Goal: Task Accomplishment & Management: Manage account settings

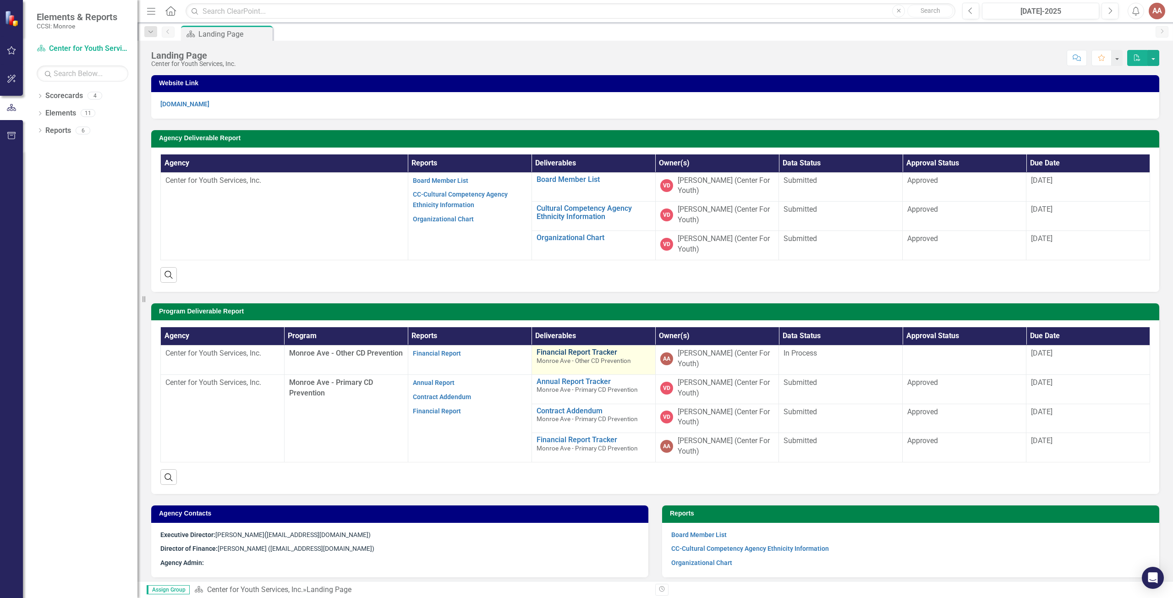
click at [548, 351] on link "Financial Report Tracker" at bounding box center [594, 352] width 114 height 8
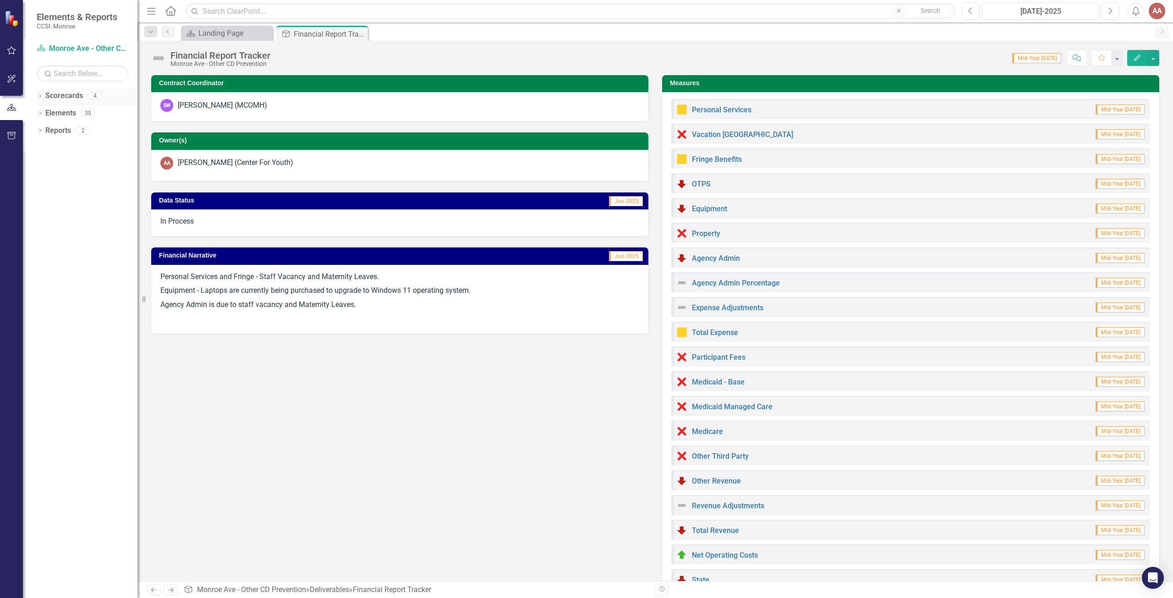
click at [40, 95] on icon "Dropdown" at bounding box center [40, 96] width 6 height 5
click at [46, 112] on icon "Dropdown" at bounding box center [44, 112] width 7 height 5
click at [69, 130] on link "Monroe Ave - Other CD Prevention" at bounding box center [99, 131] width 78 height 11
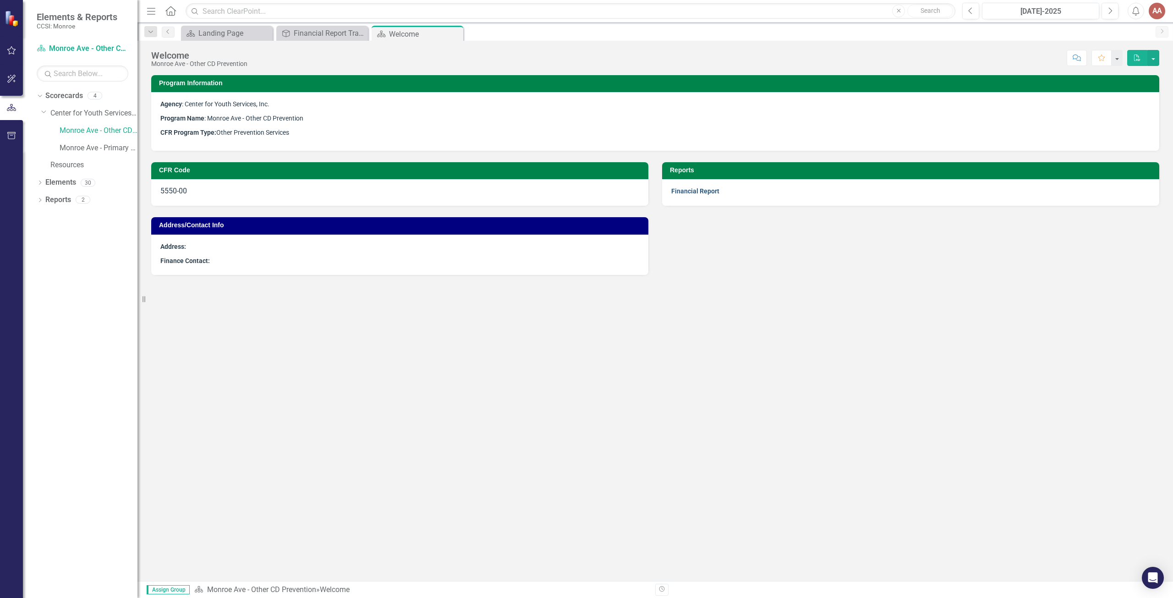
click at [698, 191] on link "Financial Report" at bounding box center [695, 190] width 48 height 7
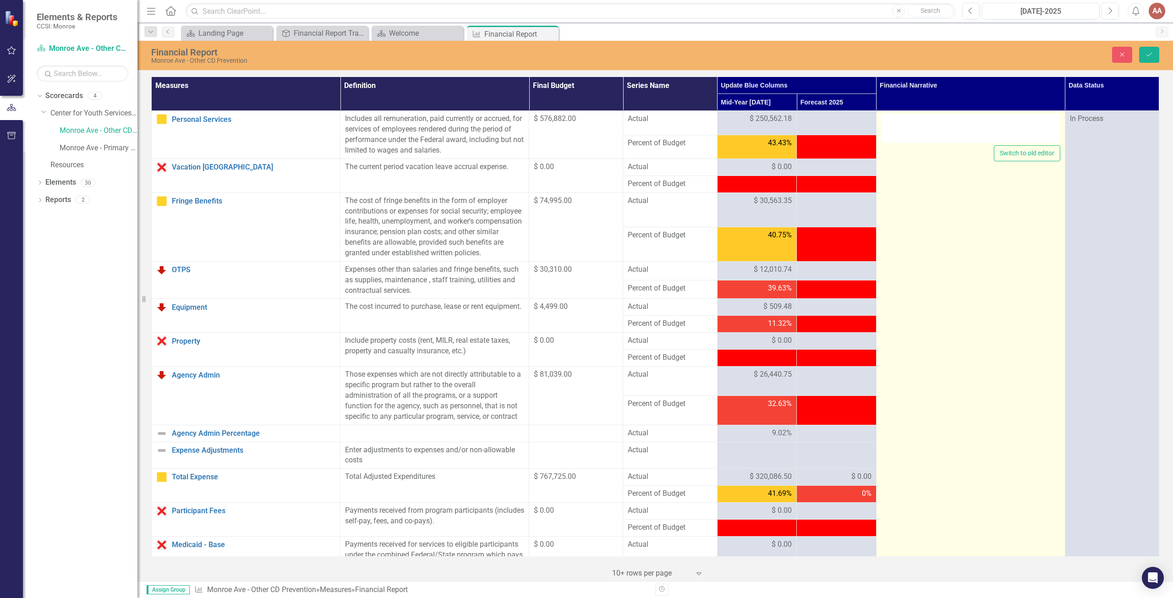
type textarea "<p>Personal Services and Fringe - Staff Vacancy and Maternity Leaves.</p> <p>Eq…"
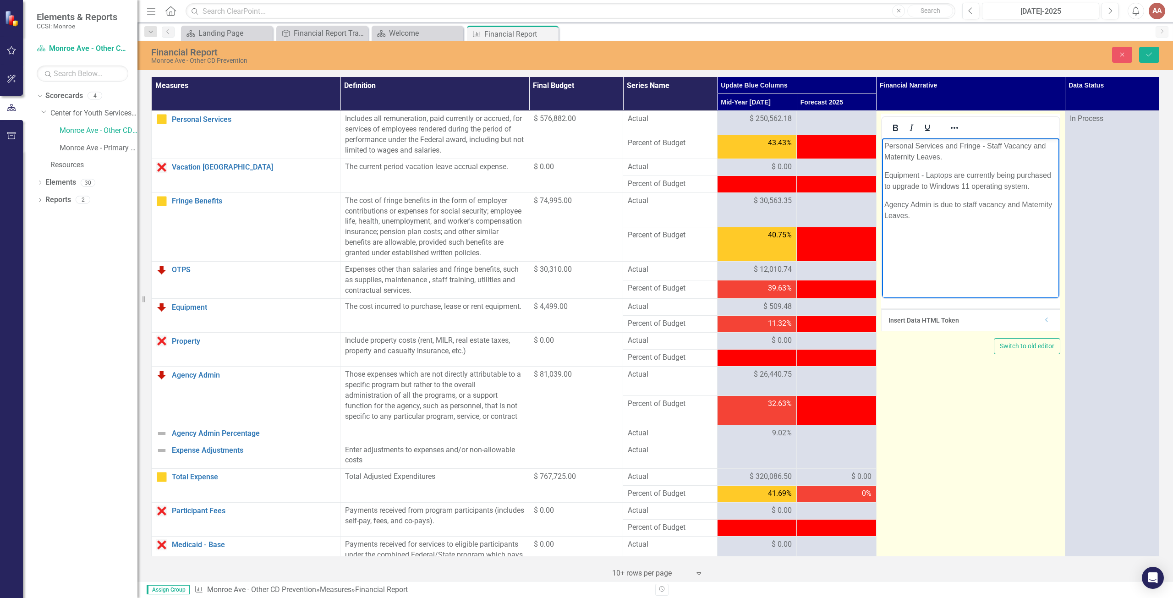
click at [889, 237] on p "Rich Text Area. Press ALT-0 for help." at bounding box center [970, 234] width 173 height 11
click at [885, 203] on p "Agency Admin is due to staff vacancy and Maternity Leaves." at bounding box center [970, 210] width 173 height 22
click at [909, 202] on p "OTPS" at bounding box center [970, 204] width 173 height 11
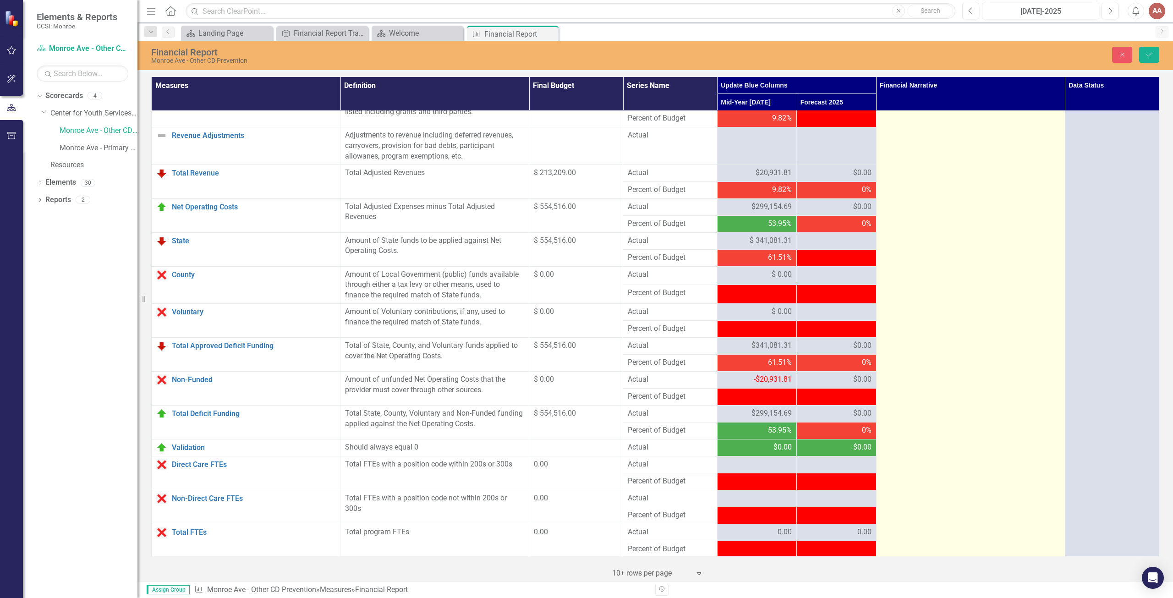
scroll to position [654, 0]
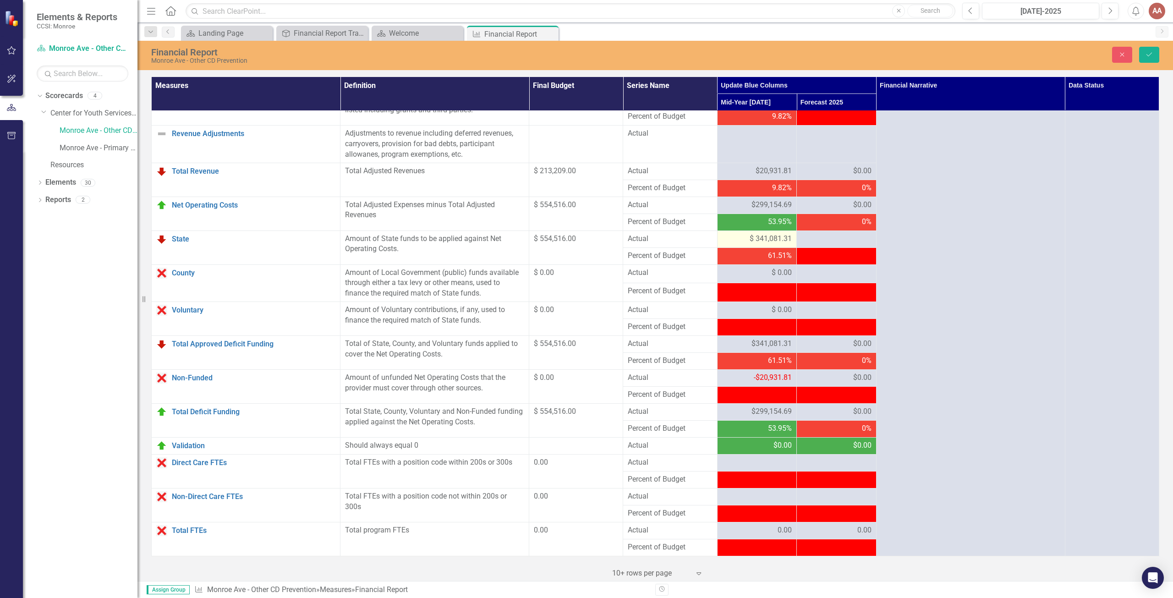
click at [761, 239] on span "$ 341,081.31" at bounding box center [771, 239] width 42 height 11
click at [769, 237] on span "$ 341,081.31" at bounding box center [771, 239] width 42 height 11
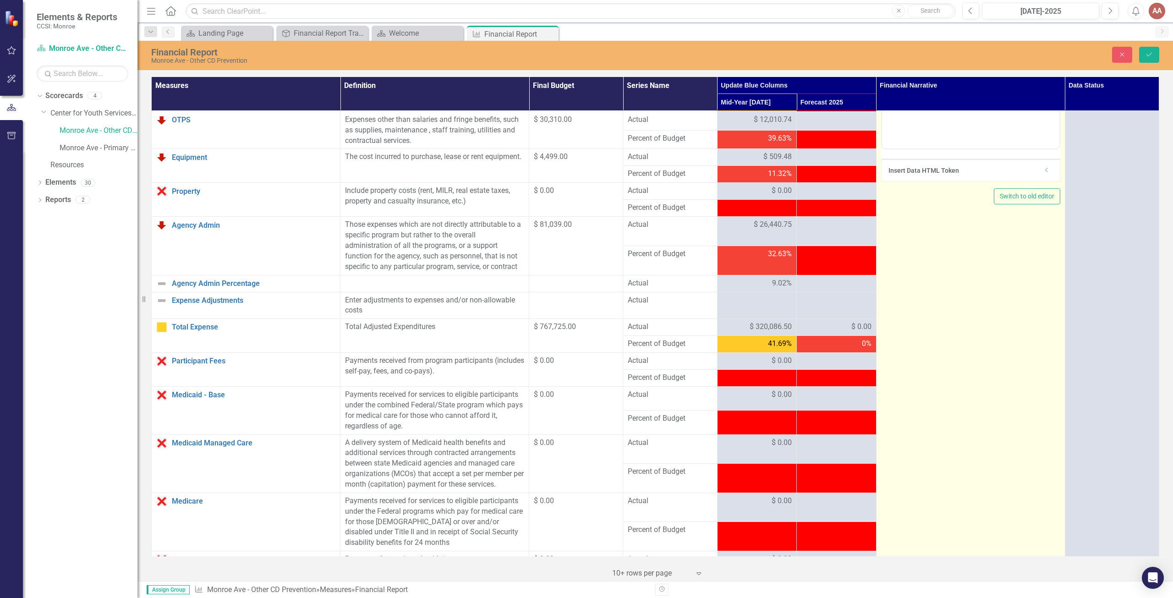
scroll to position [0, 0]
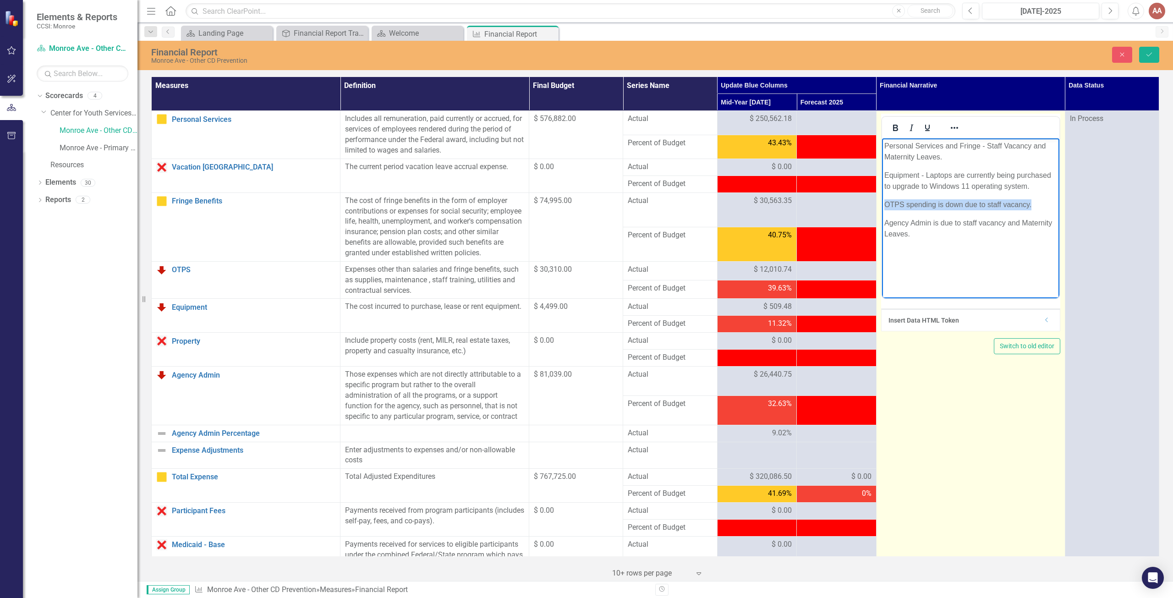
drag, startPoint x: 885, startPoint y: 202, endPoint x: 1033, endPoint y: 199, distance: 147.6
click at [1033, 199] on p "OTPS spending is down due to staff vacancy." at bounding box center [970, 204] width 173 height 11
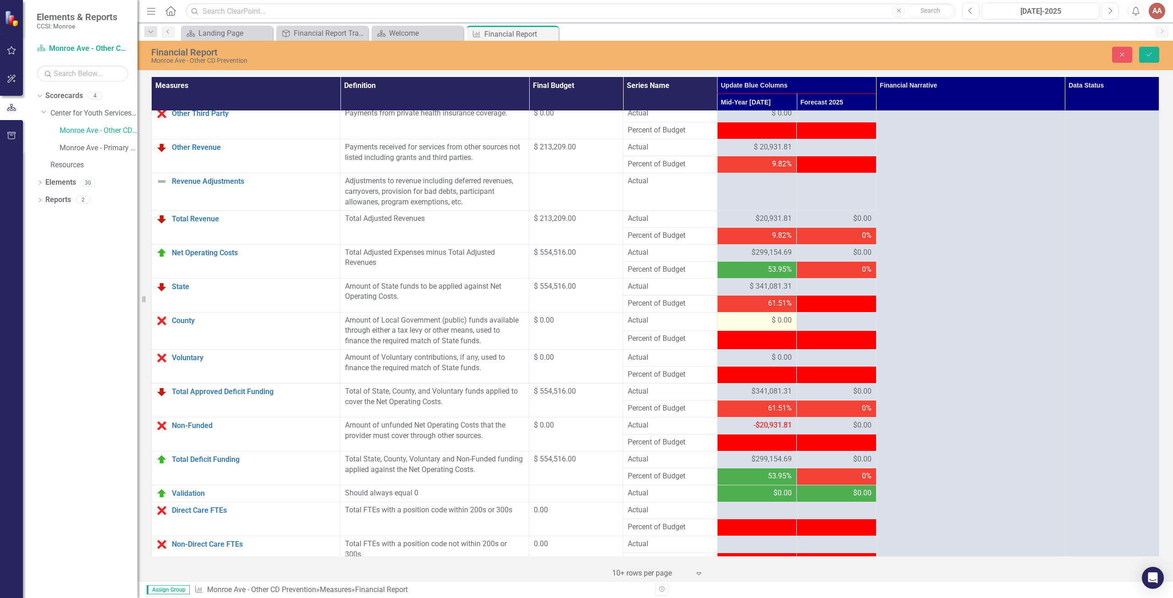
scroll to position [550, 0]
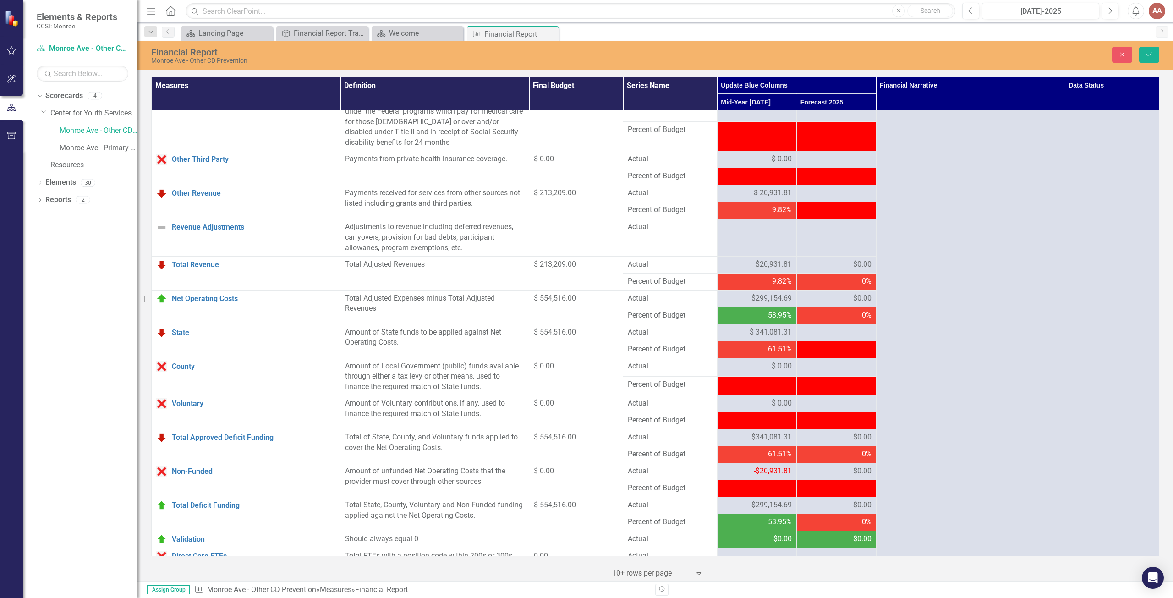
click at [753, 185] on td at bounding box center [756, 176] width 79 height 17
click at [754, 198] on span "$ 20,931.81" at bounding box center [773, 193] width 38 height 11
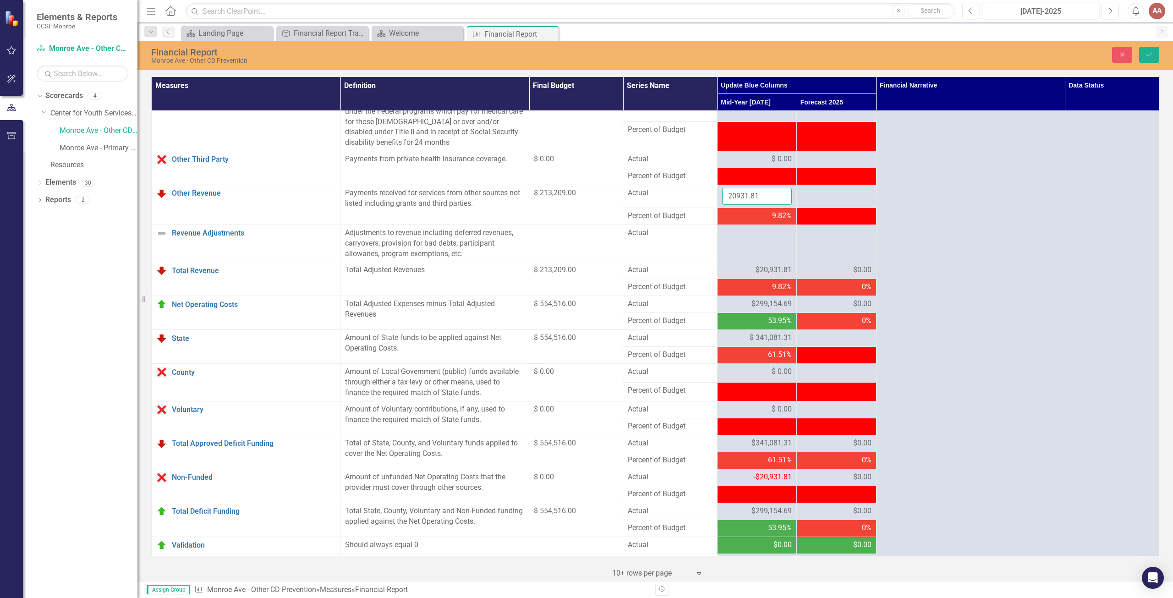
drag, startPoint x: 756, startPoint y: 205, endPoint x: 684, endPoint y: 207, distance: 72.0
click at [685, 206] on tr "Other Revenue Link Open Element Payments received for services from other sourc…" at bounding box center [656, 196] width 1008 height 23
type input "0"
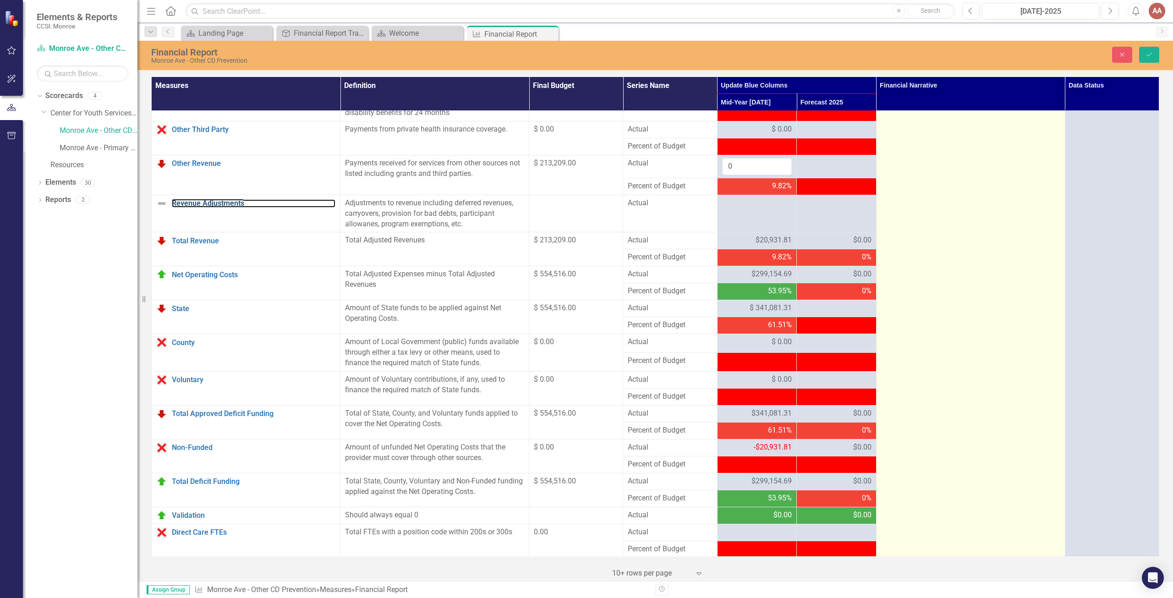
scroll to position [596, 0]
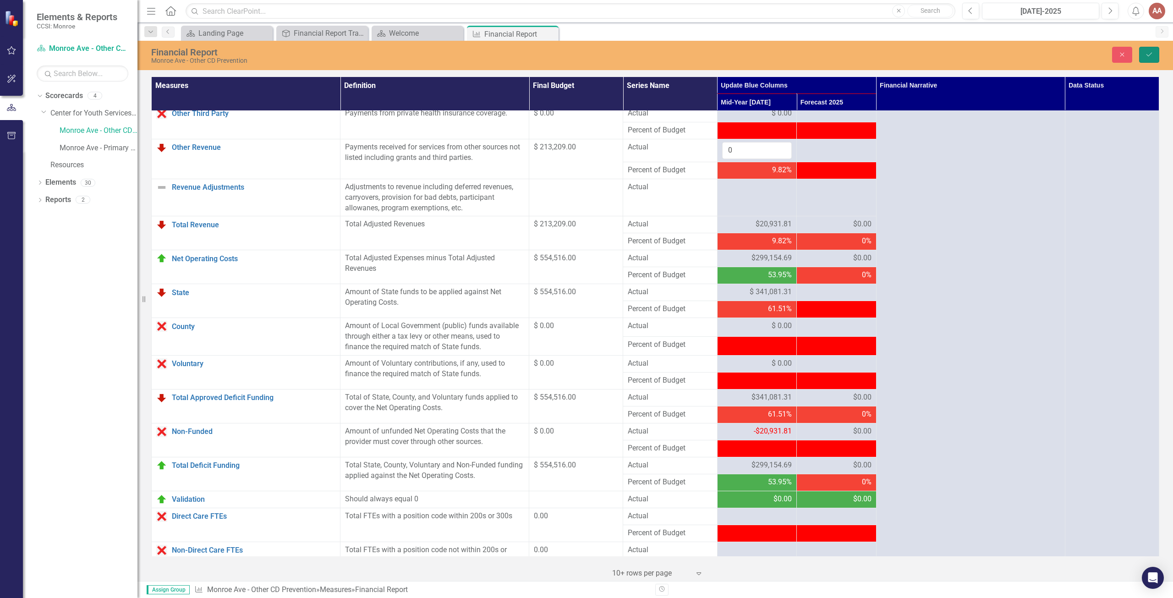
click at [1149, 51] on icon "Save" at bounding box center [1149, 54] width 8 height 6
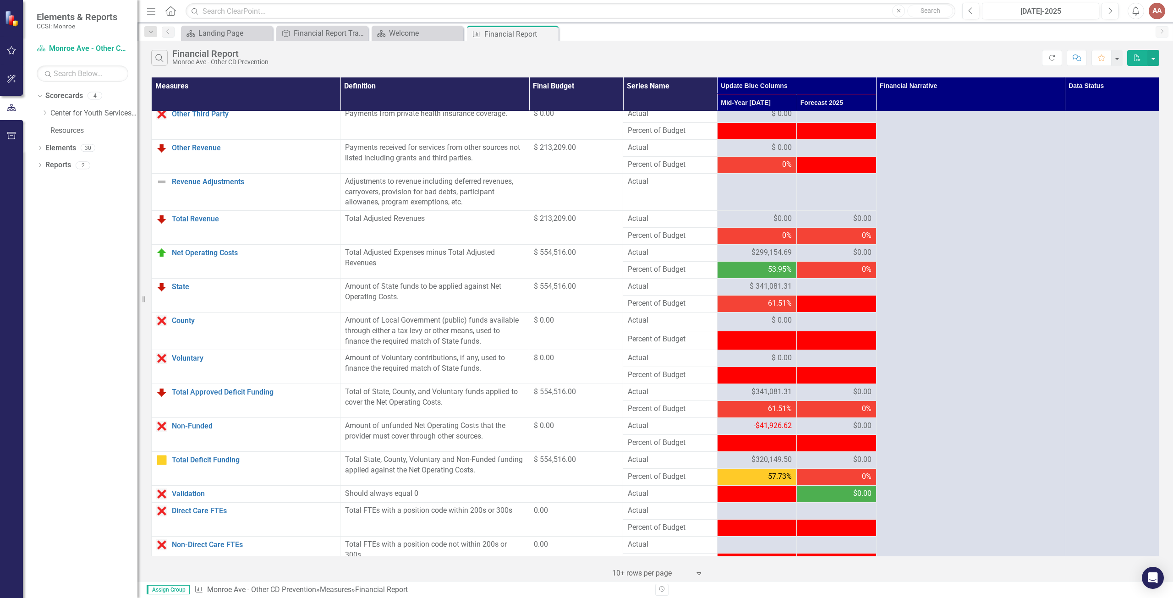
click at [743, 397] on div "$341,081.31" at bounding box center [757, 392] width 70 height 11
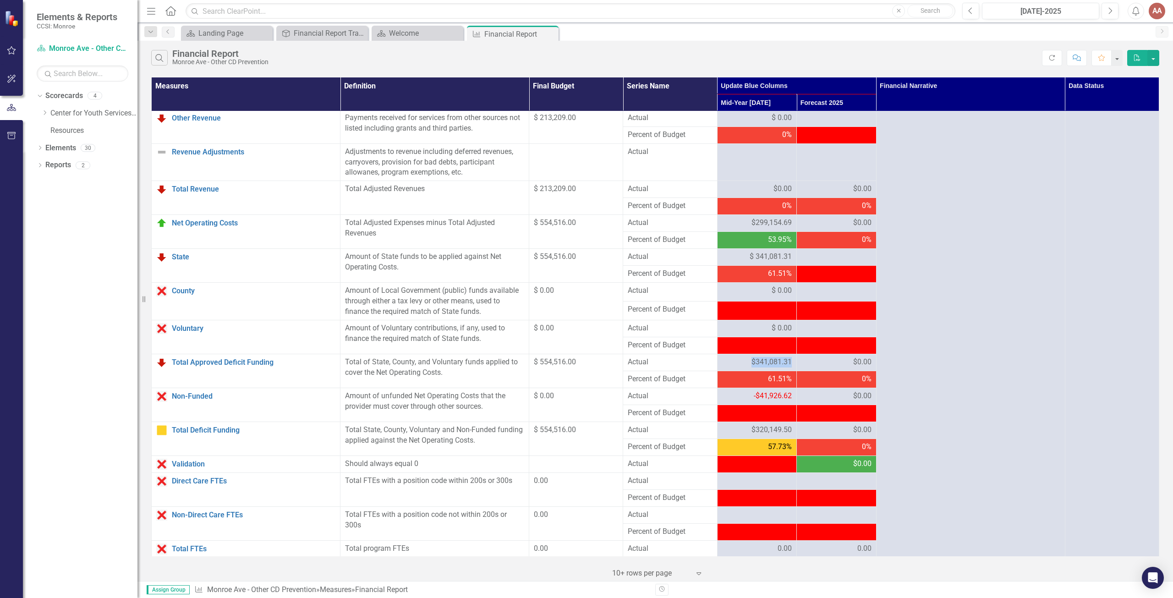
scroll to position [642, 0]
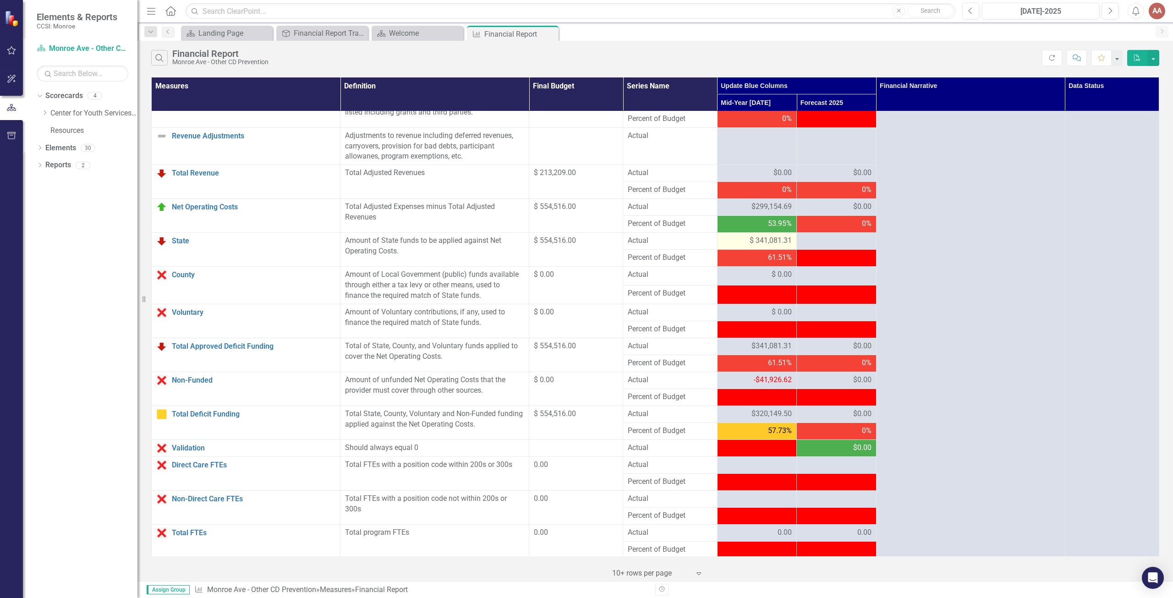
click at [779, 246] on span "$ 341,081.31" at bounding box center [771, 241] width 42 height 11
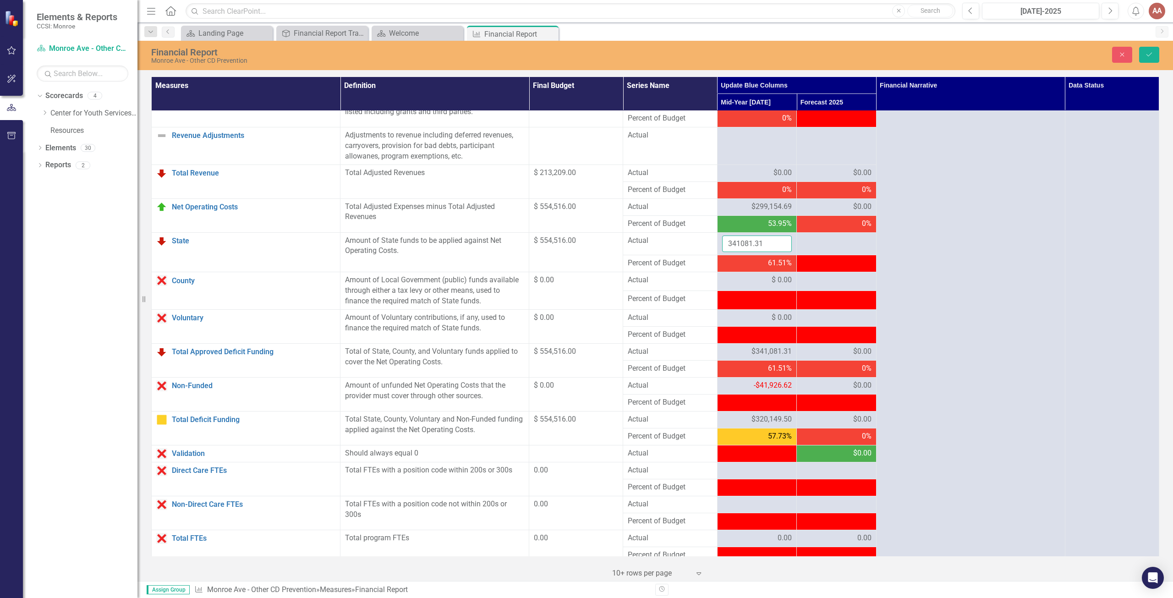
drag, startPoint x: 761, startPoint y: 253, endPoint x: 706, endPoint y: 254, distance: 55.0
click at [706, 254] on tr "State Link Open Element Amount of State funds to be applied against Net Operati…" at bounding box center [656, 243] width 1008 height 23
click at [763, 253] on input "341081.31" at bounding box center [757, 244] width 70 height 17
drag, startPoint x: 763, startPoint y: 254, endPoint x: 685, endPoint y: 256, distance: 77.5
click at [685, 255] on tr "State Link Open Element Amount of State funds to be applied against Net Operati…" at bounding box center [656, 243] width 1008 height 23
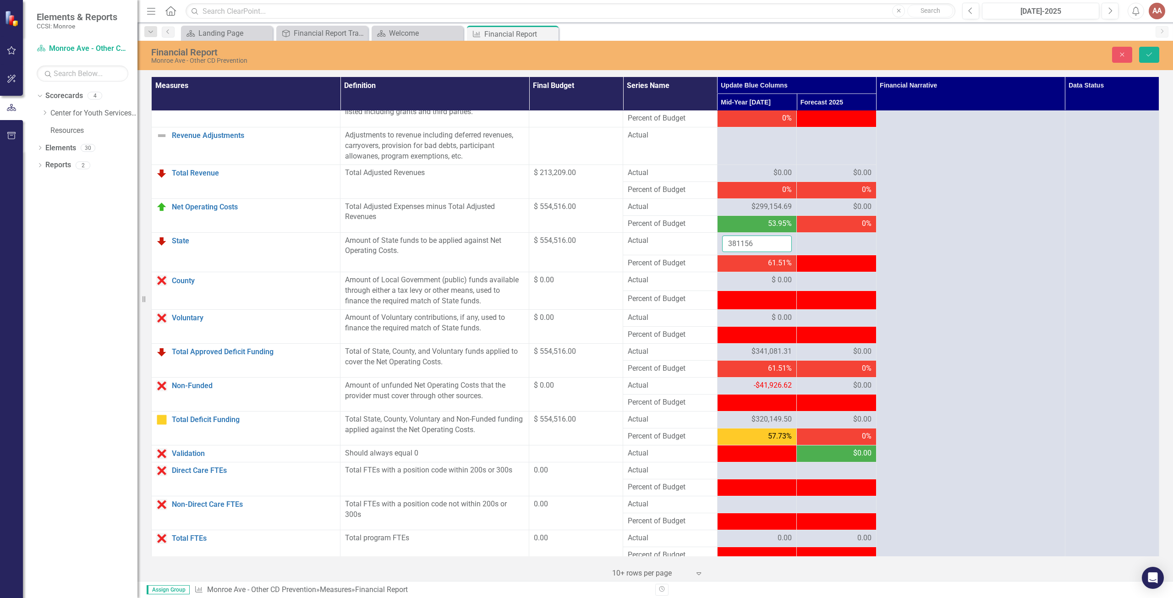
type input "381156"
click at [1146, 49] on button "Save" at bounding box center [1149, 55] width 20 height 16
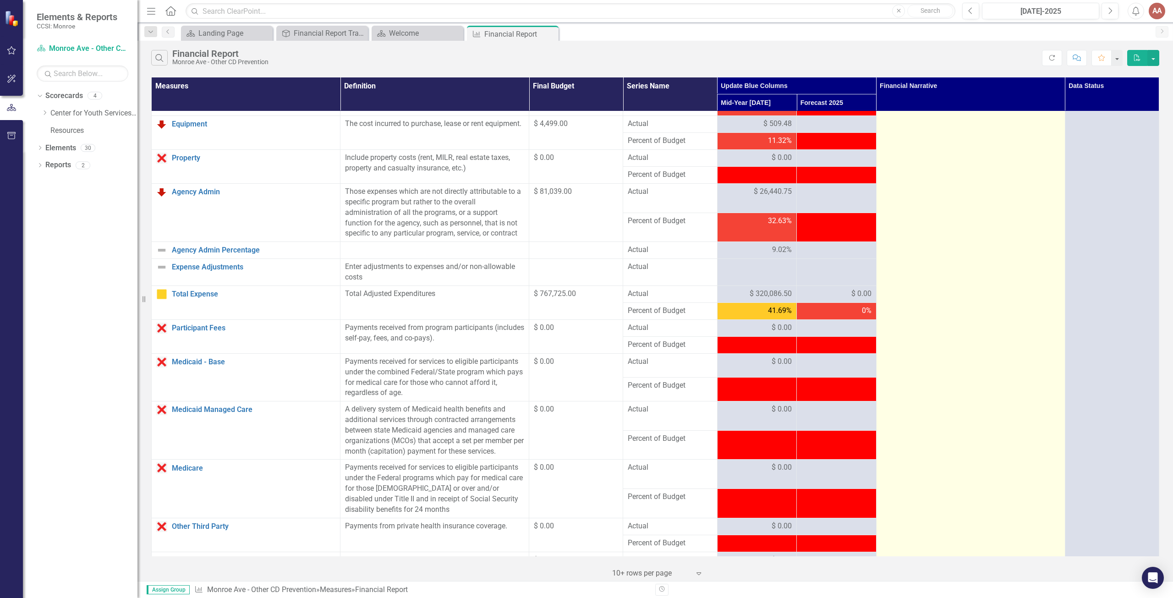
scroll to position [0, 0]
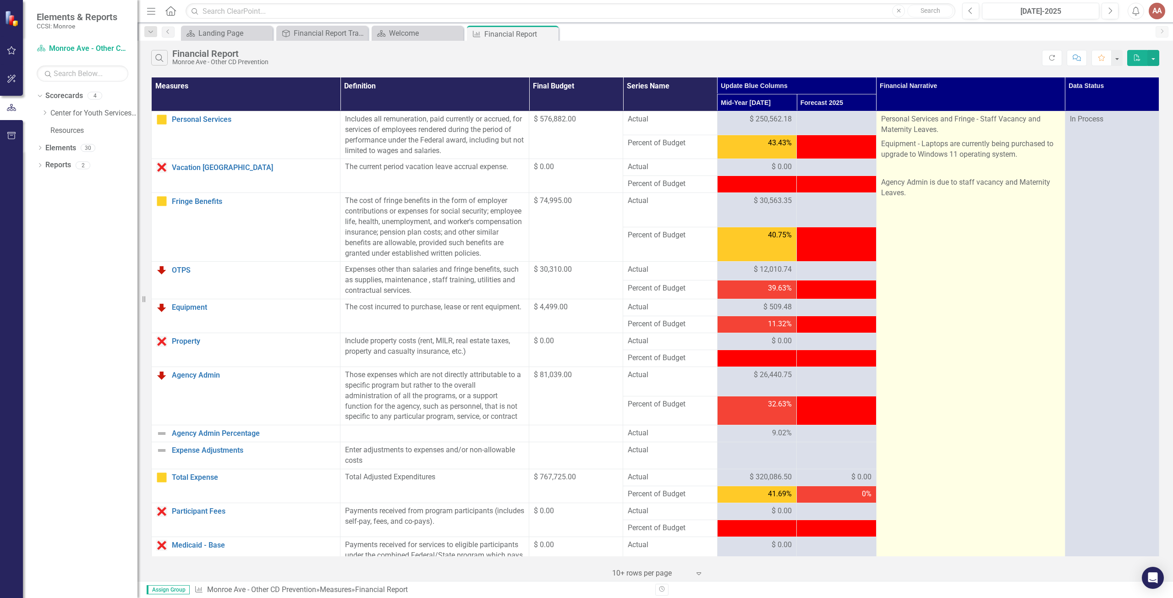
click at [958, 181] on p "Agency Admin is due to staff vacancy and Maternity Leaves." at bounding box center [970, 188] width 179 height 25
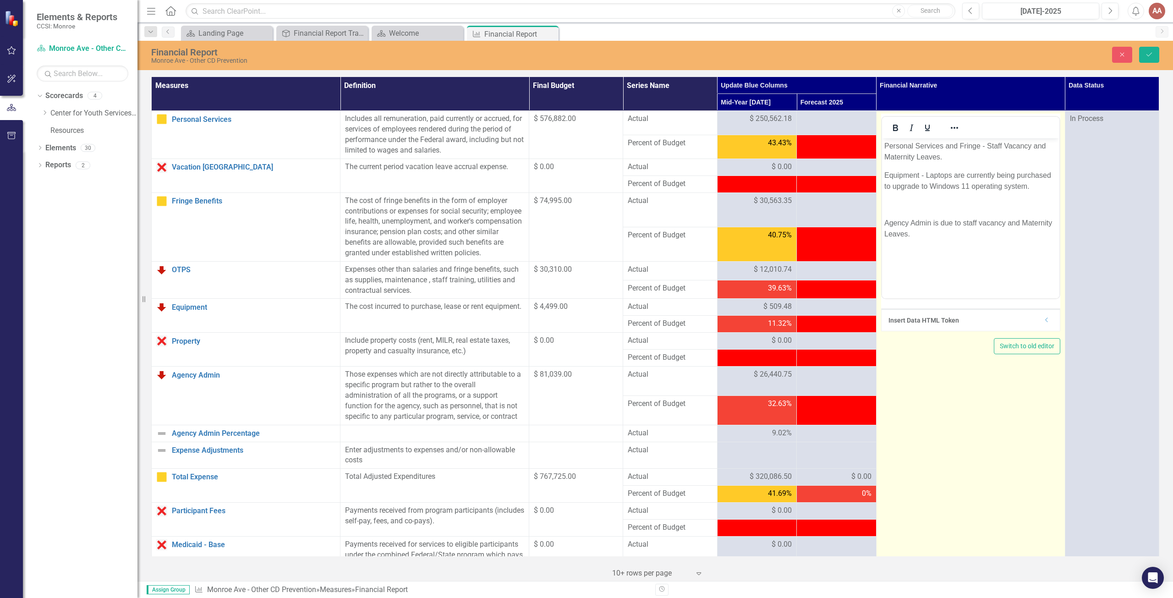
click at [888, 205] on p "Rich Text Area. Press ALT-0 for help." at bounding box center [970, 204] width 173 height 11
click at [890, 204] on p "Rich Text Area. Press ALT-0 for help." at bounding box center [970, 204] width 173 height 11
click at [895, 202] on p "Rich Text Area. Press ALT-0 for help." at bounding box center [970, 204] width 173 height 11
click at [890, 200] on p "Rich Text Area. Press ALT-0 for help." at bounding box center [970, 204] width 173 height 11
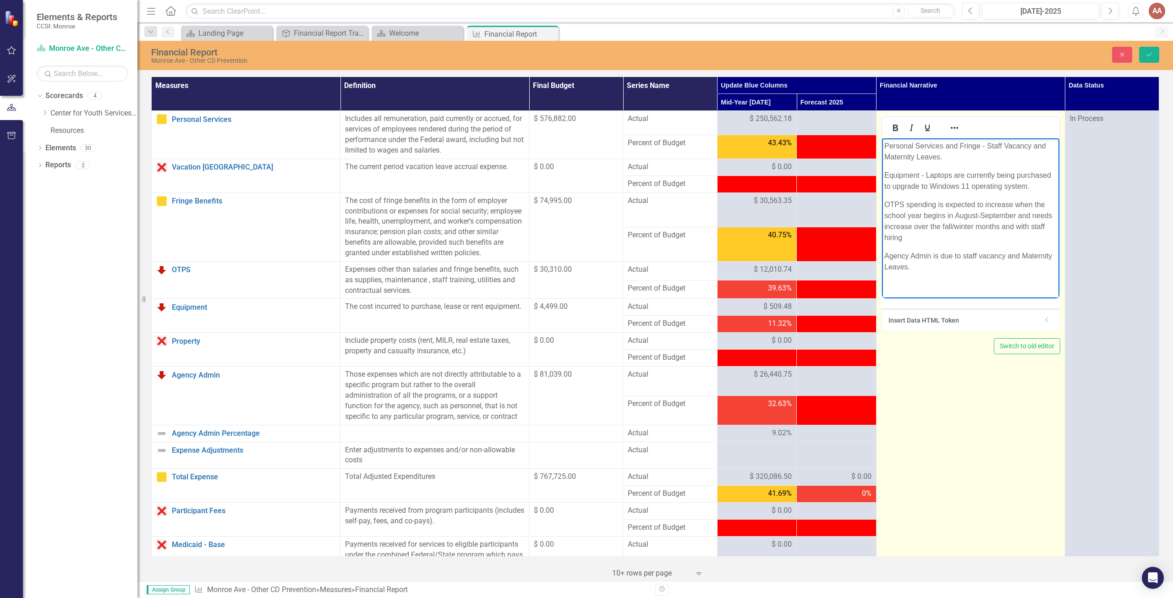
click at [944, 243] on p "OTPS spending is expected to increase when the school year begins in August-Sep…" at bounding box center [970, 221] width 173 height 44
click at [943, 273] on p "Agency Admin is due to staff vacancy and Maternity Leaves." at bounding box center [970, 262] width 173 height 22
click at [955, 240] on p "OTPS spending is expected to increase when the school year begins in August-Sep…" at bounding box center [970, 218] width 173 height 44
click at [954, 269] on p "Agency Admin is due to staff vacancy and Maternity Leaves." at bounding box center [970, 258] width 173 height 22
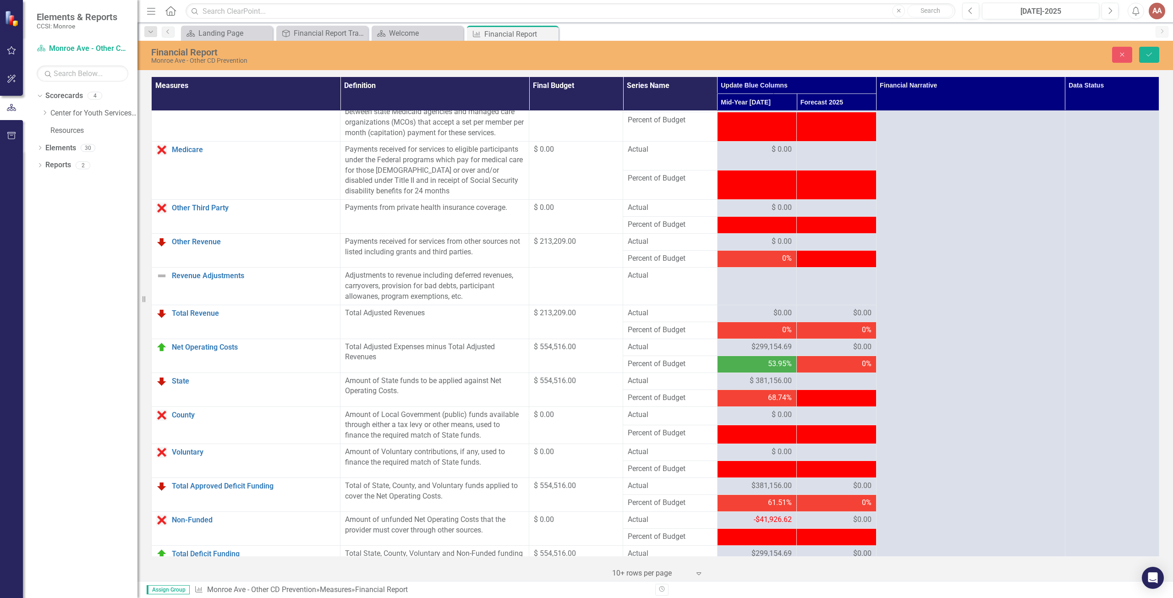
scroll to position [504, 0]
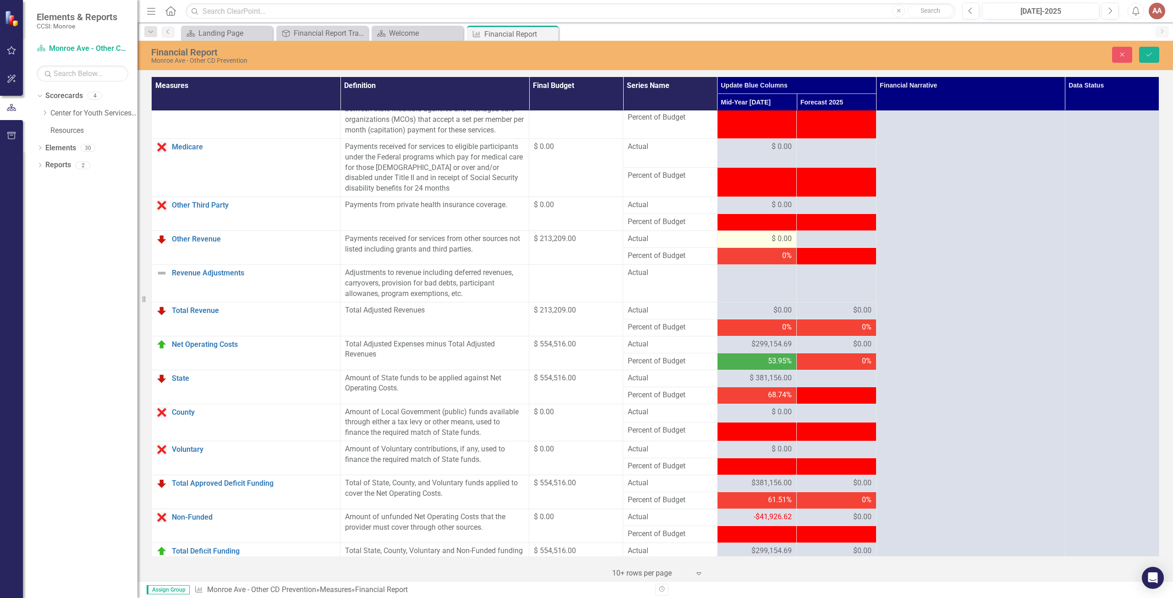
click at [761, 244] on div "$ 0.00" at bounding box center [757, 239] width 70 height 11
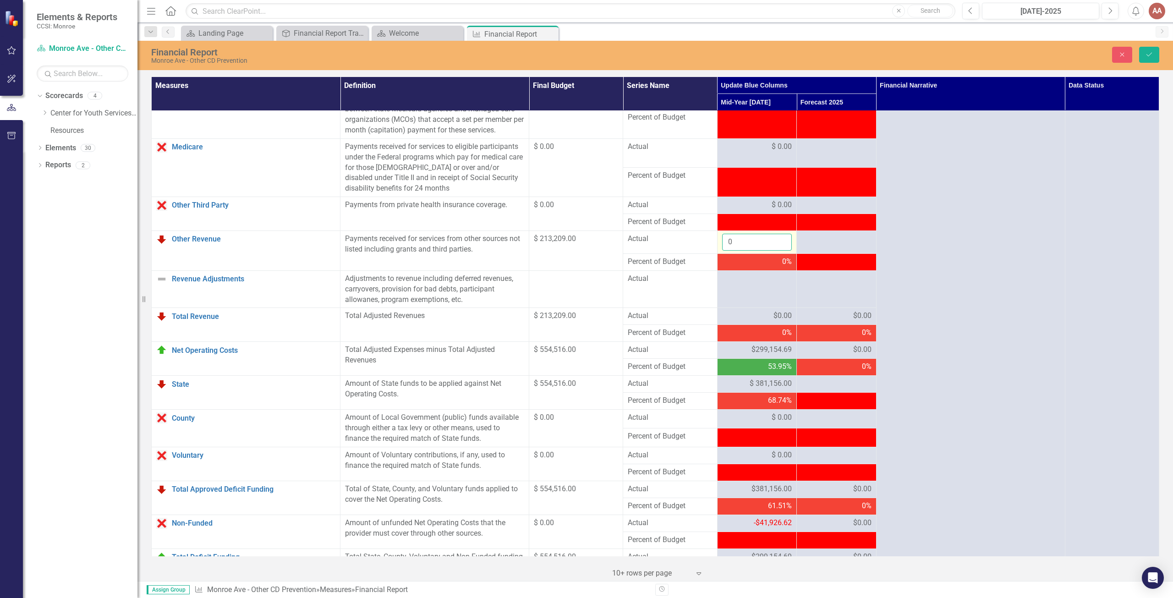
click at [736, 250] on input "0" at bounding box center [757, 242] width 70 height 17
click at [746, 251] on input "number" at bounding box center [757, 242] width 70 height 17
type input "96634"
click at [1150, 50] on button "Save" at bounding box center [1149, 55] width 20 height 16
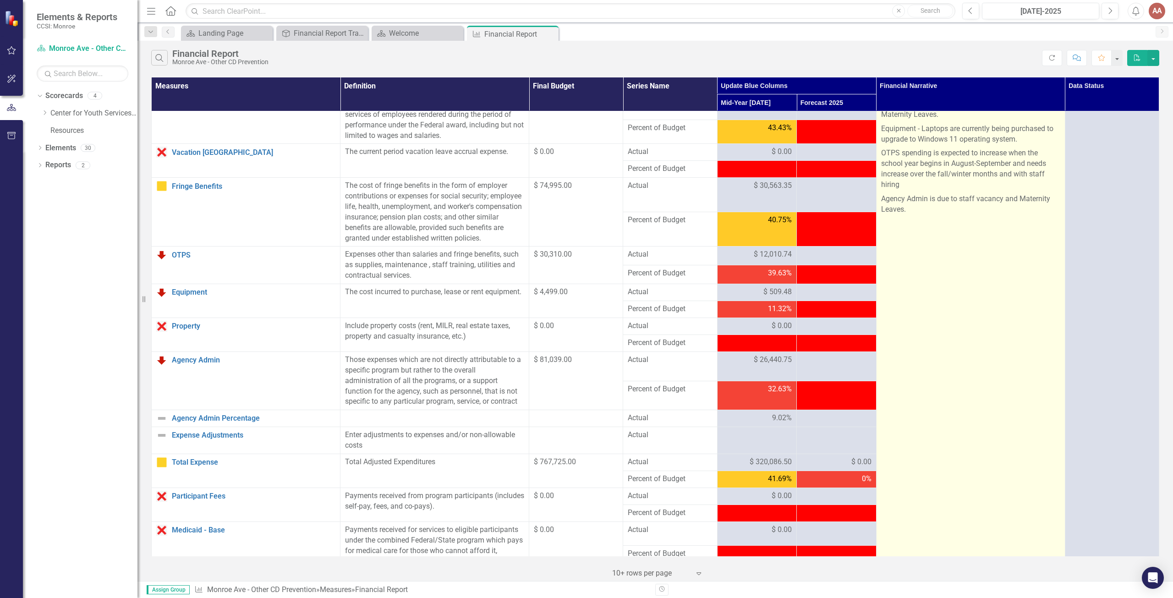
scroll to position [0, 0]
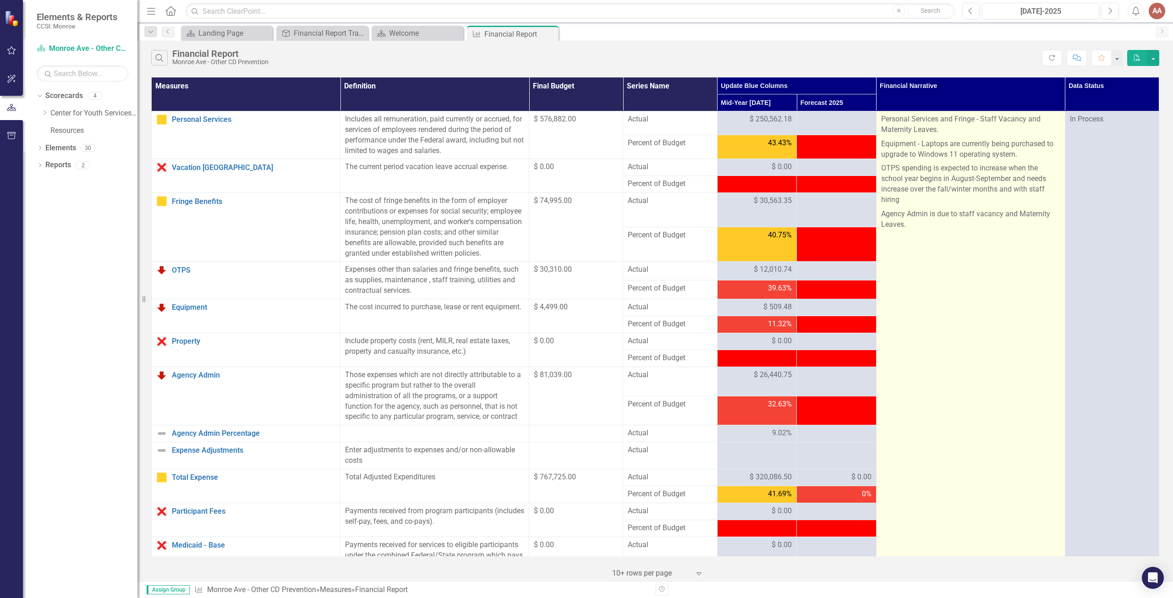
click at [931, 270] on p at bounding box center [970, 267] width 179 height 14
click at [904, 250] on p at bounding box center [970, 253] width 179 height 14
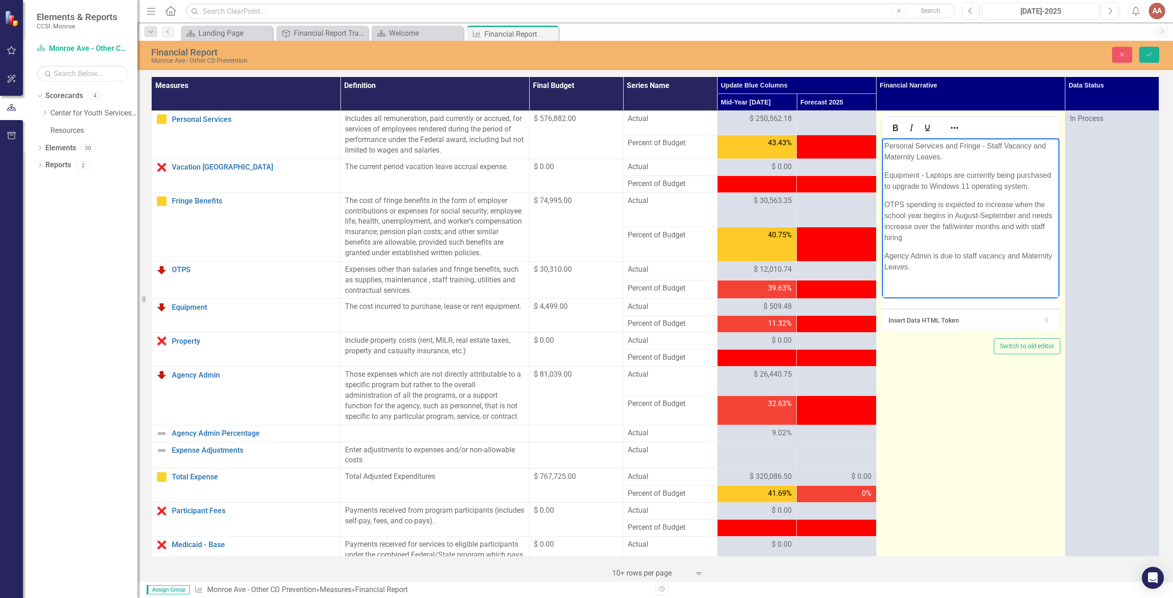
click at [949, 273] on p "Agency Admin is due to staff vacancy and Maternity Leaves." at bounding box center [970, 262] width 173 height 22
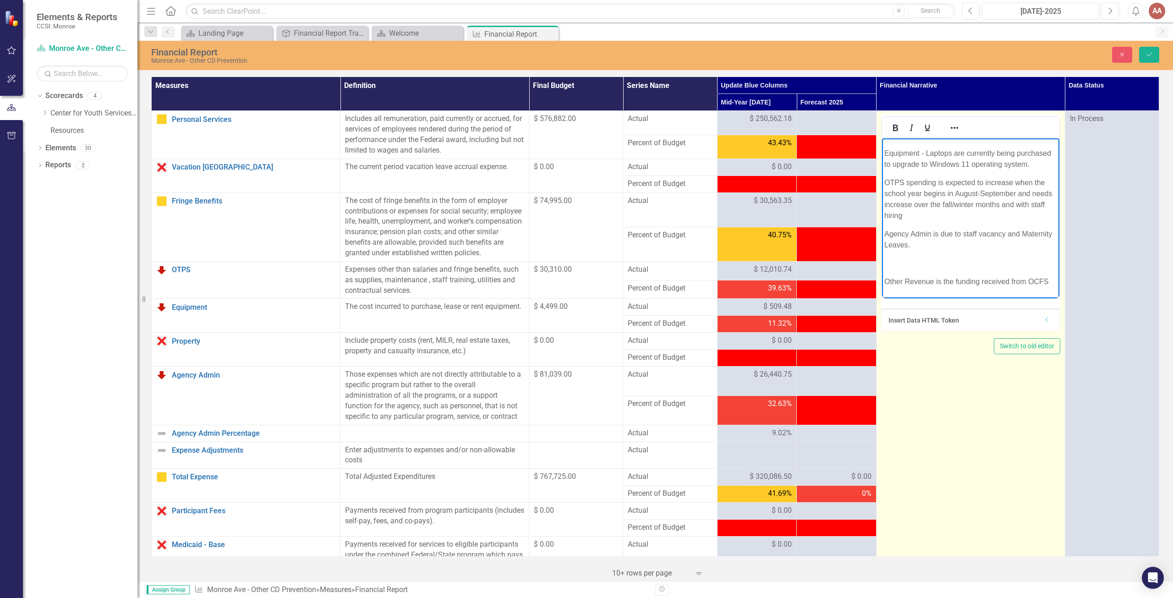
scroll to position [31, 0]
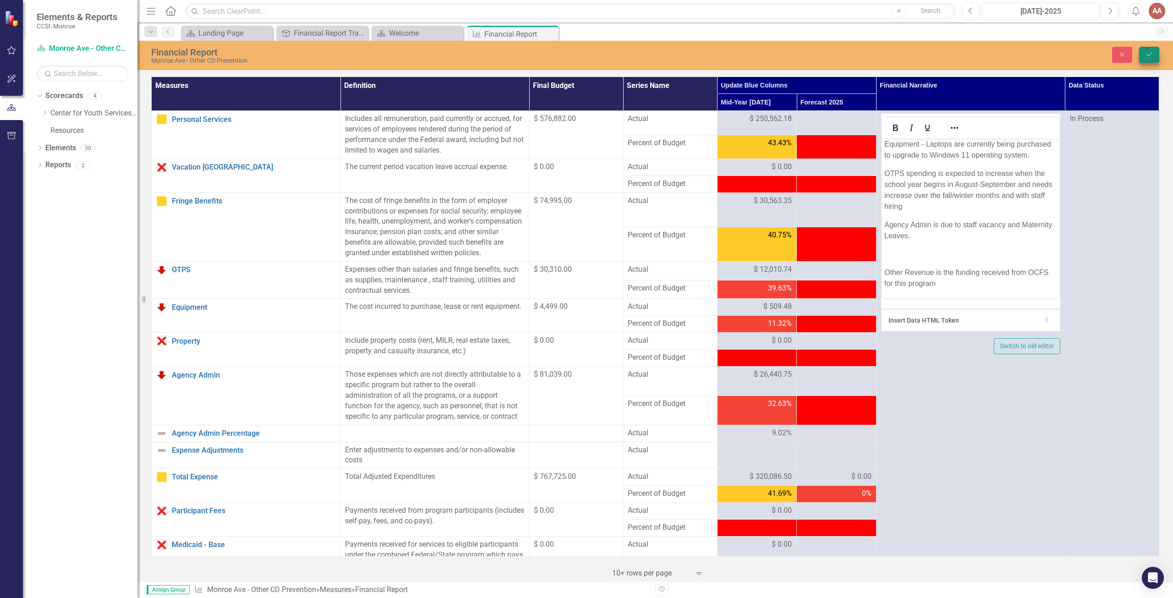
click at [1148, 55] on icon "Save" at bounding box center [1149, 54] width 8 height 6
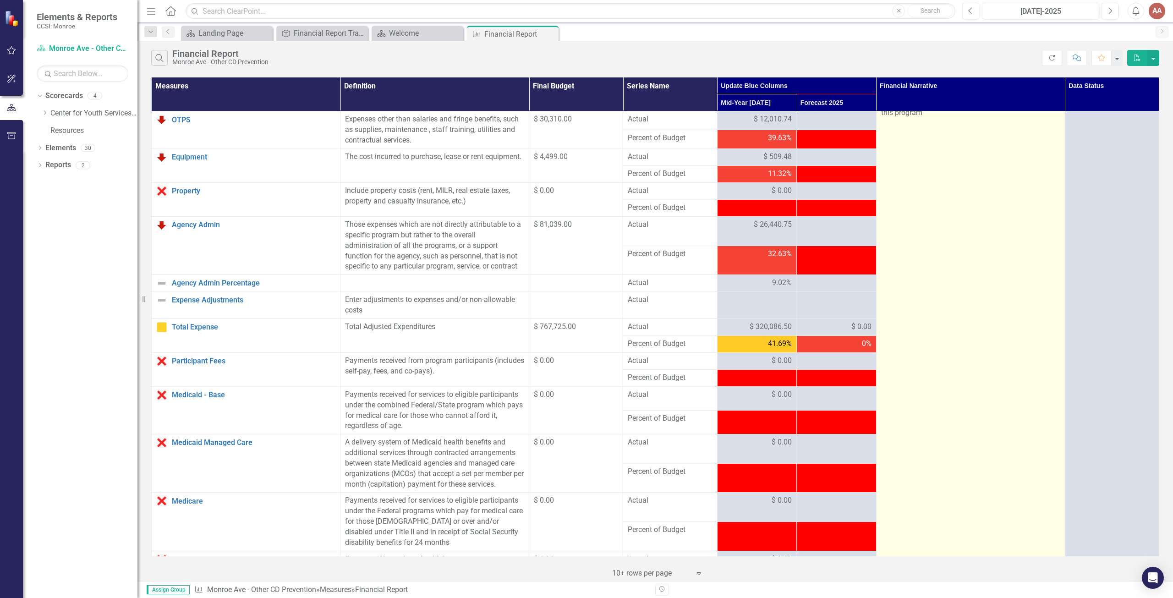
scroll to position [0, 0]
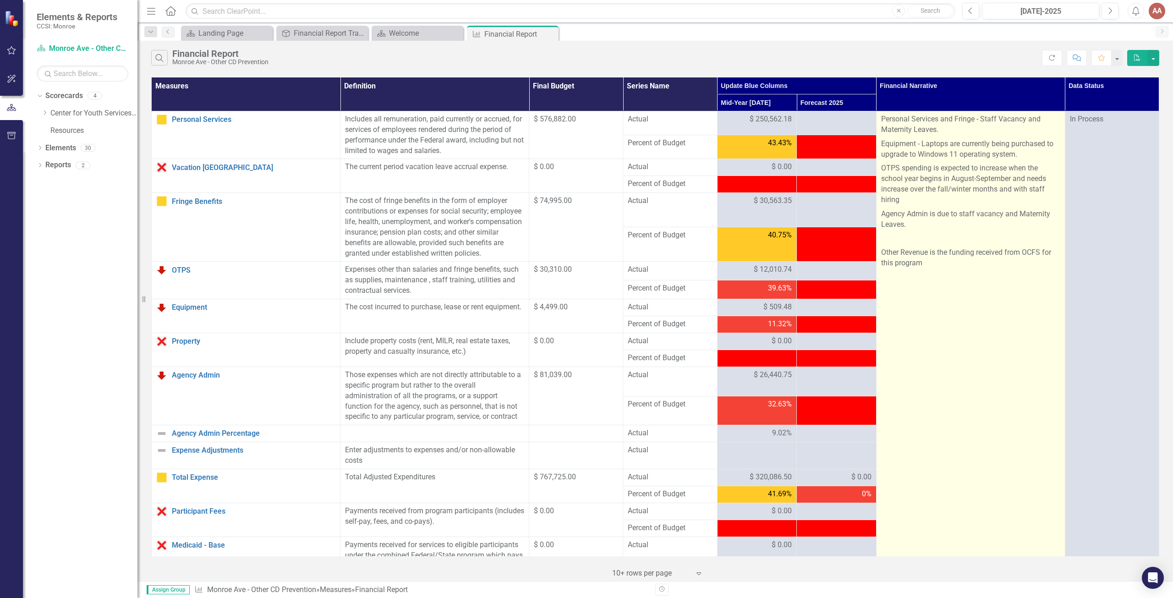
click at [947, 291] on p at bounding box center [970, 292] width 179 height 14
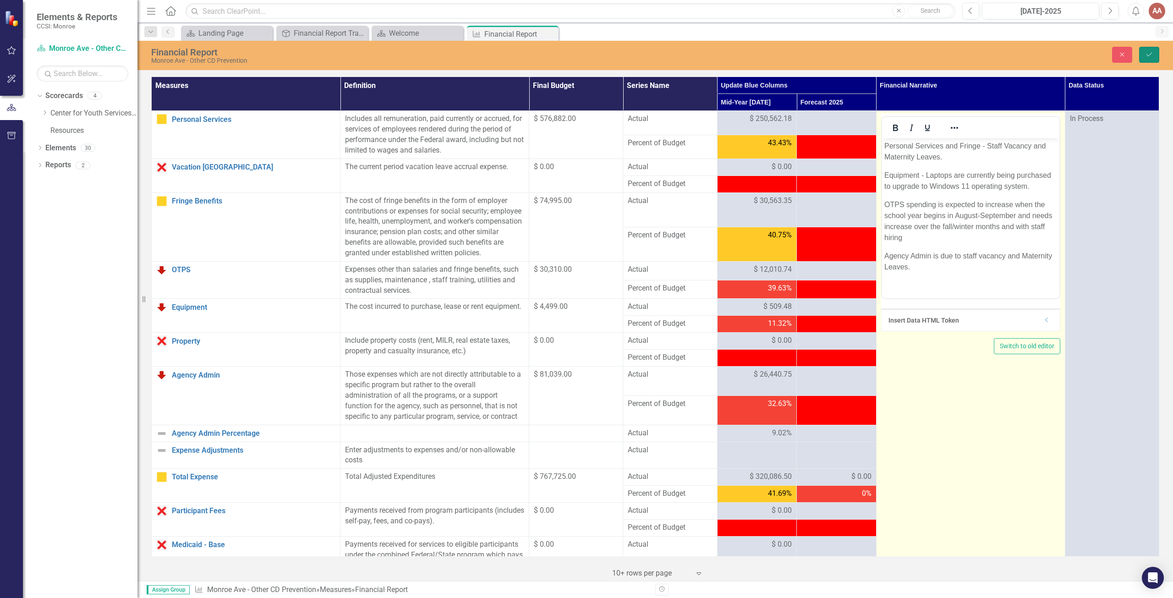
click at [1149, 51] on icon "Save" at bounding box center [1149, 54] width 8 height 6
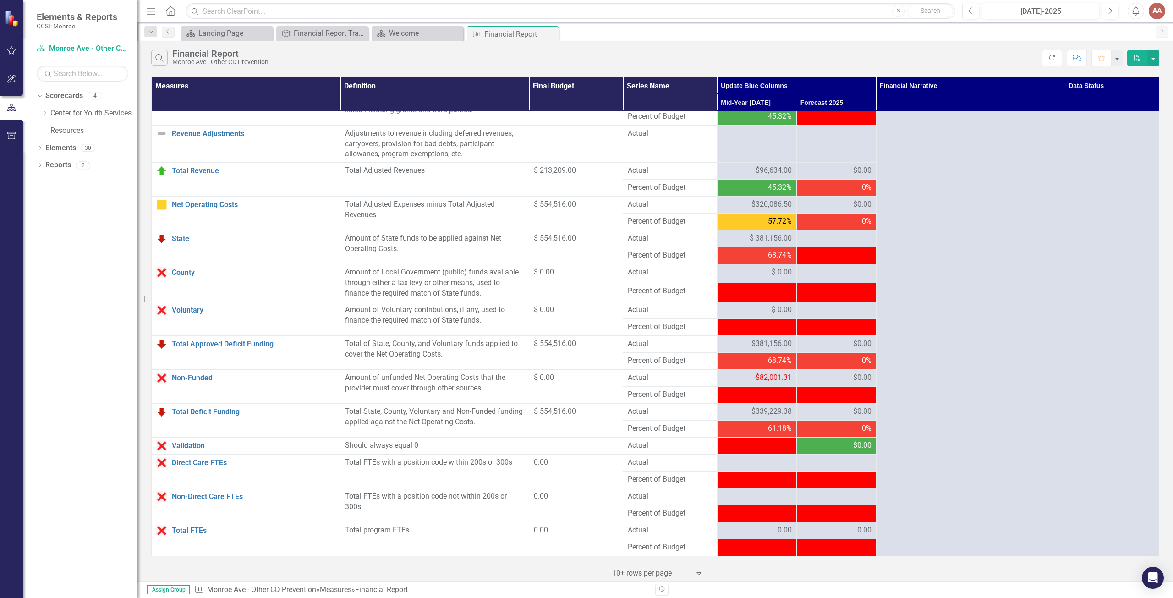
scroll to position [654, 0]
click at [755, 237] on span "$ 381,156.00" at bounding box center [771, 238] width 42 height 11
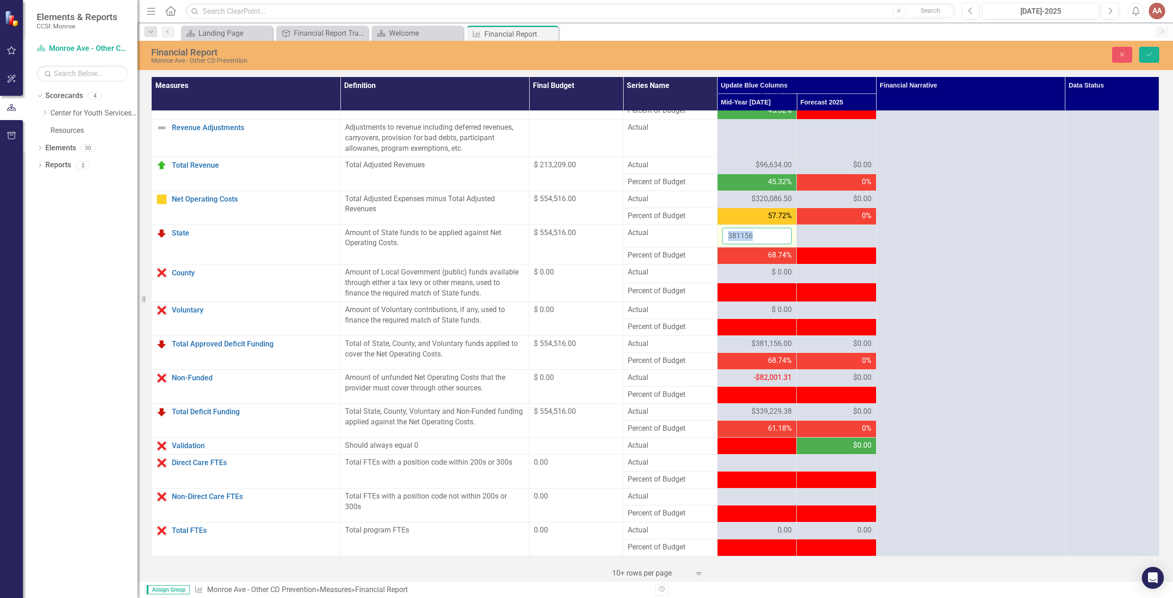
click at [752, 239] on input "381156" at bounding box center [757, 236] width 70 height 17
drag, startPoint x: 752, startPoint y: 239, endPoint x: 746, endPoint y: 239, distance: 6.0
click at [746, 239] on input "381156" at bounding box center [757, 236] width 70 height 17
type input "223453"
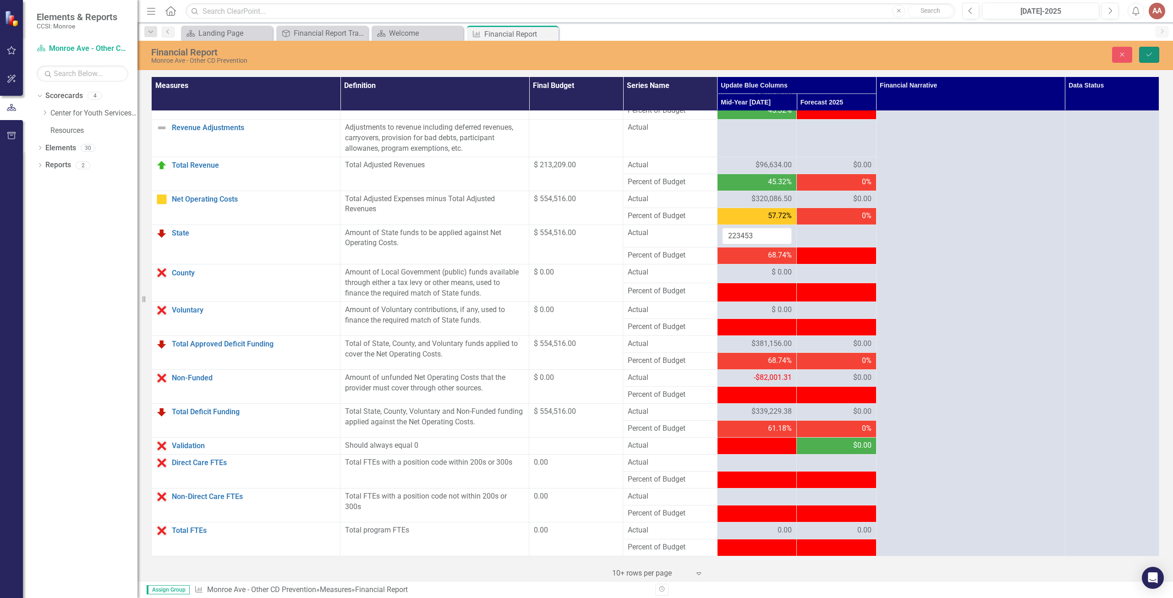
click at [1152, 54] on icon "Save" at bounding box center [1149, 54] width 8 height 6
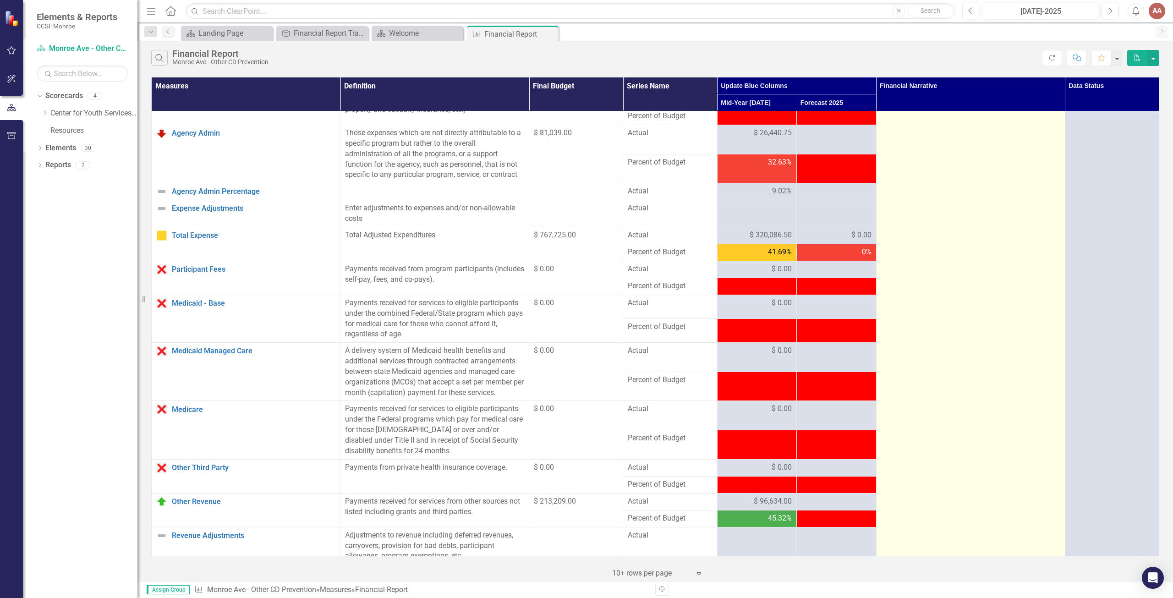
scroll to position [0, 0]
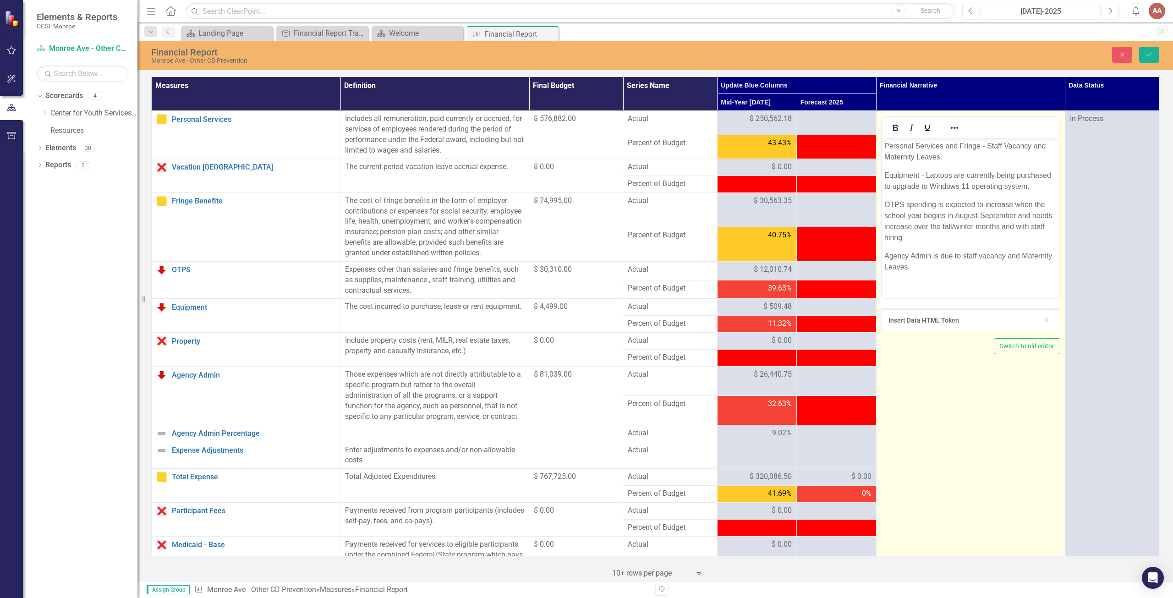
click at [949, 288] on body "Personal Services and Fringe - Staff Vacancy and Maternity Leaves. Equipment - …" at bounding box center [970, 270] width 177 height 265
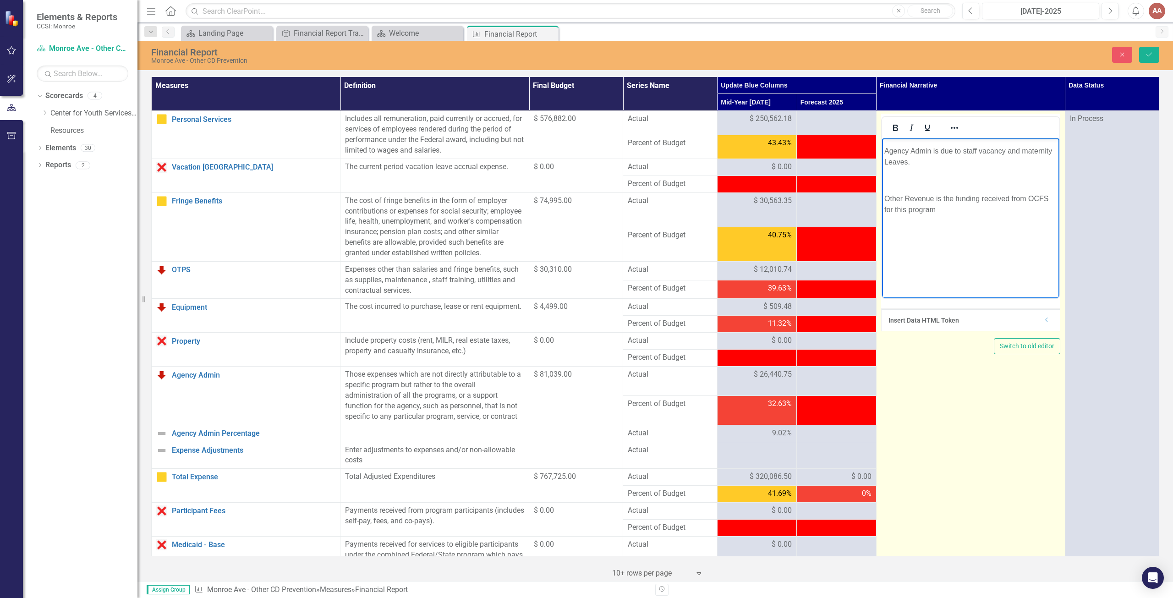
scroll to position [98, 0]
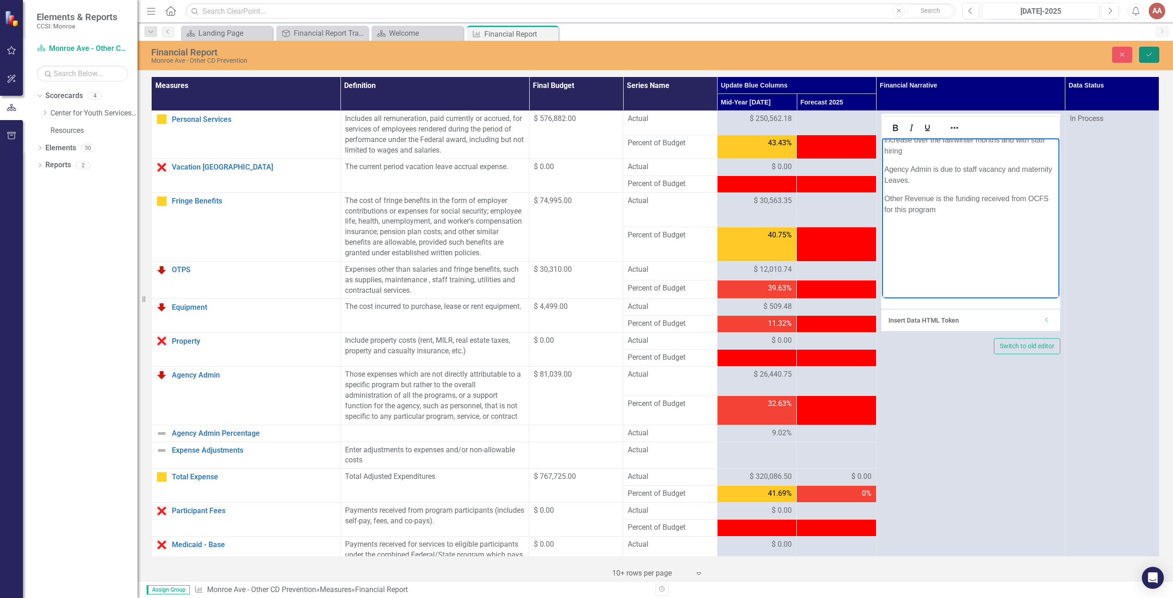
click at [1148, 56] on icon "Save" at bounding box center [1149, 54] width 8 height 6
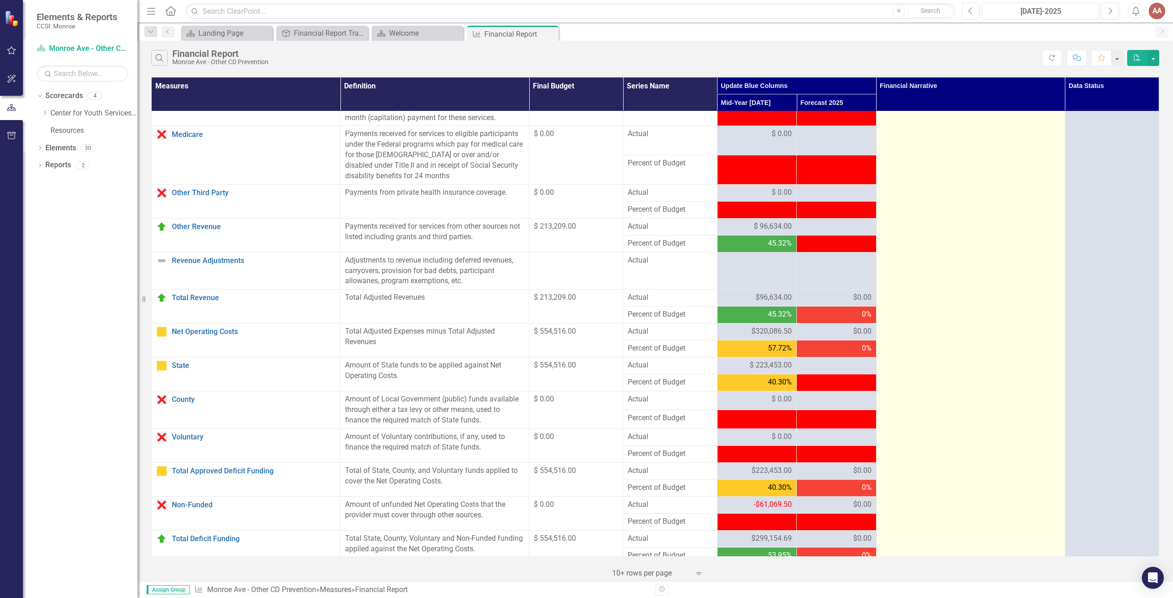
scroll to position [654, 0]
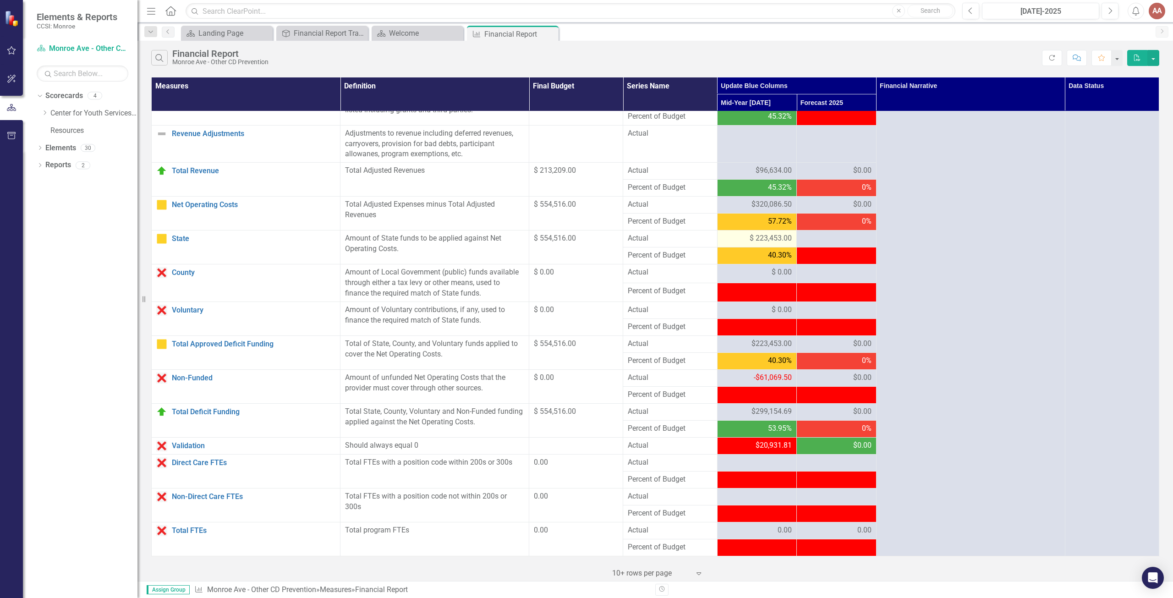
click at [765, 237] on span "$ 223,453.00" at bounding box center [771, 238] width 42 height 11
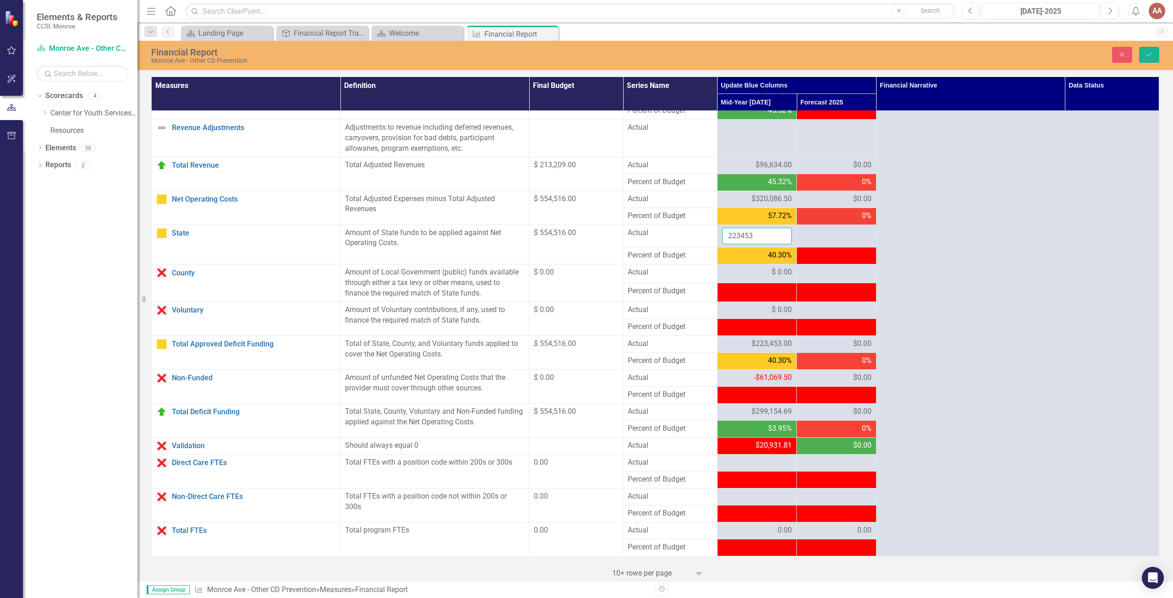
drag, startPoint x: 738, startPoint y: 239, endPoint x: 683, endPoint y: 240, distance: 55.0
click at [683, 240] on tr "State Link Open Element Amount of State funds to be applied against Net Operati…" at bounding box center [656, 236] width 1008 height 23
type input "244385"
click at [1149, 55] on icon "Save" at bounding box center [1149, 54] width 8 height 6
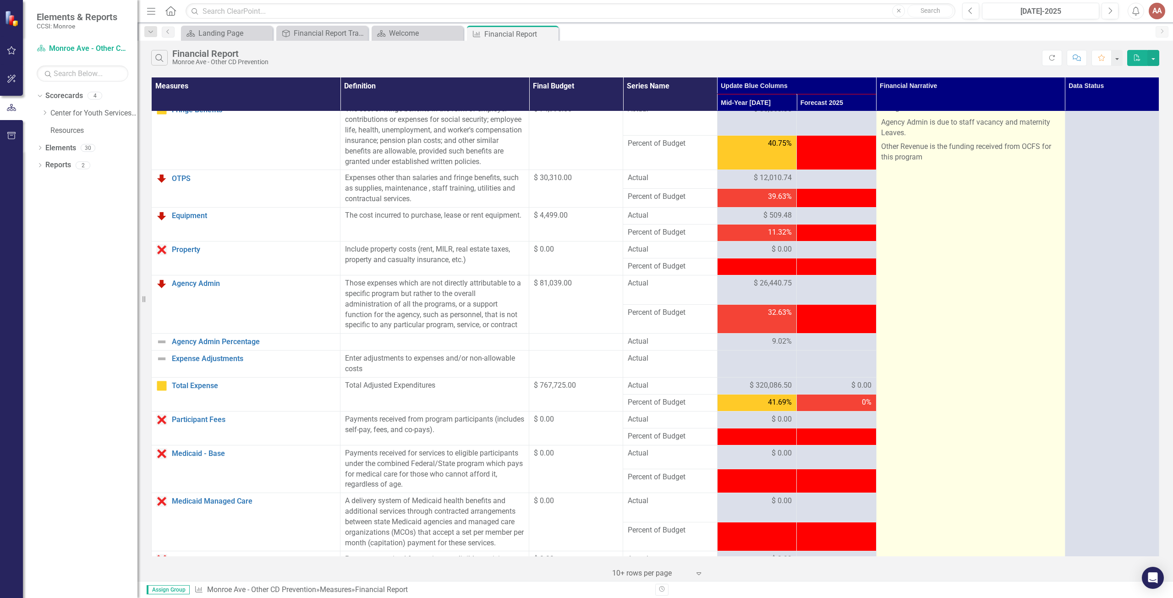
scroll to position [0, 0]
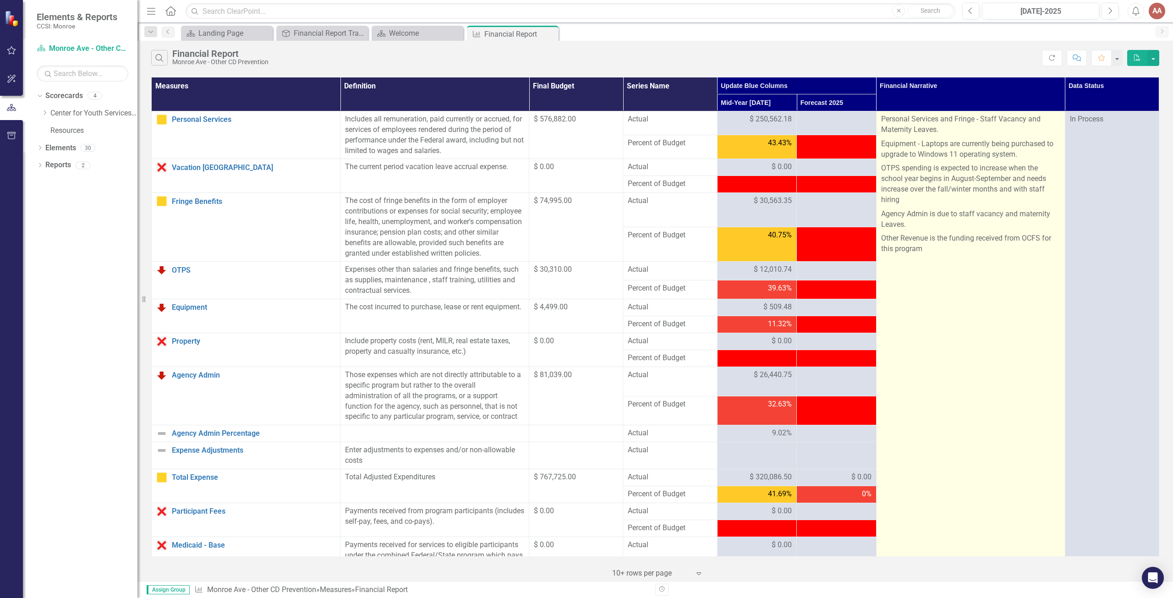
click at [929, 289] on p at bounding box center [970, 292] width 179 height 14
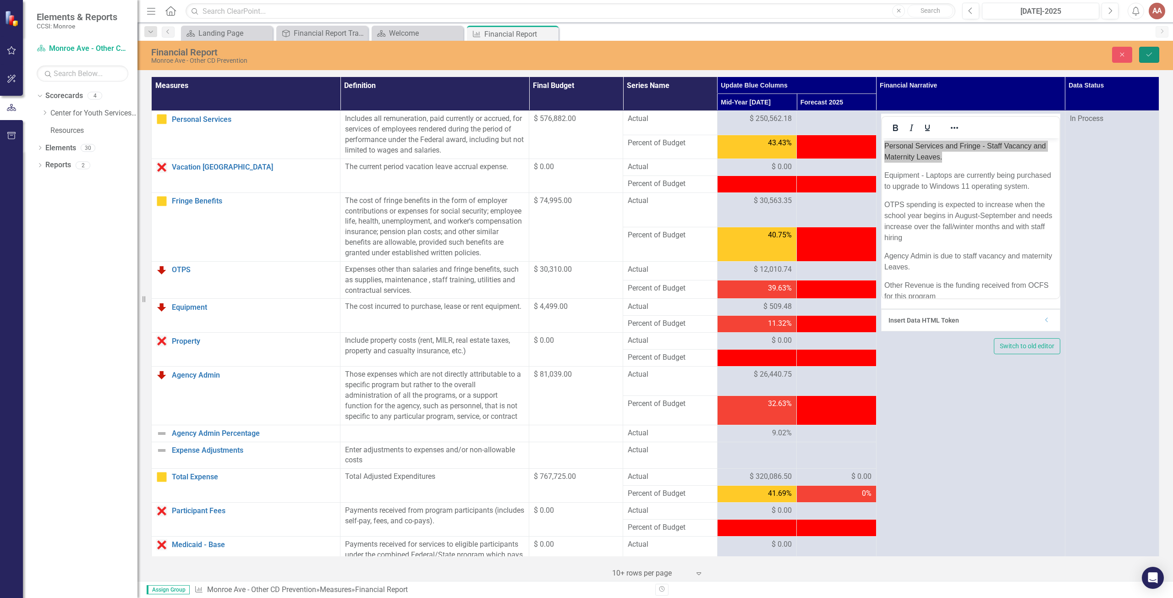
click at [1153, 57] on icon "Save" at bounding box center [1149, 54] width 8 height 6
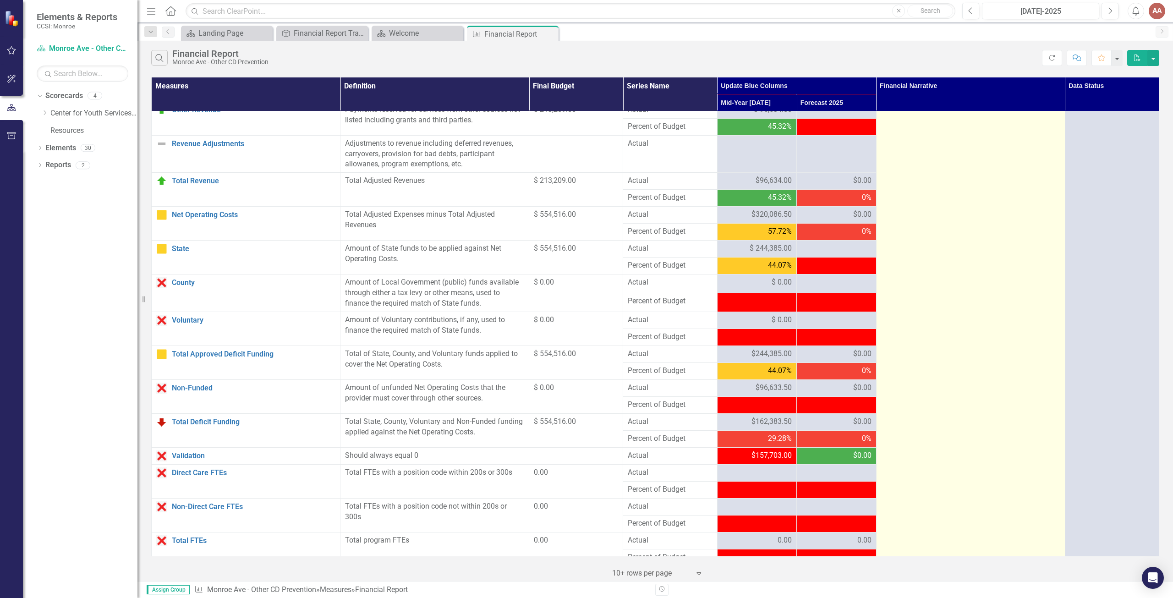
scroll to position [654, 0]
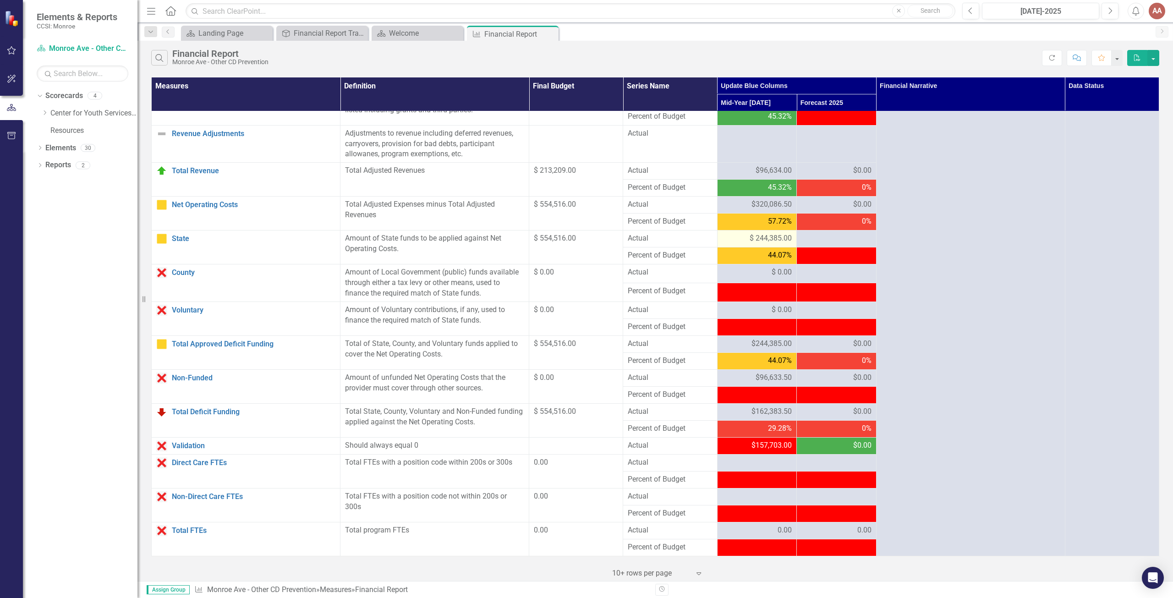
click at [764, 237] on span "$ 244,385.00" at bounding box center [771, 238] width 42 height 11
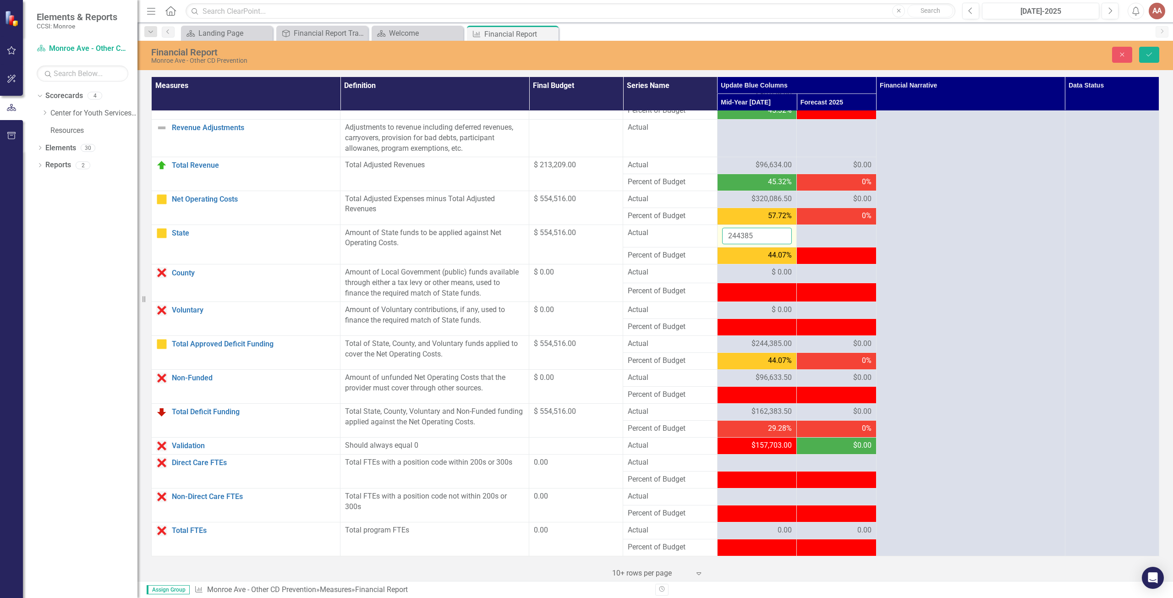
click at [764, 238] on input "244385" at bounding box center [757, 236] width 70 height 17
type input "2"
type input "223453"
click at [1149, 54] on icon "Save" at bounding box center [1149, 54] width 8 height 6
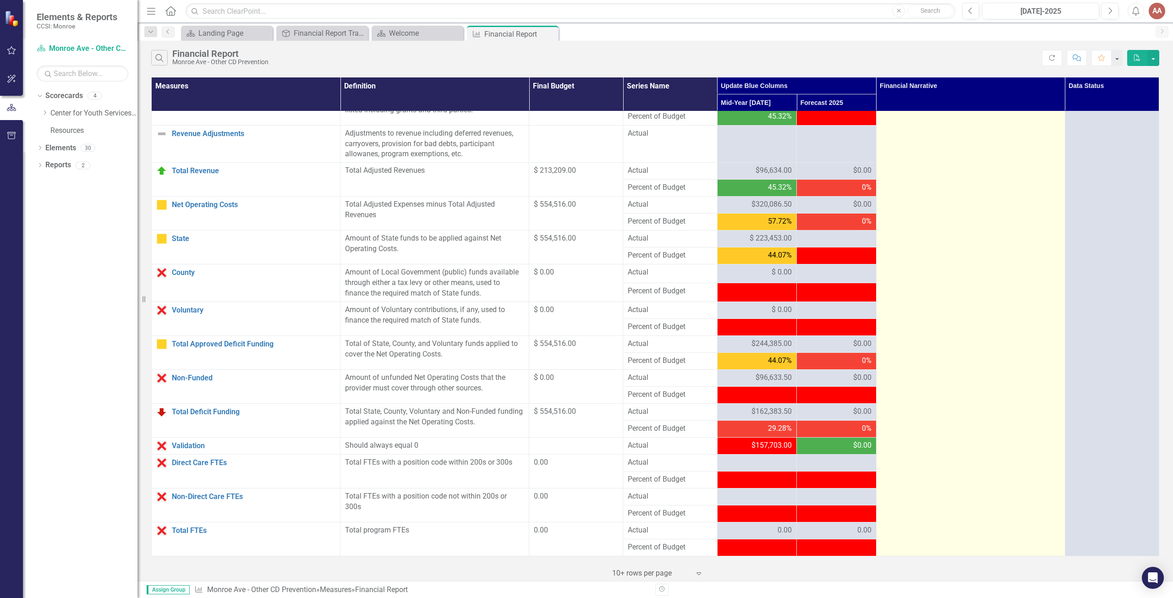
scroll to position [288, 0]
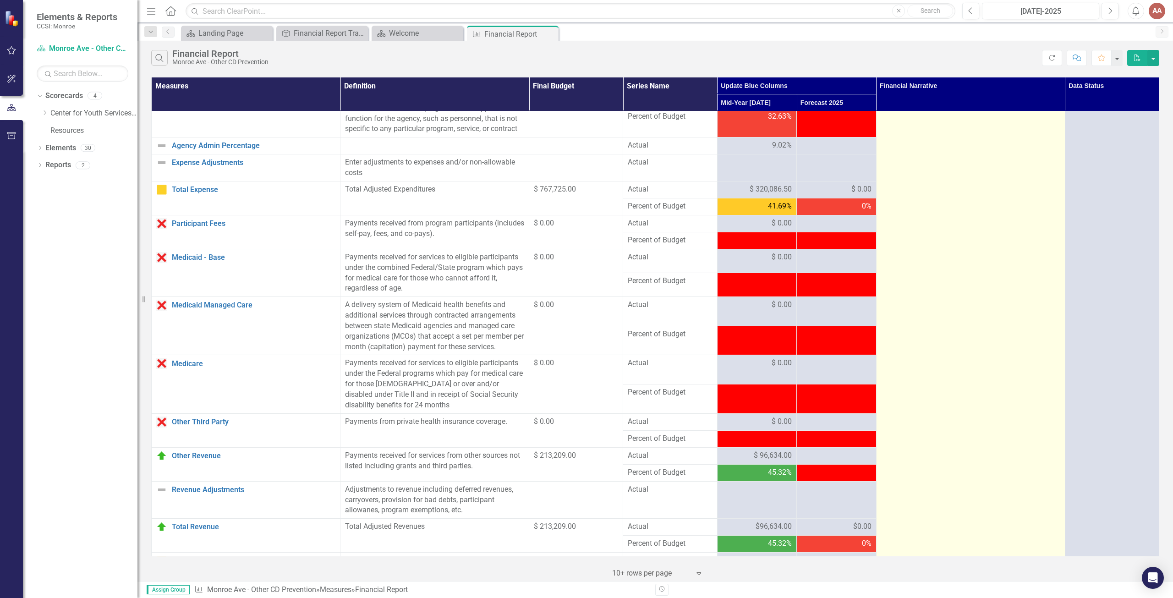
click at [951, 237] on td "Personal Services and Fringe - Staff Vacancy and Maternity Leaves. Equipment - …" at bounding box center [970, 368] width 189 height 1089
click at [951, 236] on td "Personal Services and Fringe - Staff Vacancy and Maternity Leaves. Equipment - …" at bounding box center [970, 368] width 189 height 1089
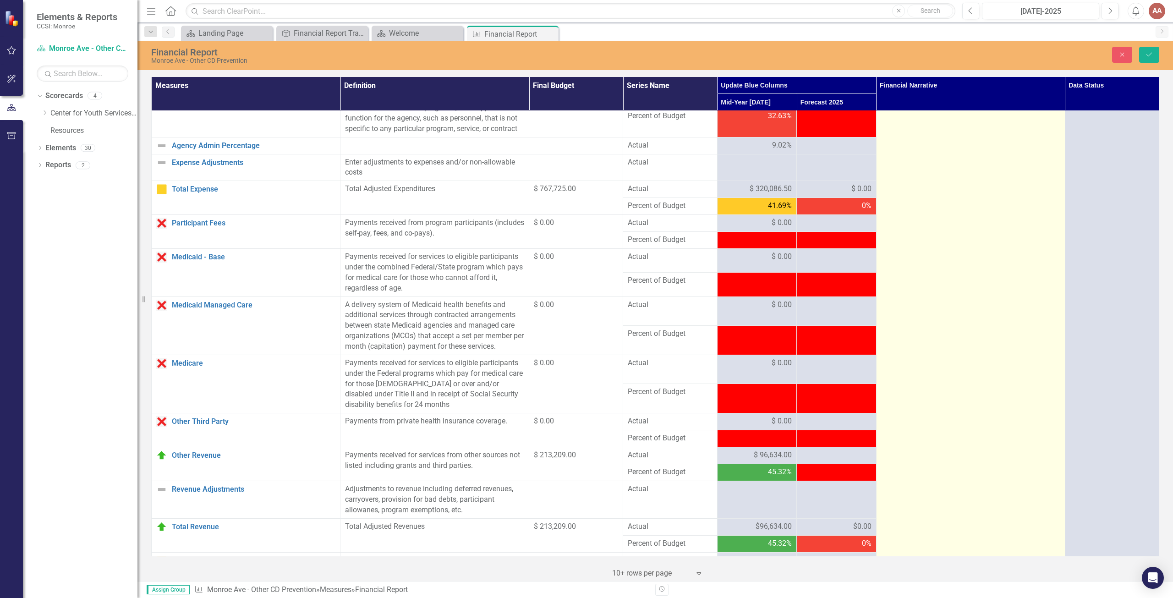
scroll to position [0, 0]
click at [950, 236] on td "<p>Personal Services and Fringe - Staff Vacancy and Maternity Leaves.</p> <p>Eq…" at bounding box center [970, 367] width 189 height 1089
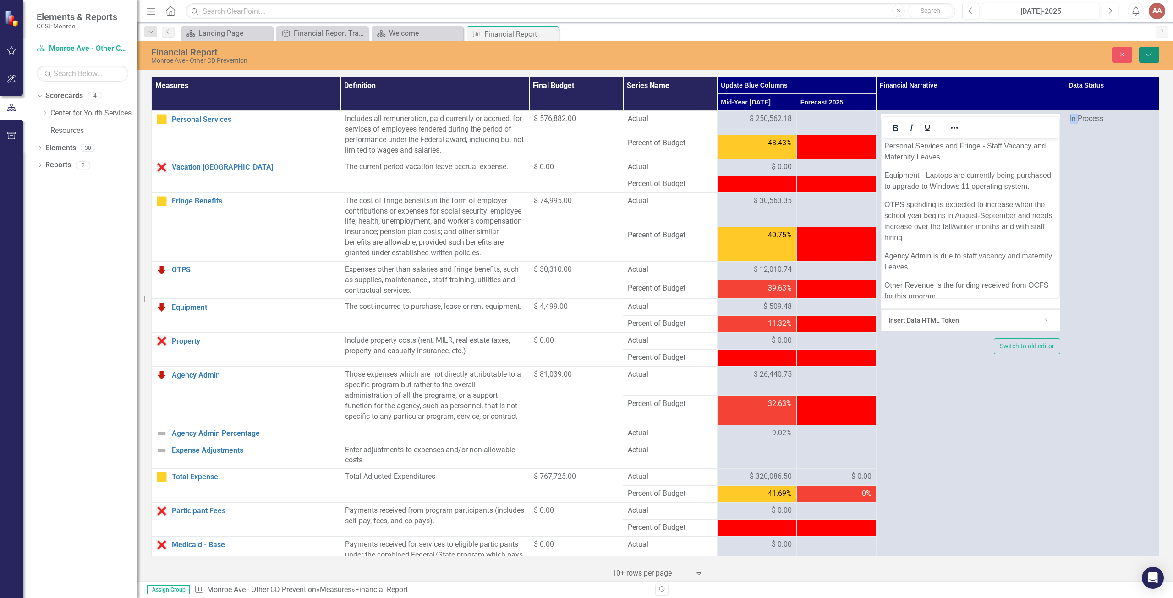
click at [1152, 55] on icon "Save" at bounding box center [1149, 54] width 8 height 6
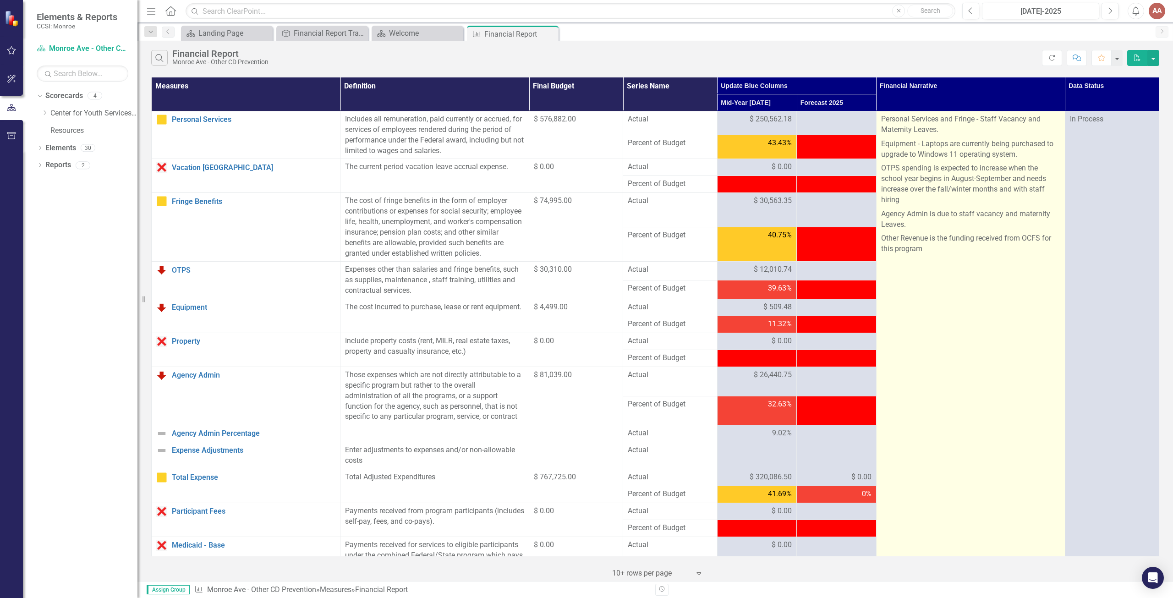
click at [938, 253] on p "Other Revenue is the funding received from OCFS for this program" at bounding box center [970, 243] width 179 height 25
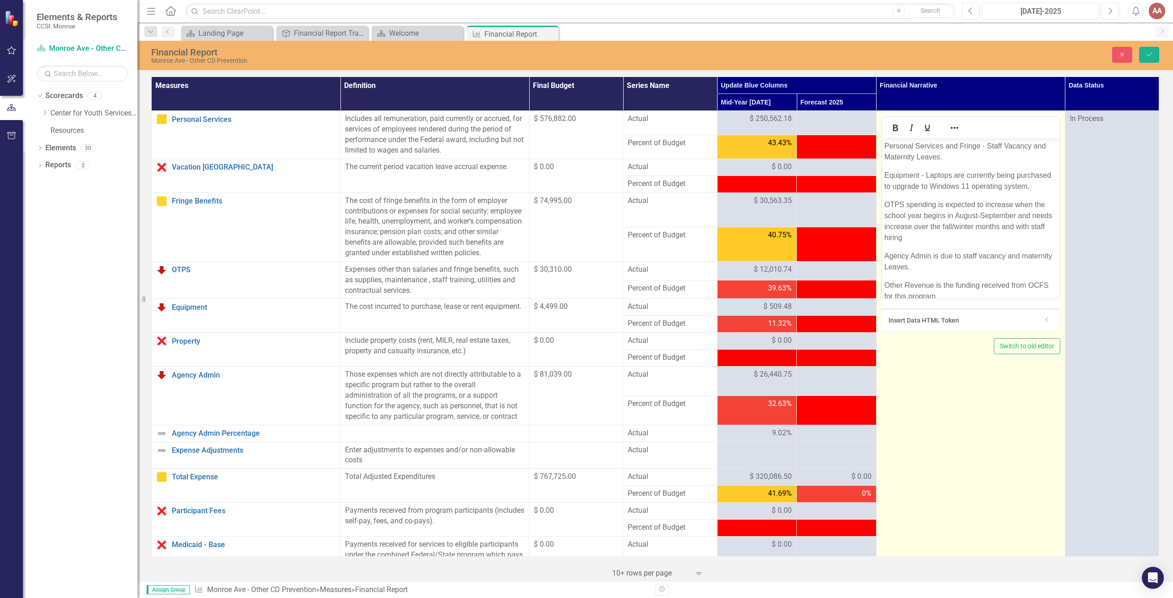
click at [951, 273] on p "Agency Admin is due to staff vacancy and maternity Leaves." at bounding box center [970, 262] width 173 height 22
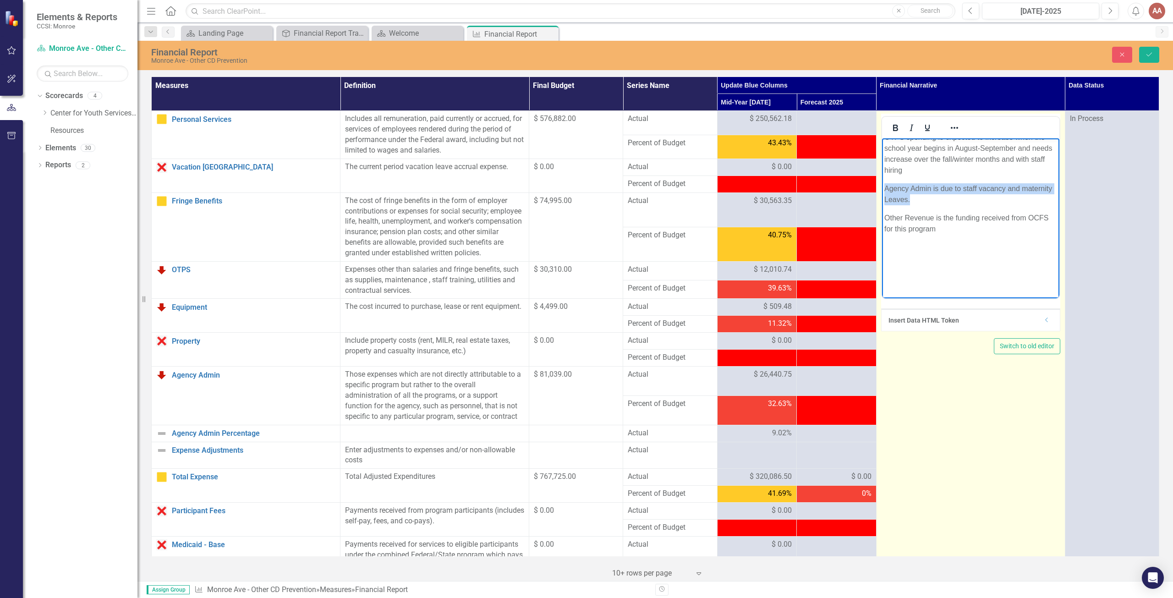
scroll to position [73, 0]
click at [949, 229] on p "Other Revenue is the funding received from OCFS for this program" at bounding box center [970, 218] width 173 height 22
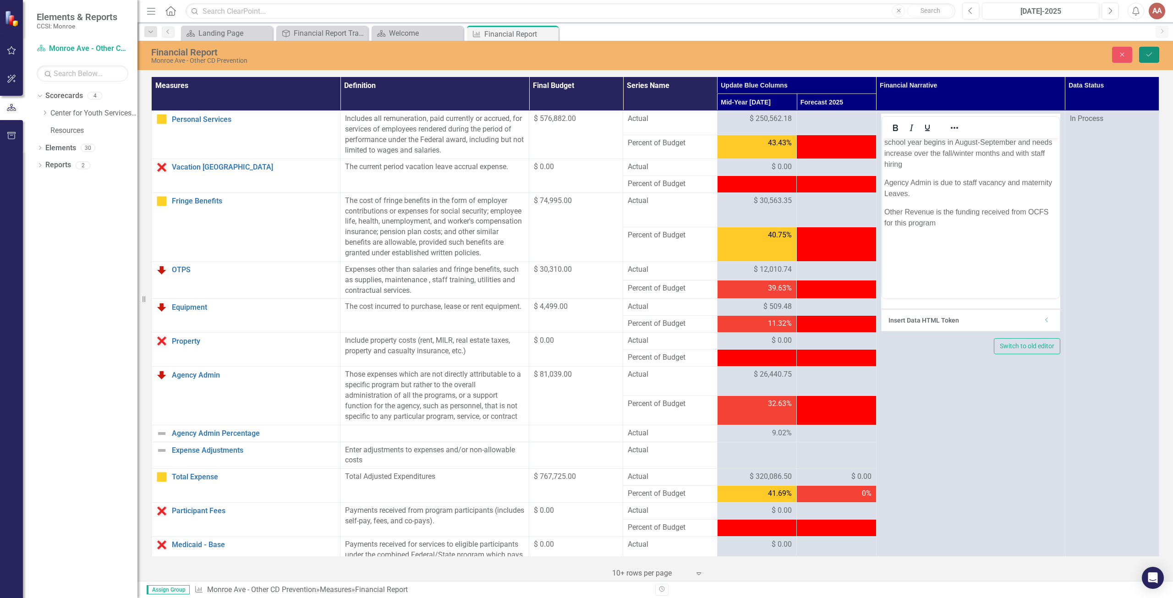
click at [1154, 55] on button "Save" at bounding box center [1149, 55] width 20 height 16
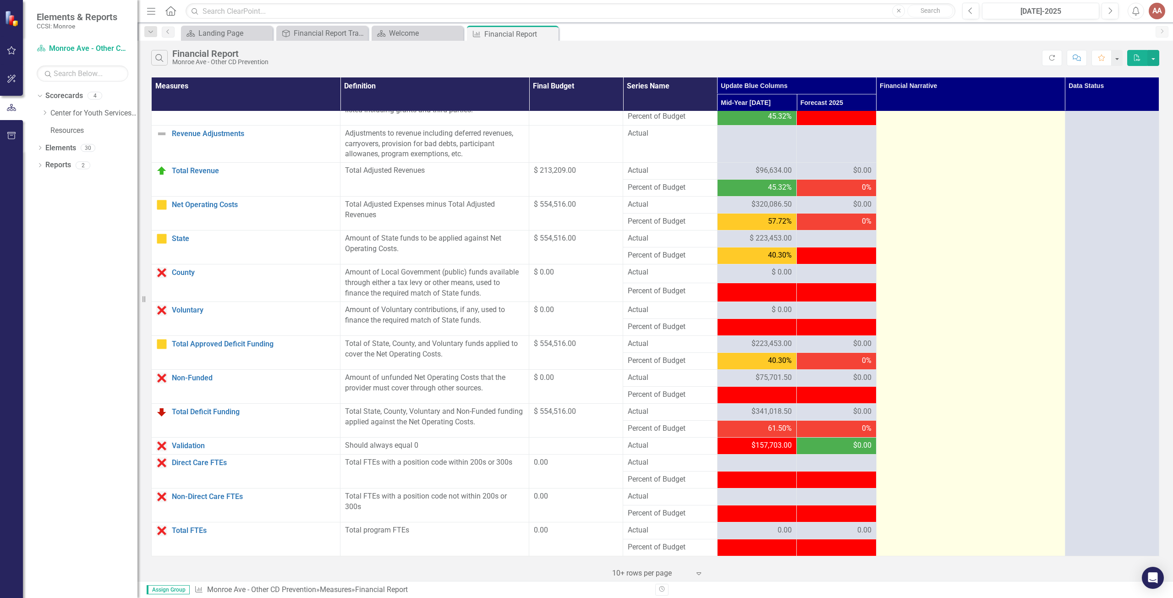
scroll to position [471, 0]
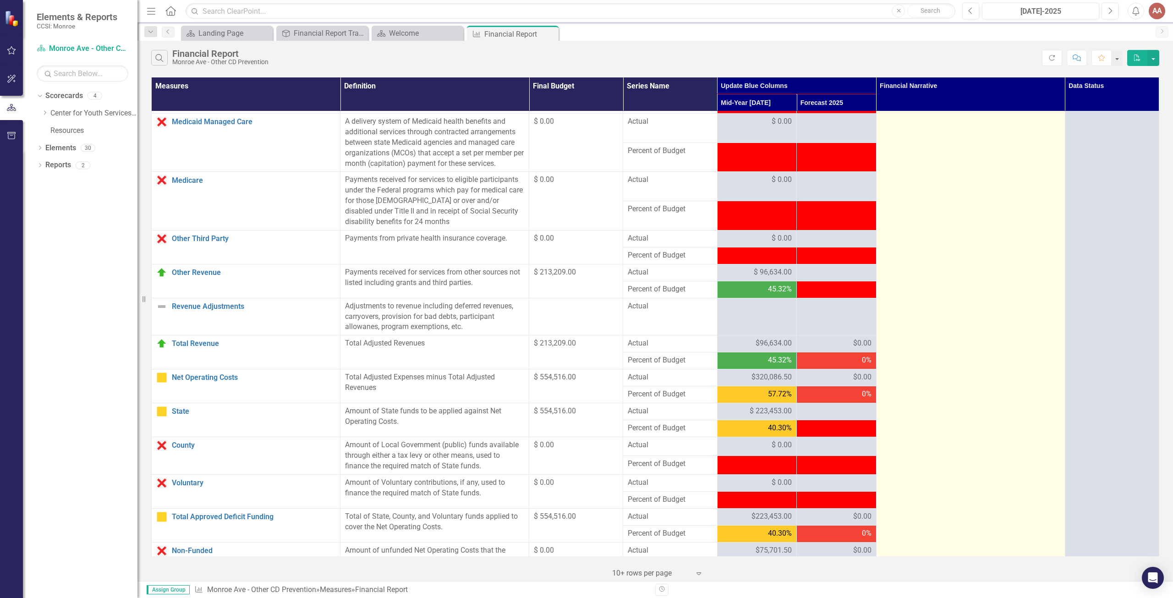
click at [987, 189] on td "Personal Services and Fringe - Staff Vacancy and Maternity Leaves. Equipment - …" at bounding box center [970, 184] width 189 height 1089
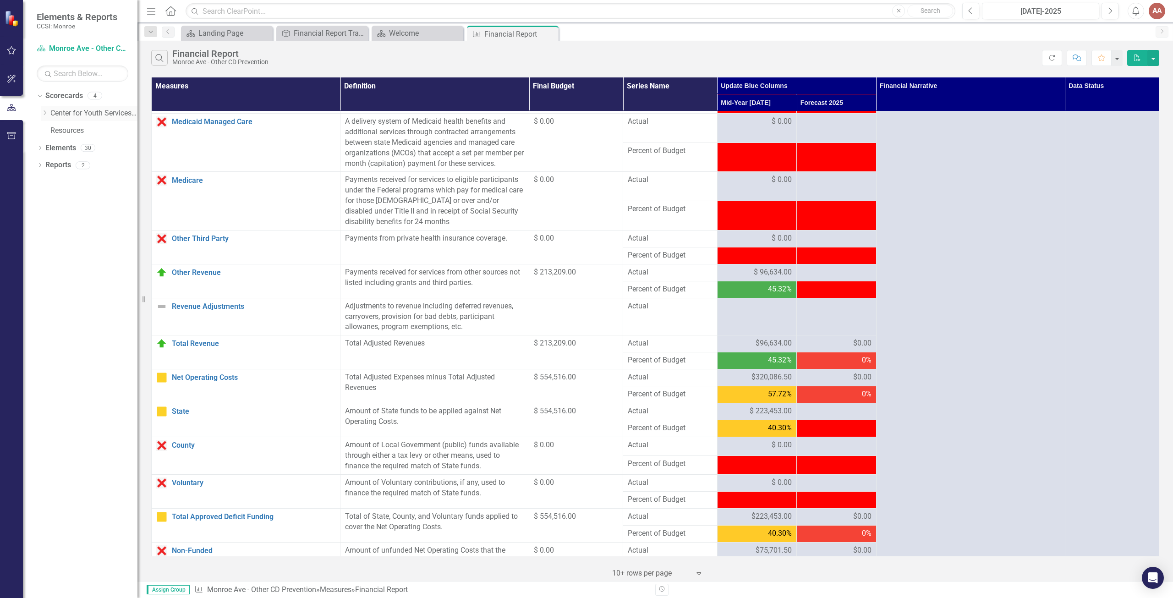
click at [73, 113] on link "Center for Youth Services, Inc." at bounding box center [93, 113] width 87 height 11
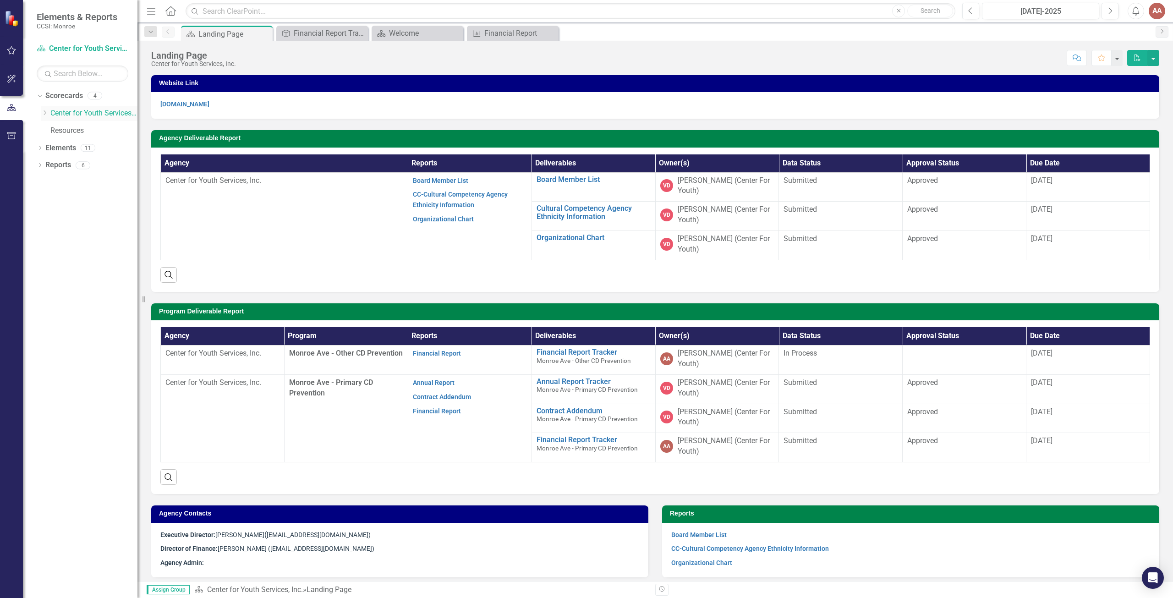
click at [46, 112] on icon at bounding box center [45, 112] width 2 height 5
click at [64, 127] on link "Monroe Ave - Other CD Prevention" at bounding box center [99, 131] width 78 height 11
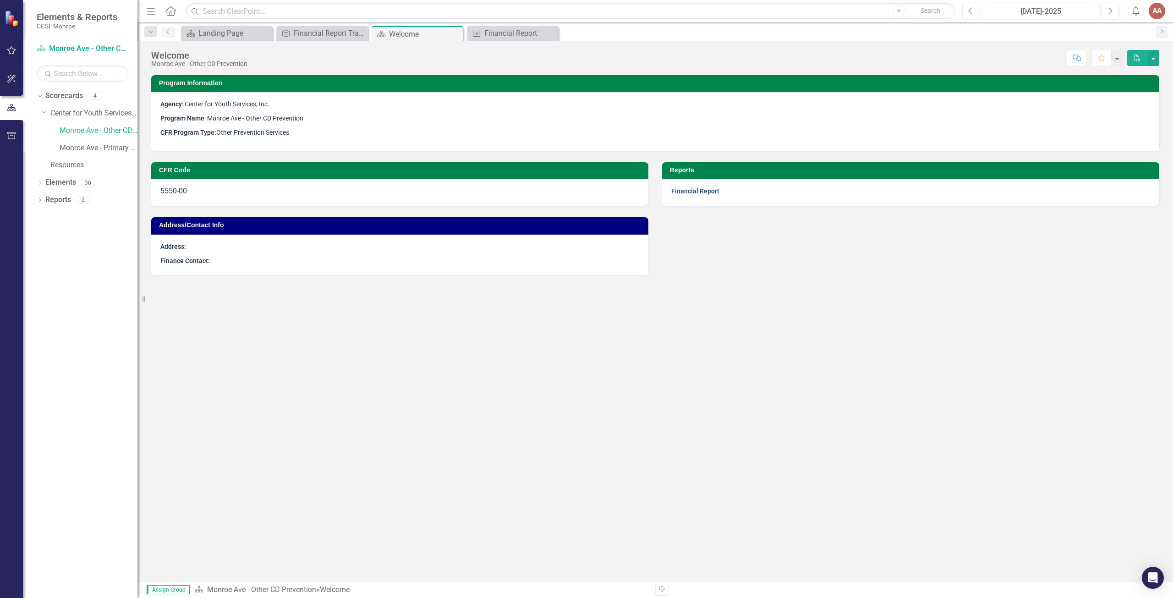
click at [706, 190] on link "Financial Report" at bounding box center [695, 190] width 48 height 7
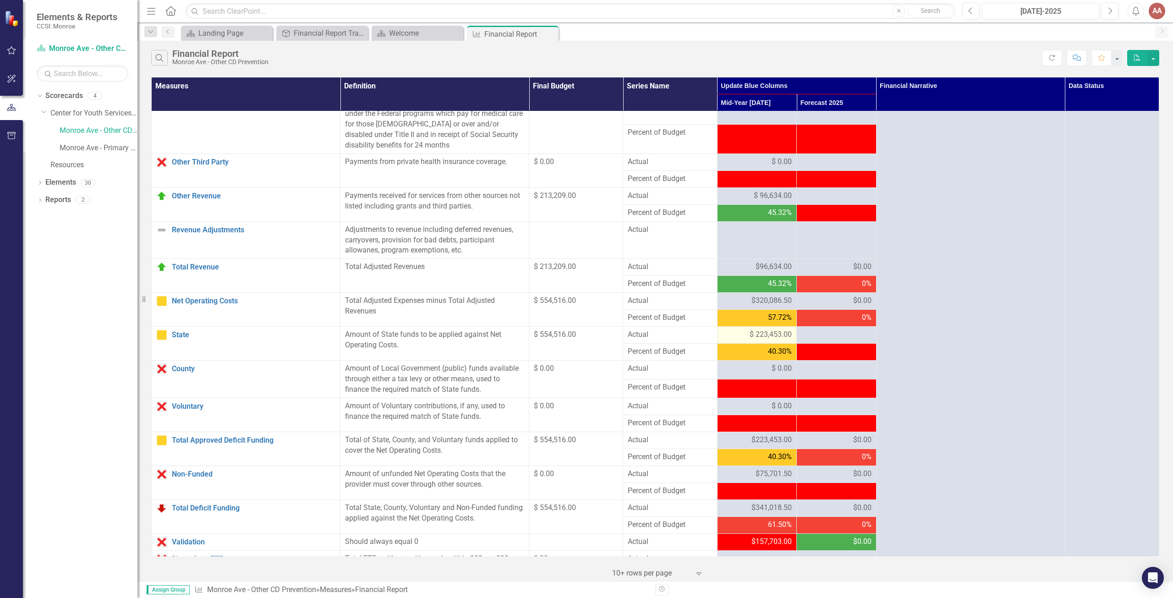
scroll to position [563, 0]
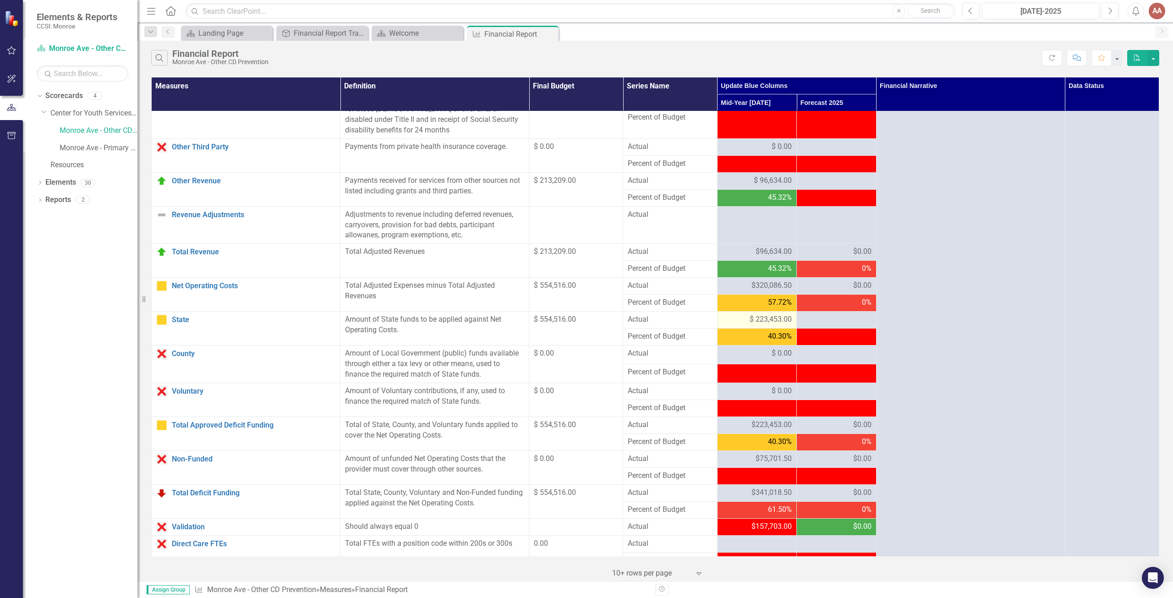
click at [764, 325] on span "$ 223,453.00" at bounding box center [771, 319] width 42 height 11
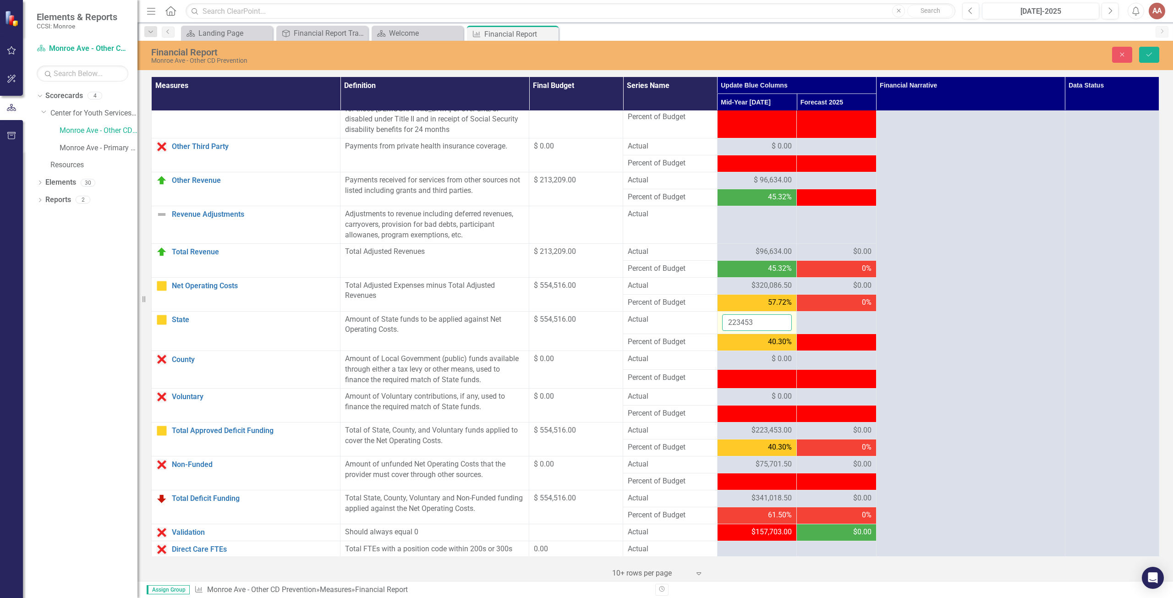
click at [763, 330] on input "223453" at bounding box center [757, 322] width 70 height 17
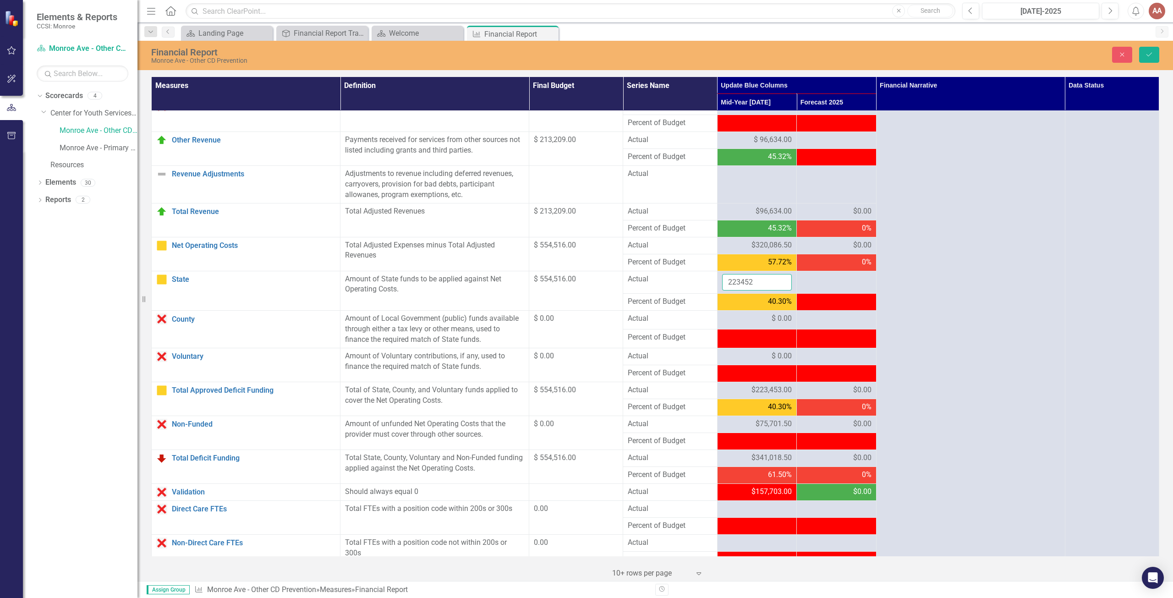
scroll to position [609, 0]
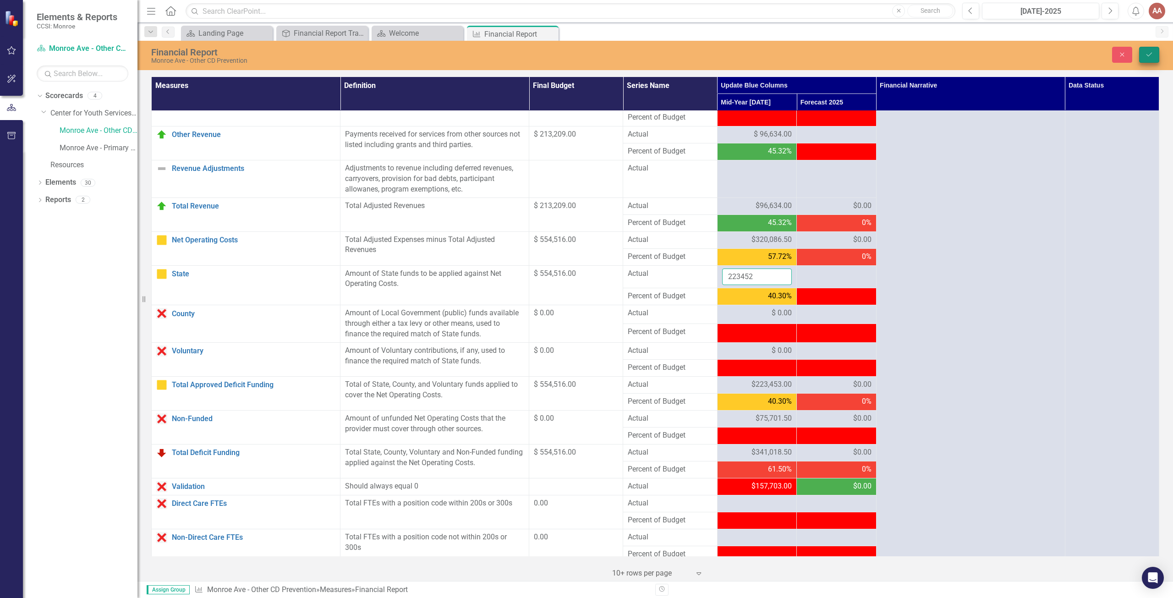
type input "223452"
click at [1143, 50] on button "Save" at bounding box center [1149, 55] width 20 height 16
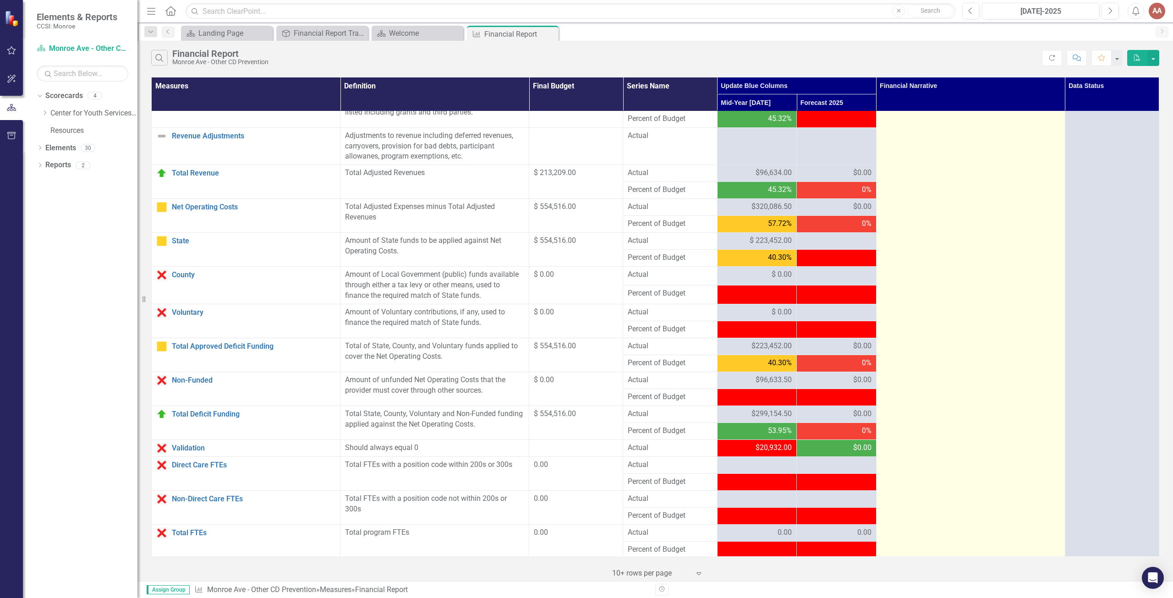
scroll to position [654, 0]
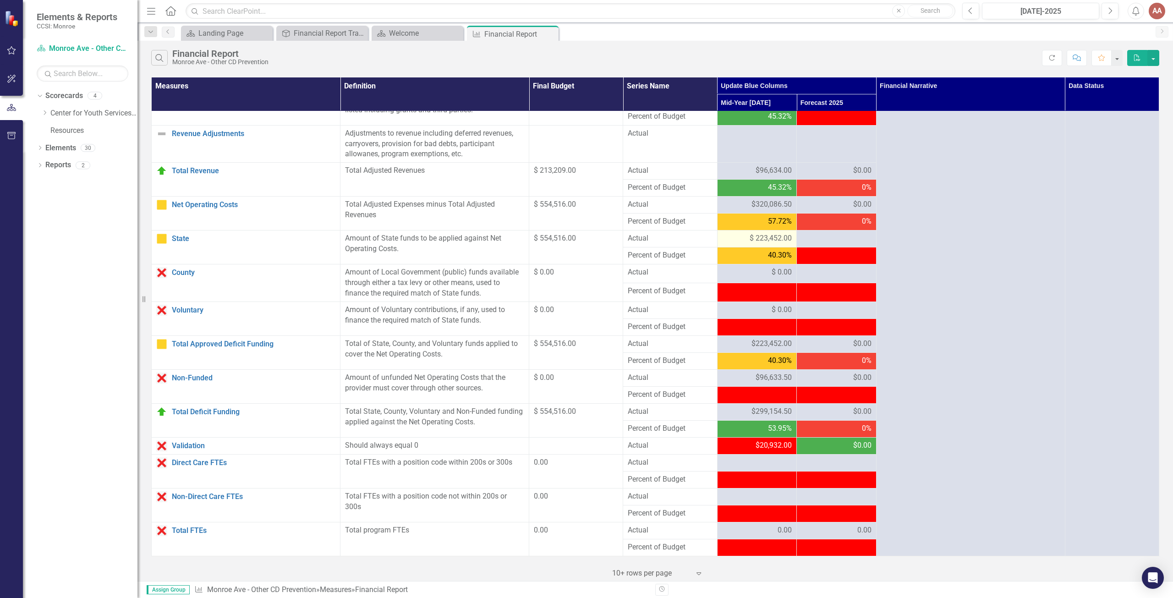
click at [750, 236] on span "$ 223,452.00" at bounding box center [771, 238] width 42 height 11
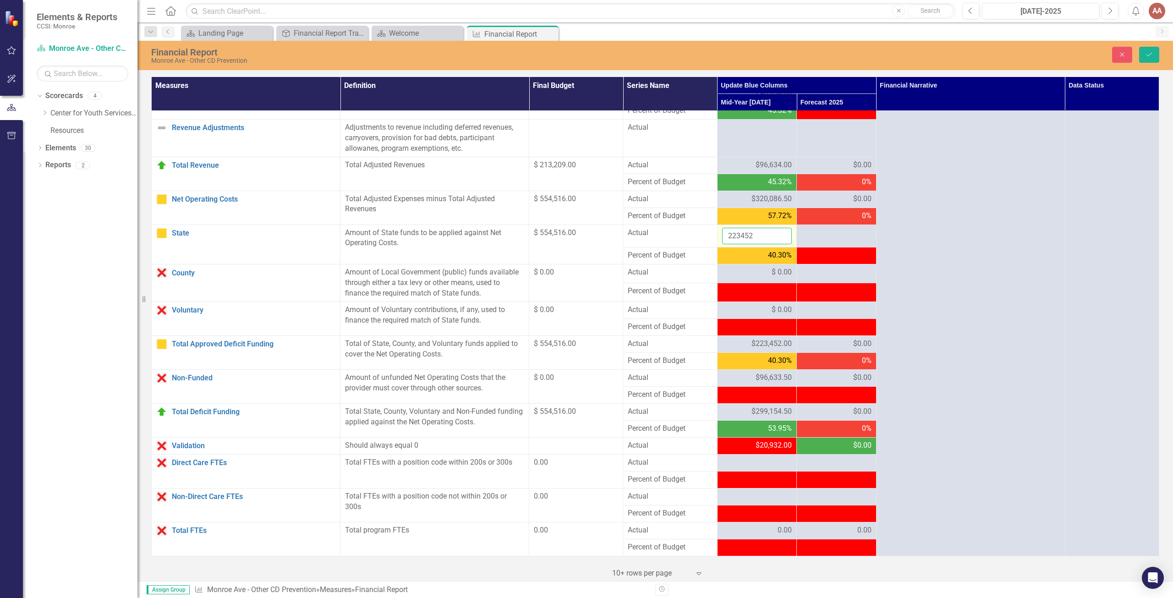
click at [751, 241] on input "223452" at bounding box center [757, 236] width 70 height 17
type input "2"
type input "244384"
click at [1146, 53] on icon "Save" at bounding box center [1149, 54] width 8 height 6
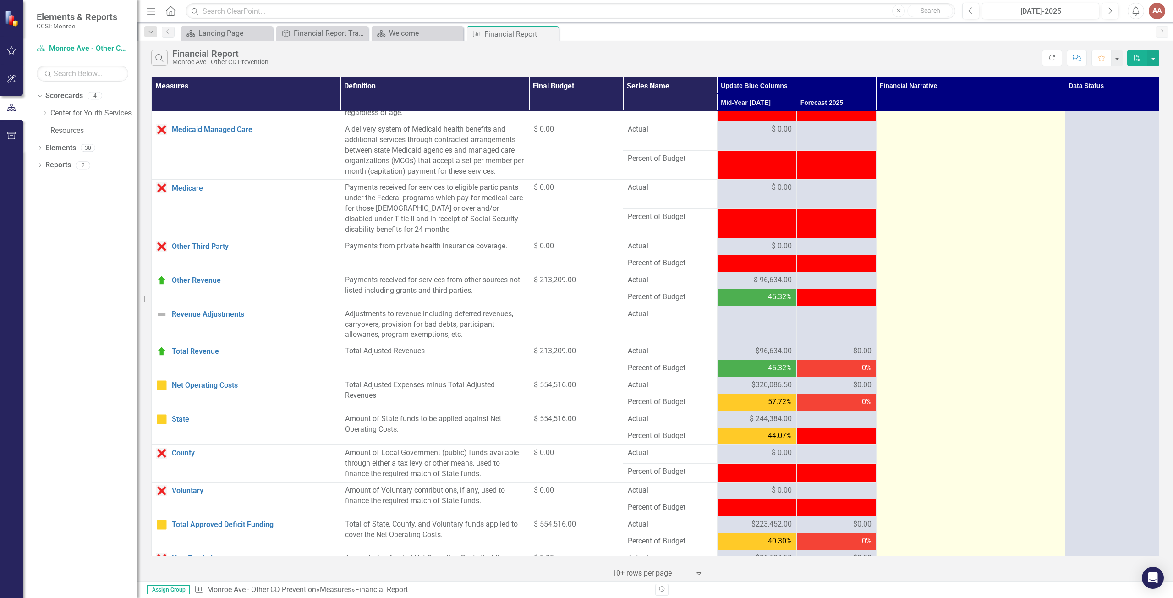
scroll to position [458, 0]
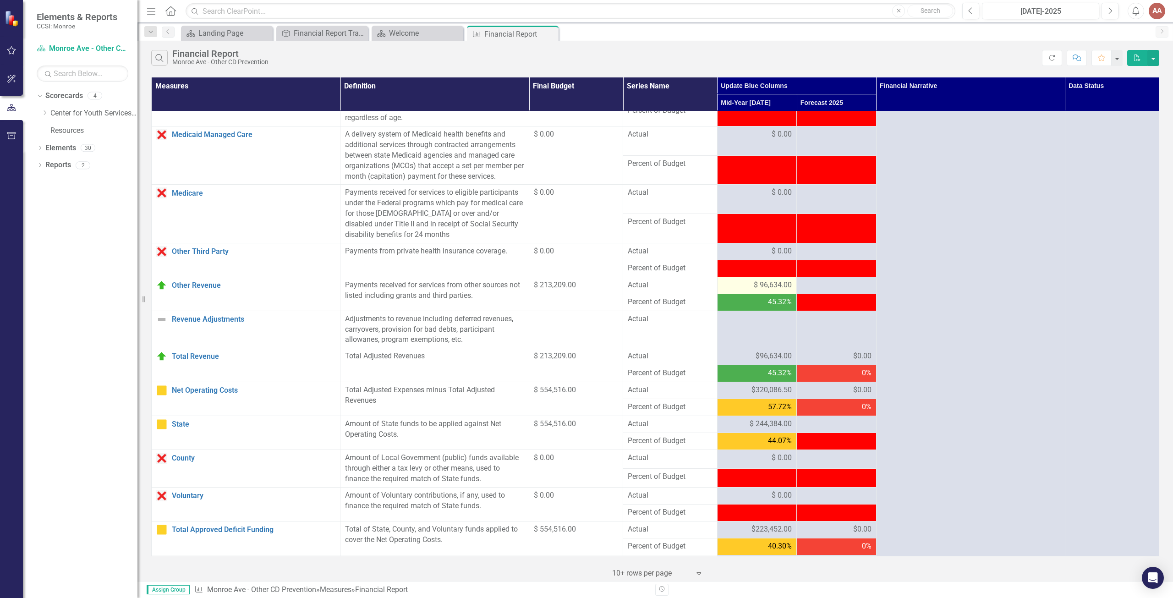
click at [768, 291] on span "$ 96,634.00" at bounding box center [773, 285] width 38 height 11
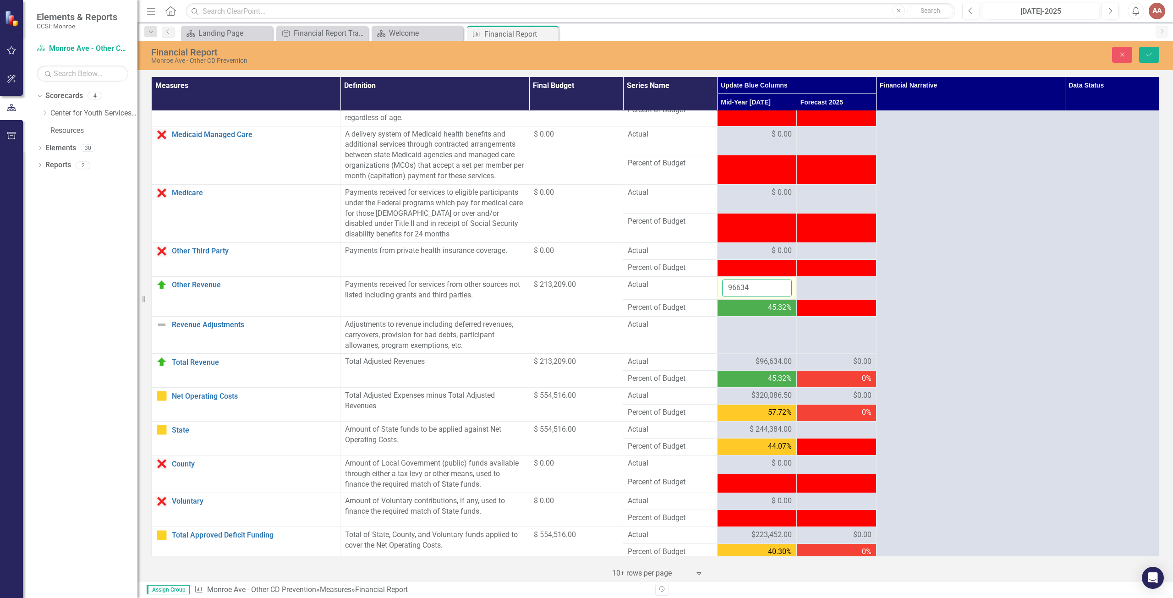
click at [752, 297] on input "96634" at bounding box center [757, 288] width 70 height 17
type input "96633"
click at [1150, 49] on button "Save" at bounding box center [1149, 55] width 20 height 16
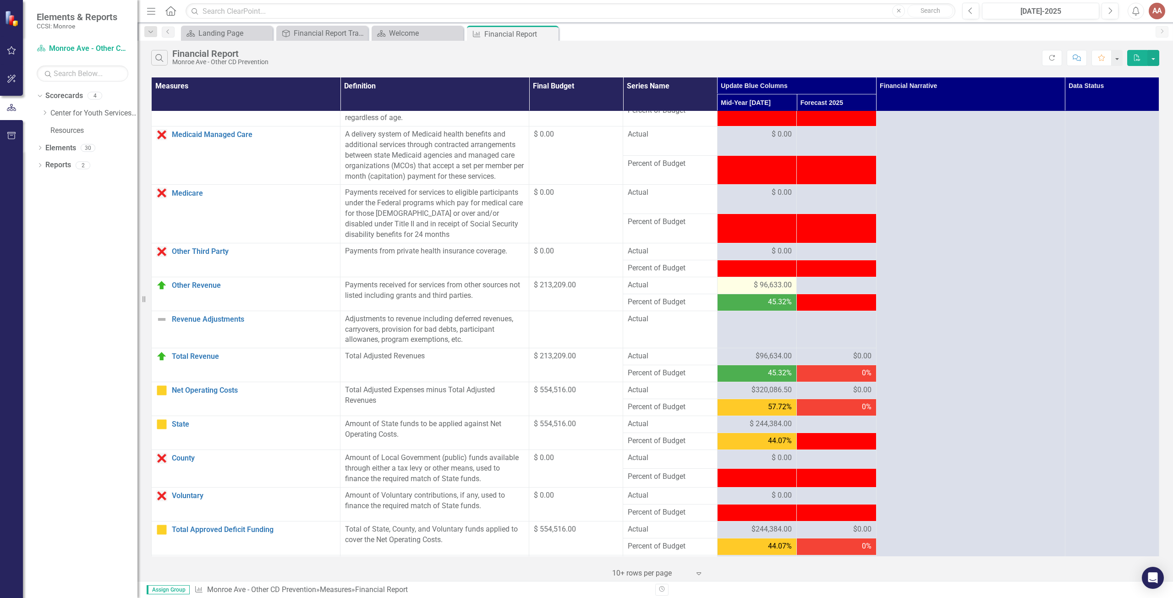
click at [769, 291] on span "$ 96,633.00" at bounding box center [773, 285] width 38 height 11
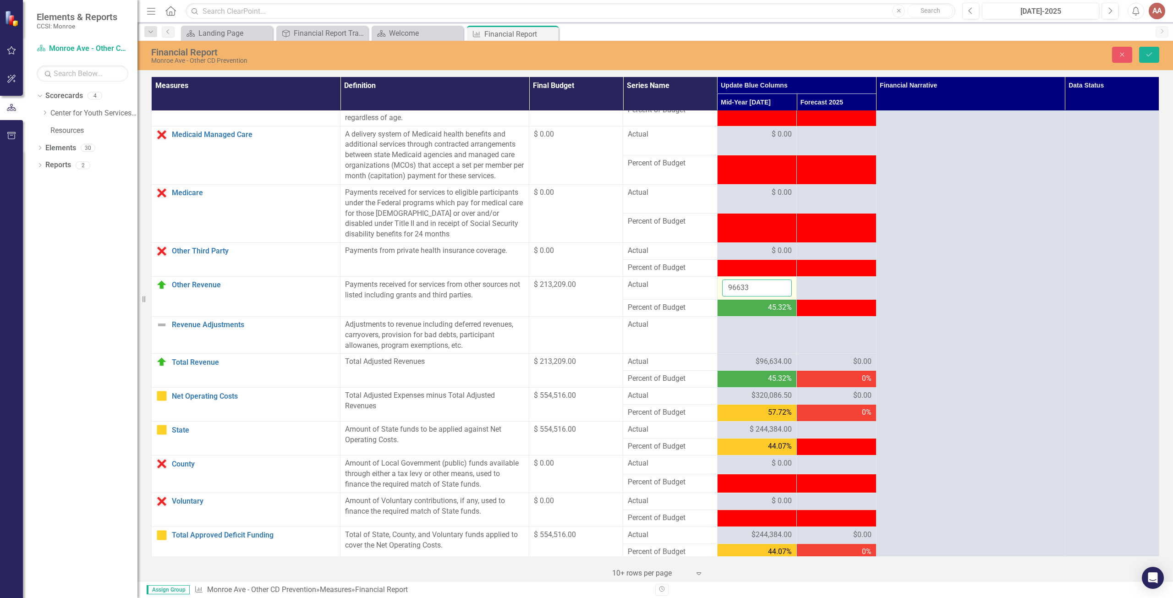
click at [747, 296] on input "96633" at bounding box center [757, 288] width 70 height 17
type input "96634"
click at [1145, 55] on icon "Save" at bounding box center [1149, 54] width 8 height 6
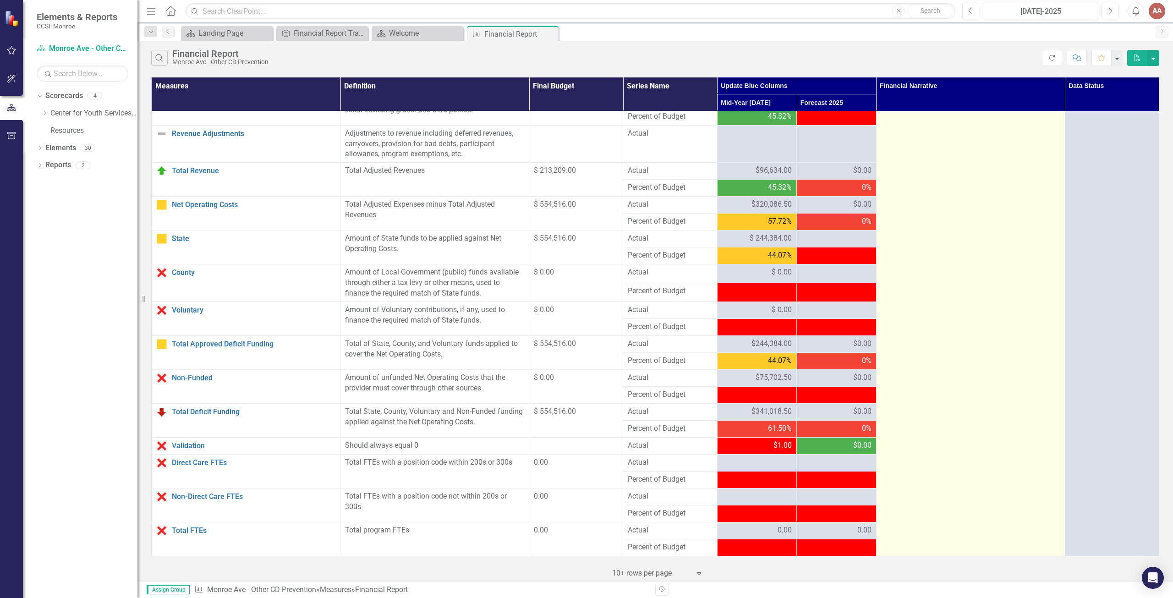
scroll to position [654, 0]
click at [983, 186] on td "Personal Services and Fringe - Staff Vacancy and Maternity Leaves. Equipment - …" at bounding box center [970, 11] width 189 height 1089
click at [983, 185] on td "Personal Services and Fringe - Staff Vacancy and Maternity Leaves. Equipment - …" at bounding box center [970, 11] width 189 height 1089
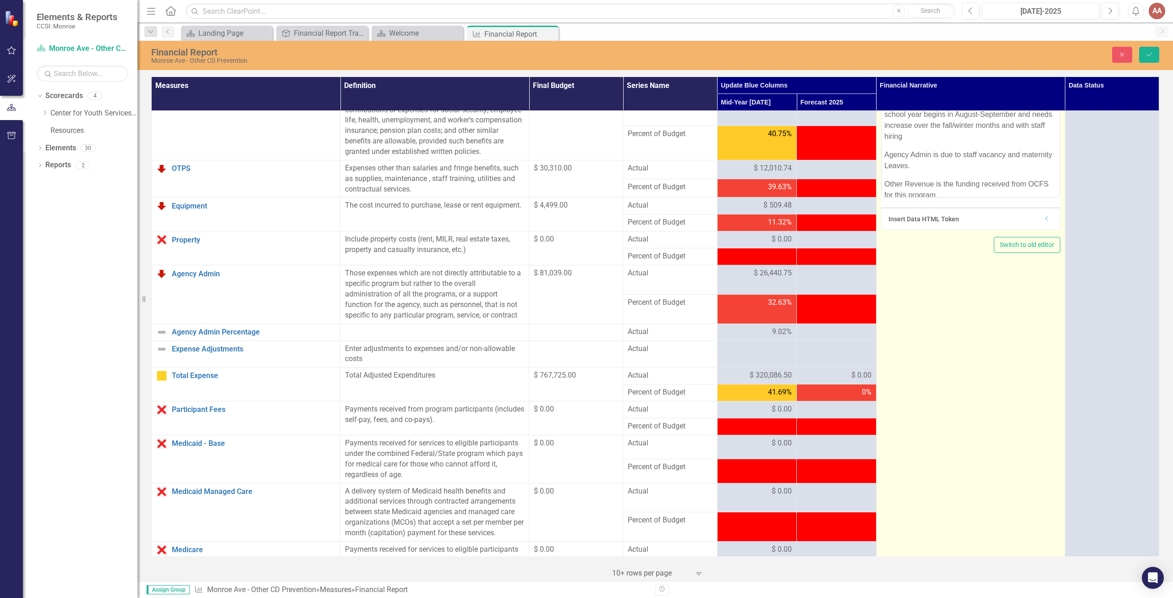
scroll to position [0, 0]
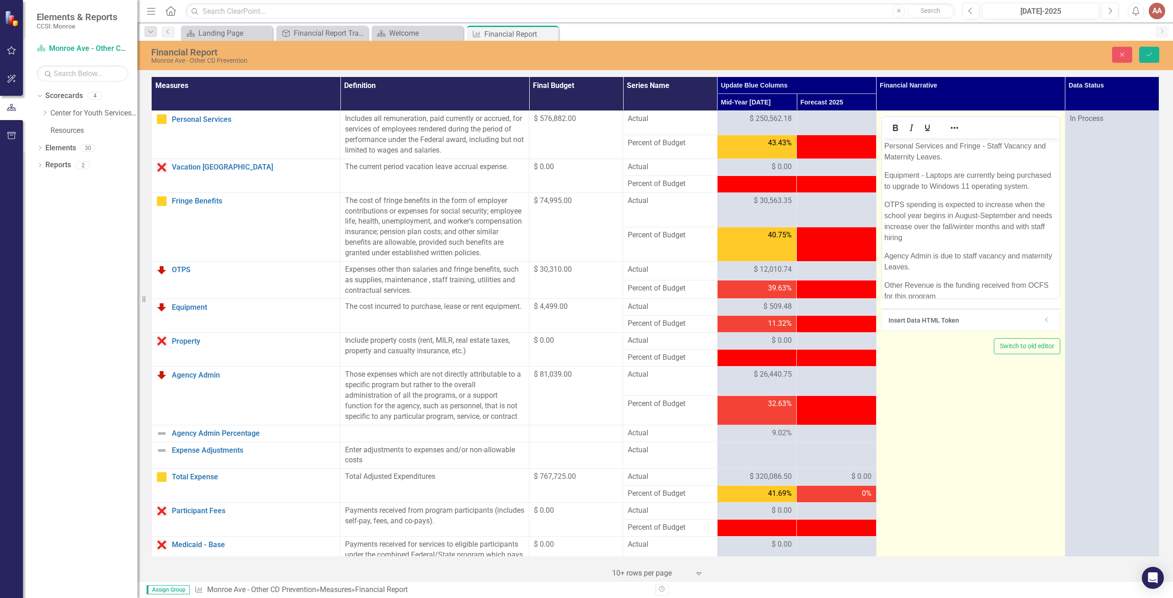
click at [974, 273] on p "Agency Admin is due to staff vacancy and maternity Leaves." at bounding box center [970, 262] width 173 height 22
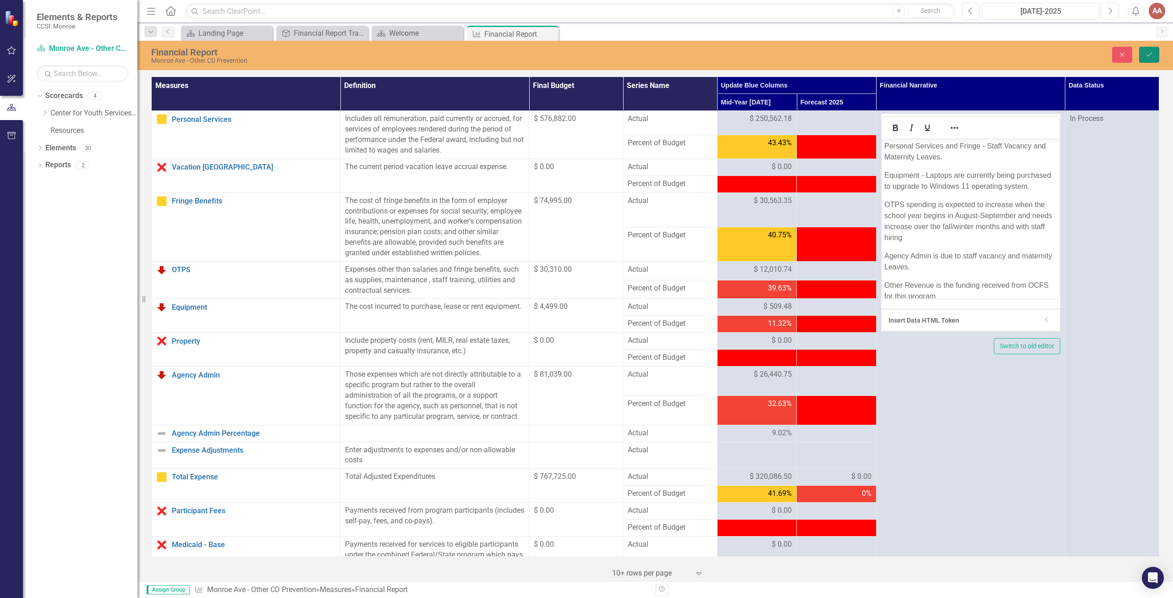
click at [1152, 55] on icon "Save" at bounding box center [1149, 54] width 8 height 6
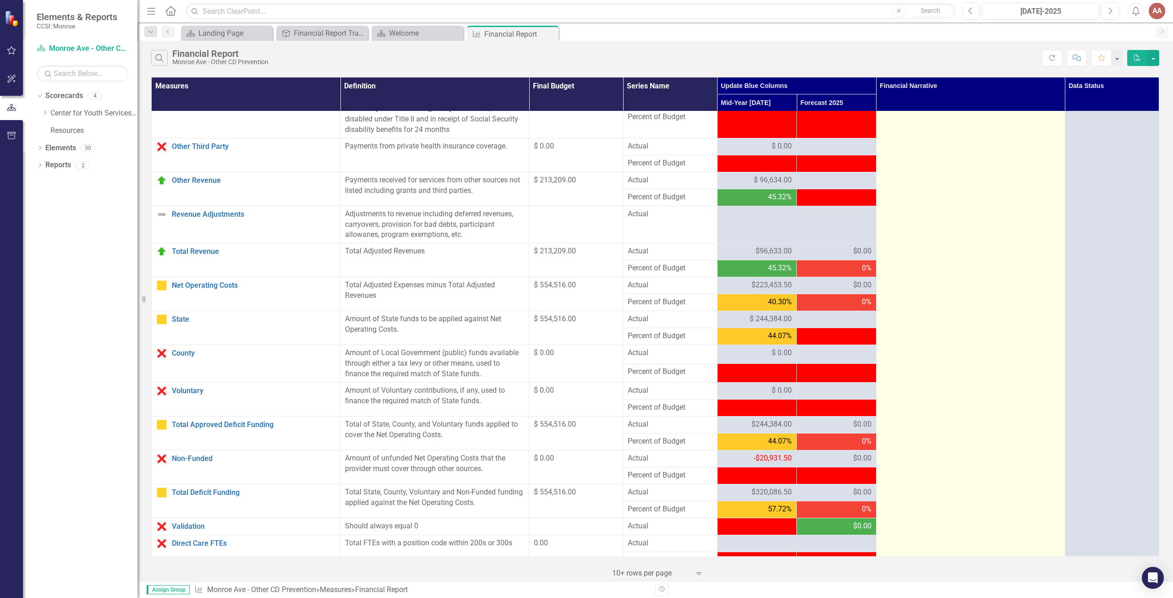
scroll to position [563, 0]
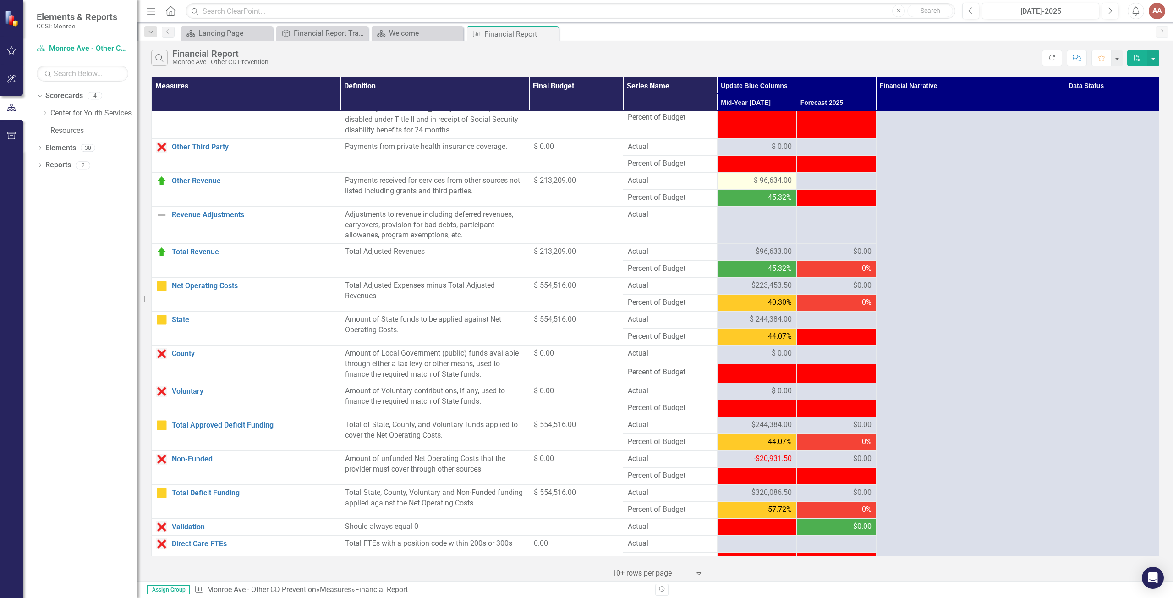
click at [741, 186] on div "$ 96,634.00" at bounding box center [757, 181] width 70 height 11
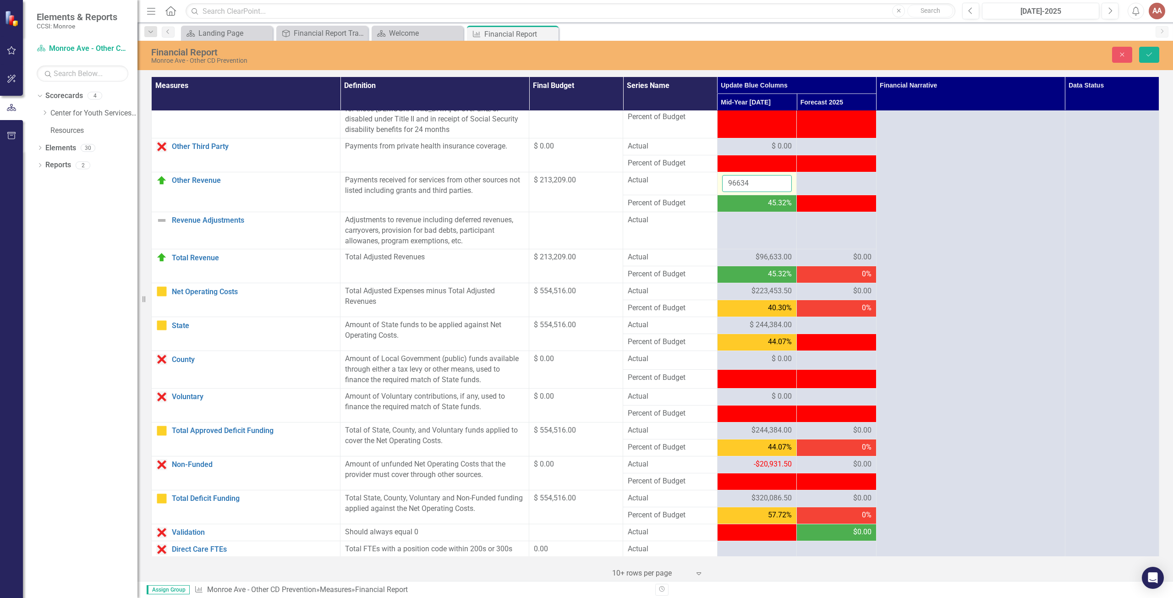
drag, startPoint x: 749, startPoint y: 193, endPoint x: 722, endPoint y: 193, distance: 27.0
click at [722, 192] on input "96634" at bounding box center [757, 183] width 70 height 17
type input "75703"
click at [1153, 55] on button "Save" at bounding box center [1149, 55] width 20 height 16
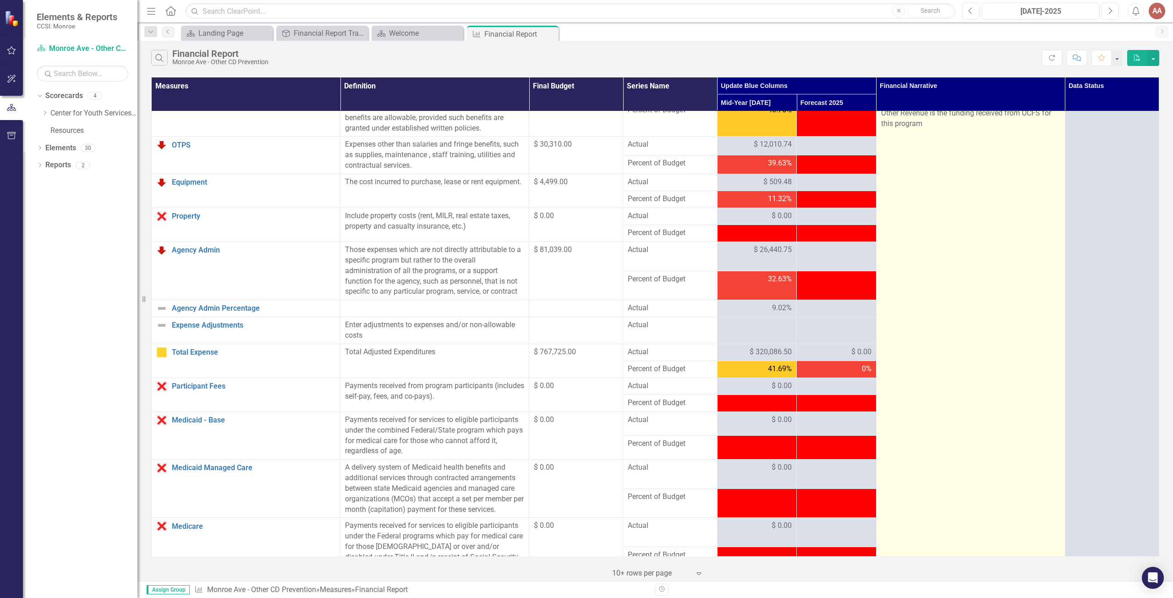
scroll to position [0, 0]
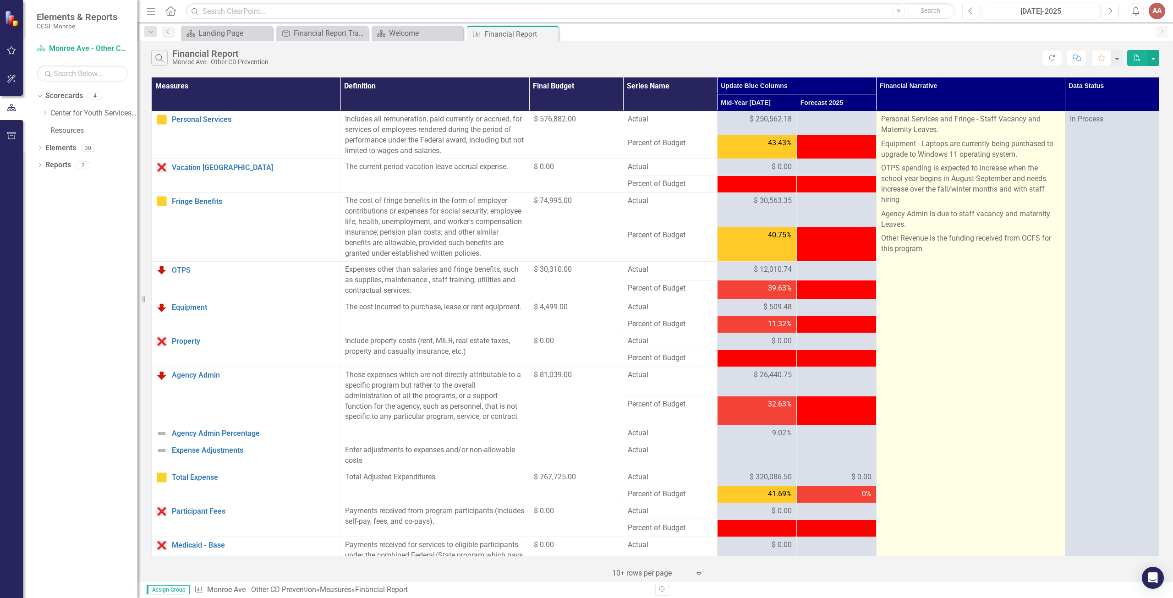
click at [1013, 154] on p "Equipment - Laptops are currently being purchased to upgrade to Windows 11 oper…" at bounding box center [970, 149] width 179 height 25
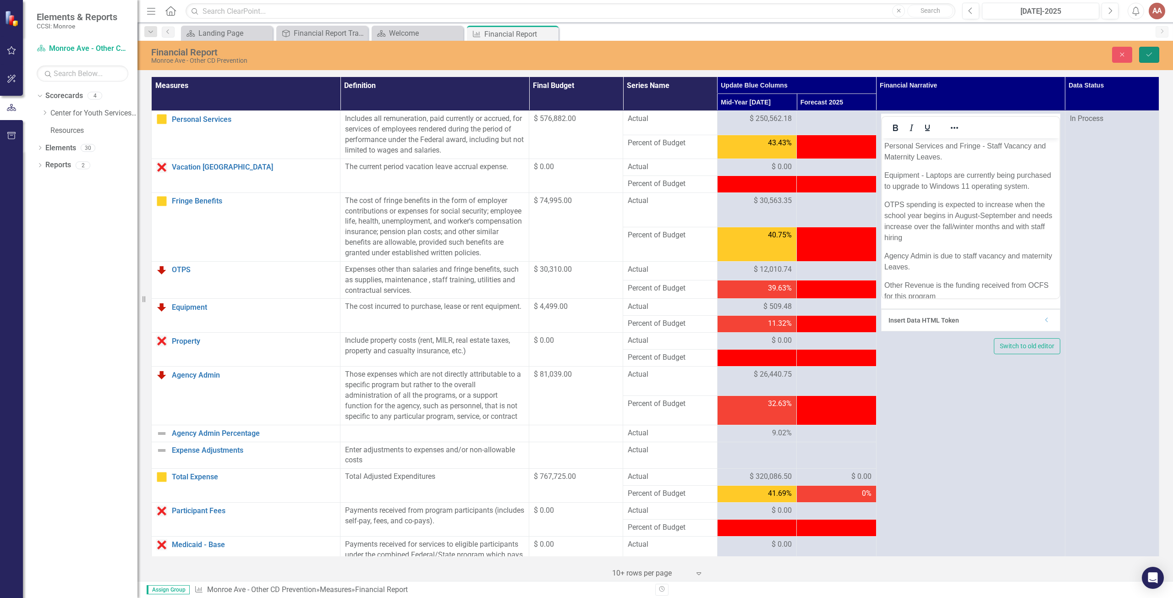
click at [1145, 55] on button "Save" at bounding box center [1149, 55] width 20 height 16
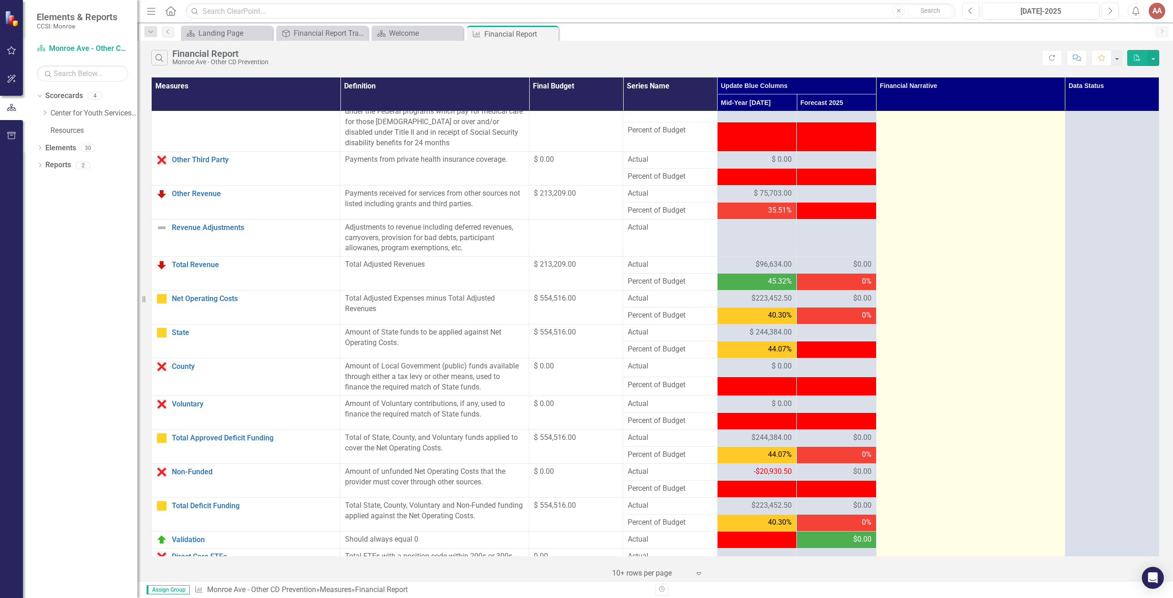
scroll to position [654, 0]
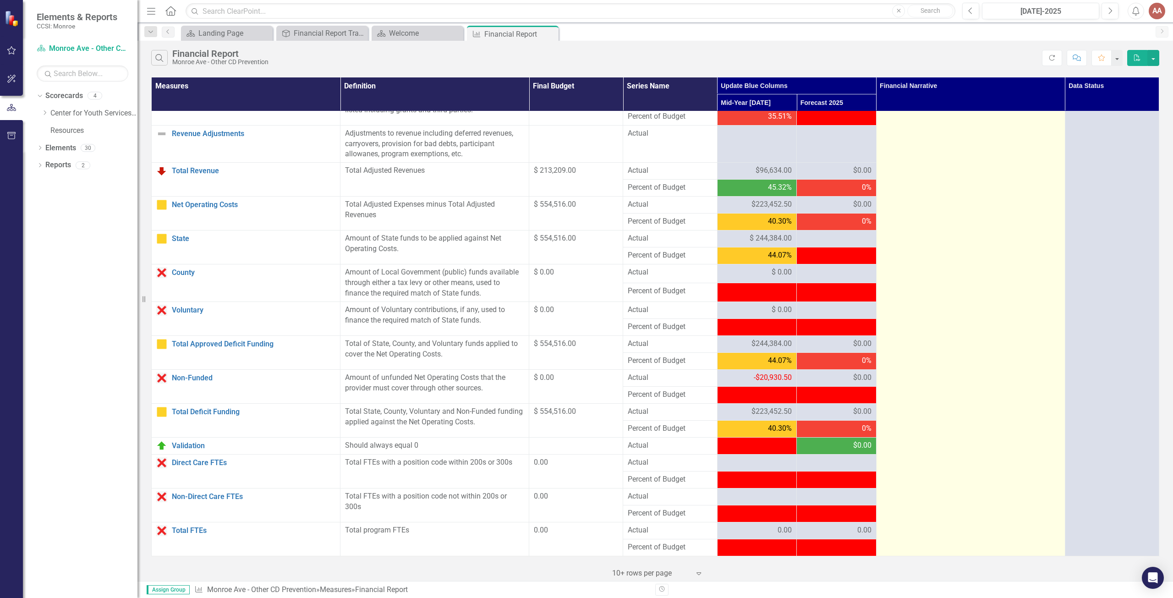
click at [957, 144] on td "Personal Services and Fringe - Staff Vacancy and Maternity Leaves. Equipment - …" at bounding box center [970, 11] width 189 height 1089
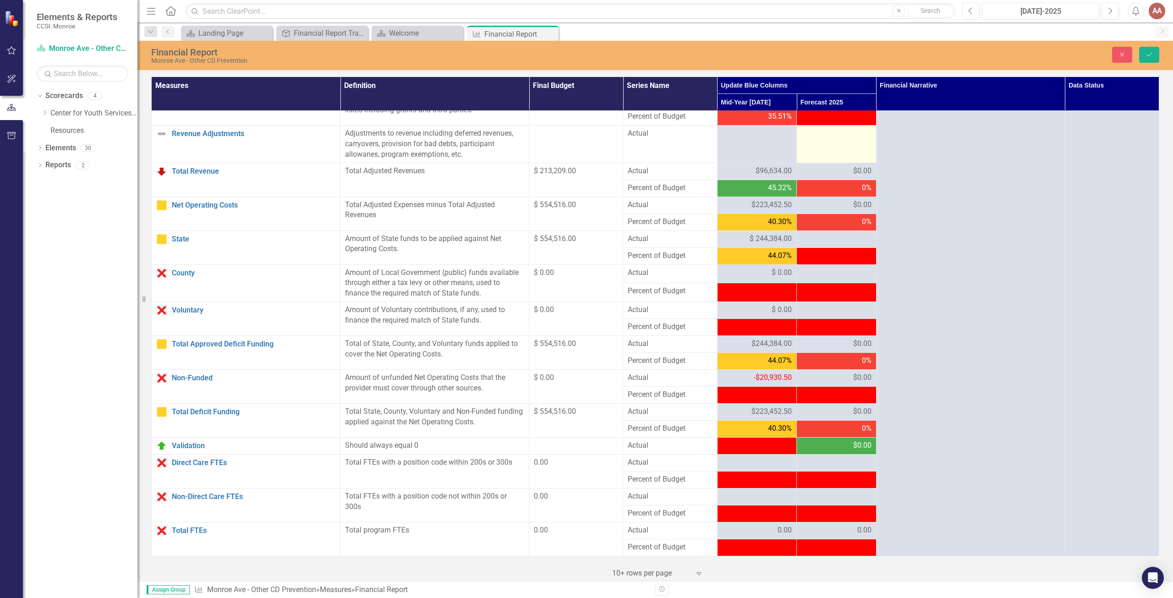
scroll to position [0, 0]
click at [781, 381] on span "-$20,930.50" at bounding box center [773, 377] width 38 height 9
click at [782, 375] on span "-$20,930.50" at bounding box center [773, 377] width 38 height 9
click at [1152, 58] on button "Save" at bounding box center [1149, 55] width 20 height 16
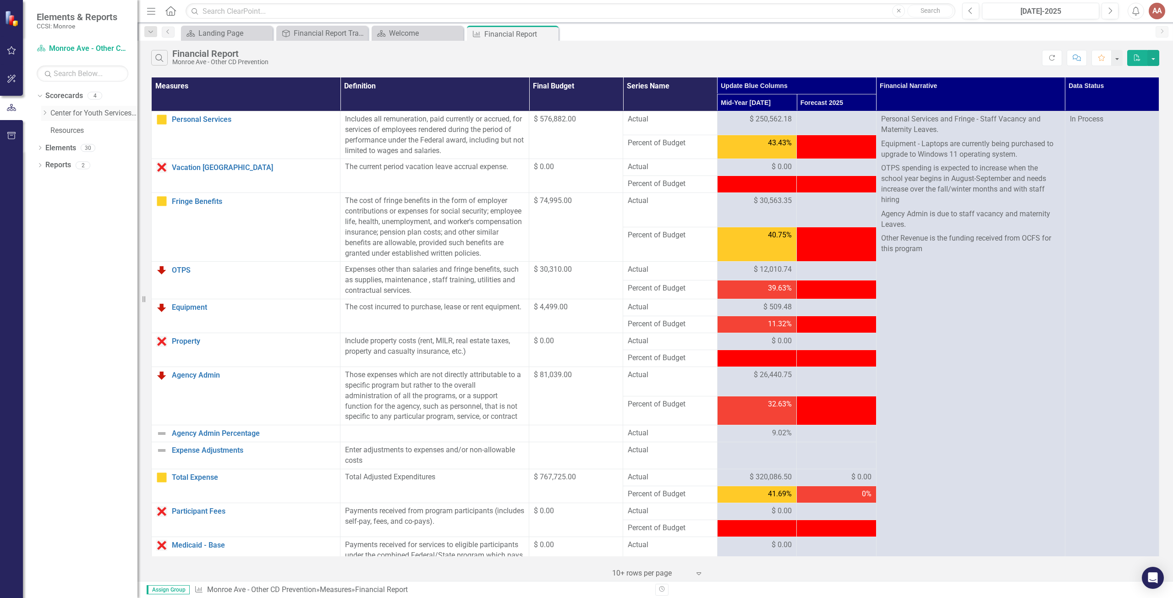
click at [44, 113] on icon "Dropdown" at bounding box center [44, 112] width 7 height 5
click at [74, 129] on link "Monroe Ave - Other CD Prevention" at bounding box center [99, 131] width 78 height 11
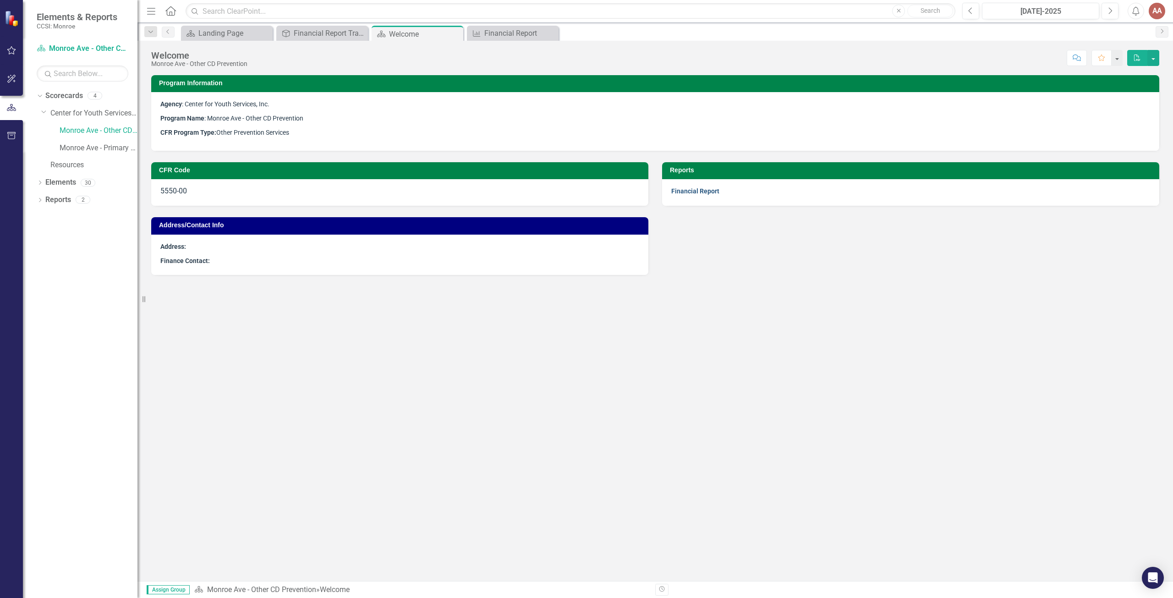
drag, startPoint x: 707, startPoint y: 184, endPoint x: 703, endPoint y: 189, distance: 6.2
click at [703, 189] on div "Financial Report" at bounding box center [910, 192] width 497 height 27
click at [703, 189] on link "Financial Report" at bounding box center [695, 190] width 48 height 7
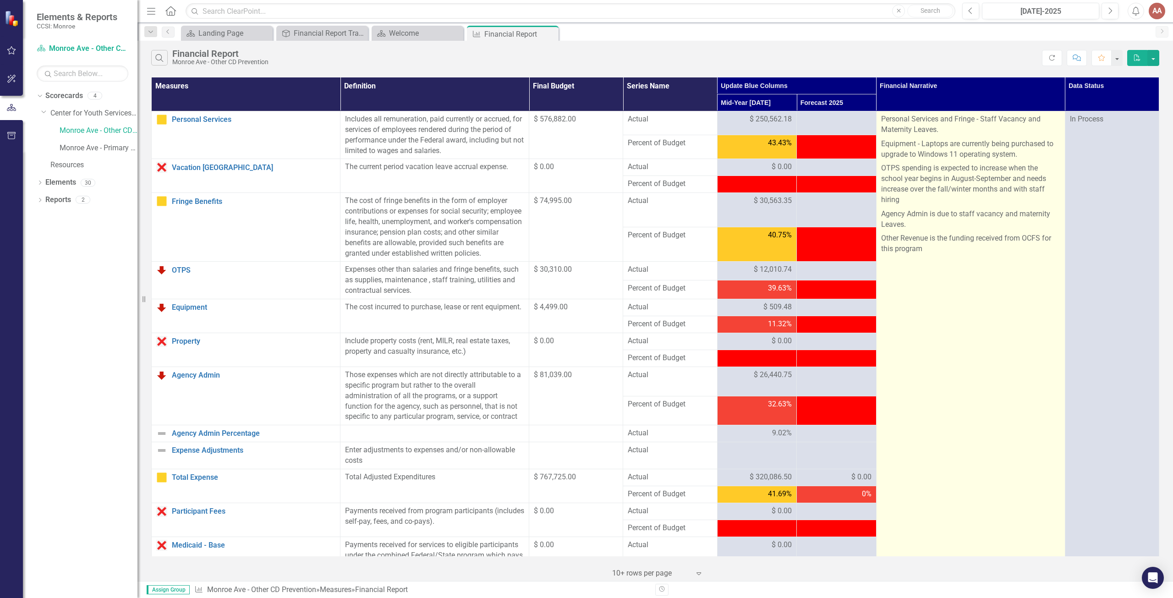
click at [925, 297] on p at bounding box center [970, 292] width 179 height 14
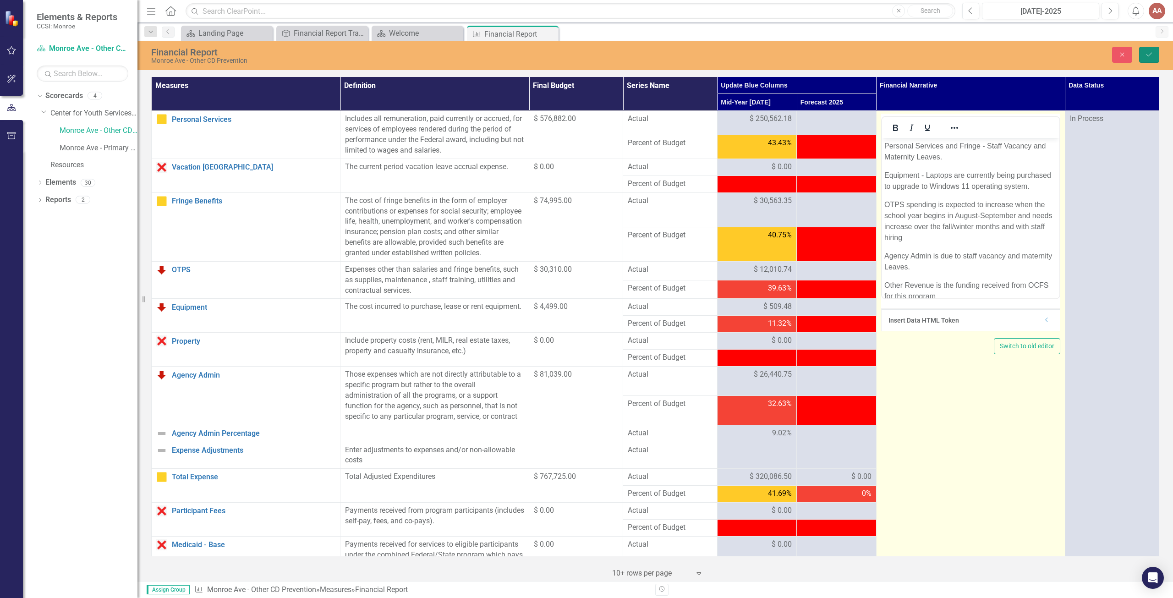
click at [1146, 55] on icon "Save" at bounding box center [1149, 54] width 8 height 6
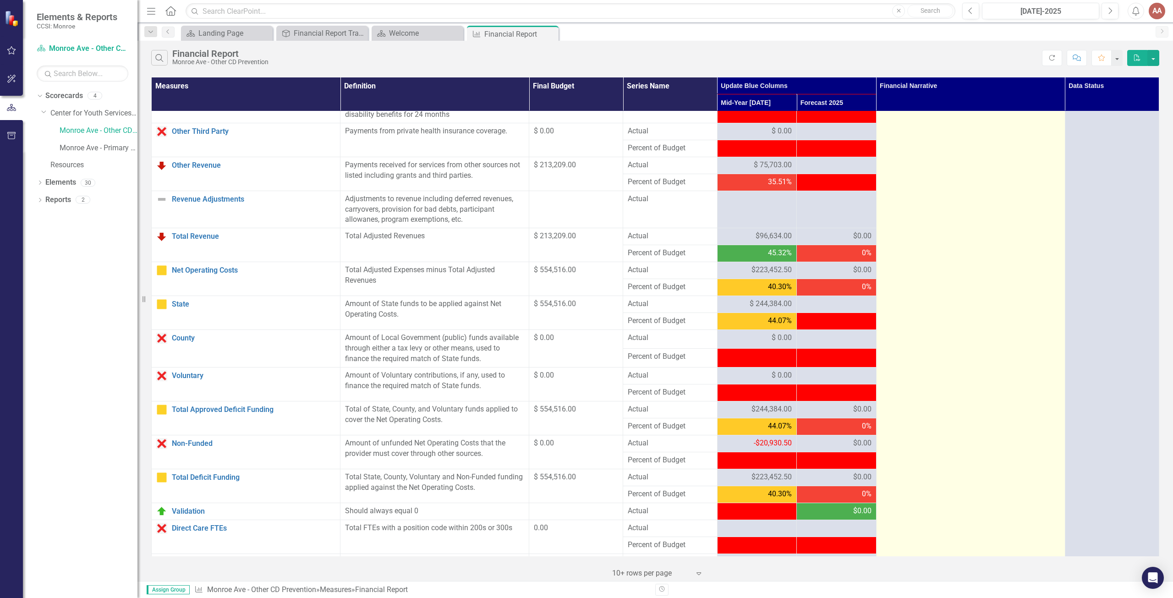
scroll to position [642, 0]
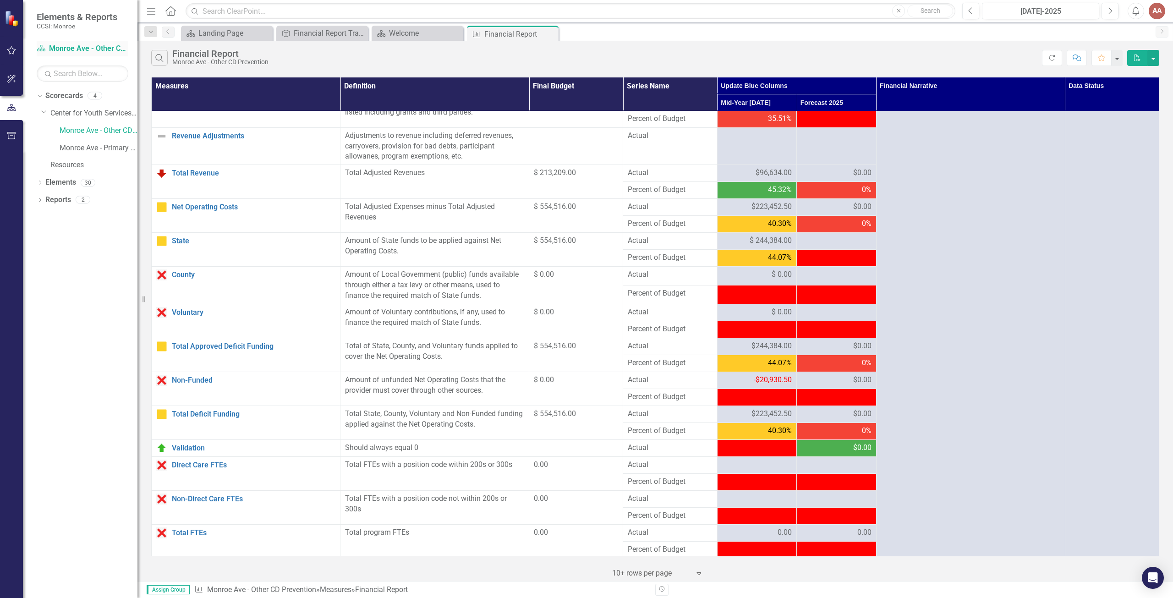
click at [64, 44] on link "Scorecard Monroe Ave - Other CD Prevention" at bounding box center [83, 49] width 92 height 11
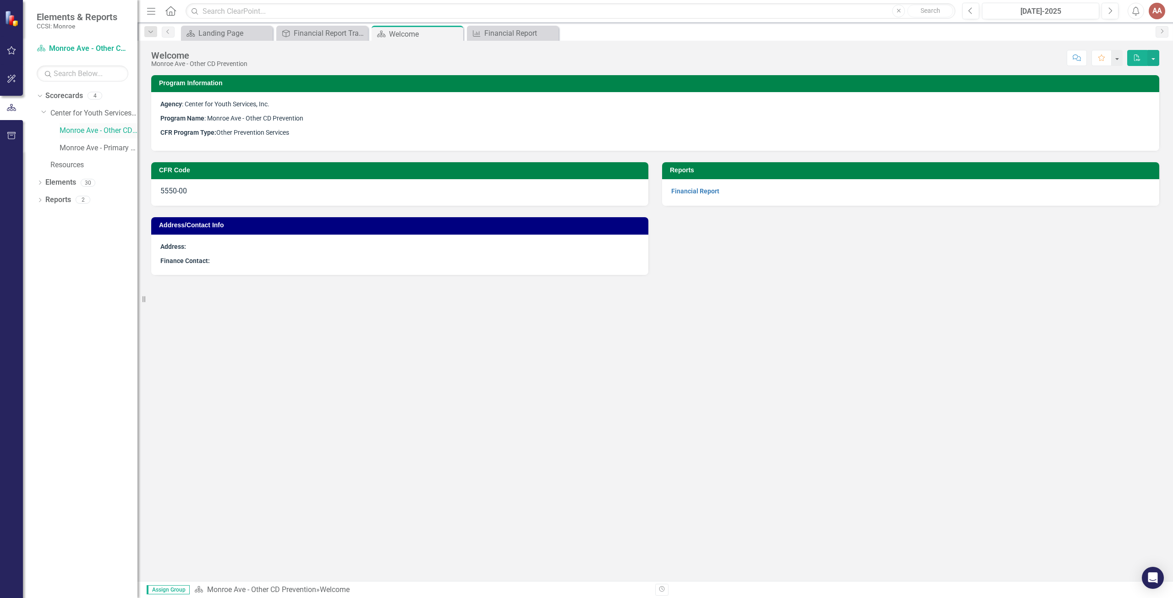
click at [82, 127] on link "Monroe Ave - Other CD Prevention" at bounding box center [99, 131] width 78 height 11
click at [703, 190] on link "Financial Report" at bounding box center [695, 190] width 48 height 7
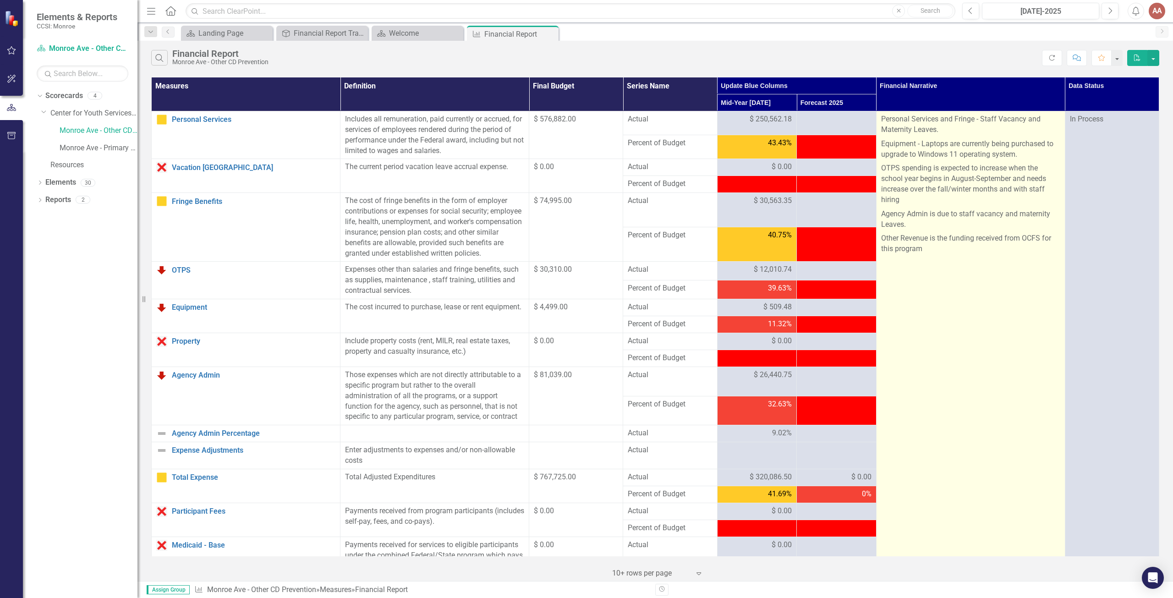
click at [994, 145] on p "Equipment - Laptops are currently being purchased to upgrade to Windows 11 oper…" at bounding box center [970, 149] width 179 height 25
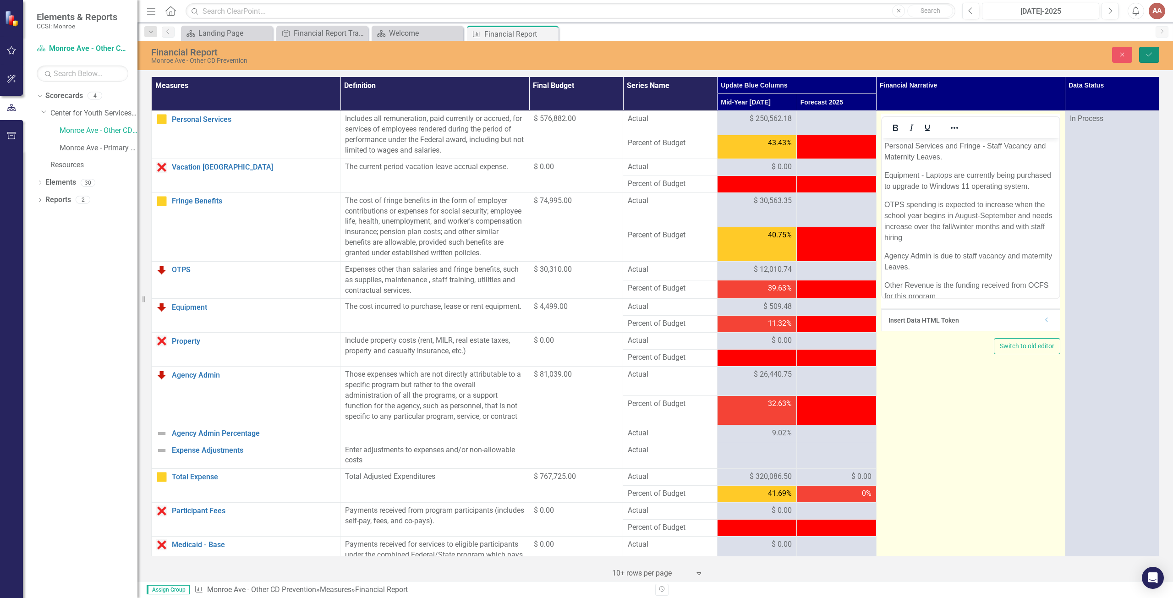
click at [1152, 53] on icon "submit" at bounding box center [1149, 55] width 5 height 4
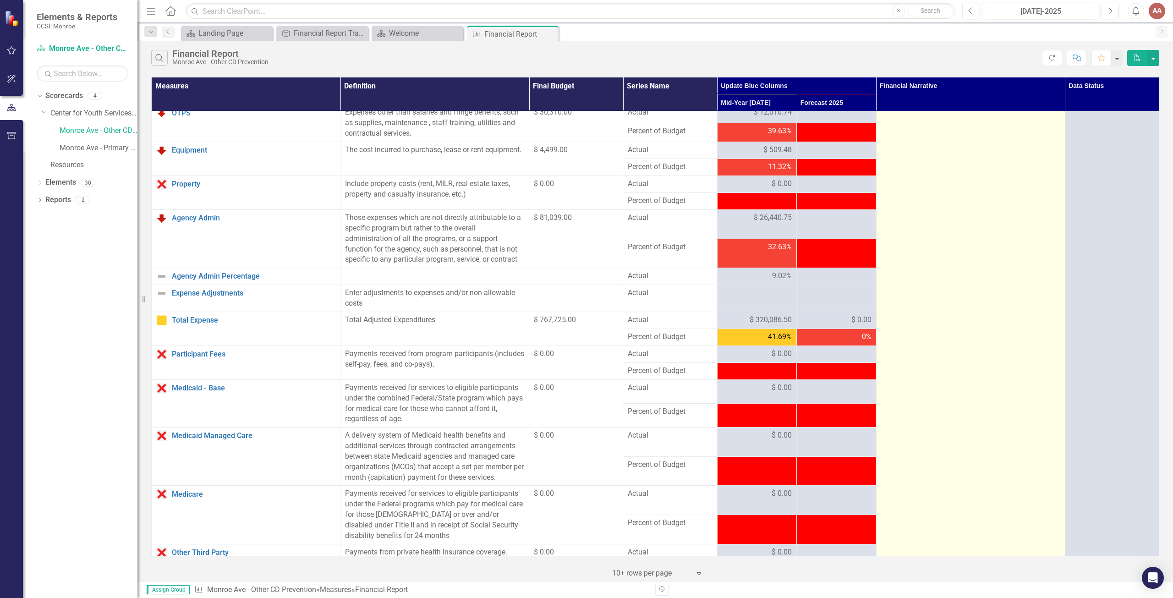
scroll to position [654, 0]
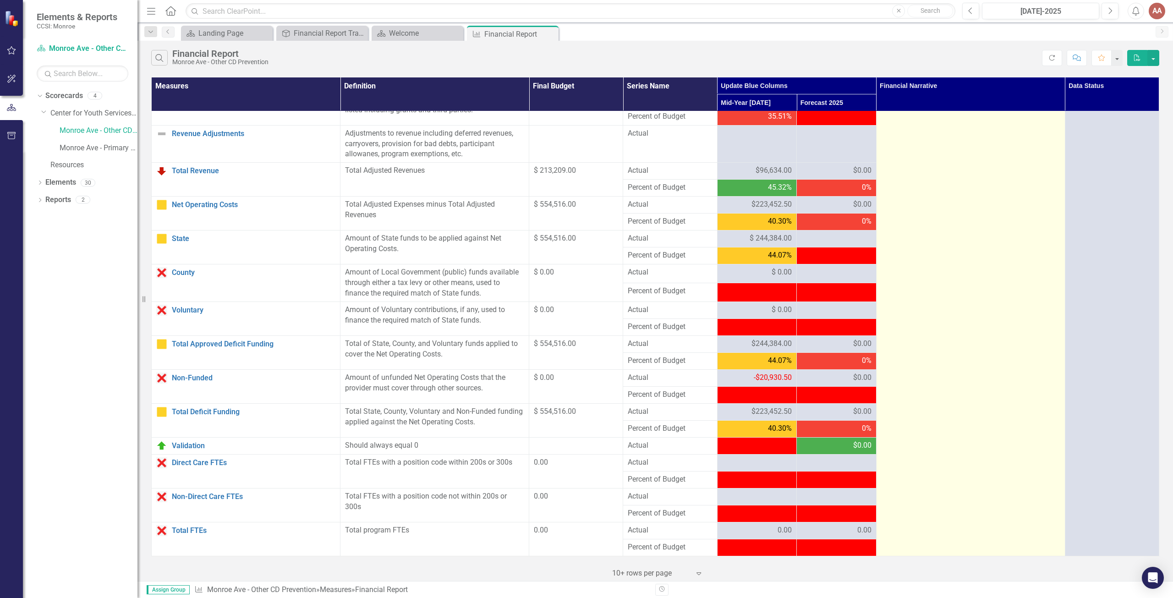
click at [921, 222] on td "Personal Services and Fringe - Staff Vacancy and Maternity Leaves. Equipment - …" at bounding box center [970, 11] width 189 height 1089
click at [920, 223] on td "Personal Services and Fringe - Staff Vacancy and Maternity Leaves. Equipment - …" at bounding box center [970, 11] width 189 height 1089
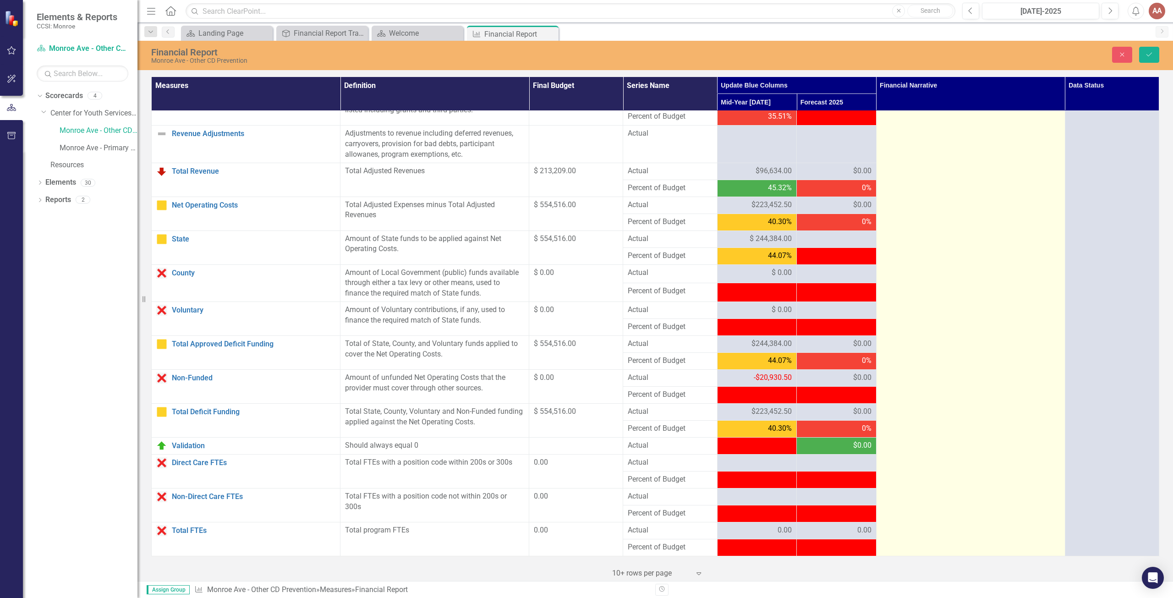
scroll to position [654, 0]
click at [921, 223] on td "Personal Services and Fringe - Staff Vacancy and Maternity Leaves. Equipment - …" at bounding box center [970, 11] width 189 height 1089
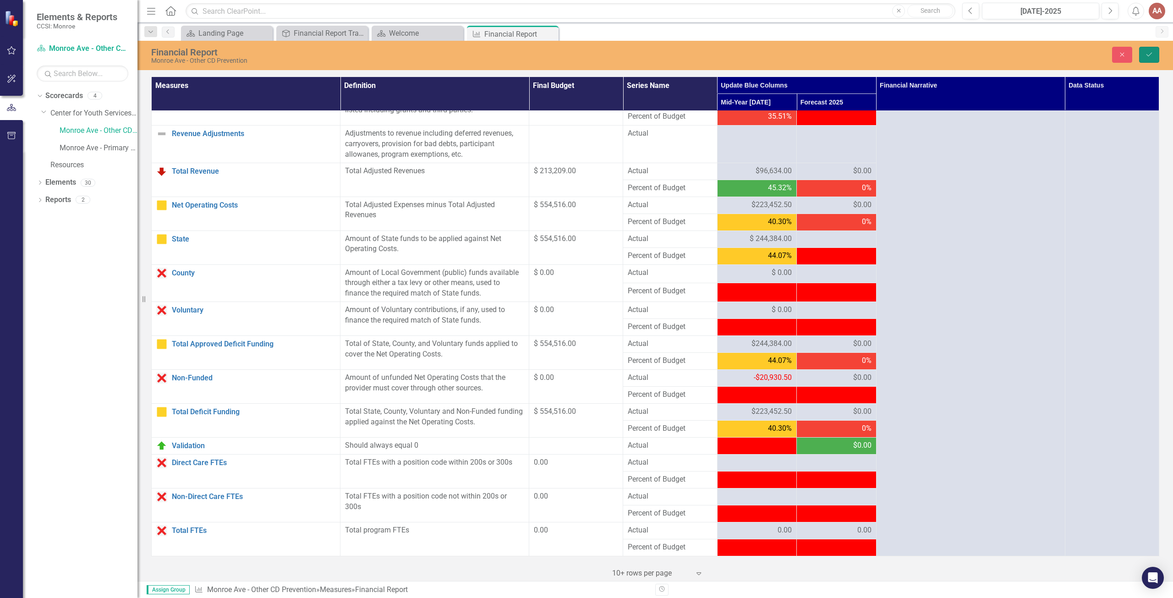
click at [1154, 56] on button "Save" at bounding box center [1149, 55] width 20 height 16
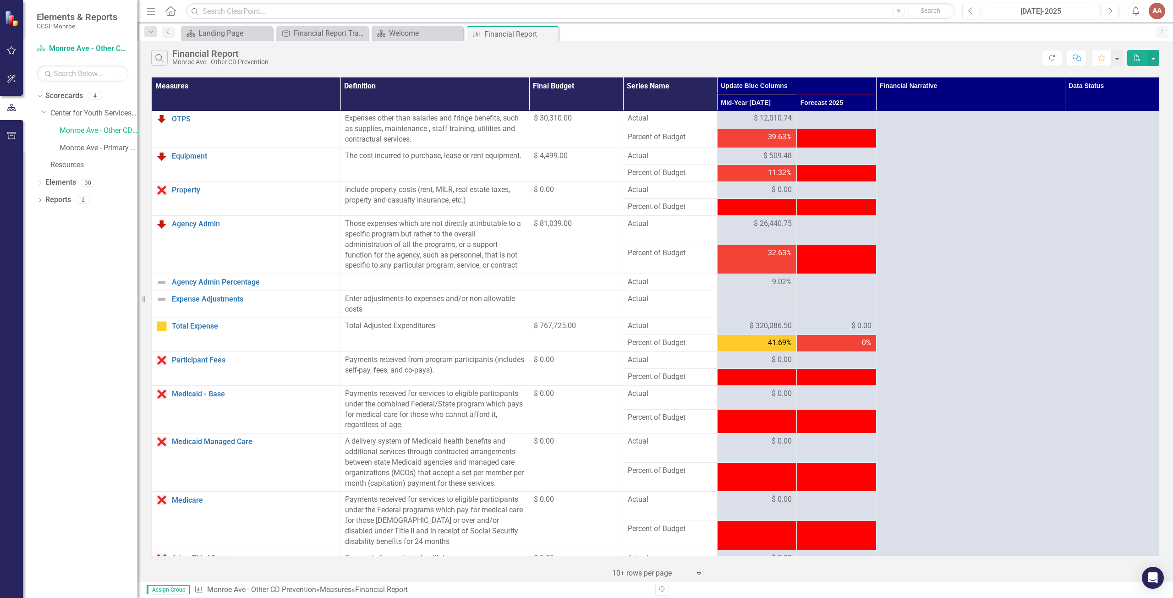
scroll to position [150, 0]
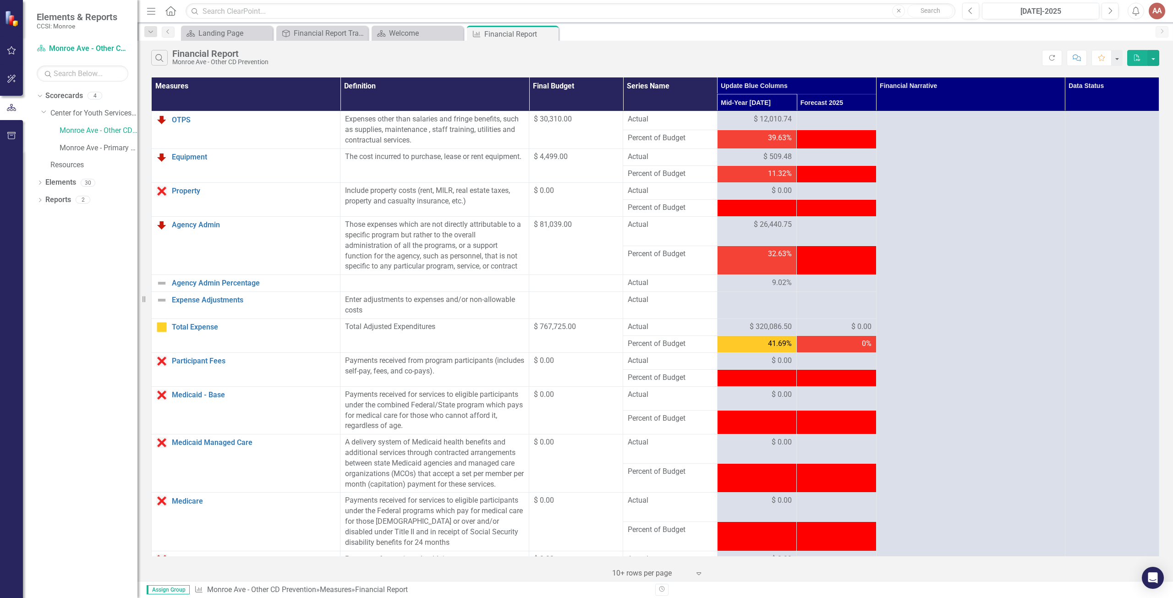
click at [851, 246] on td at bounding box center [836, 230] width 79 height 29
click at [745, 231] on div "$ 26,440.75" at bounding box center [757, 225] width 70 height 11
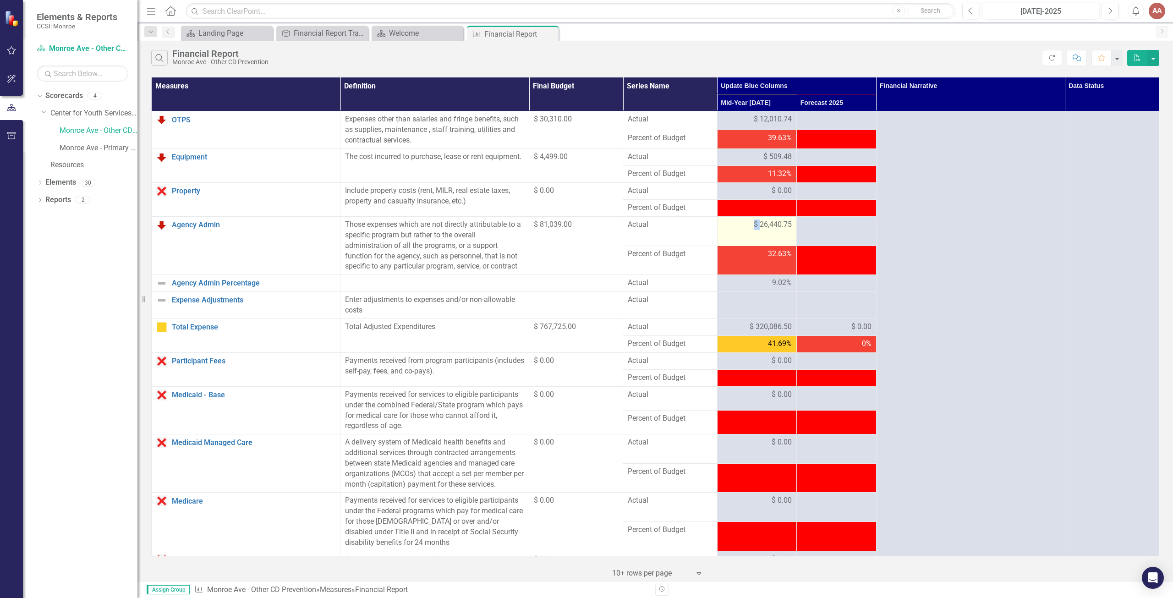
click at [745, 231] on div "$ 26,440.75" at bounding box center [757, 225] width 70 height 11
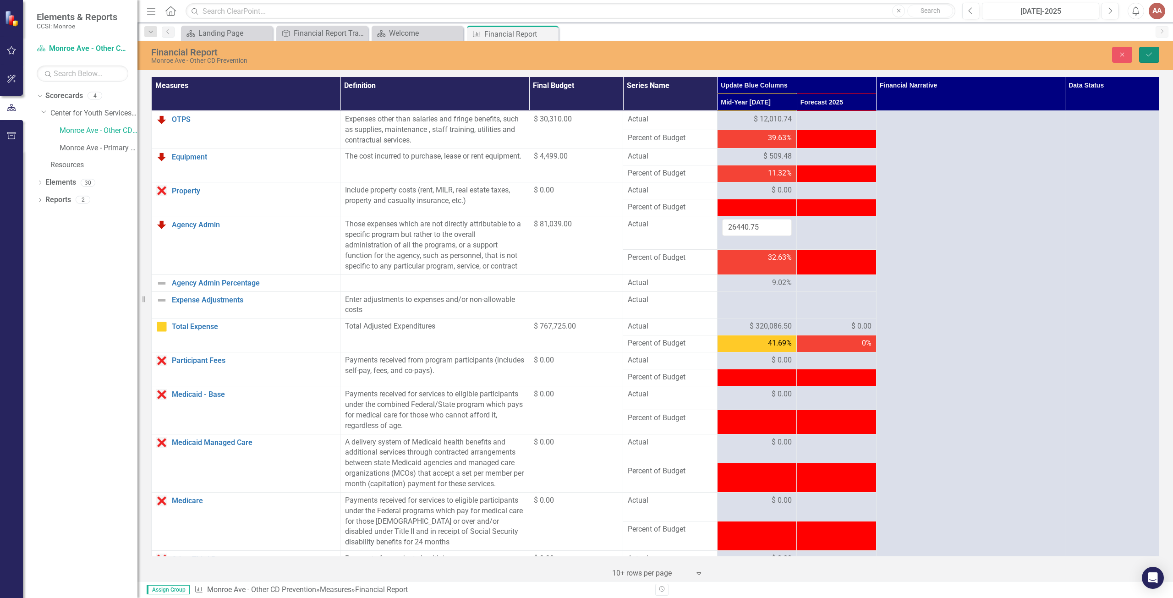
click at [1154, 52] on button "Save" at bounding box center [1149, 55] width 20 height 16
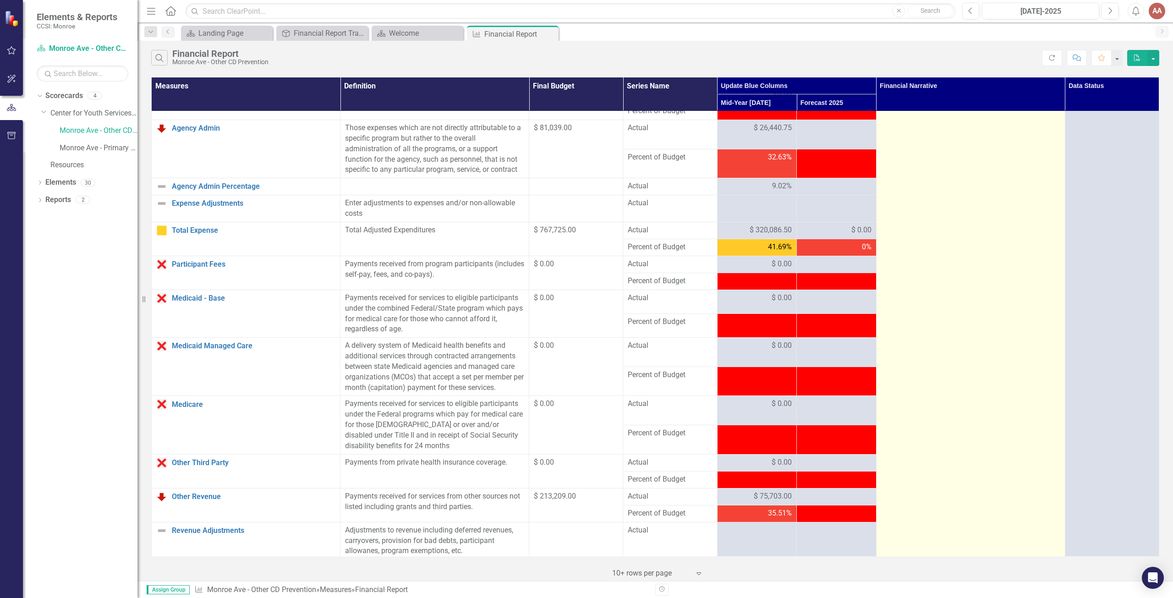
scroll to position [654, 0]
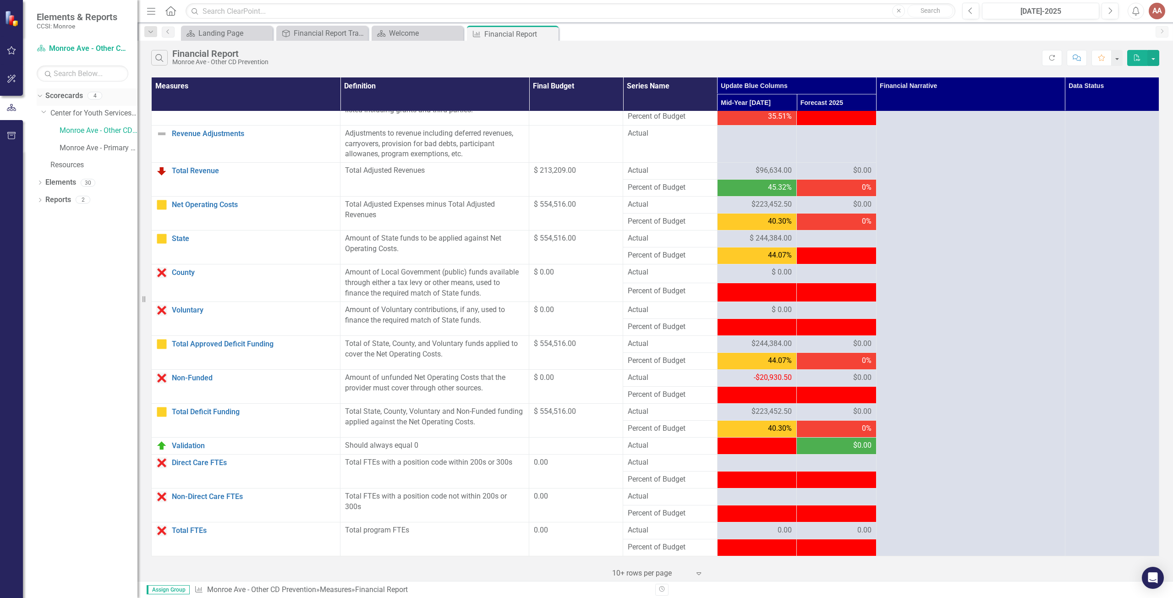
click at [67, 95] on link "Scorecards" at bounding box center [64, 96] width 38 height 11
click at [60, 114] on link "Center for Youth Services, Inc." at bounding box center [93, 113] width 87 height 11
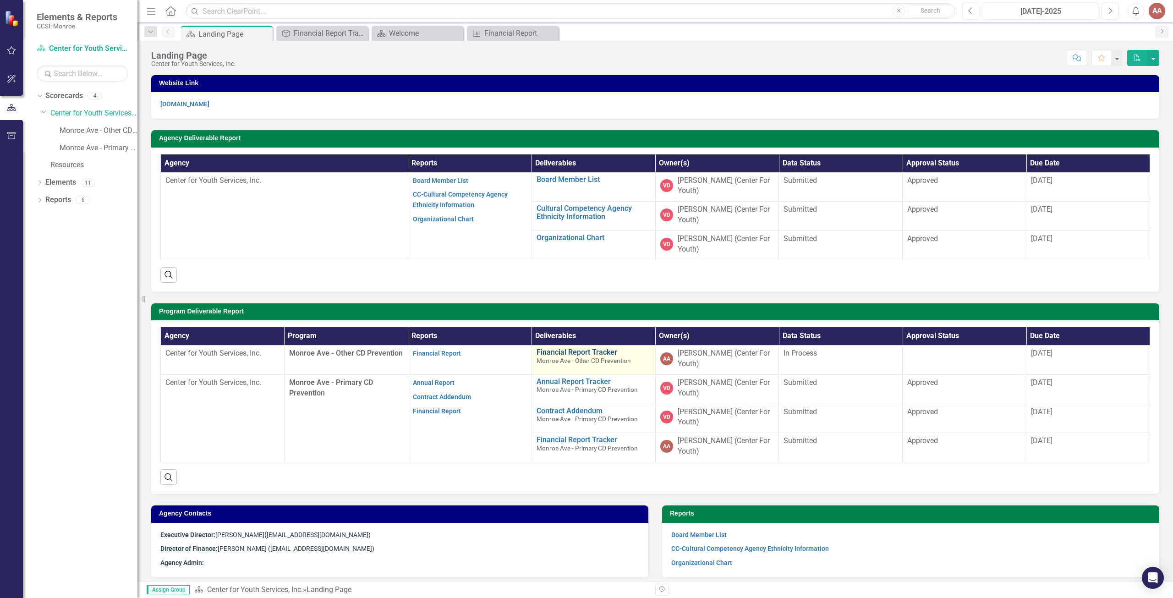
click at [571, 355] on link "Financial Report Tracker" at bounding box center [594, 352] width 114 height 8
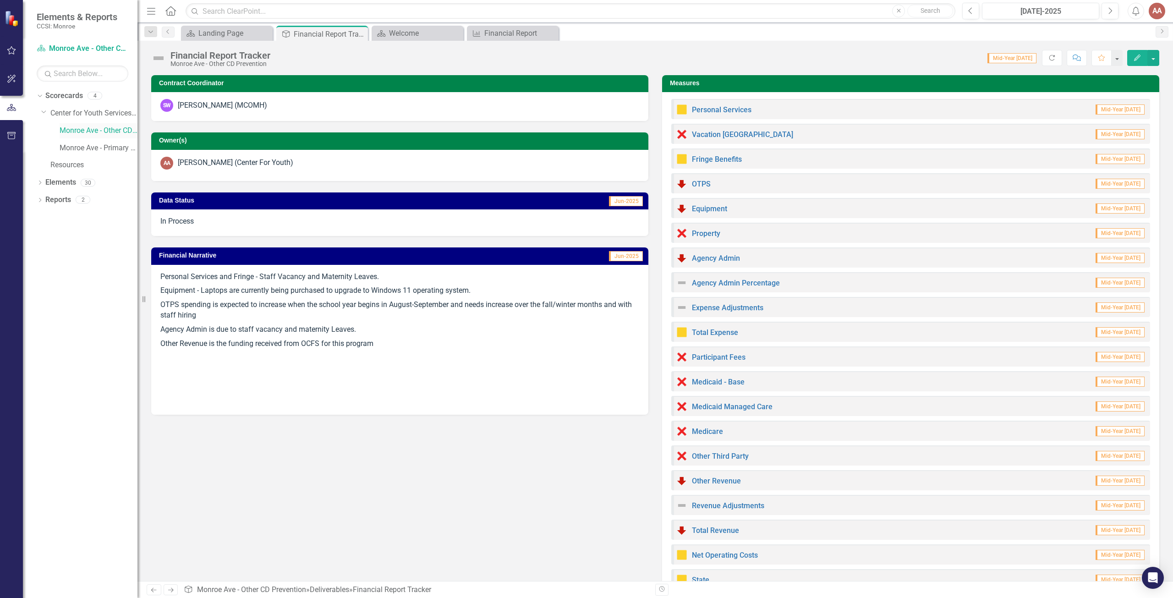
click at [73, 131] on link "Monroe Ave - Other CD Prevention" at bounding box center [99, 131] width 78 height 11
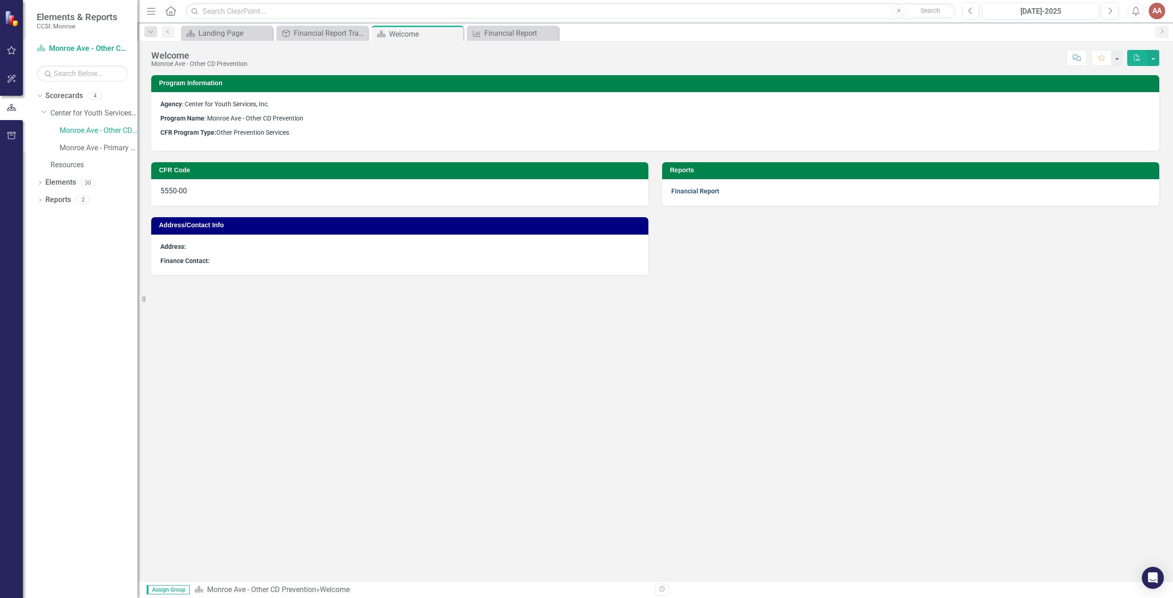
click at [707, 190] on link "Financial Report" at bounding box center [695, 190] width 48 height 7
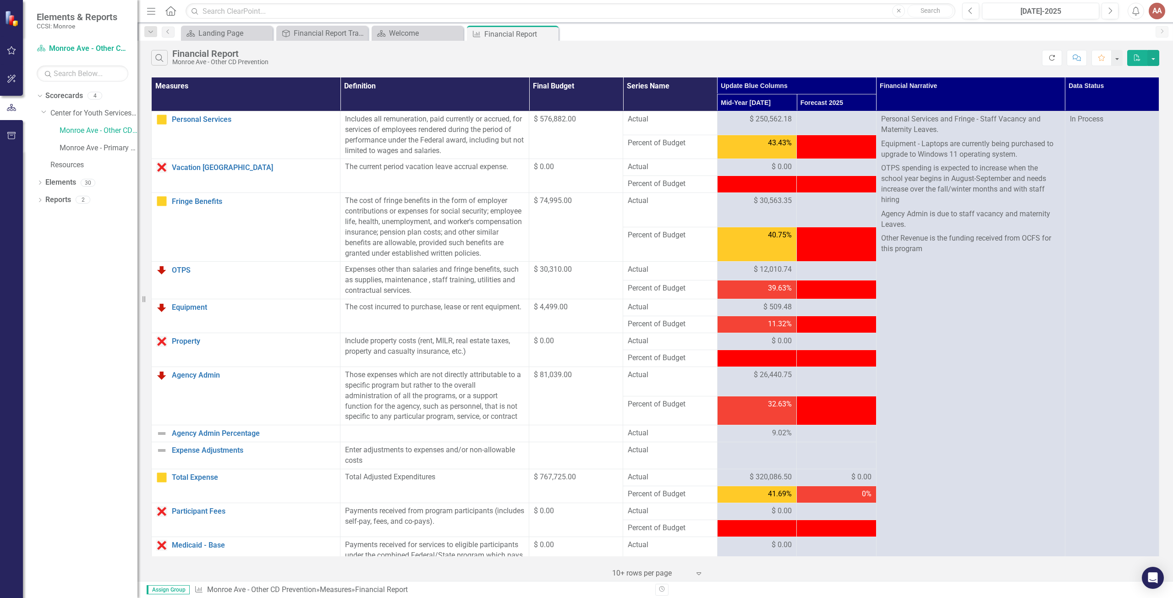
click at [1049, 55] on icon "Refresh" at bounding box center [1052, 58] width 8 height 6
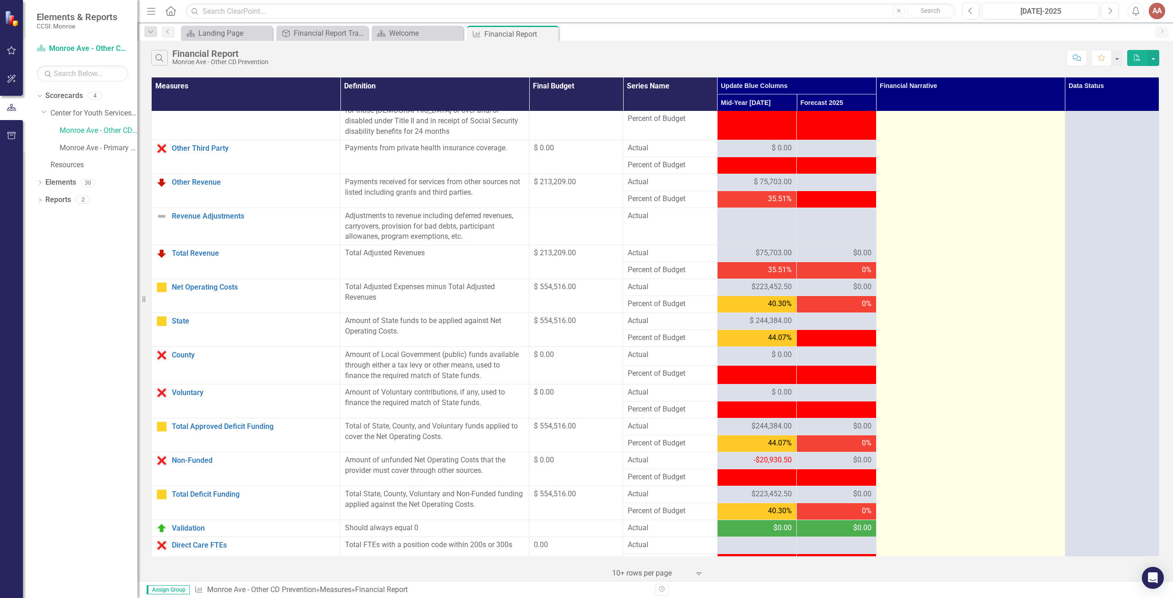
scroll to position [563, 0]
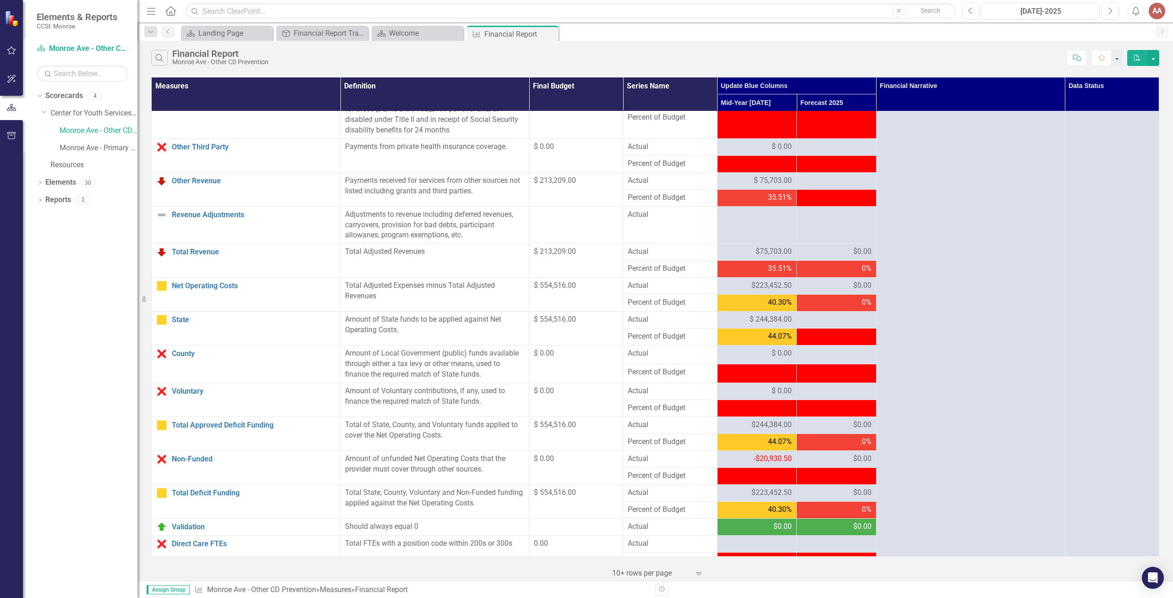
click at [766, 257] on span "$75,703.00" at bounding box center [774, 252] width 36 height 11
click at [772, 185] on td "$ 75,703.00" at bounding box center [756, 180] width 79 height 17
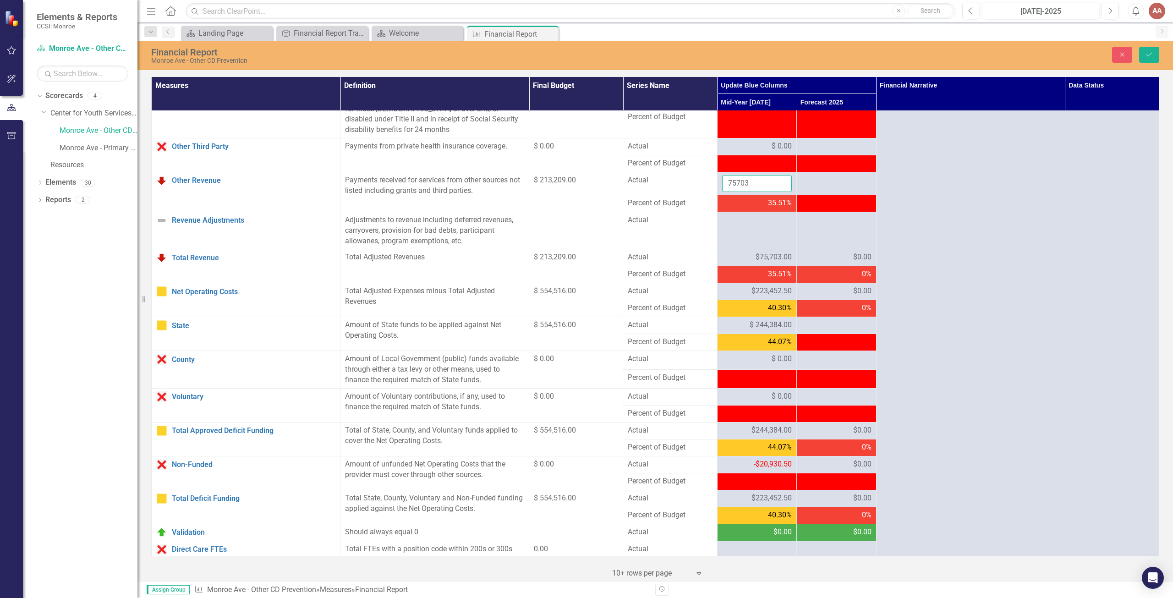
drag, startPoint x: 760, startPoint y: 193, endPoint x: 683, endPoint y: 191, distance: 76.6
click at [683, 191] on tr "Other Revenue Link Open Element Payments received for services from other sourc…" at bounding box center [656, 183] width 1008 height 23
type input "96634"
click at [1152, 49] on button "Save" at bounding box center [1149, 55] width 20 height 16
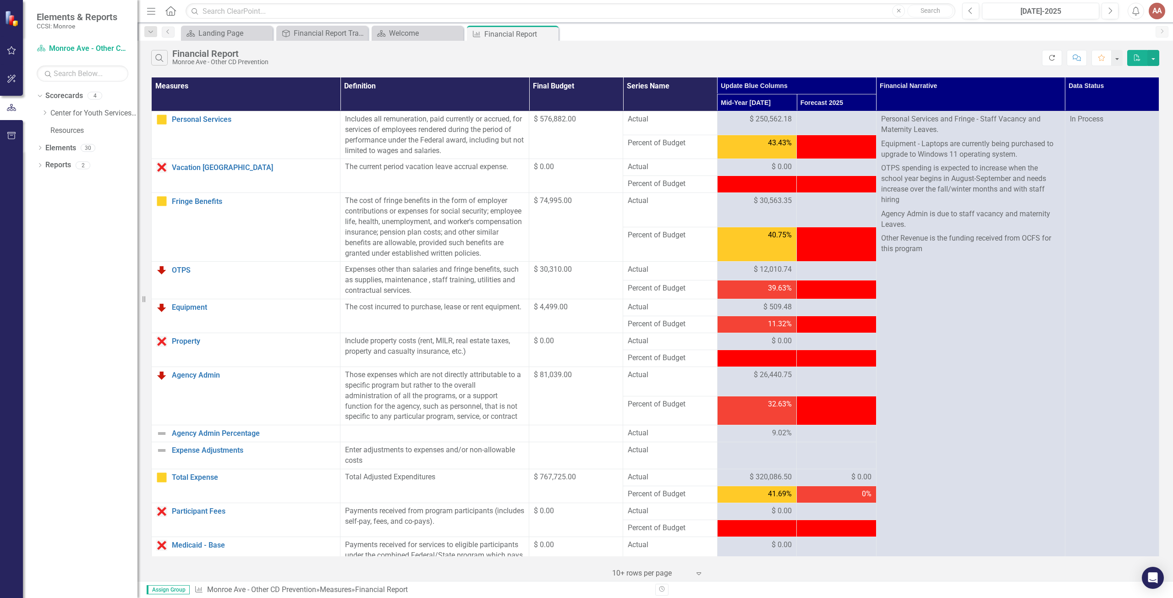
click at [1057, 58] on button "Refresh" at bounding box center [1052, 58] width 20 height 16
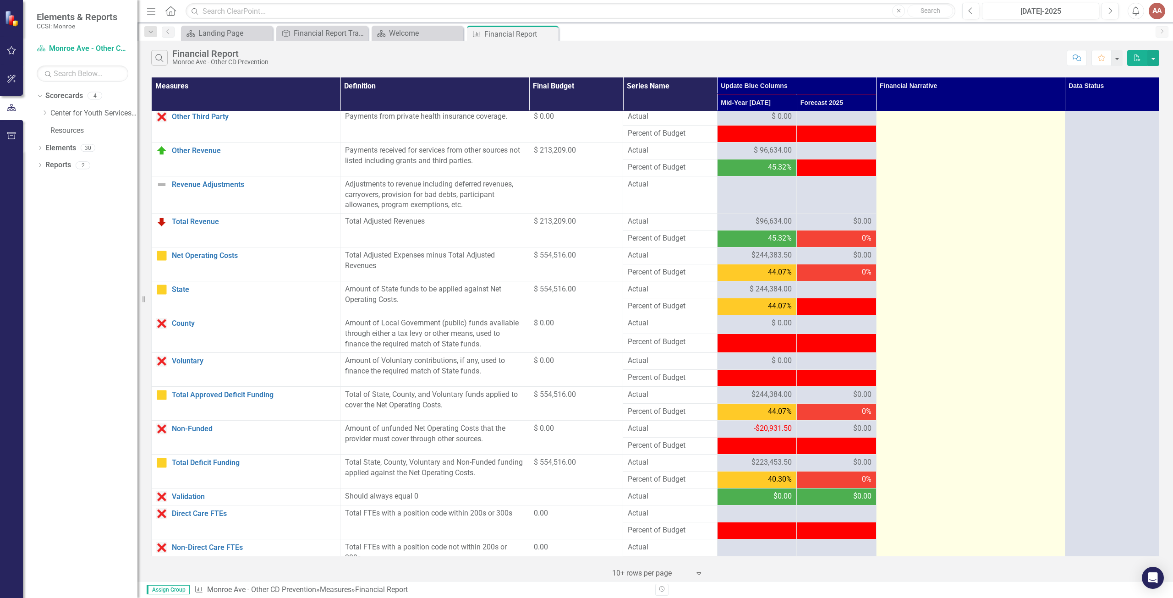
scroll to position [609, 0]
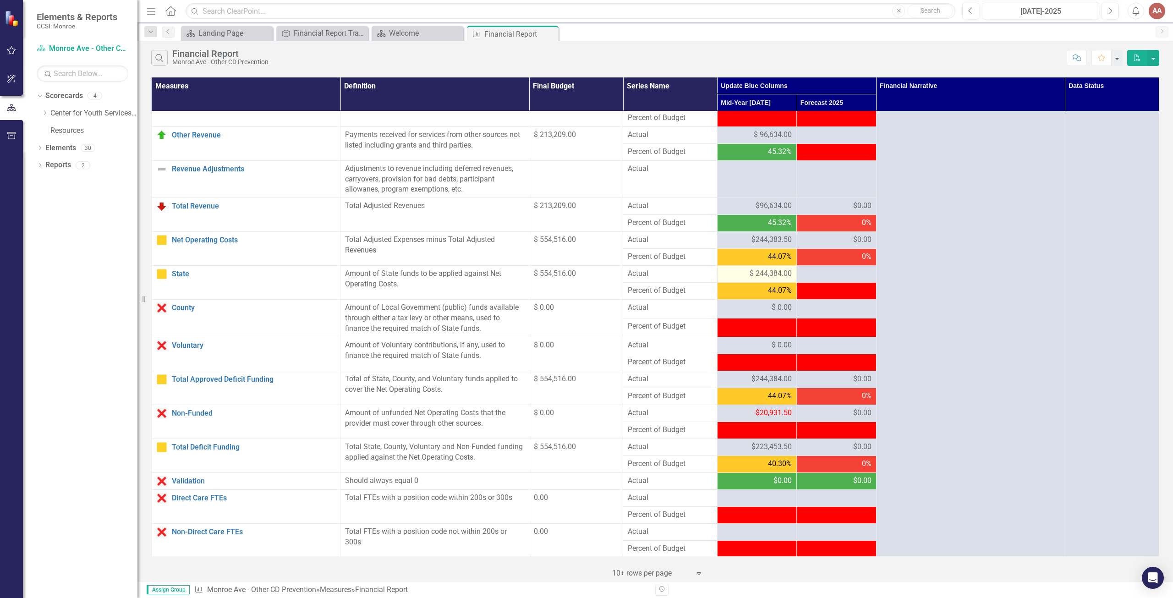
click at [734, 279] on div "$ 244,384.00" at bounding box center [757, 274] width 70 height 11
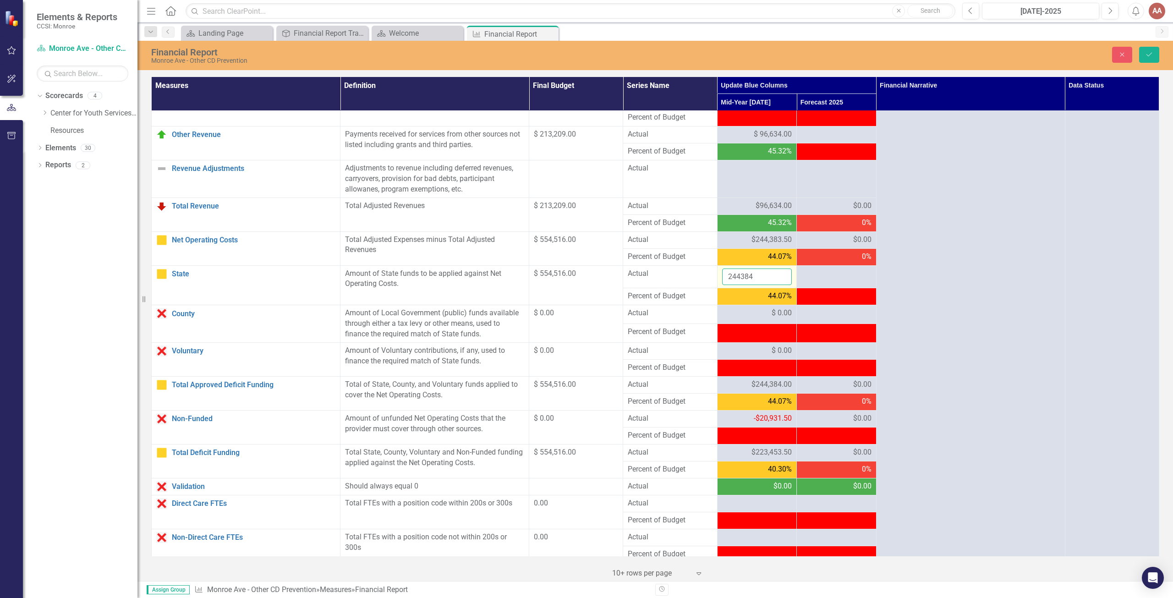
click at [757, 284] on input "244384" at bounding box center [757, 277] width 70 height 17
drag, startPoint x: 755, startPoint y: 285, endPoint x: 720, endPoint y: 287, distance: 35.4
click at [722, 286] on input "244384" at bounding box center [757, 277] width 70 height 17
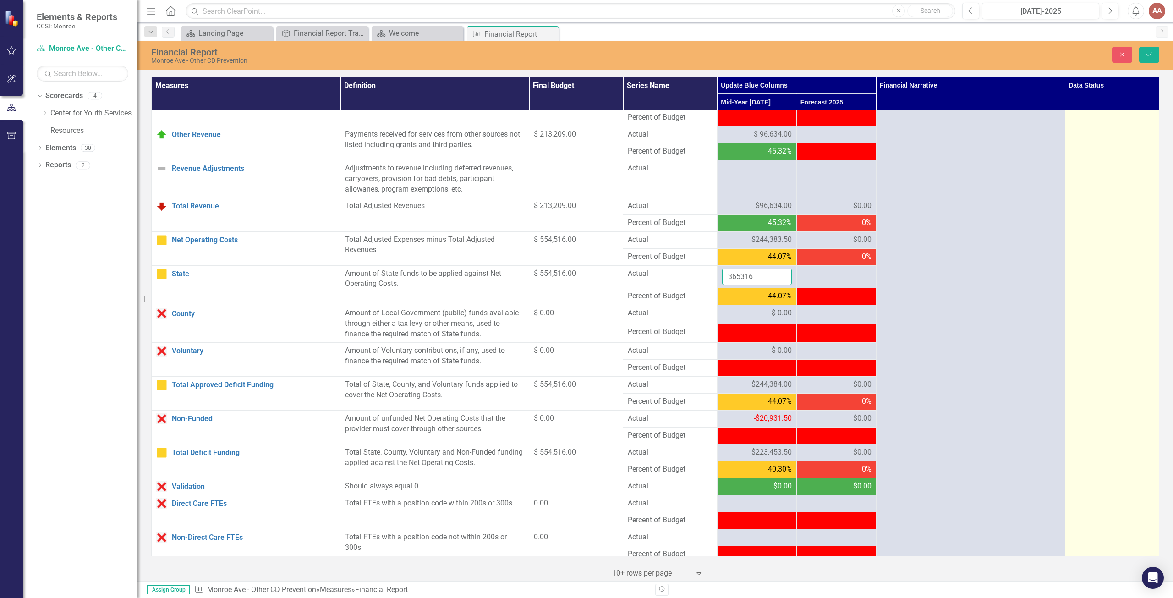
type input "365316"
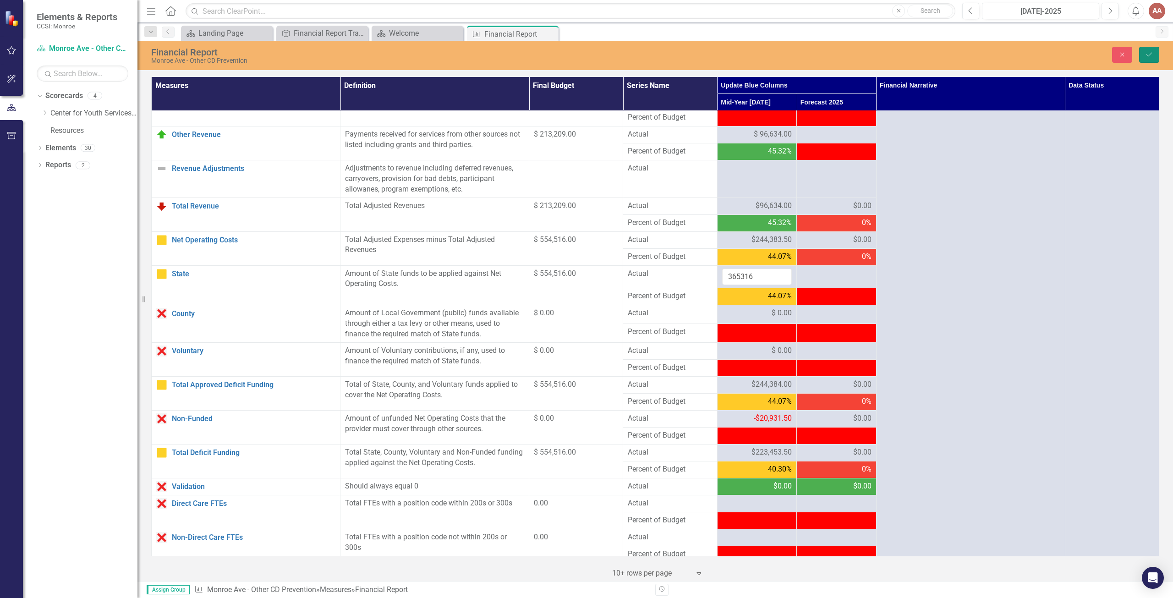
click at [1149, 54] on icon "Save" at bounding box center [1149, 54] width 8 height 6
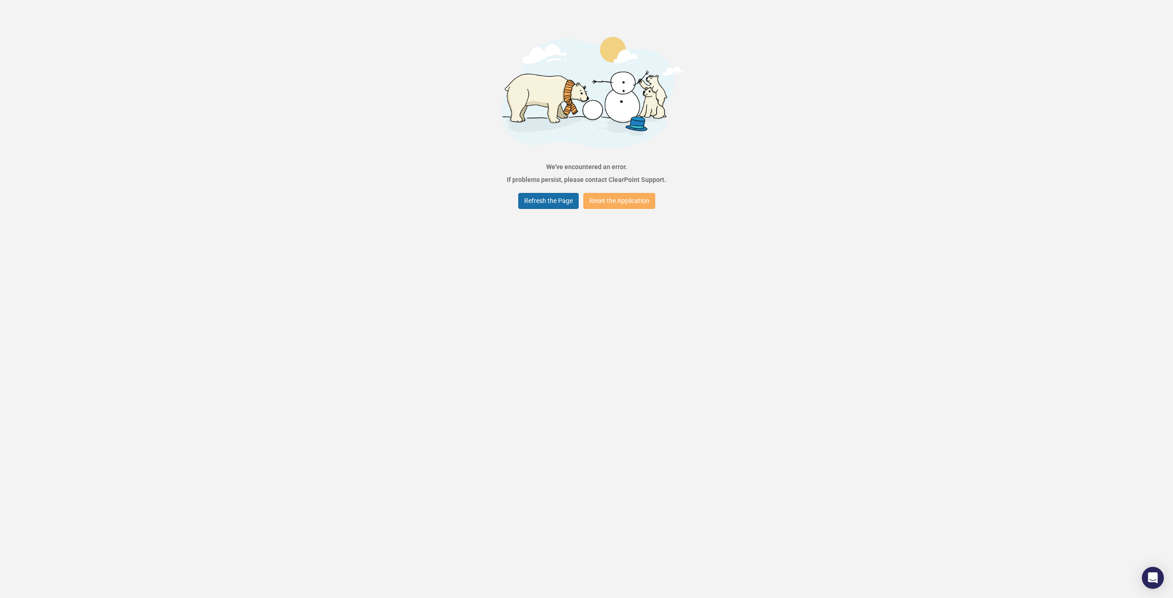
click at [560, 200] on button "Refresh the Page" at bounding box center [548, 201] width 60 height 16
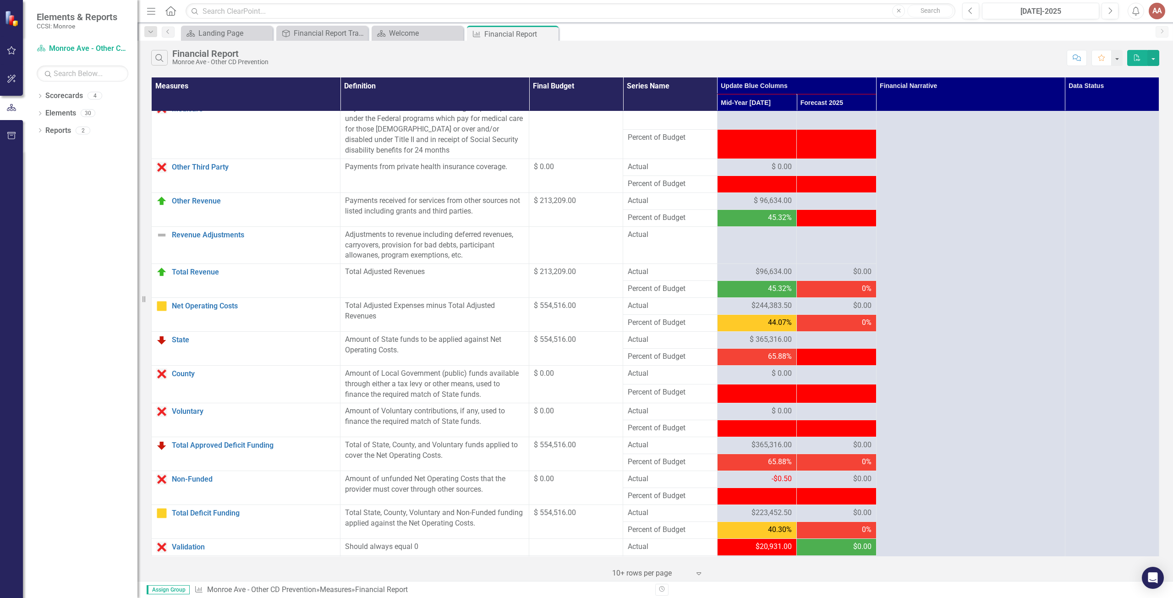
scroll to position [517, 0]
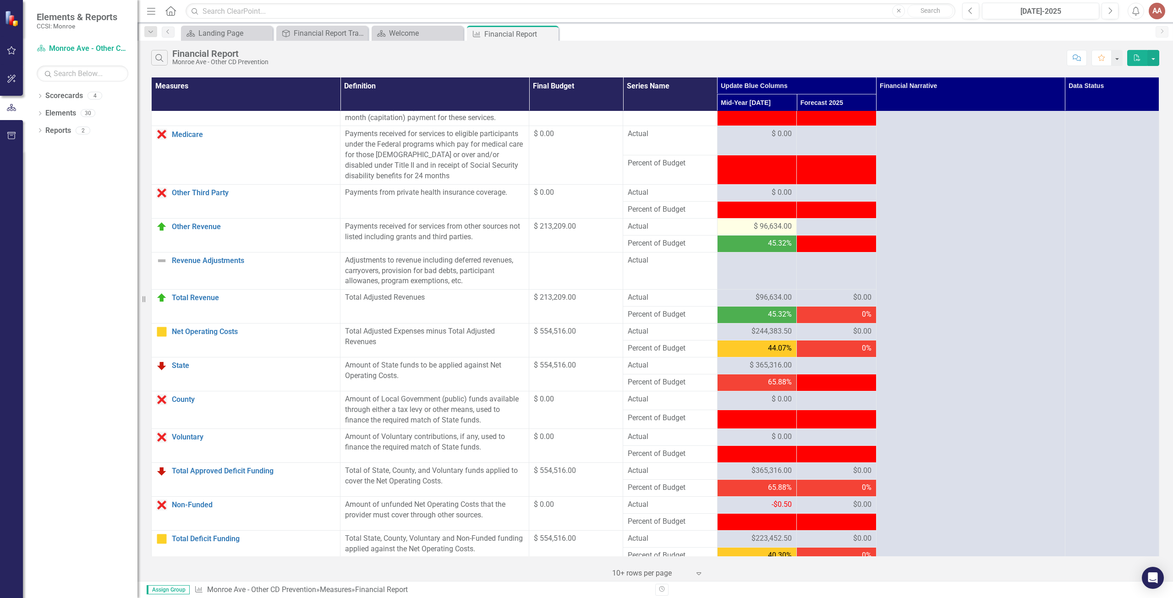
click at [769, 232] on span "$ 96,634.00" at bounding box center [773, 226] width 38 height 11
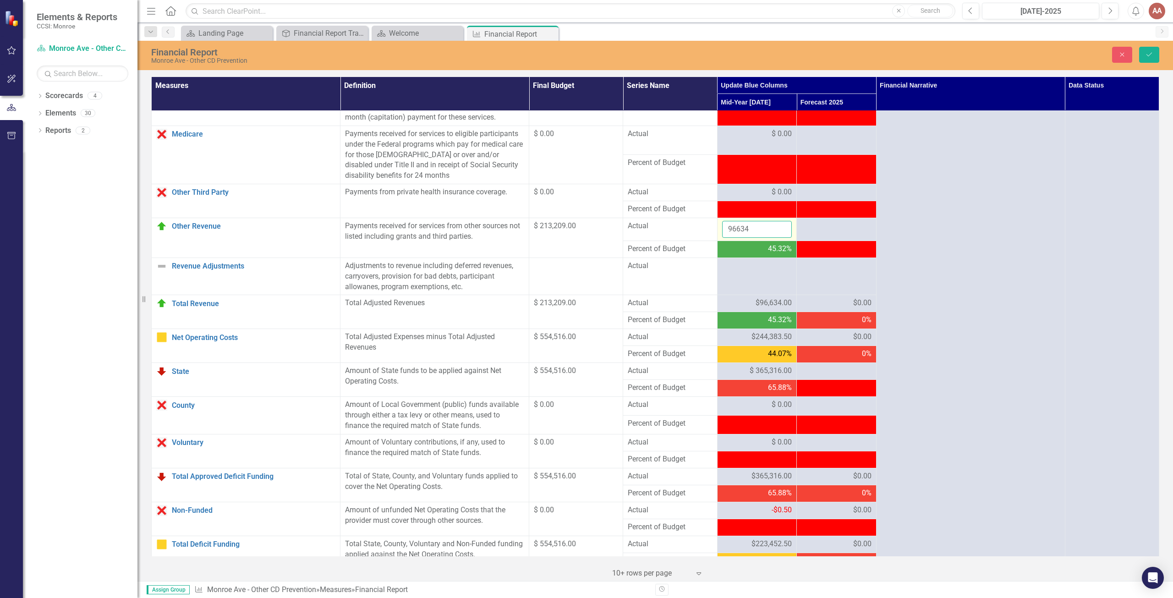
click at [751, 238] on input "96634" at bounding box center [757, 229] width 70 height 17
type input "96634.50"
click at [1151, 55] on icon "Save" at bounding box center [1149, 54] width 8 height 6
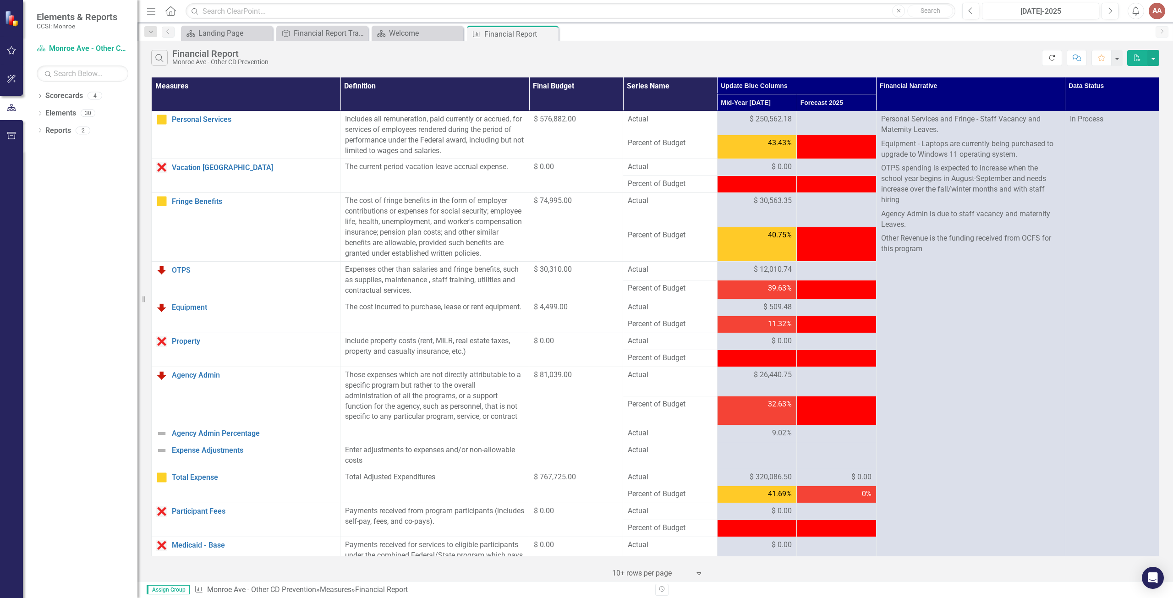
click at [1051, 55] on icon "Refresh" at bounding box center [1052, 58] width 8 height 6
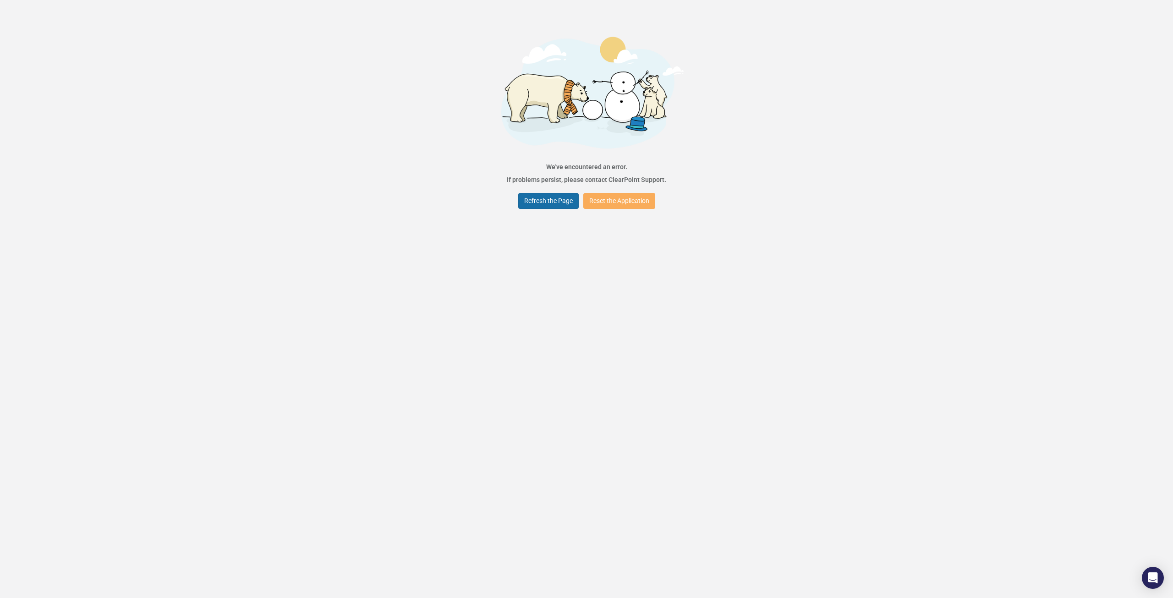
click at [535, 198] on button "Refresh the Page" at bounding box center [548, 201] width 60 height 16
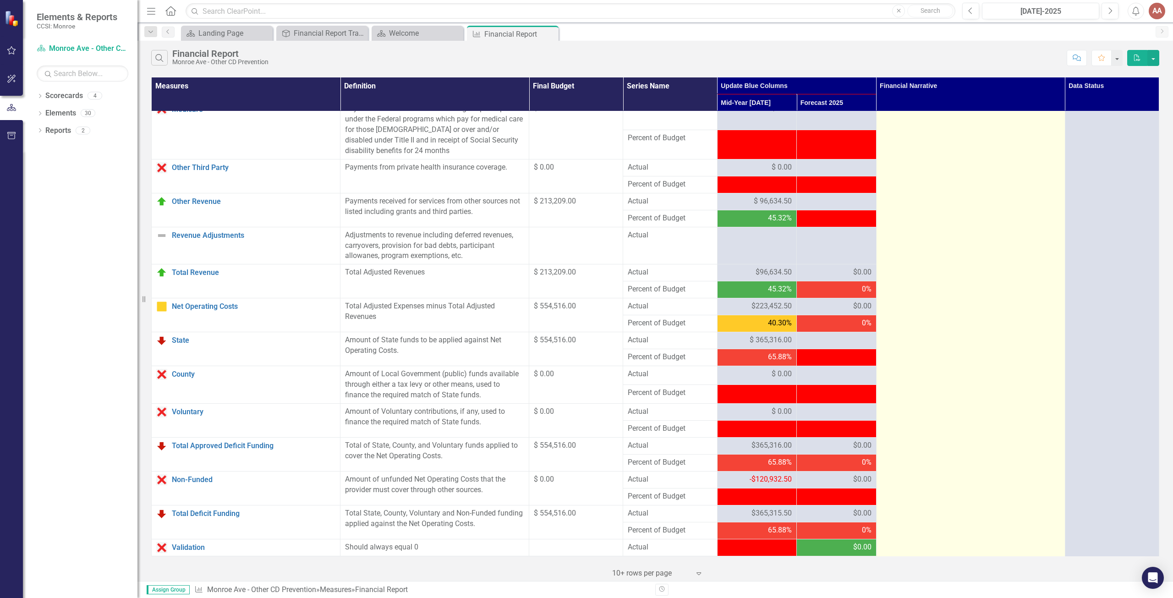
scroll to position [596, 0]
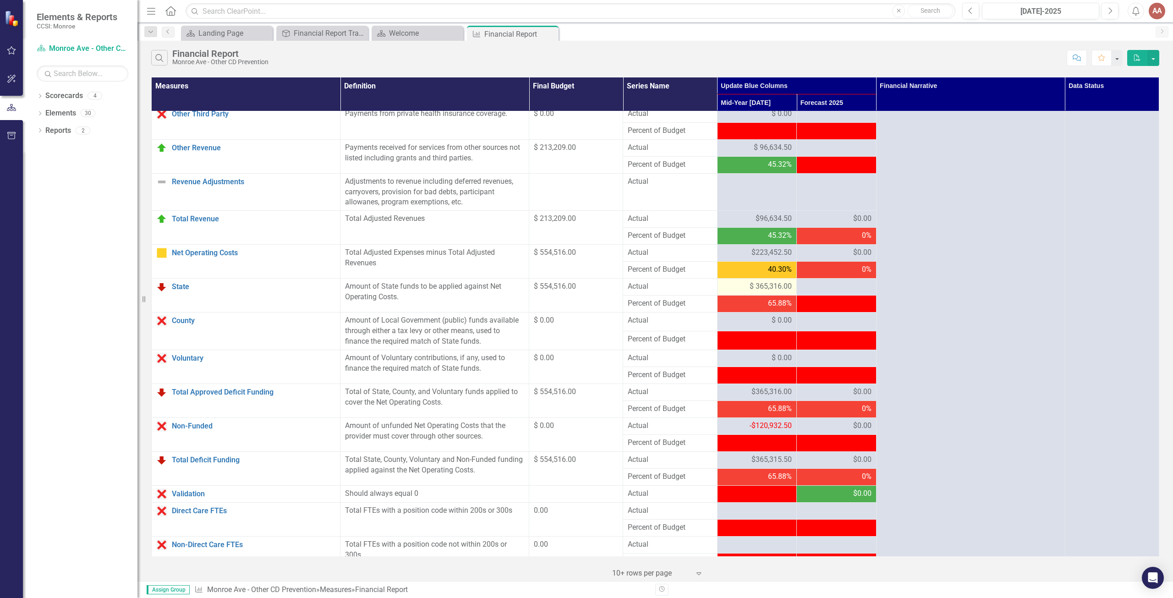
click at [753, 292] on span "$ 365,316.00" at bounding box center [771, 286] width 42 height 11
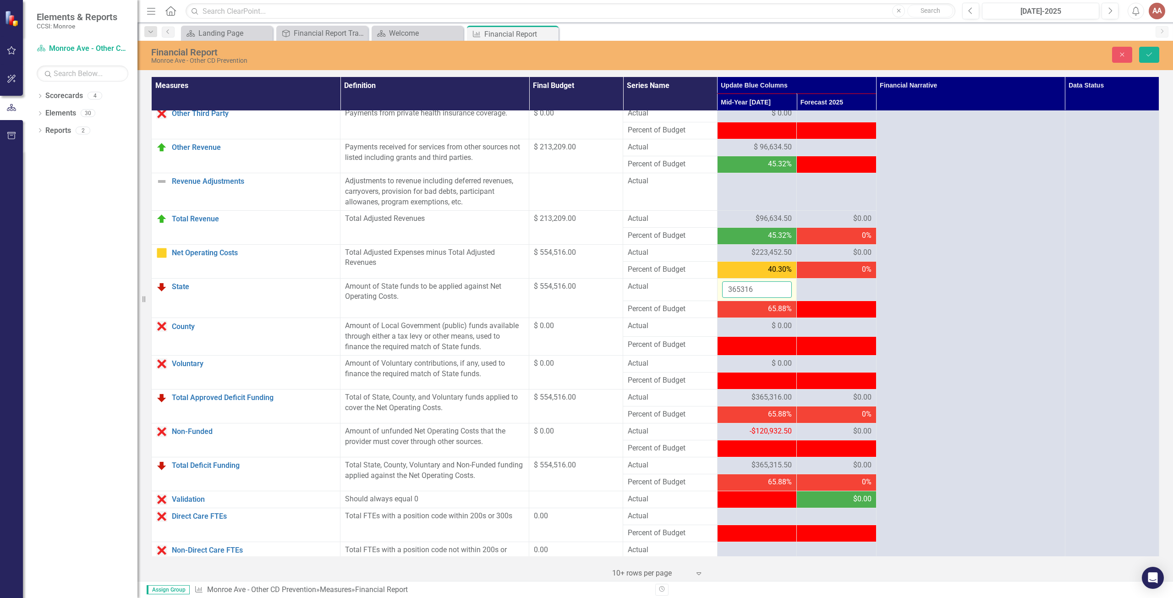
drag, startPoint x: 753, startPoint y: 298, endPoint x: 661, endPoint y: 292, distance: 91.9
click at [661, 292] on tr "State Link Open Element Amount of State funds to be applied against Net Operati…" at bounding box center [656, 289] width 1008 height 23
type input "223452.50"
click at [1150, 54] on icon "Save" at bounding box center [1149, 54] width 8 height 6
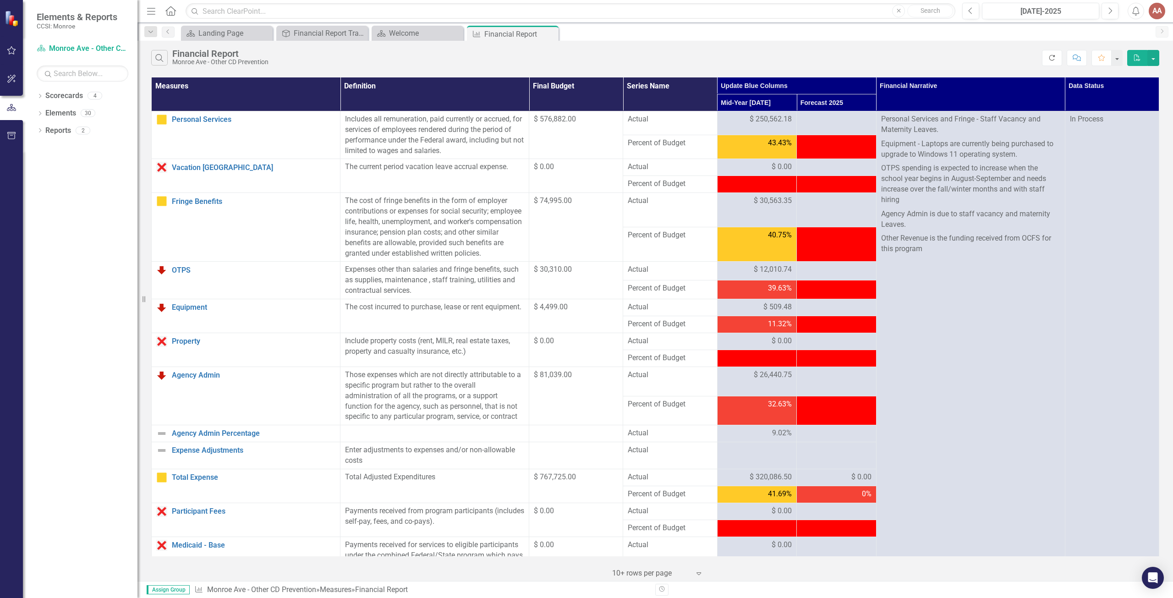
click at [1047, 59] on button "Refresh" at bounding box center [1052, 58] width 20 height 16
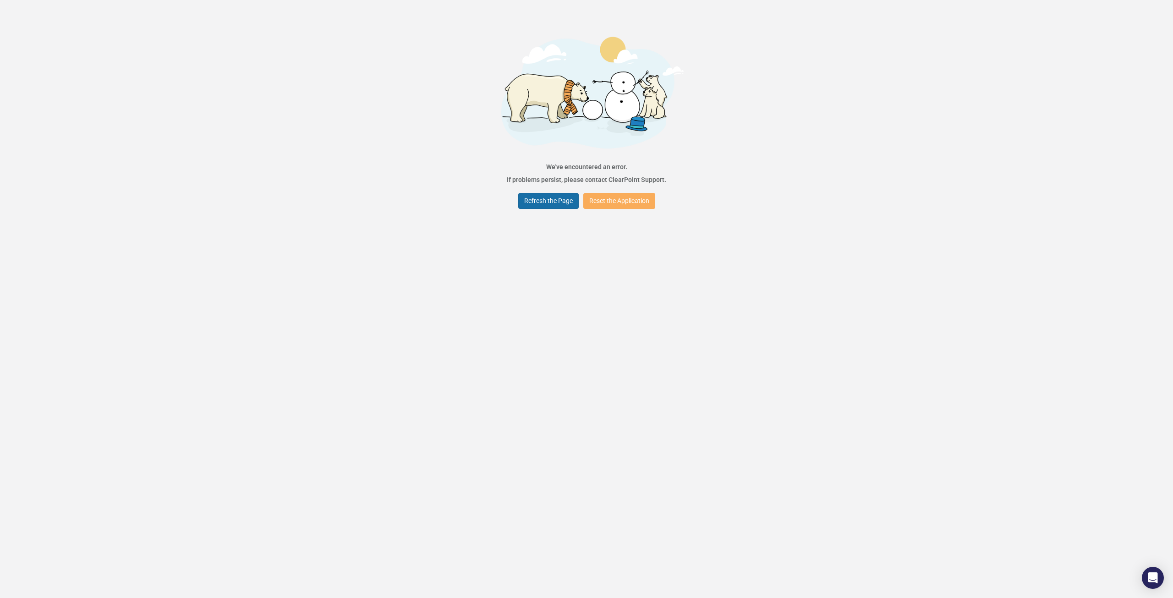
click at [534, 198] on button "Refresh the Page" at bounding box center [548, 201] width 60 height 16
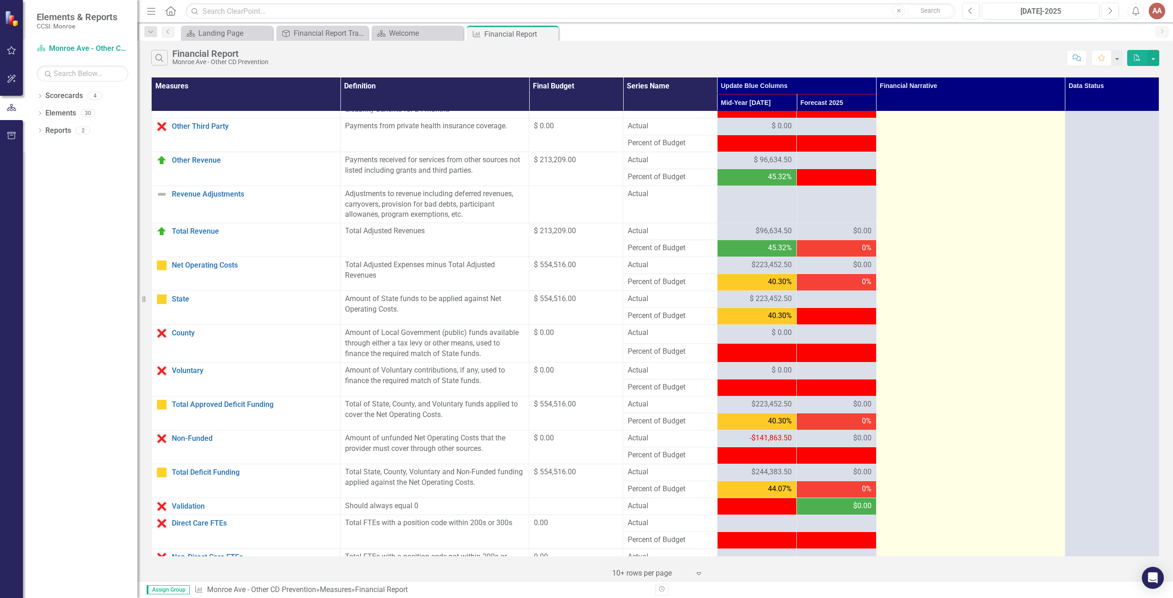
scroll to position [596, 0]
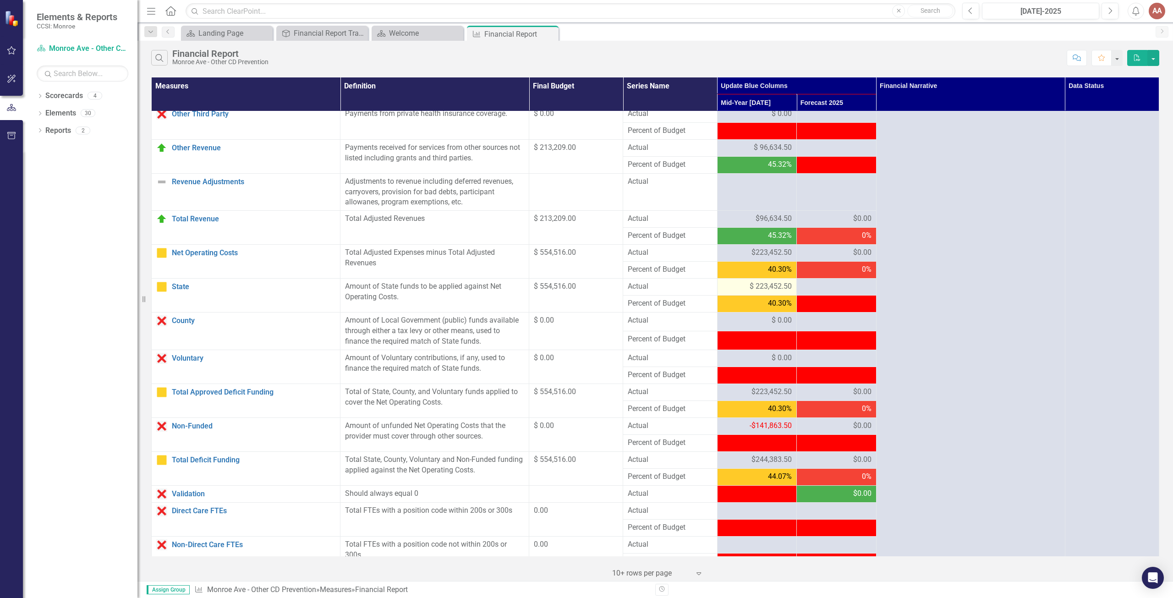
click at [754, 292] on span "$ 223,452.50" at bounding box center [771, 286] width 42 height 11
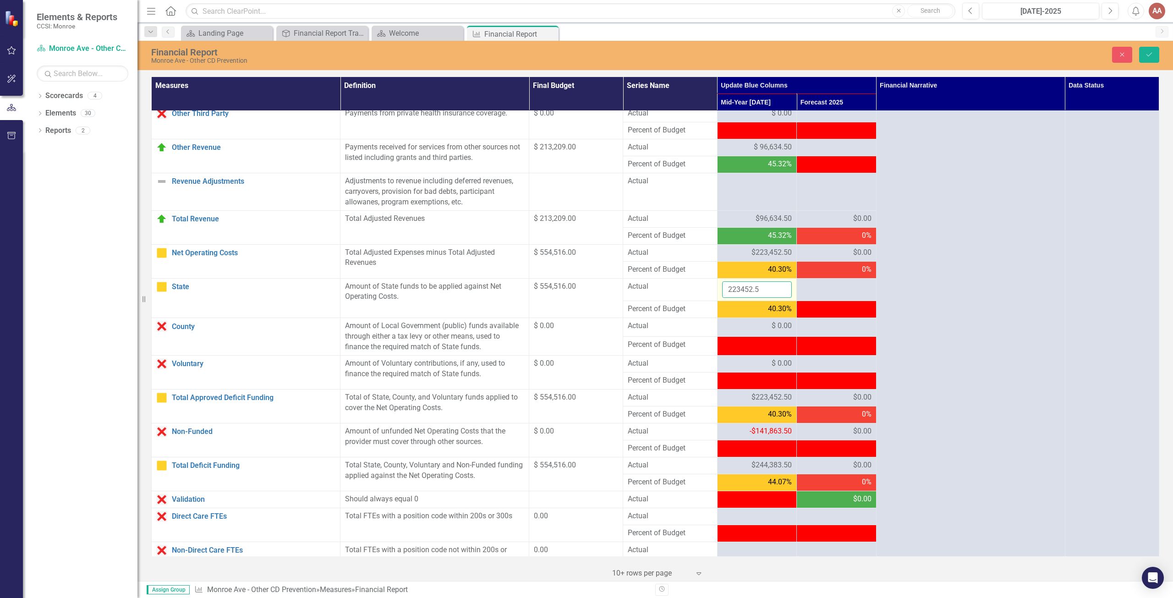
drag, startPoint x: 754, startPoint y: 296, endPoint x: 726, endPoint y: 298, distance: 28.5
click at [726, 298] on input "223452.5" at bounding box center [757, 289] width 70 height 17
type input "365316"
click at [1151, 52] on icon "Save" at bounding box center [1149, 54] width 8 height 6
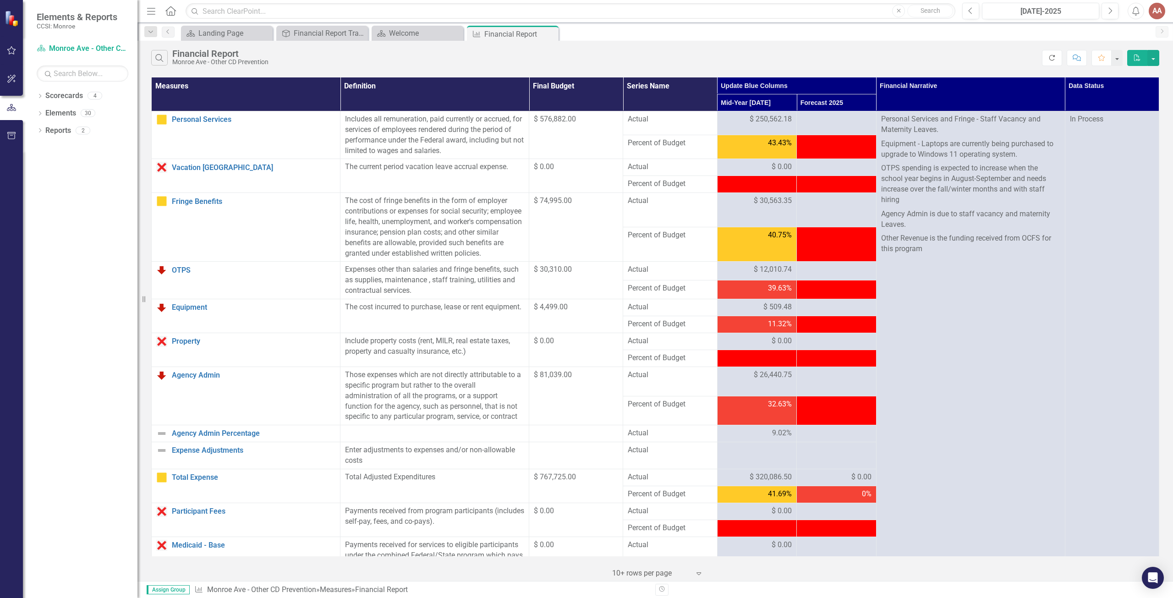
drag, startPoint x: 1051, startPoint y: 57, endPoint x: 1045, endPoint y: 65, distance: 9.4
click at [1051, 58] on icon "Refresh" at bounding box center [1052, 58] width 8 height 6
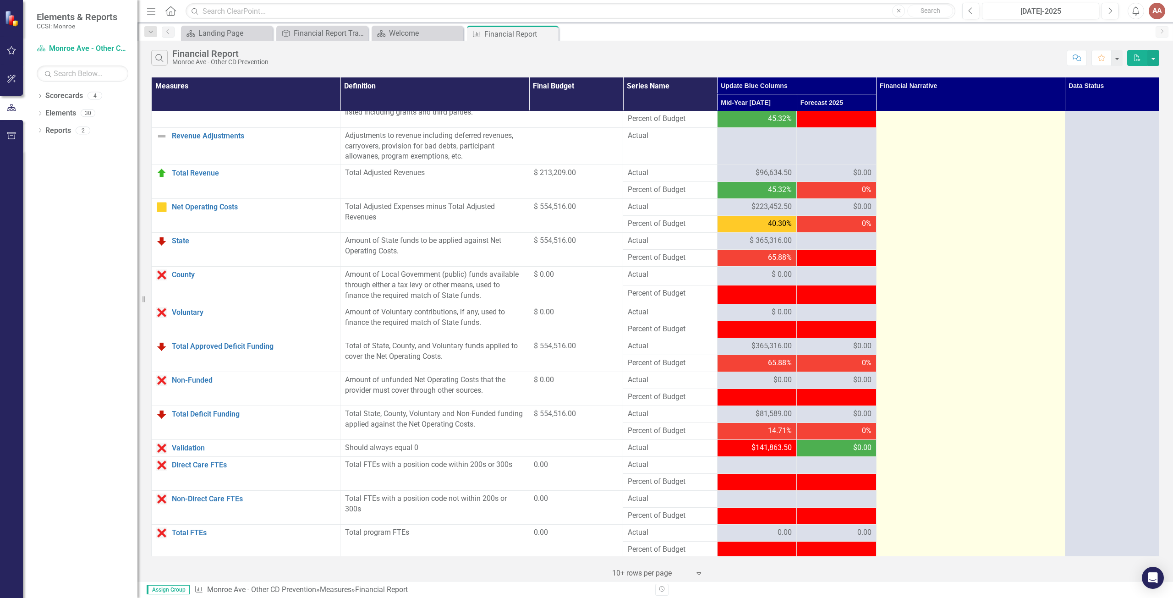
scroll to position [654, 0]
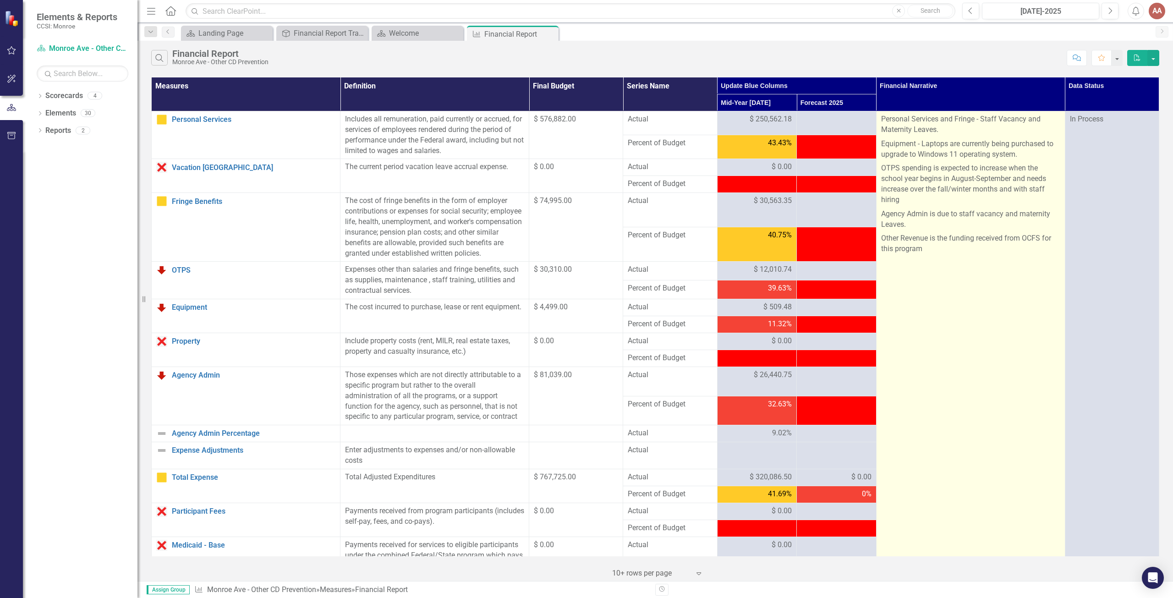
click at [941, 276] on p at bounding box center [970, 277] width 179 height 14
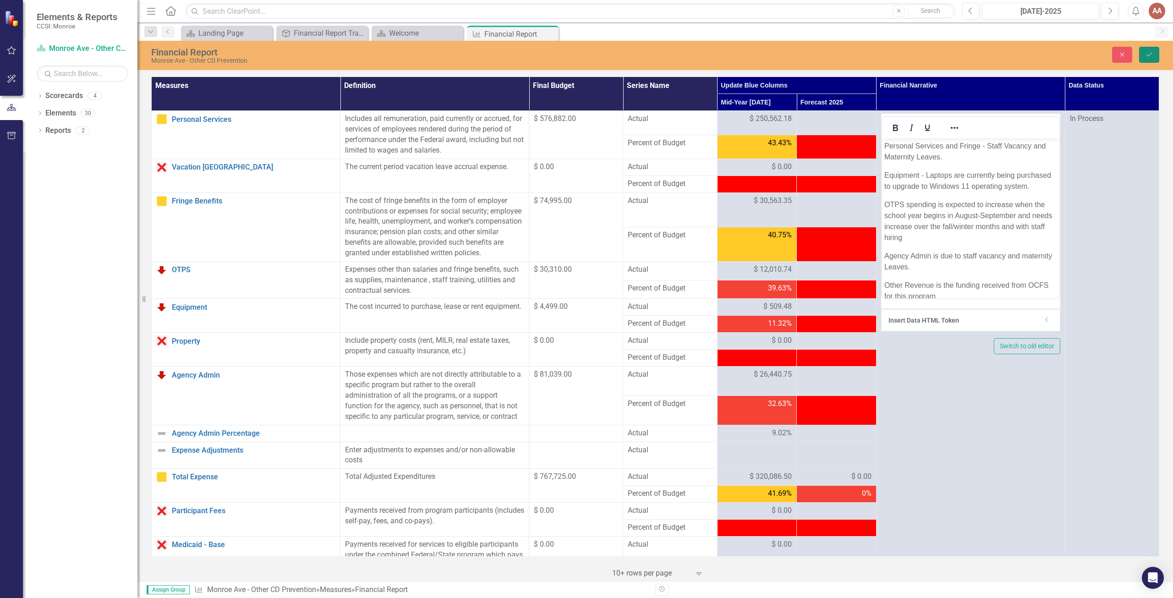
click at [1153, 51] on icon "Save" at bounding box center [1149, 54] width 8 height 6
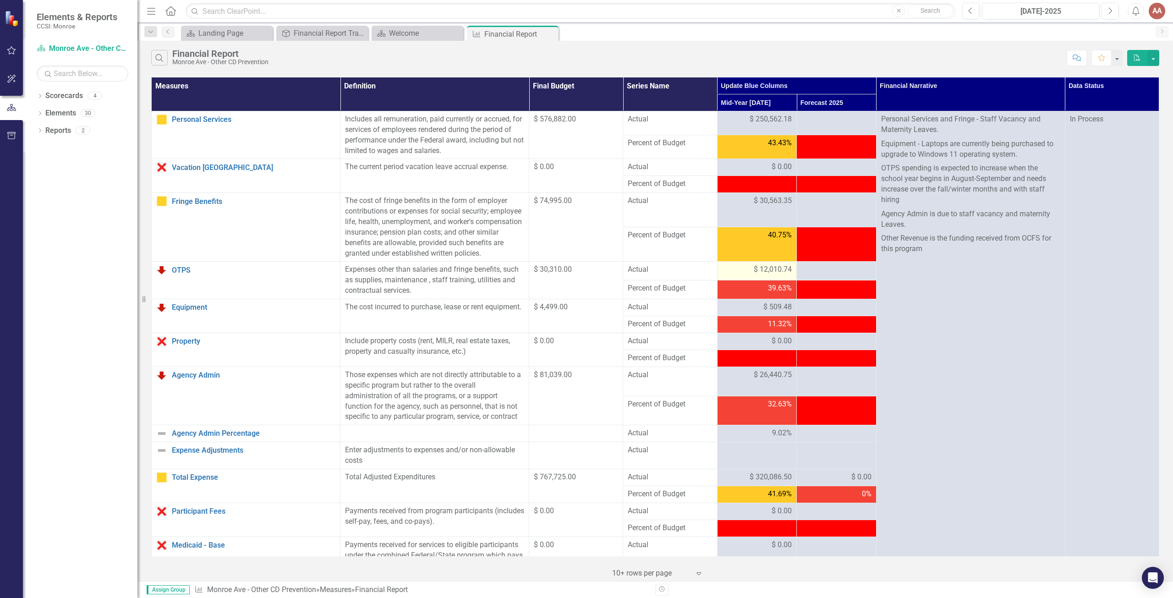
click at [718, 280] on td "$ 12,010.74" at bounding box center [756, 271] width 79 height 19
click at [722, 275] on div "$ 12,010.74" at bounding box center [757, 269] width 70 height 11
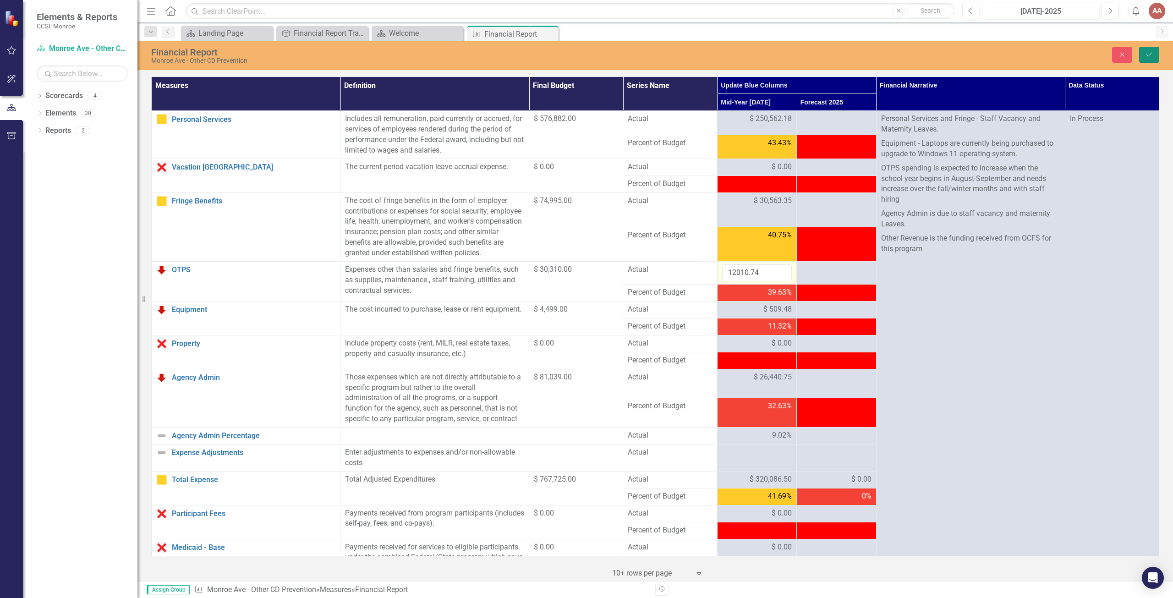
click at [1155, 52] on button "Save" at bounding box center [1149, 55] width 20 height 16
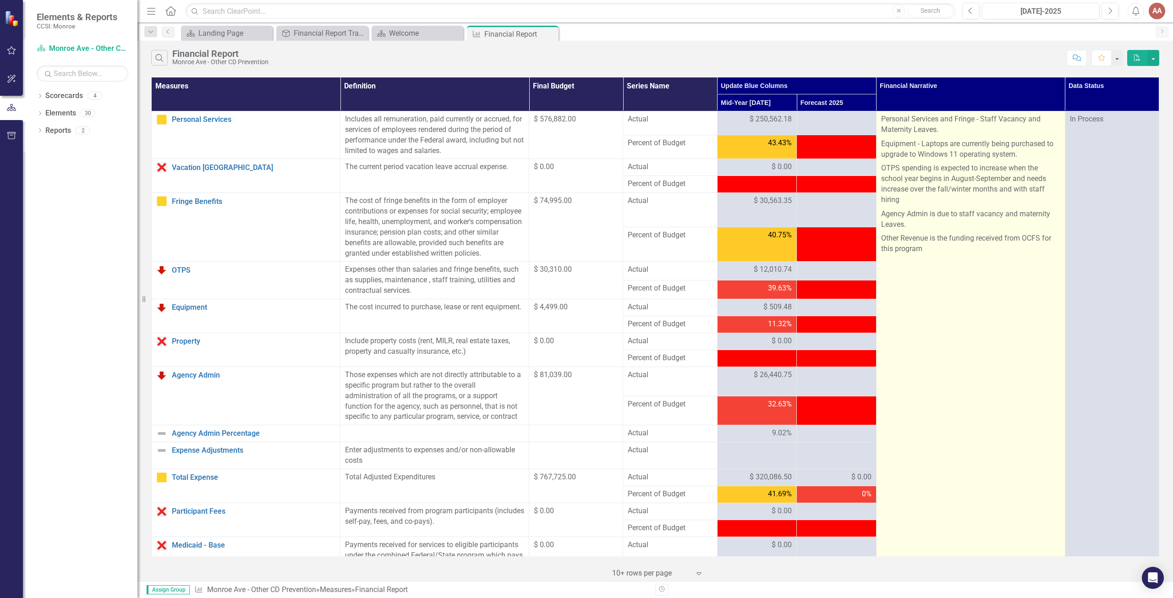
click at [984, 289] on p at bounding box center [970, 292] width 179 height 14
click at [916, 285] on p at bounding box center [970, 292] width 179 height 14
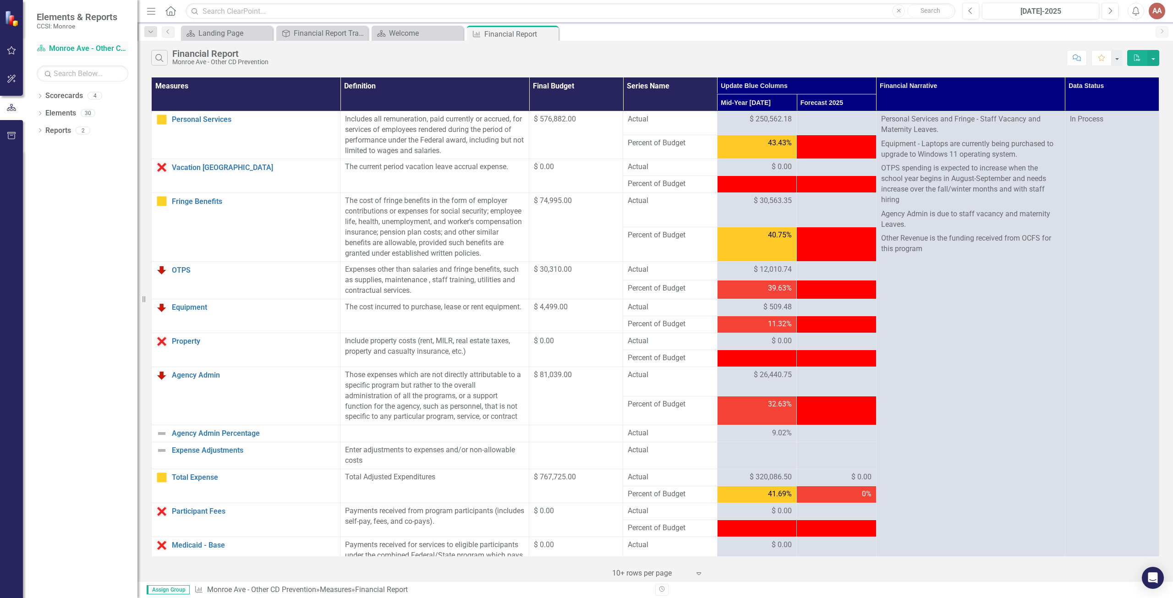
click at [59, 47] on link "Scorecard Monroe Ave - Other CD Prevention" at bounding box center [83, 49] width 92 height 11
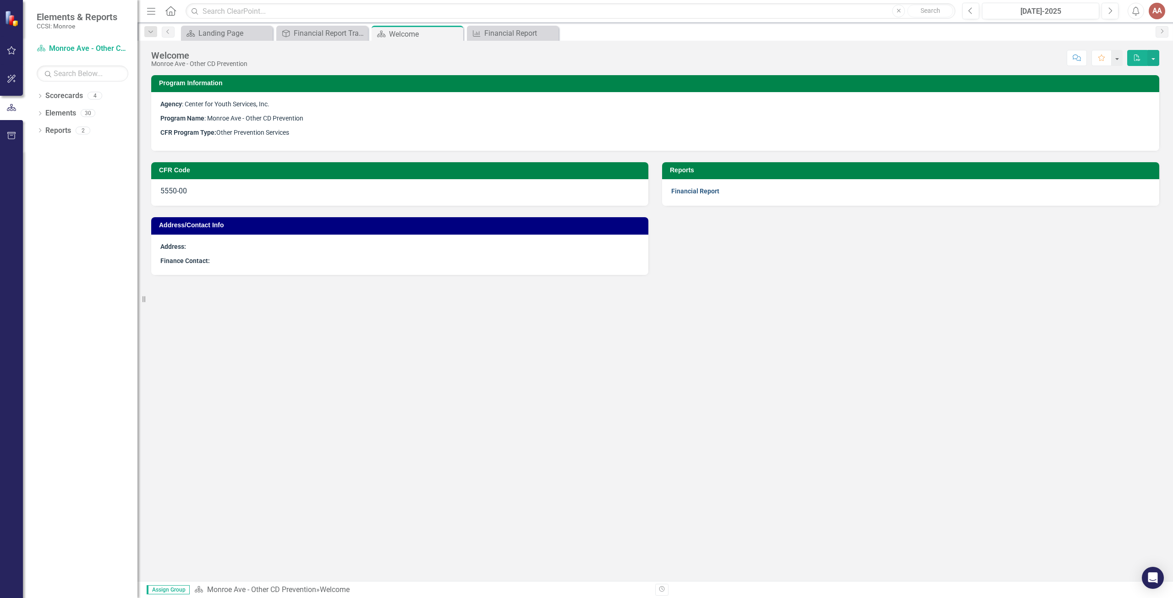
click at [710, 187] on link "Financial Report" at bounding box center [695, 190] width 48 height 7
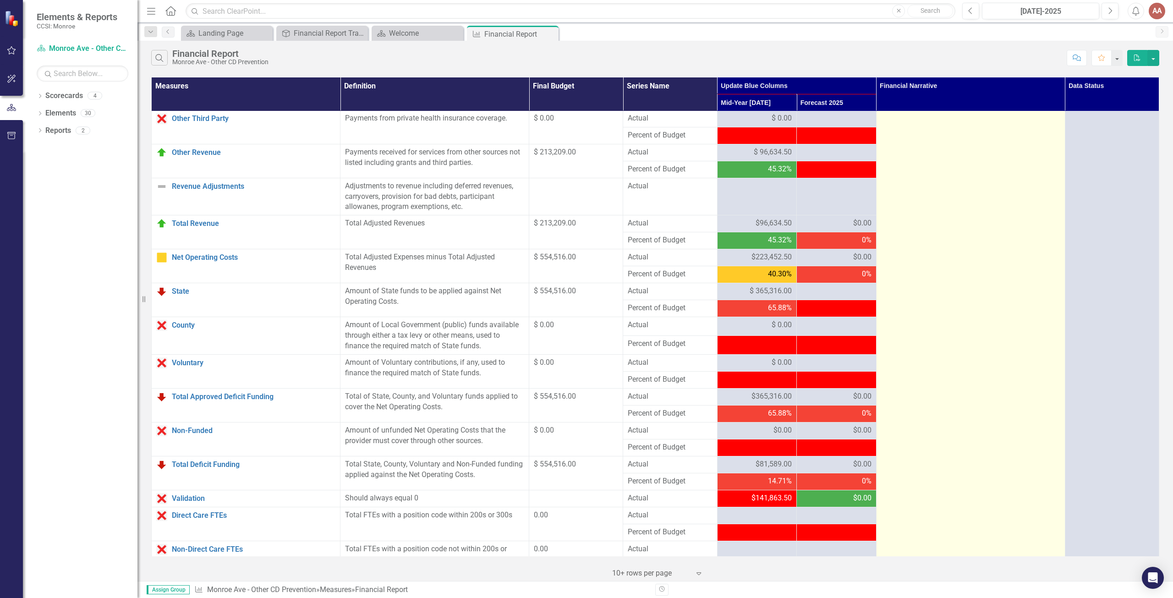
scroll to position [654, 0]
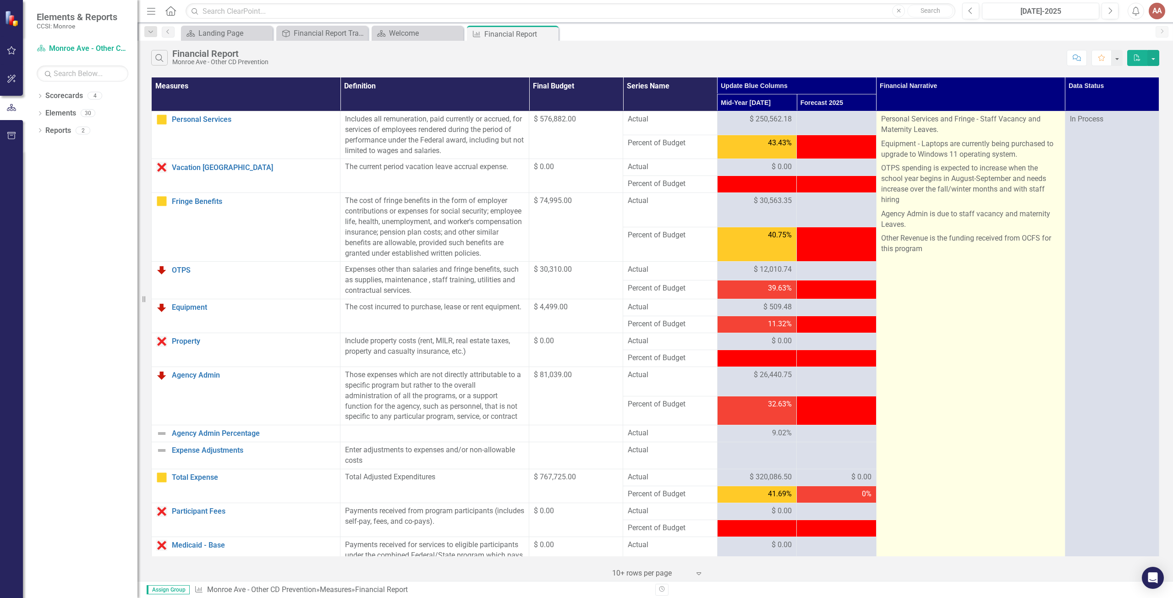
click at [923, 237] on p "Other Revenue is the funding received from OCFS for this program" at bounding box center [970, 243] width 179 height 25
click at [926, 229] on p "Agency Admin is due to staff vacancy and maternity Leaves." at bounding box center [970, 219] width 179 height 25
click at [926, 228] on p "Agency Admin is due to staff vacancy and maternity Leaves." at bounding box center [970, 219] width 179 height 25
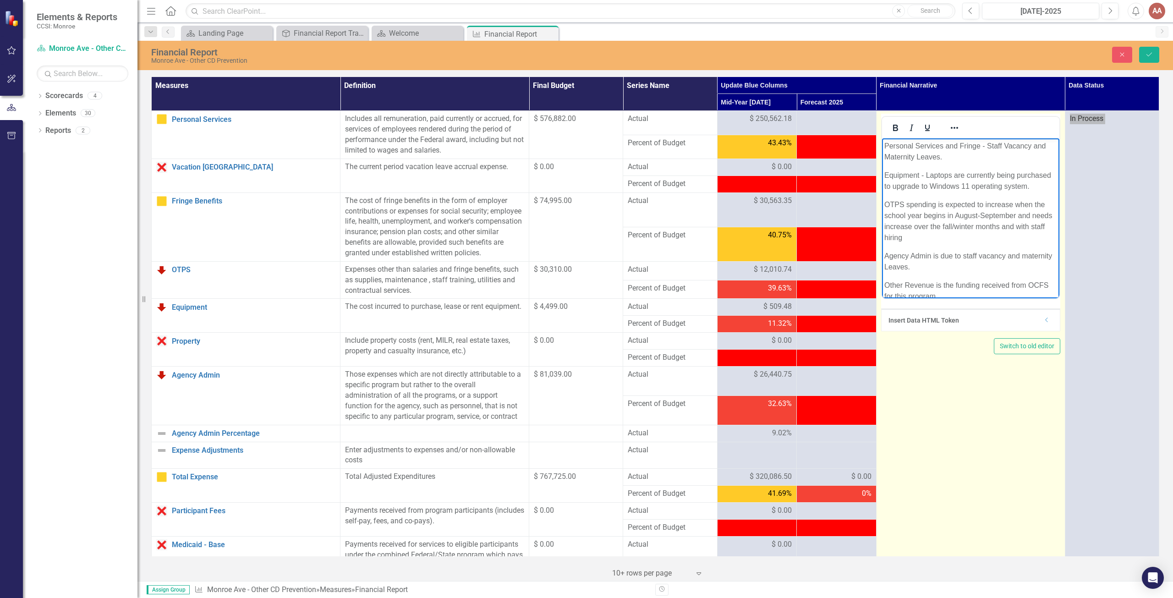
click at [944, 206] on body "Personal Services and Fringe - Staff Vacancy and Maternity Leaves. Equipment - …" at bounding box center [970, 261] width 177 height 247
click at [961, 192] on p "Equipment - Laptops are currently being purchased to upgrade to Windows 11 oper…" at bounding box center [970, 181] width 173 height 22
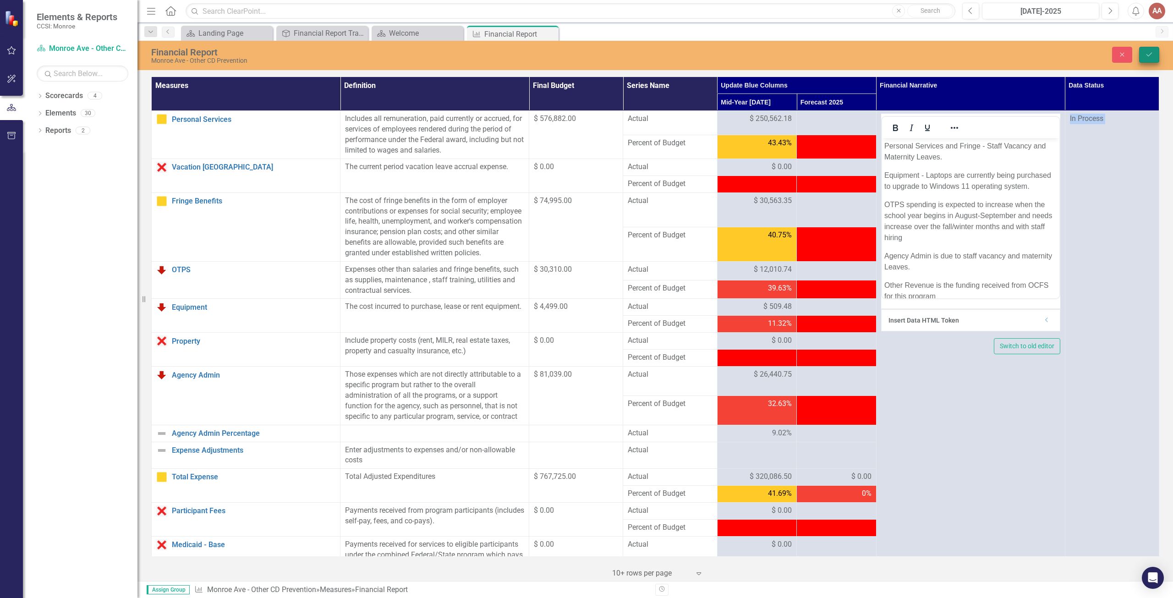
click at [1145, 56] on button "Save" at bounding box center [1149, 55] width 20 height 16
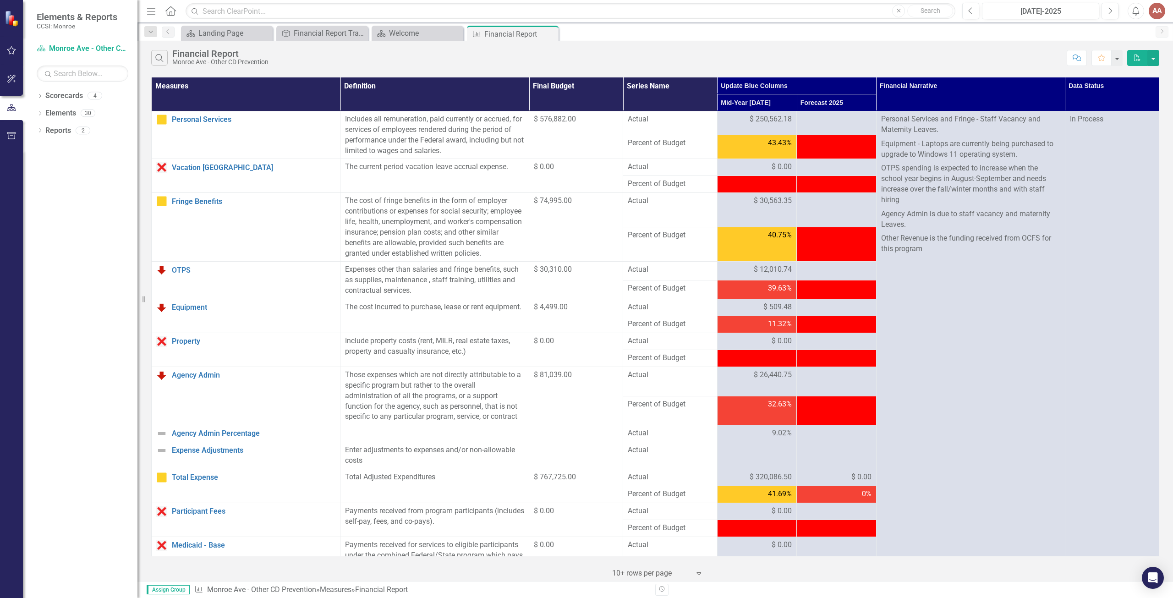
click at [1033, 55] on div "Search Financial Report Monroe Ave - Other CD Prevention" at bounding box center [606, 58] width 911 height 16
drag, startPoint x: 43, startPoint y: 92, endPoint x: 44, endPoint y: 98, distance: 6.5
click at [43, 92] on div "Dropdown Scorecards 4" at bounding box center [87, 96] width 101 height 17
click at [39, 95] on icon "Dropdown" at bounding box center [40, 96] width 6 height 5
click at [50, 111] on link "Center for Youth Services, Inc." at bounding box center [93, 113] width 87 height 11
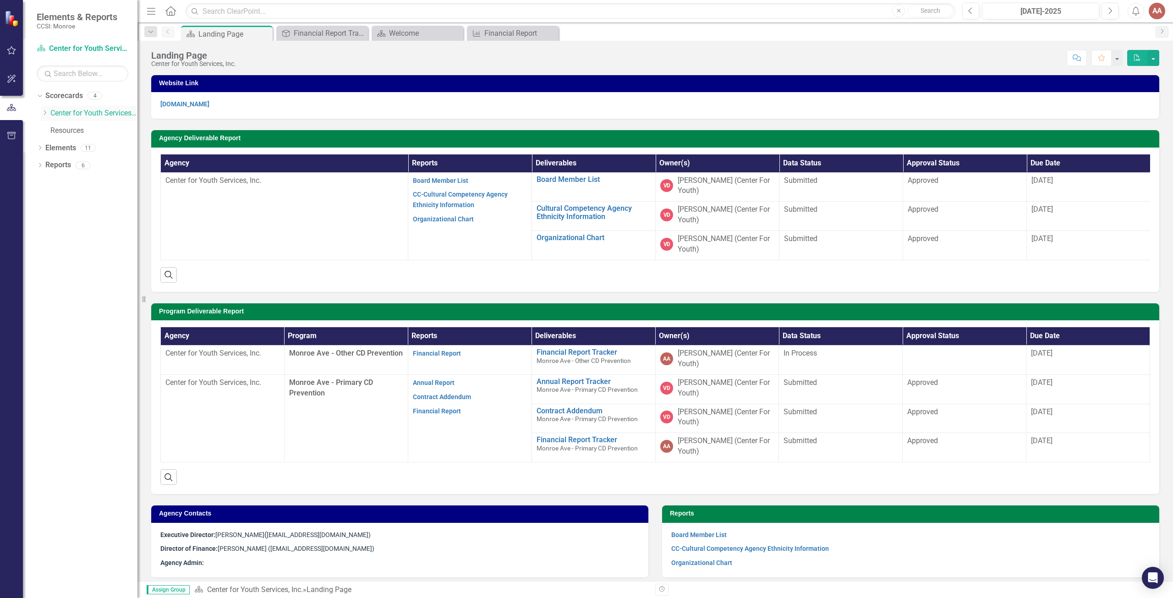
click at [45, 113] on icon "Dropdown" at bounding box center [44, 112] width 7 height 5
click at [75, 128] on link "Monroe Ave - Other CD Prevention" at bounding box center [99, 131] width 78 height 11
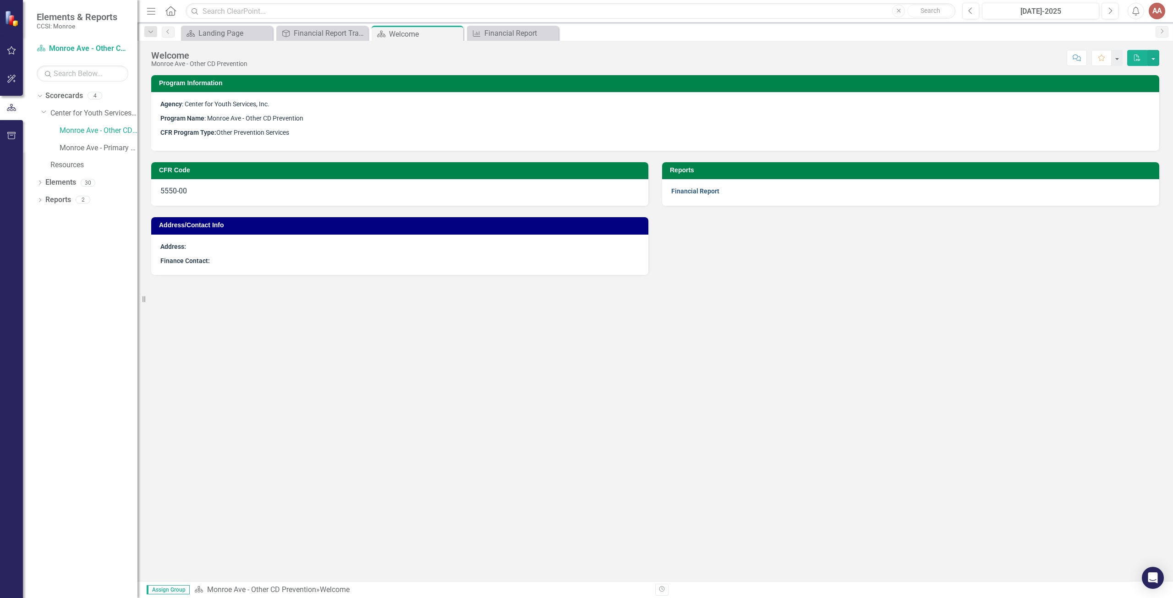
click at [690, 192] on link "Financial Report" at bounding box center [695, 190] width 48 height 7
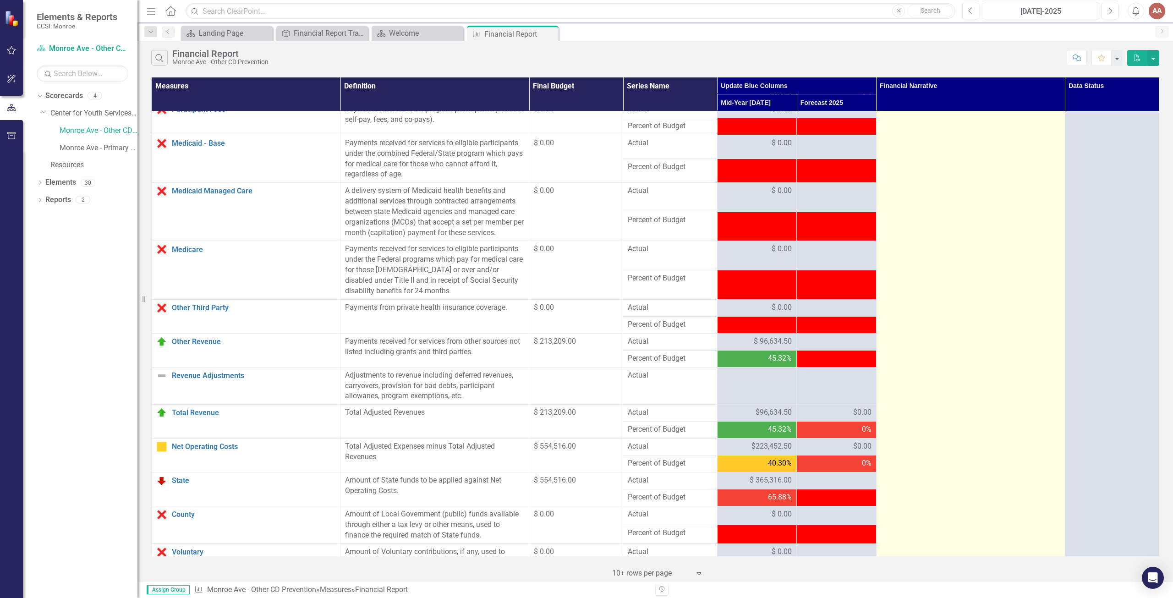
scroll to position [412, 0]
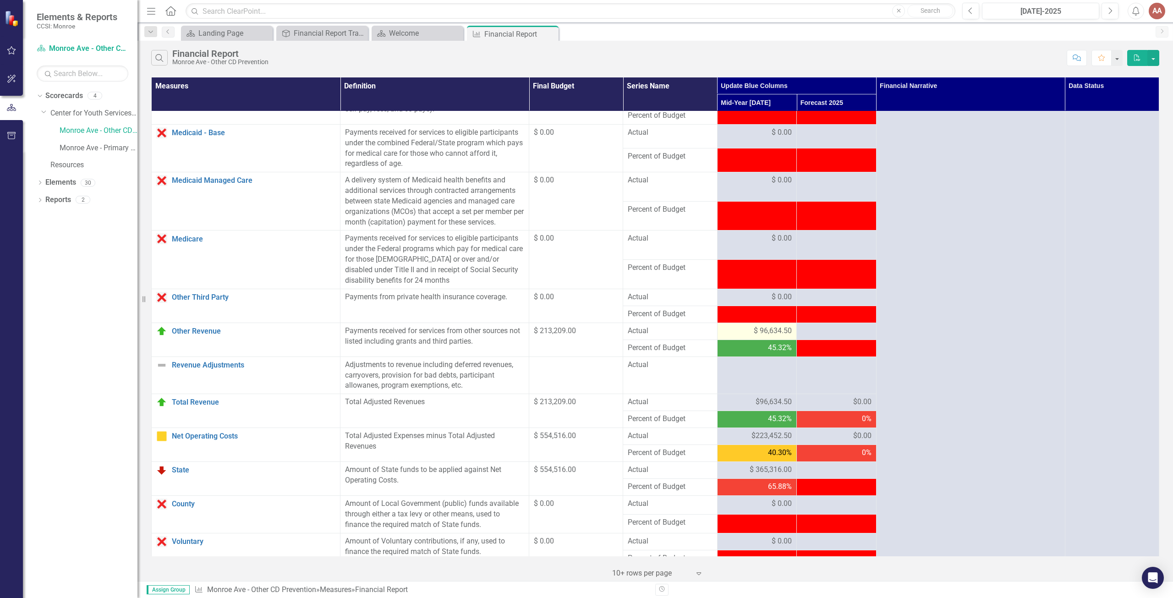
click at [761, 336] on span "$ 96,634.50" at bounding box center [773, 331] width 38 height 11
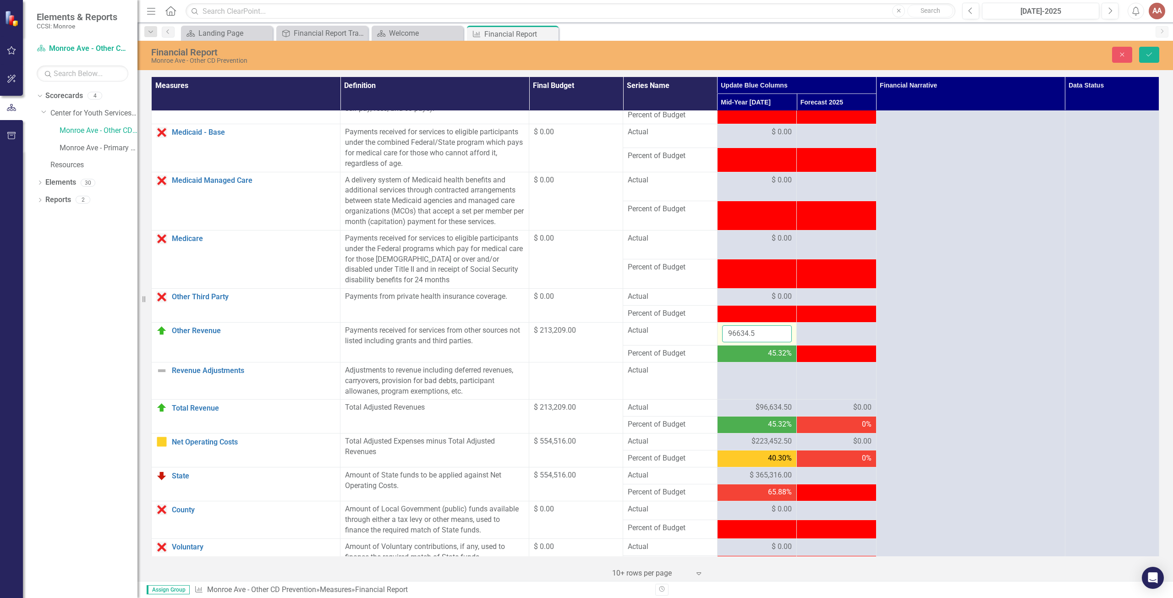
click at [756, 341] on input "96634.5" at bounding box center [757, 333] width 70 height 17
type input "96634"
click at [1152, 50] on button "Save" at bounding box center [1149, 55] width 20 height 16
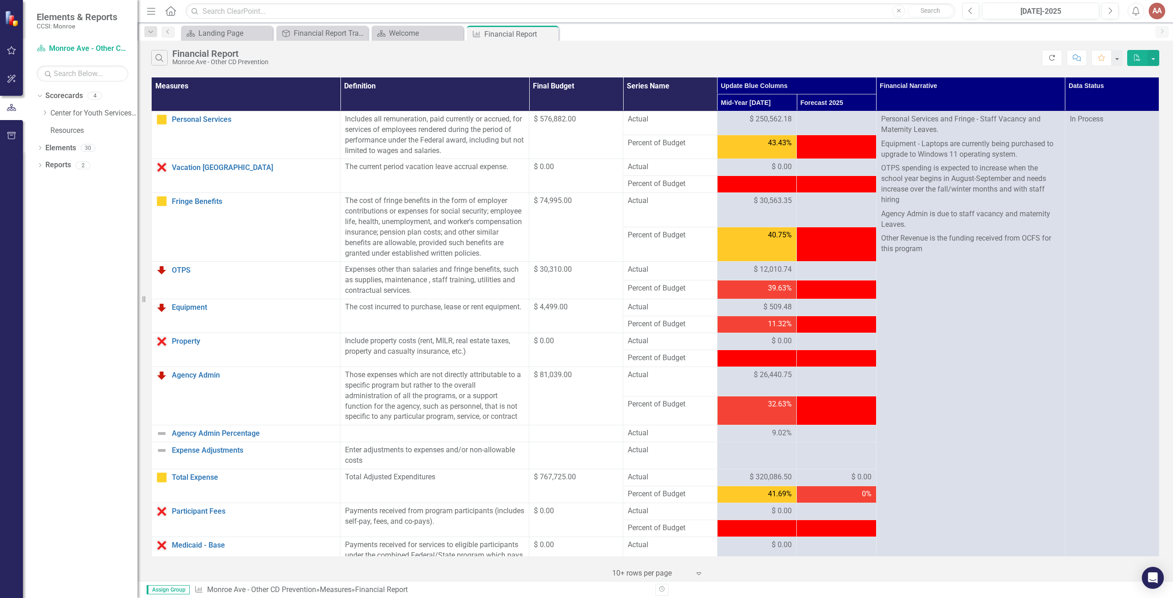
click at [1052, 55] on icon "Refresh" at bounding box center [1052, 58] width 8 height 6
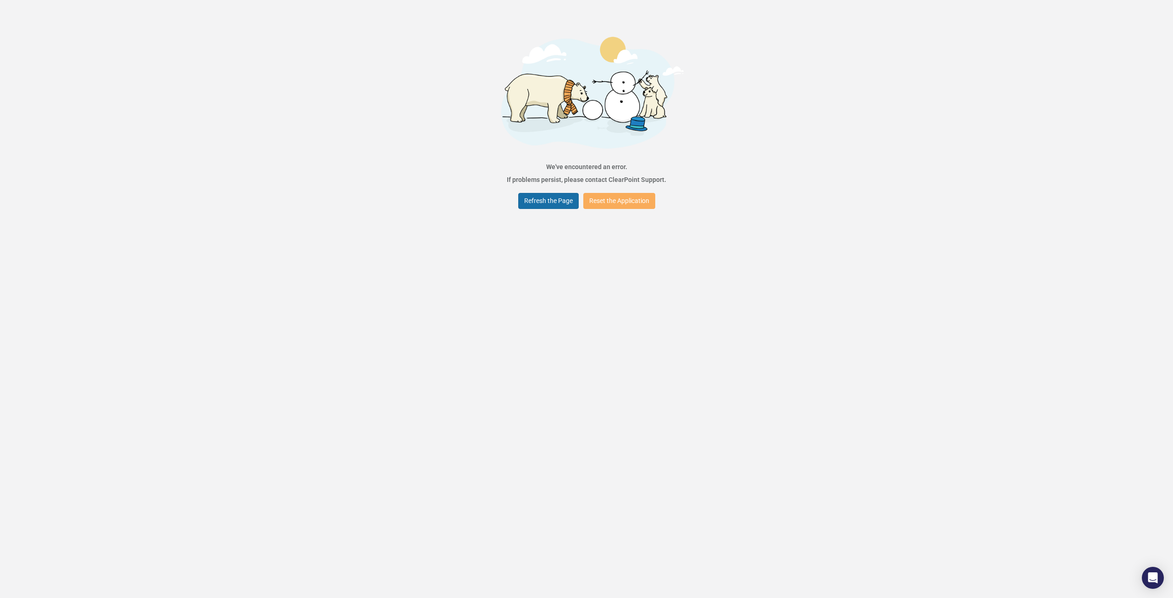
click at [562, 203] on button "Refresh the Page" at bounding box center [548, 201] width 60 height 16
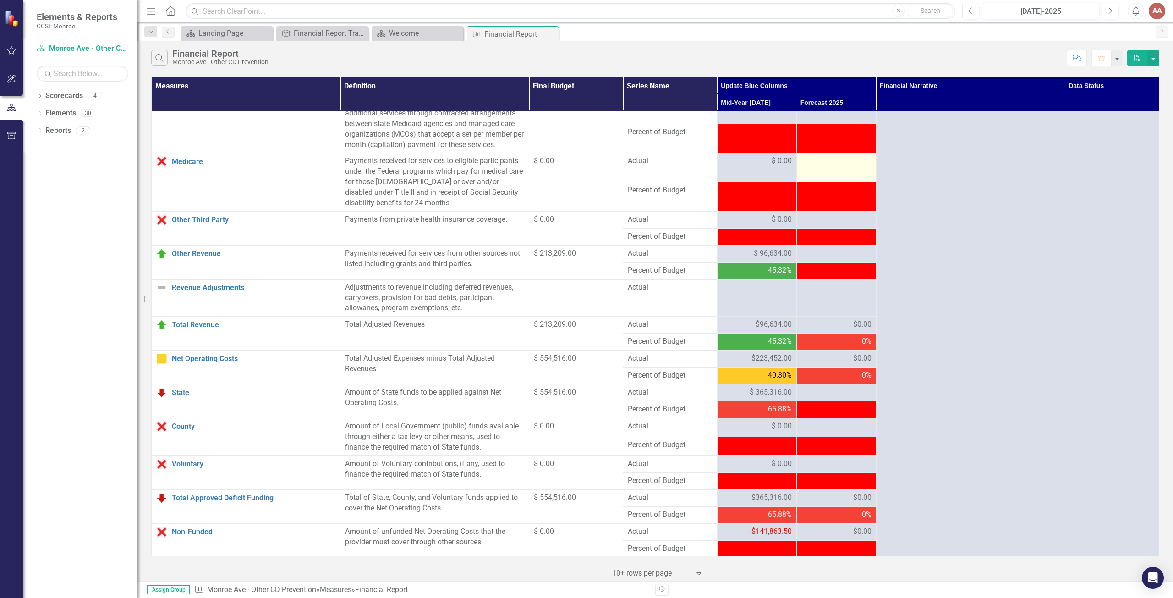
scroll to position [504, 0]
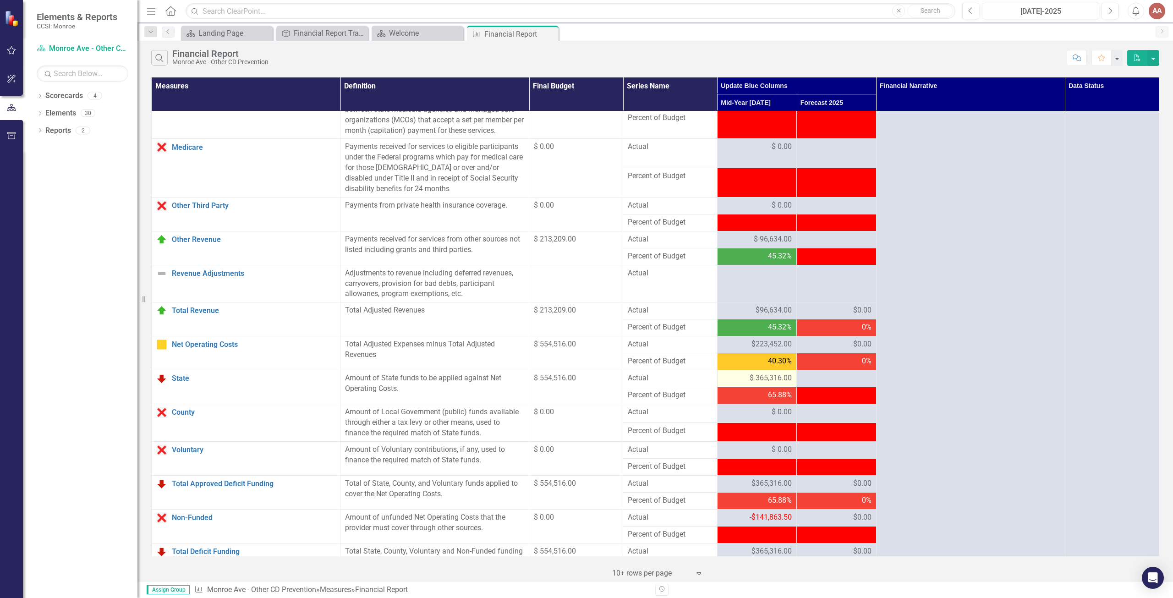
click at [739, 384] on div "$ 365,316.00" at bounding box center [757, 378] width 70 height 11
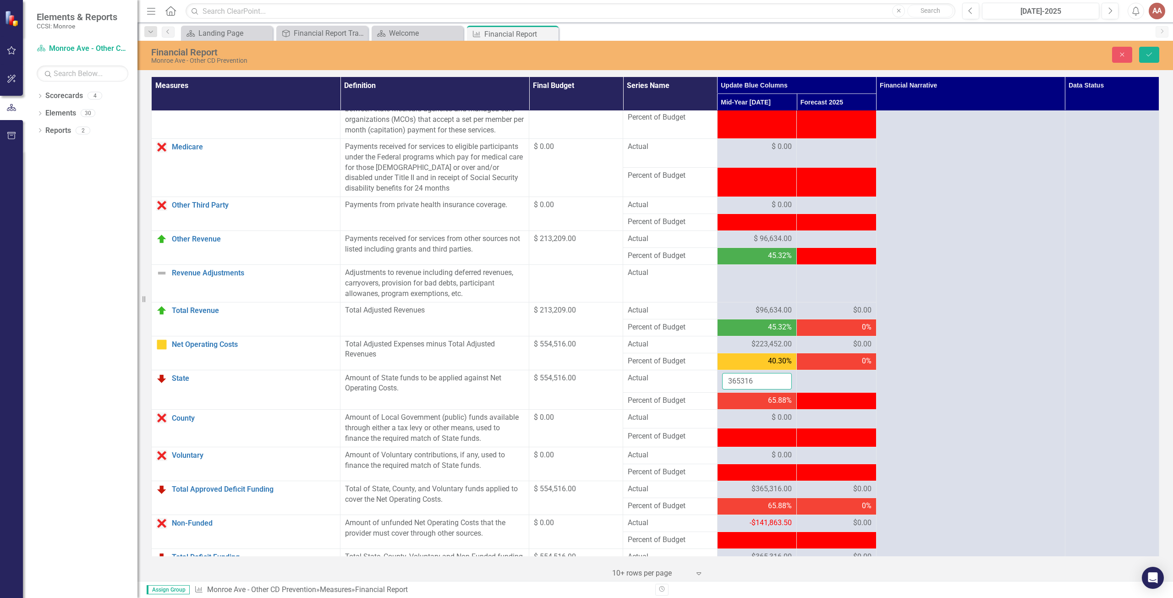
drag, startPoint x: 758, startPoint y: 389, endPoint x: 673, endPoint y: 386, distance: 84.8
click at [673, 386] on tr "State Link Open Element Amount of State funds to be applied against Net Operati…" at bounding box center [656, 381] width 1008 height 23
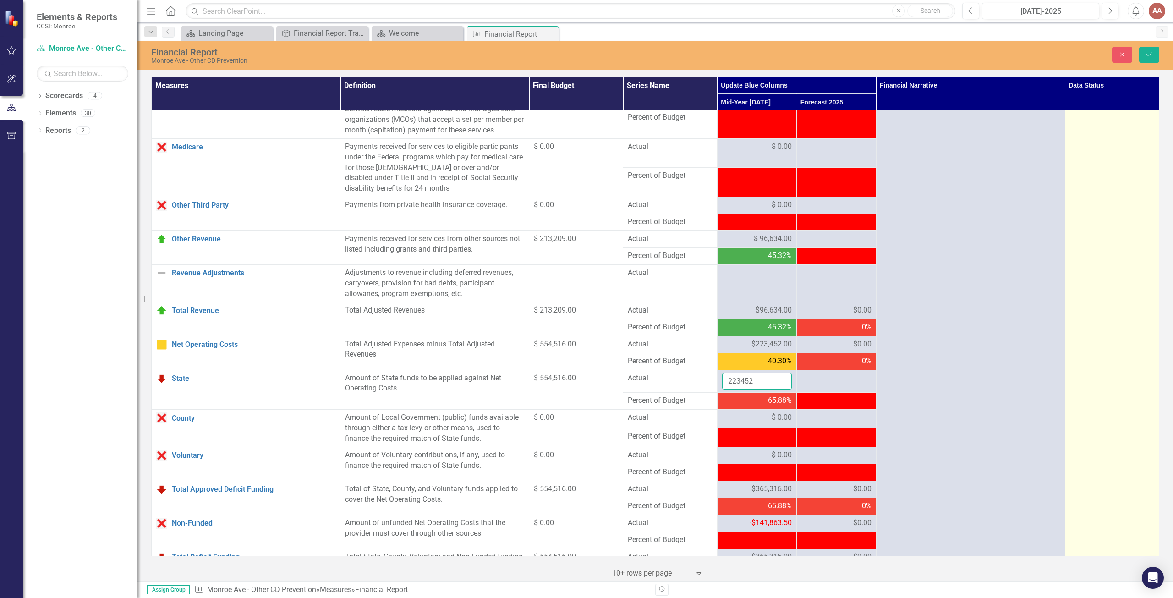
type input "223452"
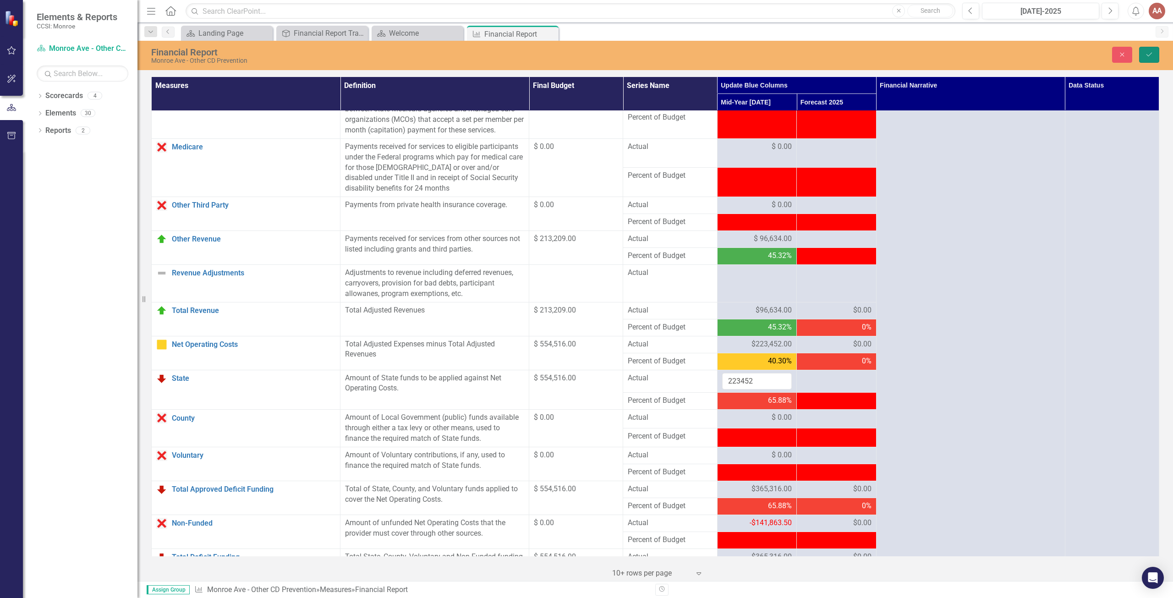
click at [1148, 54] on icon "Save" at bounding box center [1149, 54] width 8 height 6
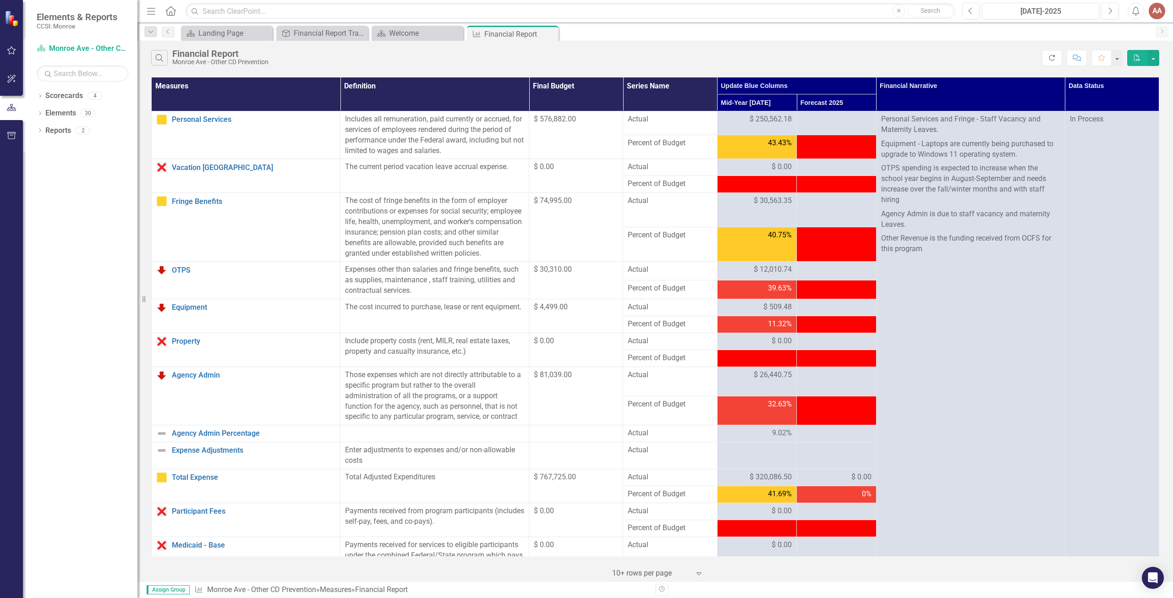
click at [1053, 55] on icon "button" at bounding box center [1051, 57] width 5 height 5
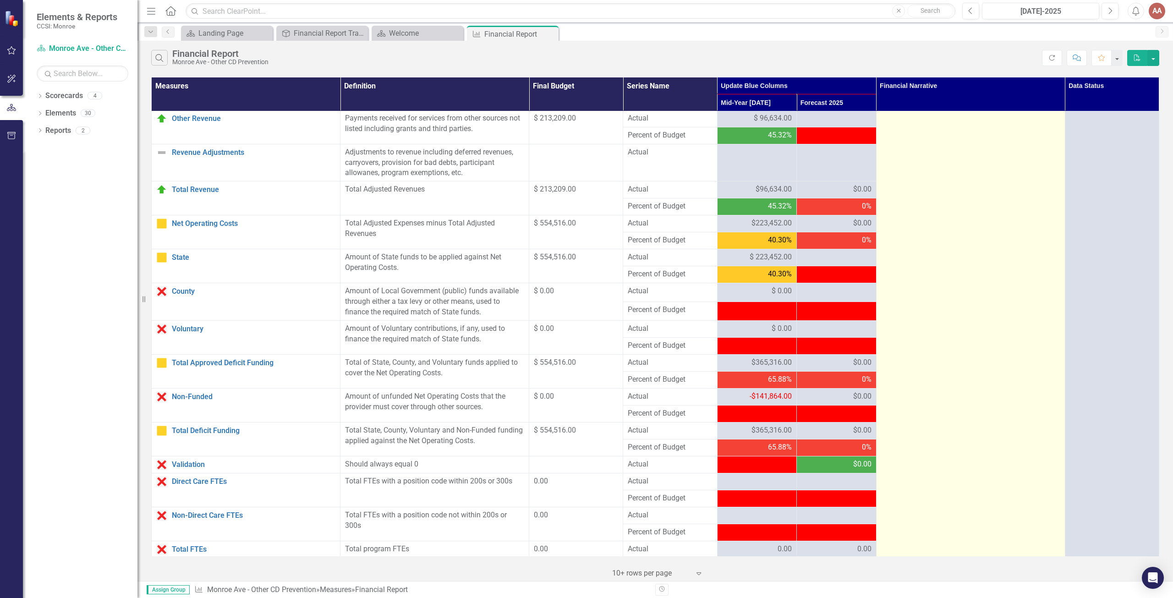
scroll to position [642, 0]
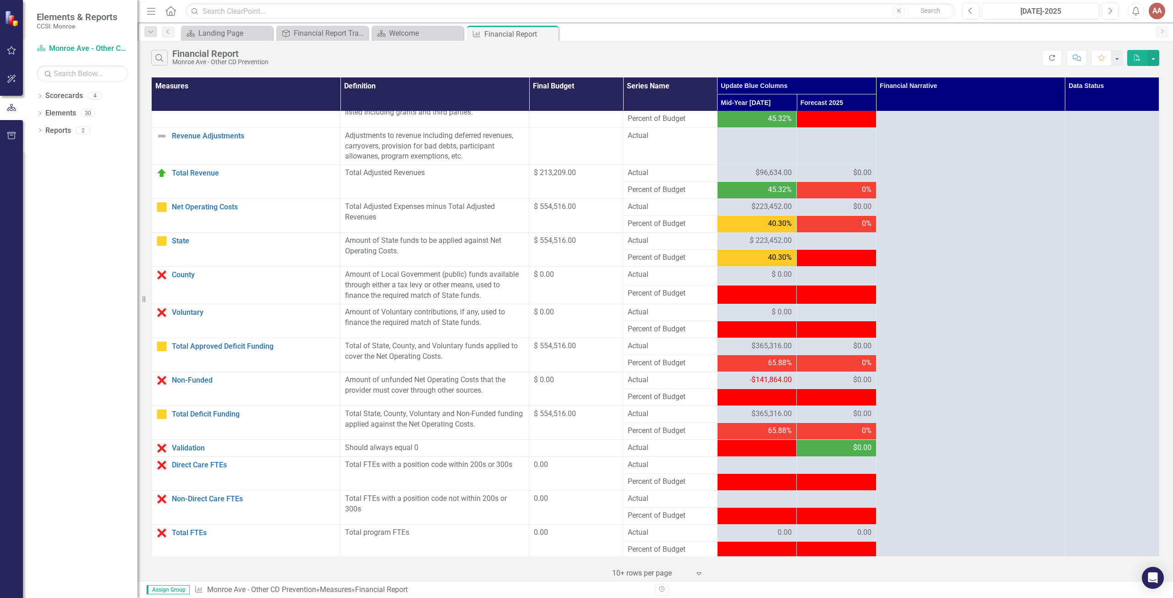
click at [1053, 56] on icon "Refresh" at bounding box center [1052, 58] width 8 height 6
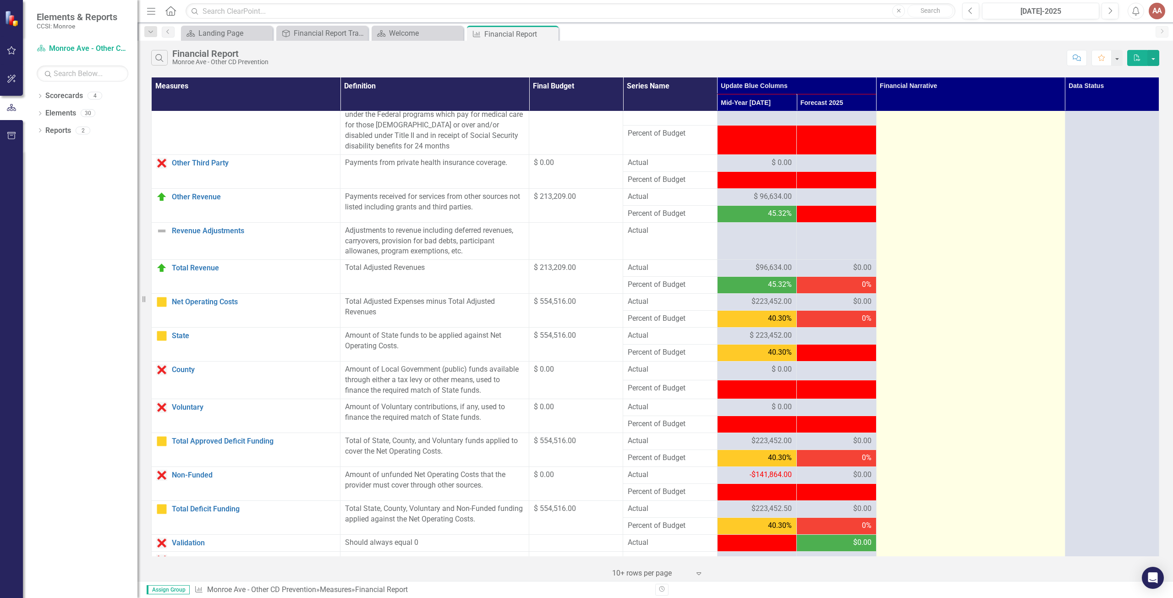
scroll to position [517, 0]
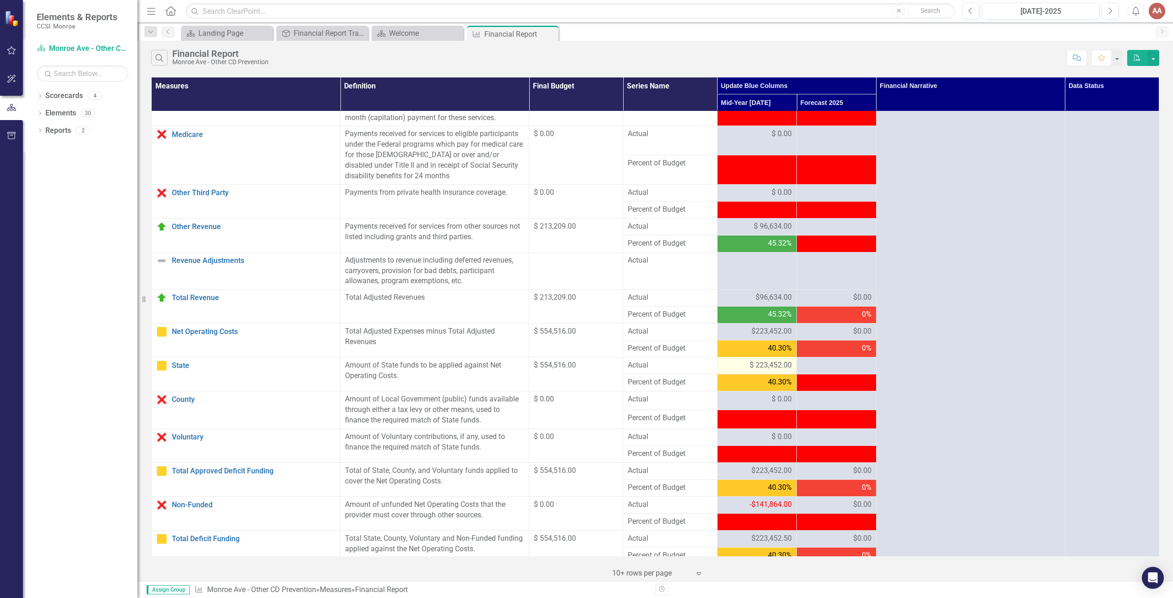
click at [777, 371] on span "$ 223,452.00" at bounding box center [771, 365] width 42 height 11
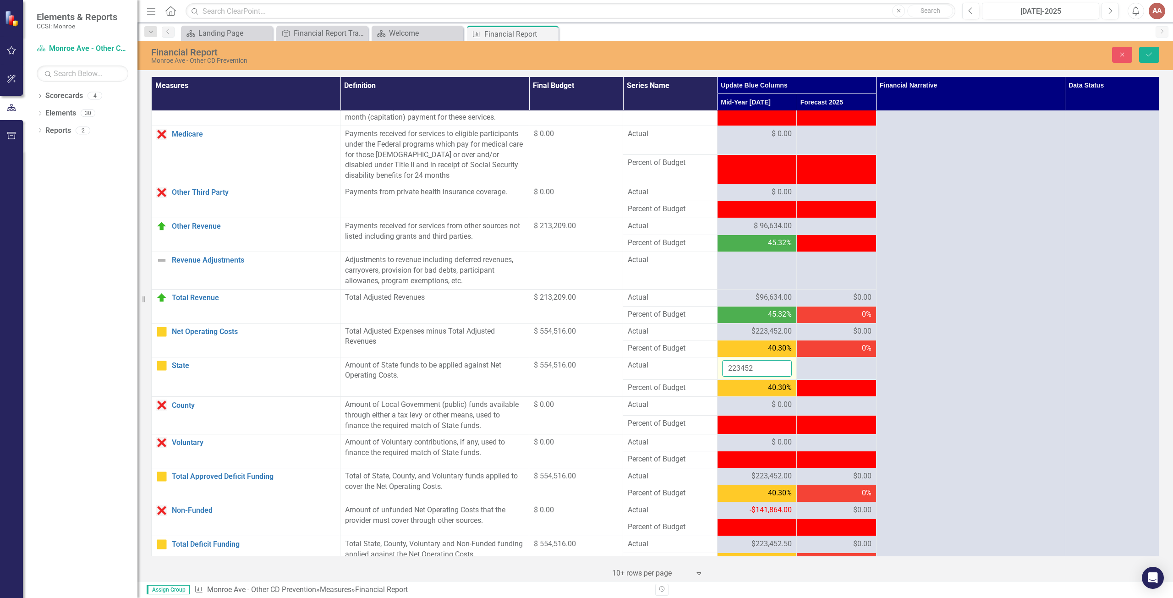
click at [752, 377] on input "223452" at bounding box center [757, 368] width 70 height 17
drag, startPoint x: 757, startPoint y: 377, endPoint x: 676, endPoint y: 370, distance: 81.0
click at [676, 370] on tr "State Link Open Element Amount of State funds to be applied against Net Operati…" at bounding box center [656, 368] width 1008 height 23
type input "381156"
click at [1153, 54] on icon "Save" at bounding box center [1149, 54] width 8 height 6
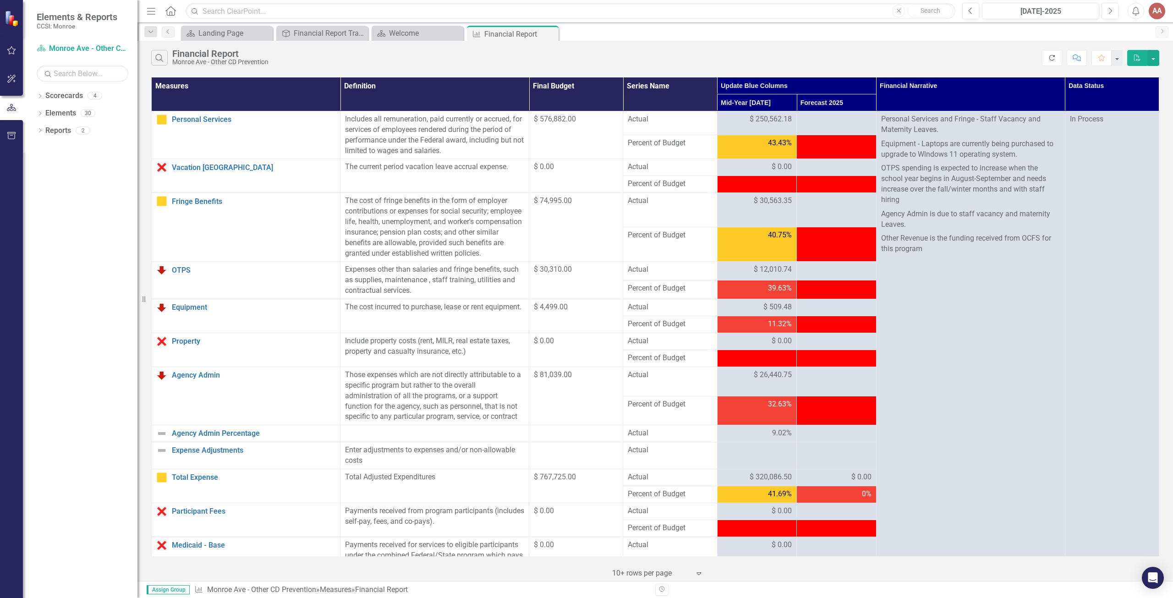
click at [1047, 57] on button "Refresh" at bounding box center [1052, 58] width 20 height 16
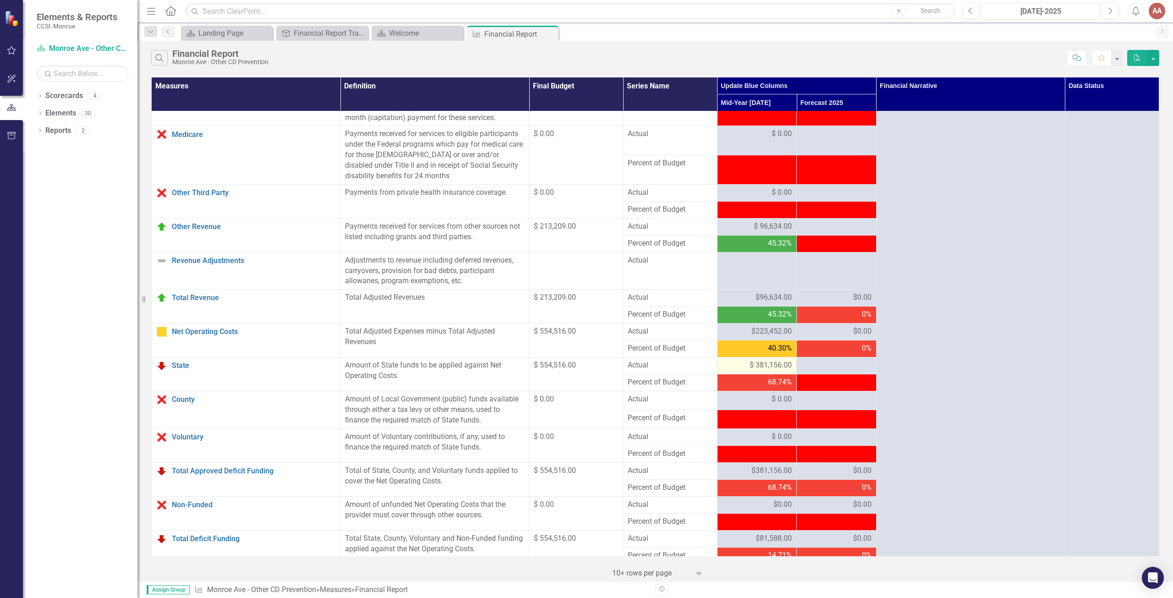
click at [768, 371] on span "$ 381,156.00" at bounding box center [771, 365] width 42 height 11
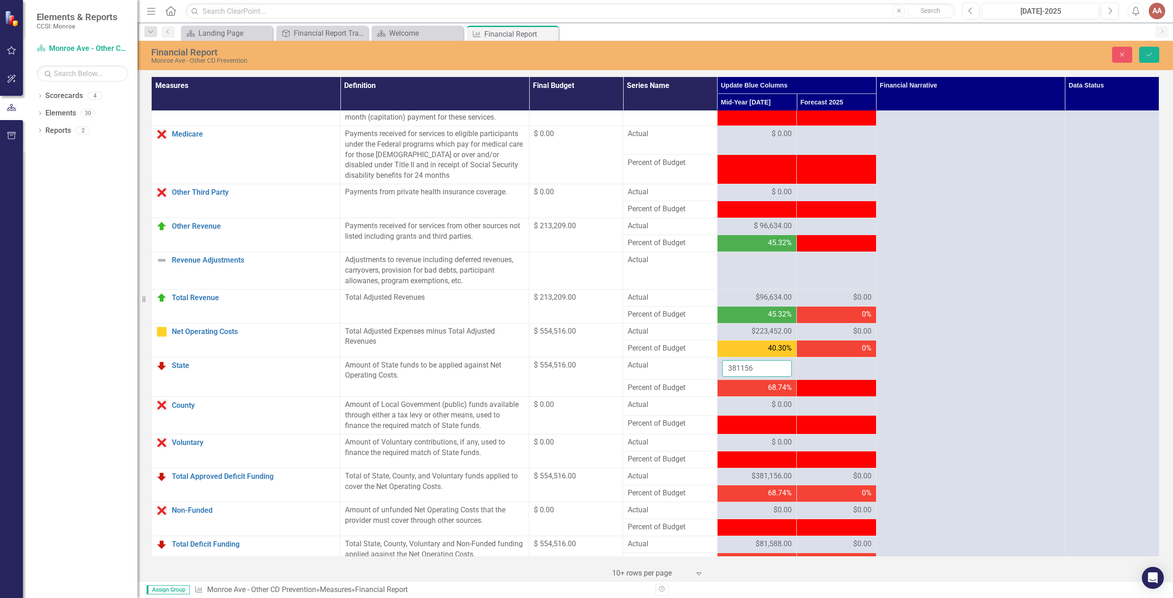
drag, startPoint x: 766, startPoint y: 379, endPoint x: 567, endPoint y: 374, distance: 199.4
click at [567, 374] on tr "State Link Open Element Amount of State funds to be applied against Net Operati…" at bounding box center [656, 368] width 1008 height 23
type input "223452"
click at [1152, 53] on icon "Save" at bounding box center [1149, 54] width 8 height 6
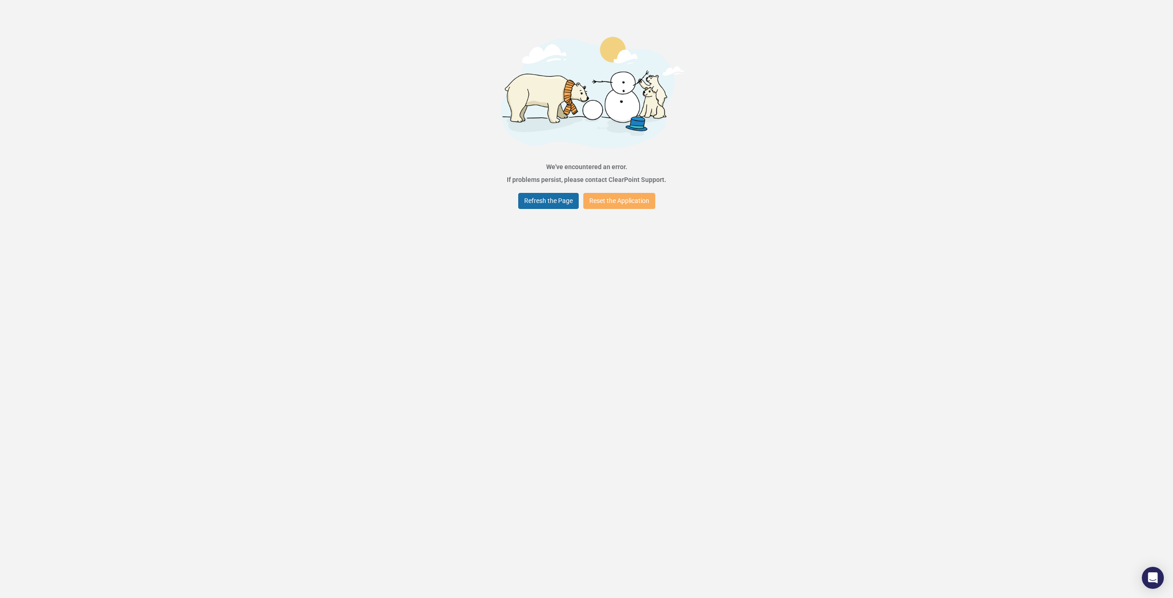
click at [557, 200] on button "Refresh the Page" at bounding box center [548, 201] width 60 height 16
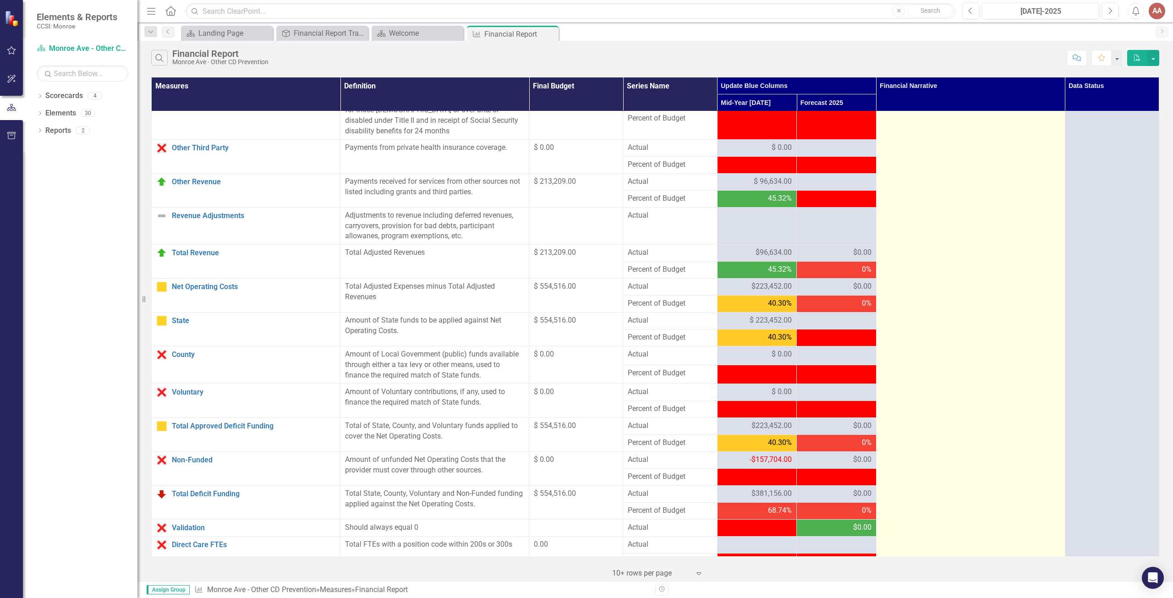
scroll to position [654, 0]
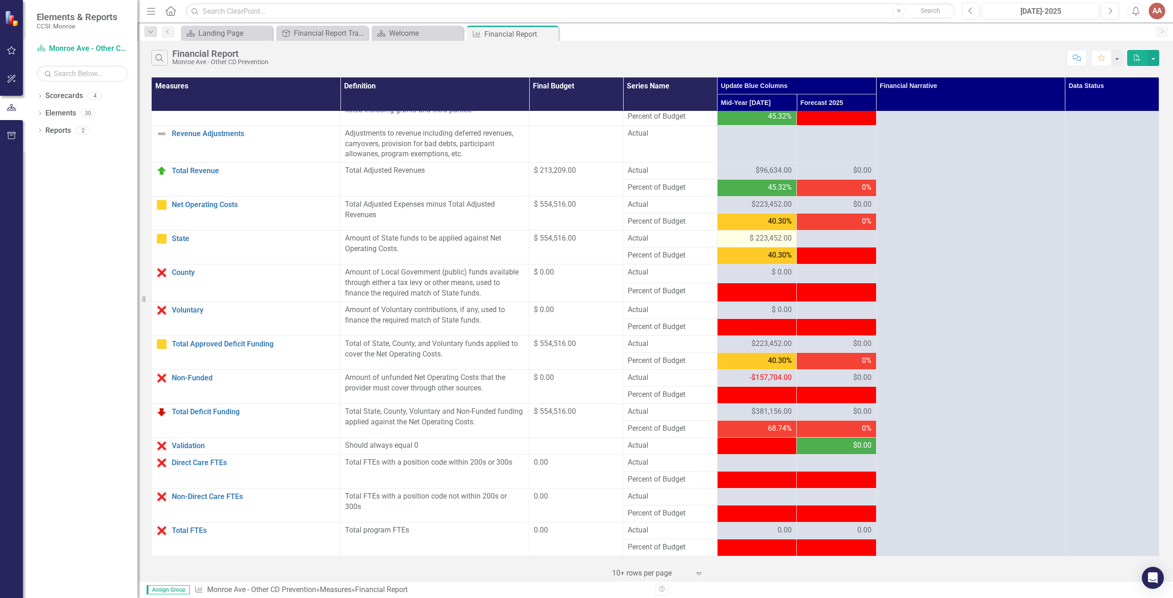
click at [730, 235] on div "$ 223,452.00" at bounding box center [757, 238] width 70 height 11
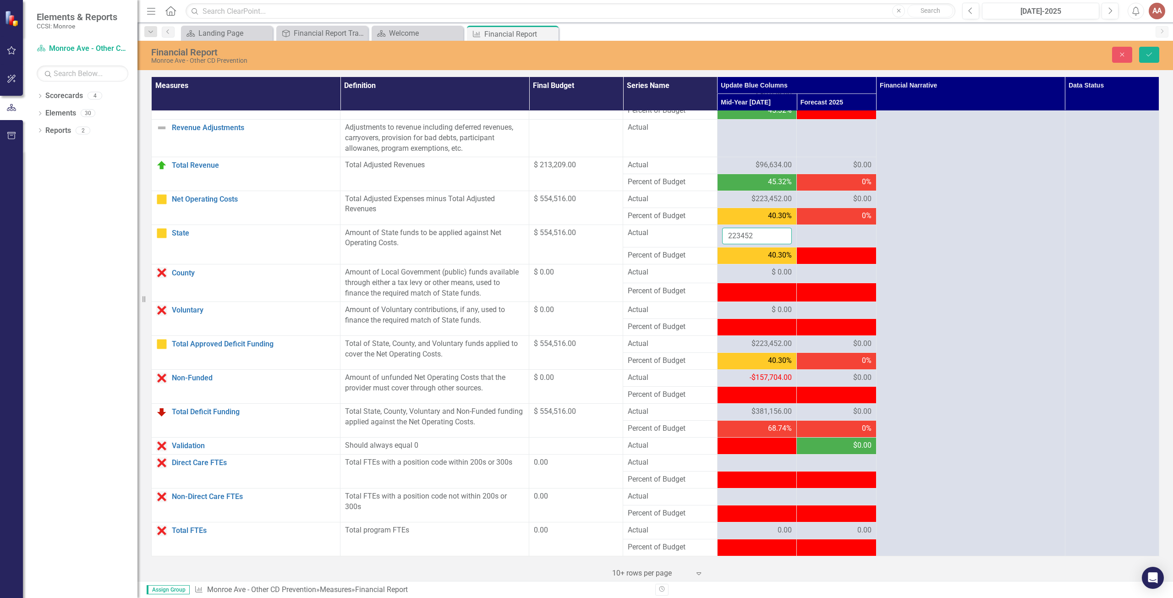
drag, startPoint x: 759, startPoint y: 237, endPoint x: 659, endPoint y: 238, distance: 100.4
click at [659, 238] on tr "State Link Open Element Amount of State funds to be applied against Net Operati…" at bounding box center [656, 236] width 1008 height 23
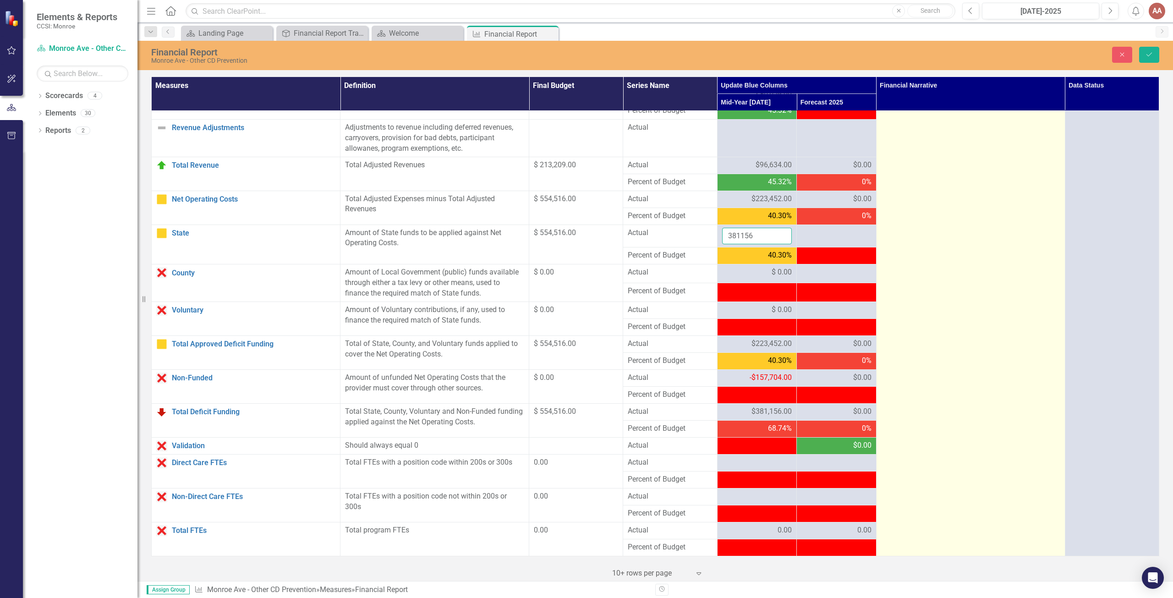
type input "381156"
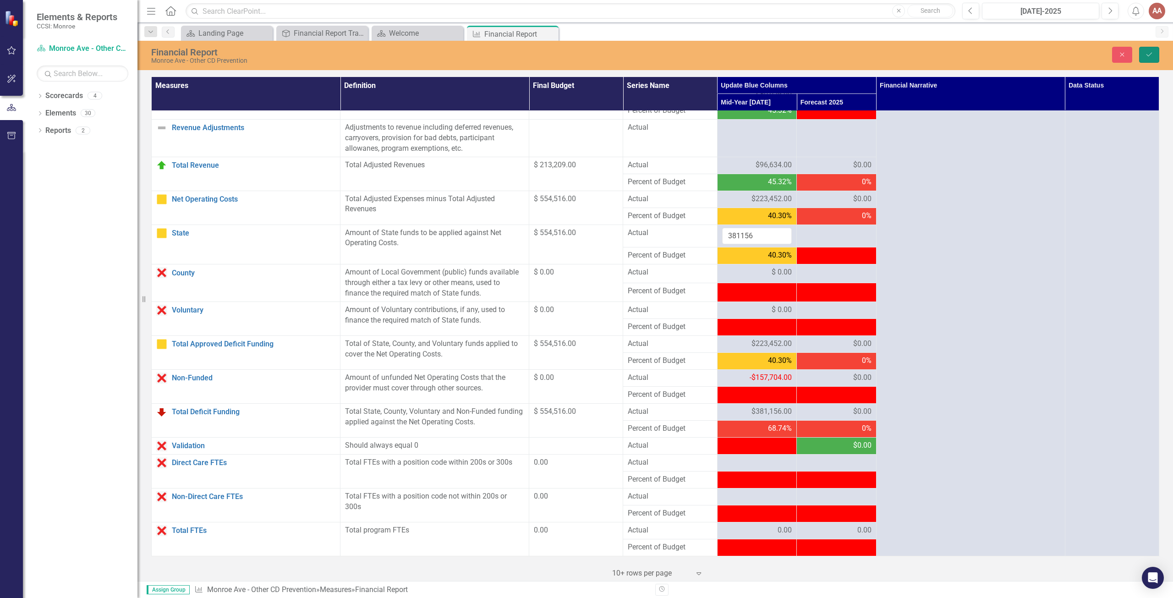
click at [1149, 51] on icon "Save" at bounding box center [1149, 54] width 8 height 6
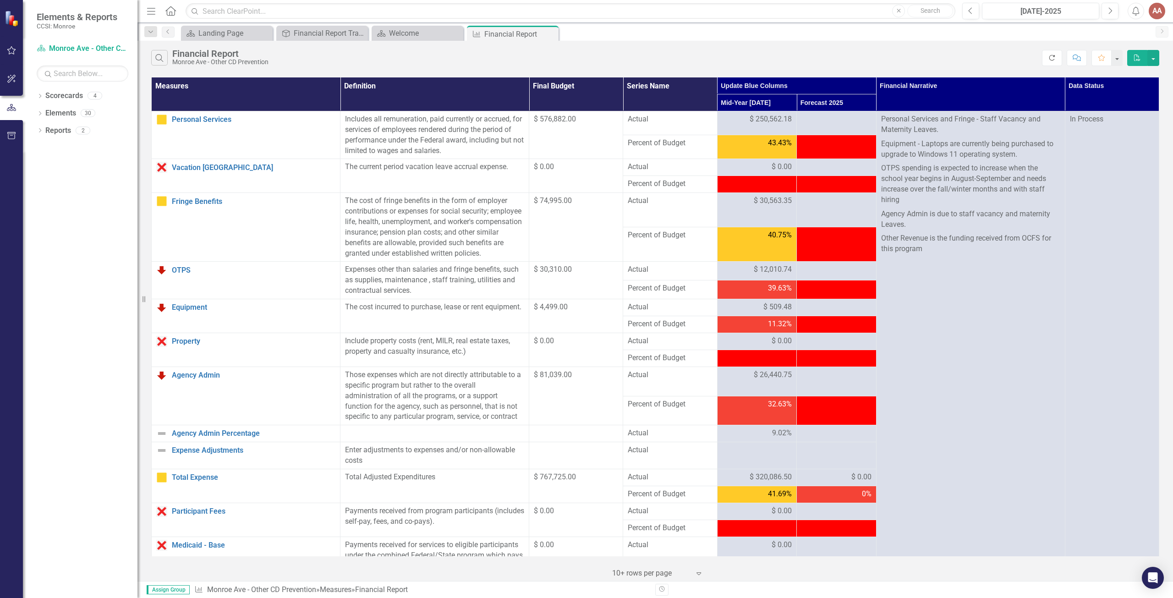
click at [1048, 56] on icon "Refresh" at bounding box center [1052, 58] width 8 height 6
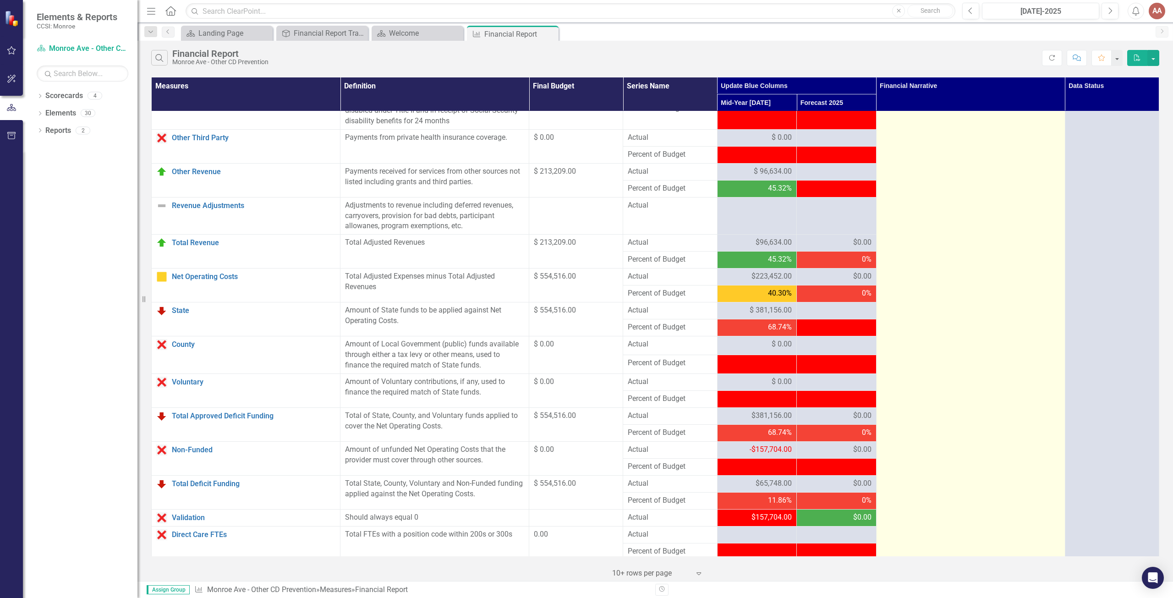
scroll to position [596, 0]
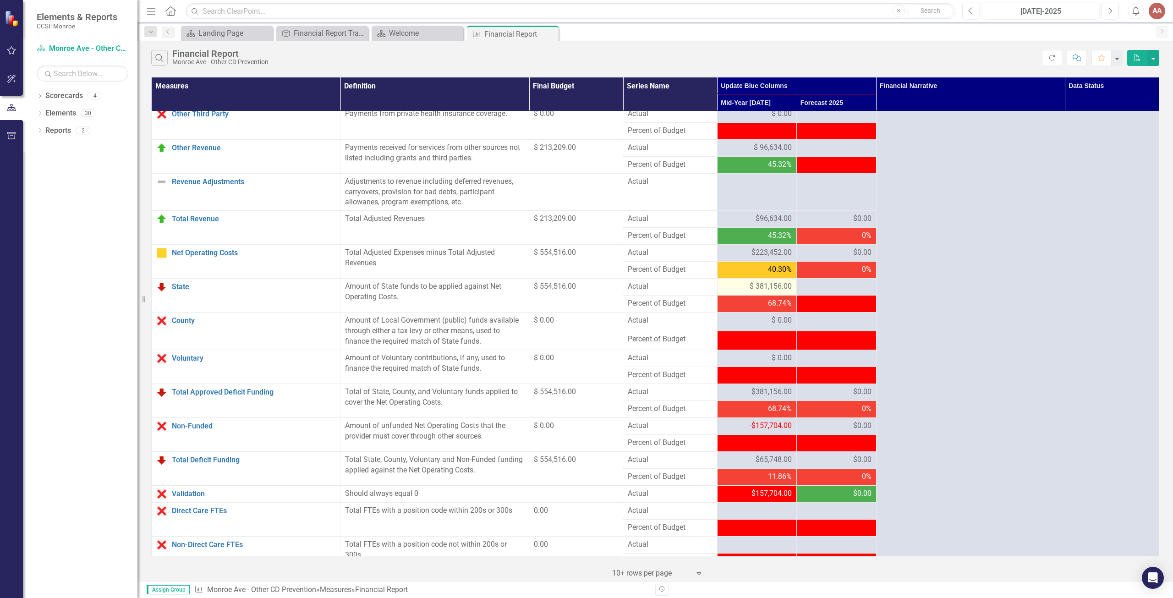
click at [750, 292] on span "$ 381,156.00" at bounding box center [771, 286] width 42 height 11
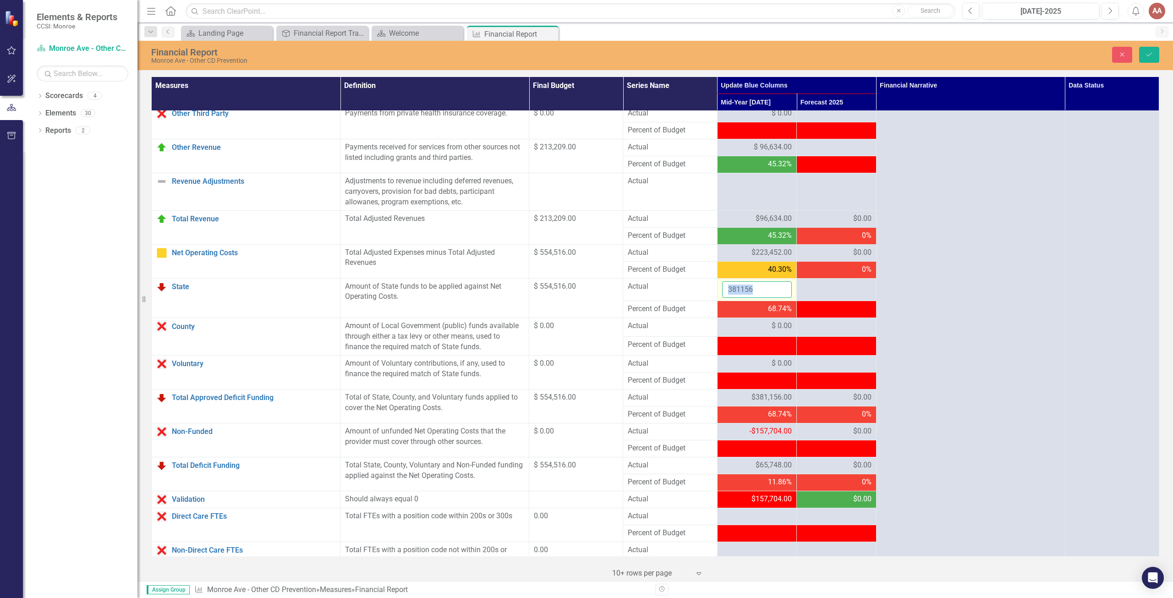
click at [747, 298] on input "381156" at bounding box center [757, 289] width 70 height 17
click at [753, 298] on input "381156" at bounding box center [757, 289] width 70 height 17
click at [749, 297] on input "381156" at bounding box center [757, 289] width 70 height 17
type input "3"
type input "223452"
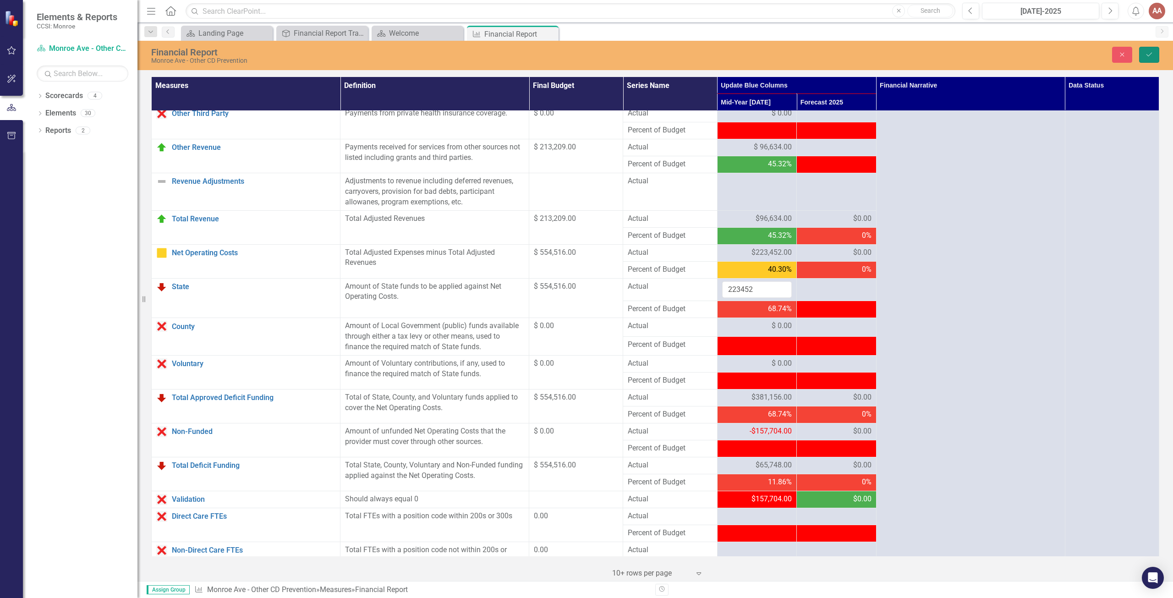
click at [1149, 55] on icon "Save" at bounding box center [1149, 54] width 8 height 6
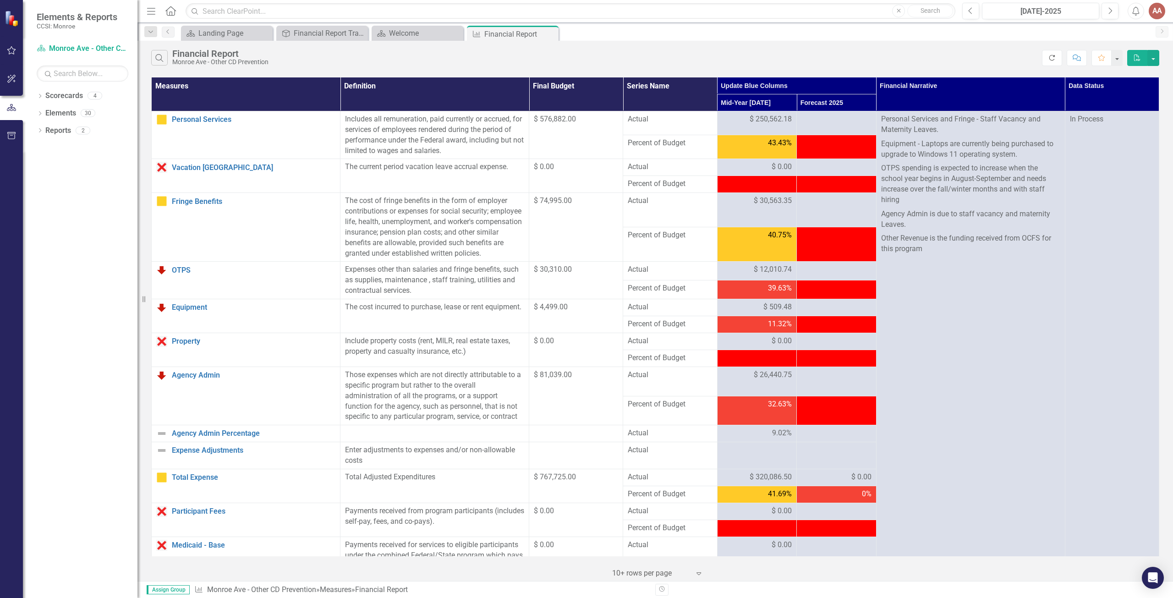
click at [1046, 61] on button "Refresh" at bounding box center [1052, 58] width 20 height 16
click at [1048, 60] on icon "Refresh" at bounding box center [1052, 58] width 8 height 6
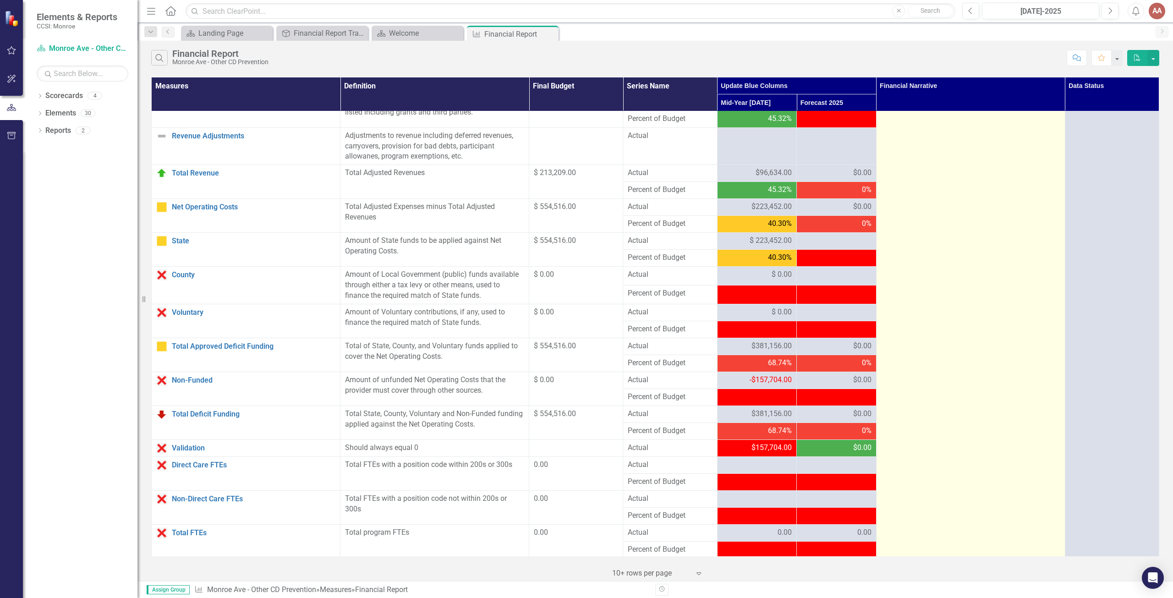
scroll to position [654, 0]
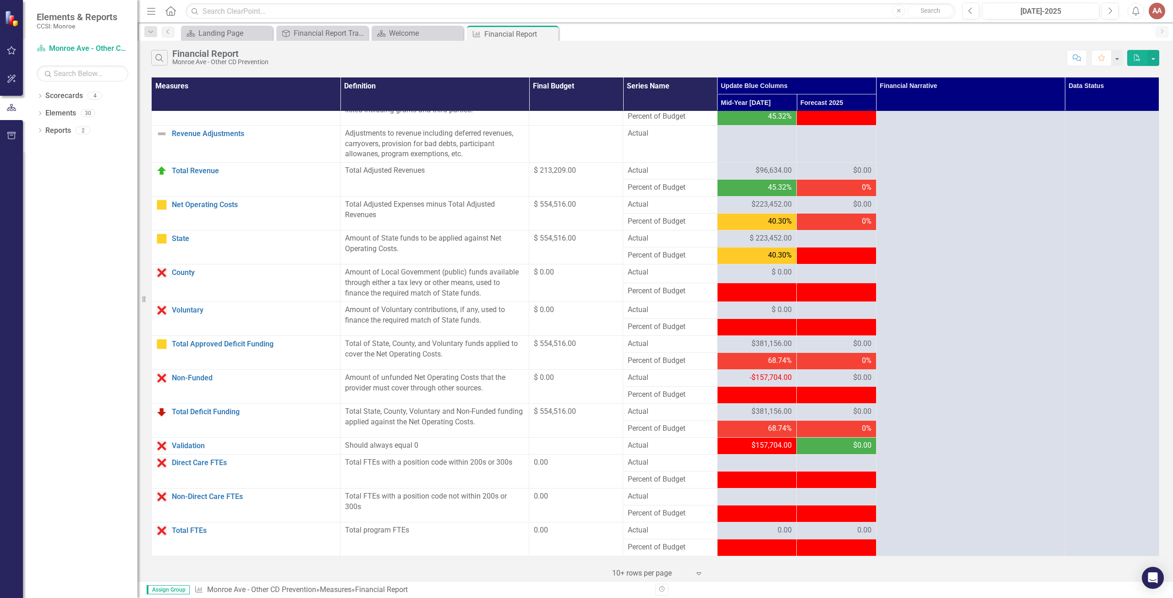
click at [769, 410] on span "$381,156.00" at bounding box center [772, 412] width 40 height 11
click at [770, 237] on span "$ 223,452.00" at bounding box center [771, 238] width 42 height 11
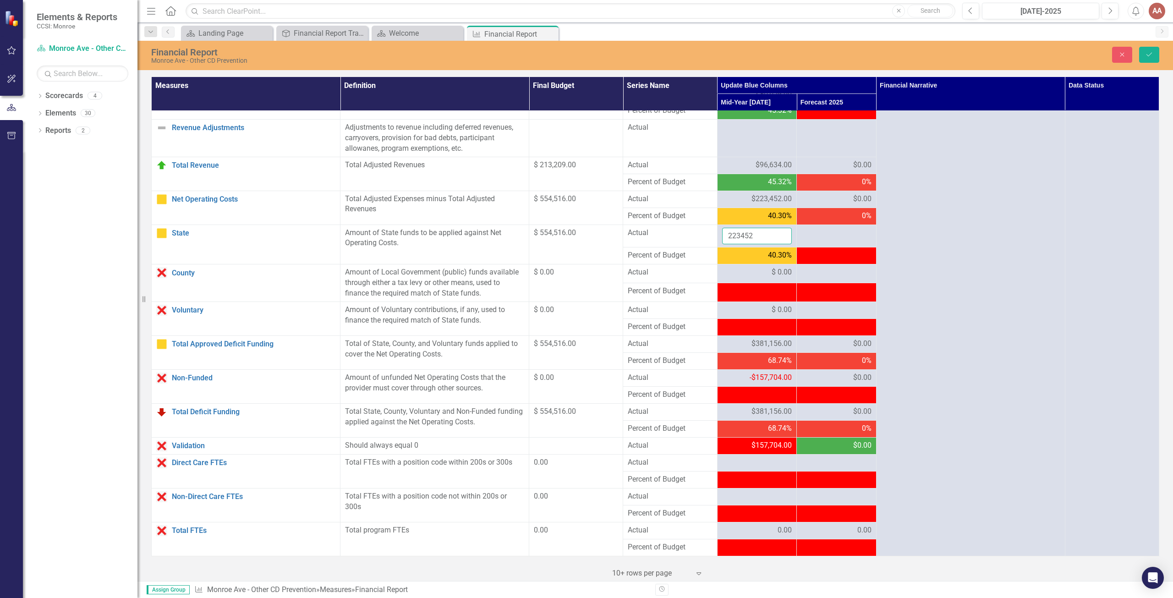
drag, startPoint x: 761, startPoint y: 239, endPoint x: 703, endPoint y: 239, distance: 57.3
click at [703, 239] on tr "State Link Open Element Amount of State funds to be applied against Net Operati…" at bounding box center [656, 236] width 1008 height 23
type input "320086"
click at [1143, 50] on button "Save" at bounding box center [1149, 55] width 20 height 16
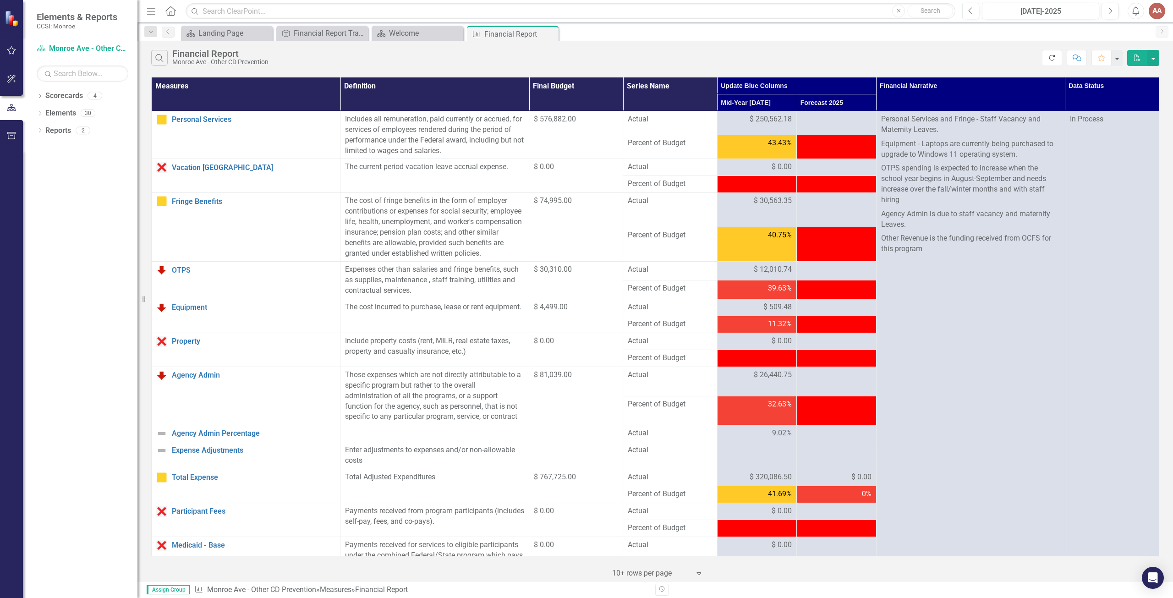
click at [1047, 57] on button "Refresh" at bounding box center [1052, 58] width 20 height 16
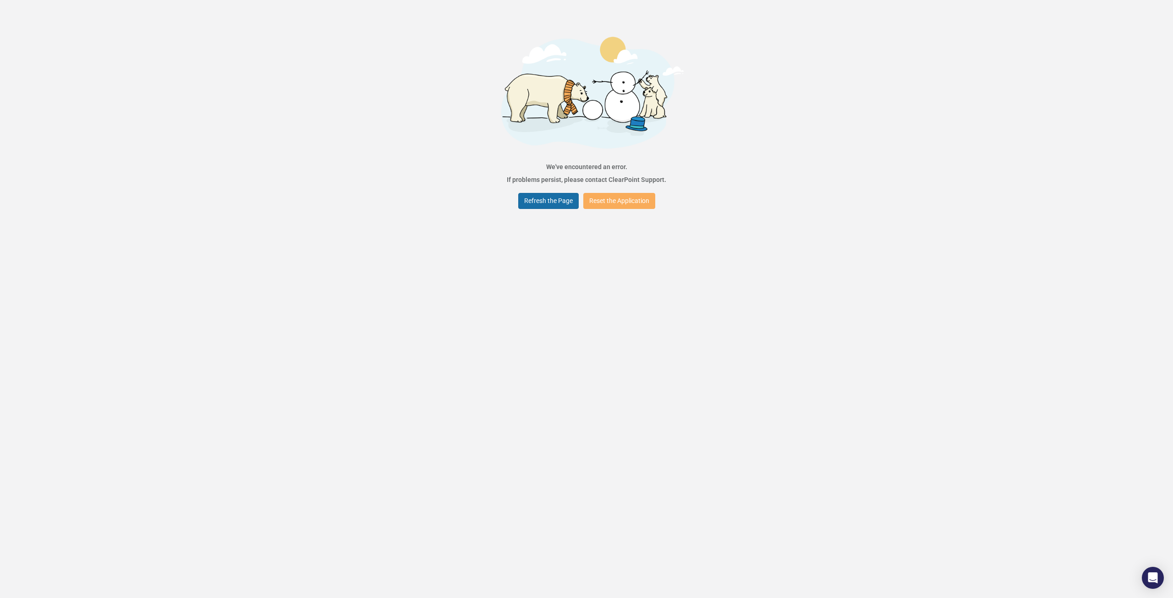
click at [549, 202] on button "Refresh the Page" at bounding box center [548, 201] width 60 height 16
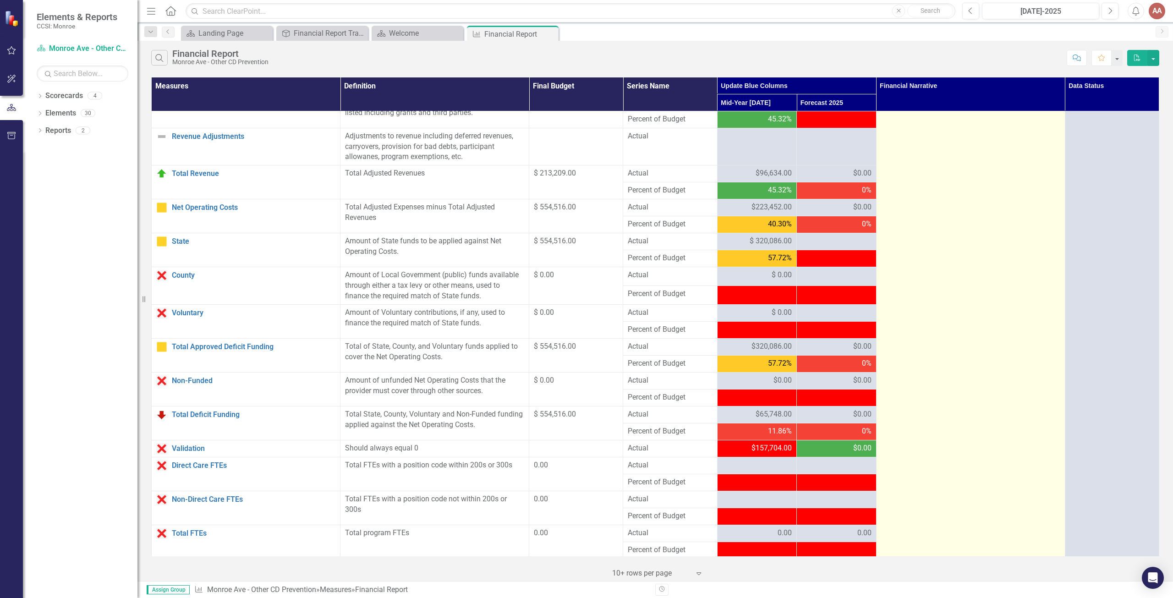
scroll to position [642, 0]
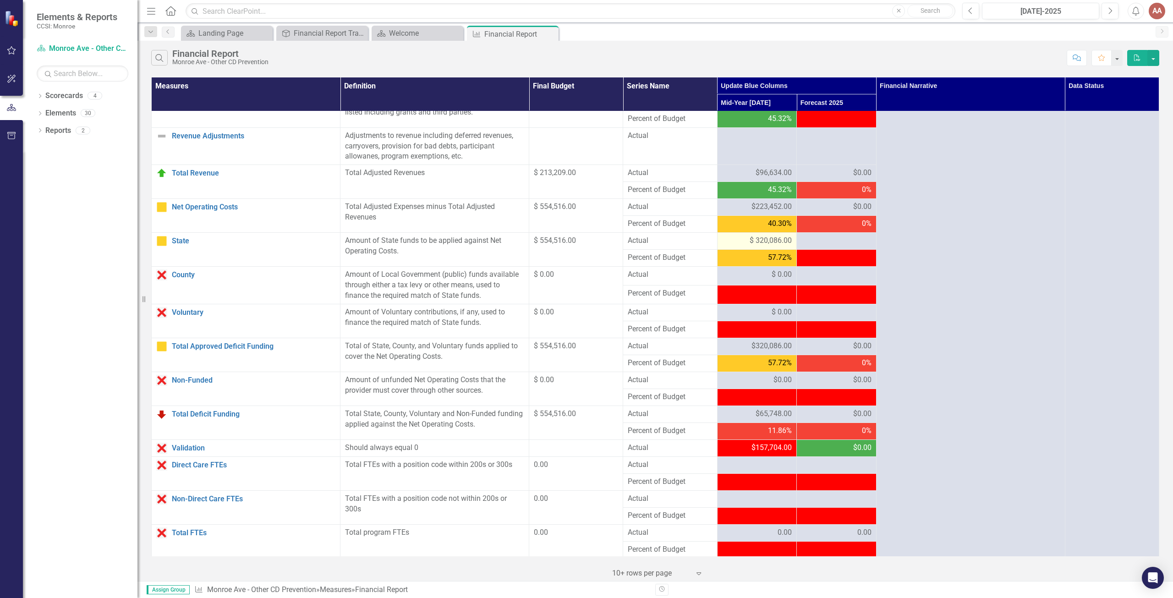
click at [785, 246] on span "$ 320,086.00" at bounding box center [771, 241] width 42 height 11
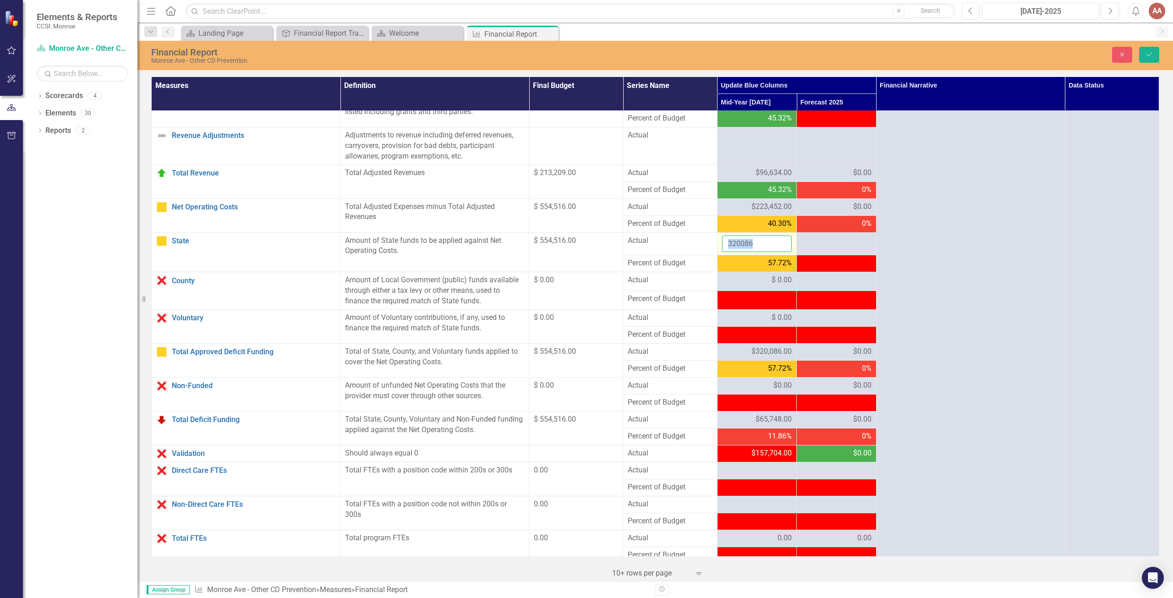
click at [758, 251] on input "320086" at bounding box center [757, 244] width 70 height 17
type input "3"
type input "223452"
click at [1151, 53] on icon "Save" at bounding box center [1149, 54] width 8 height 6
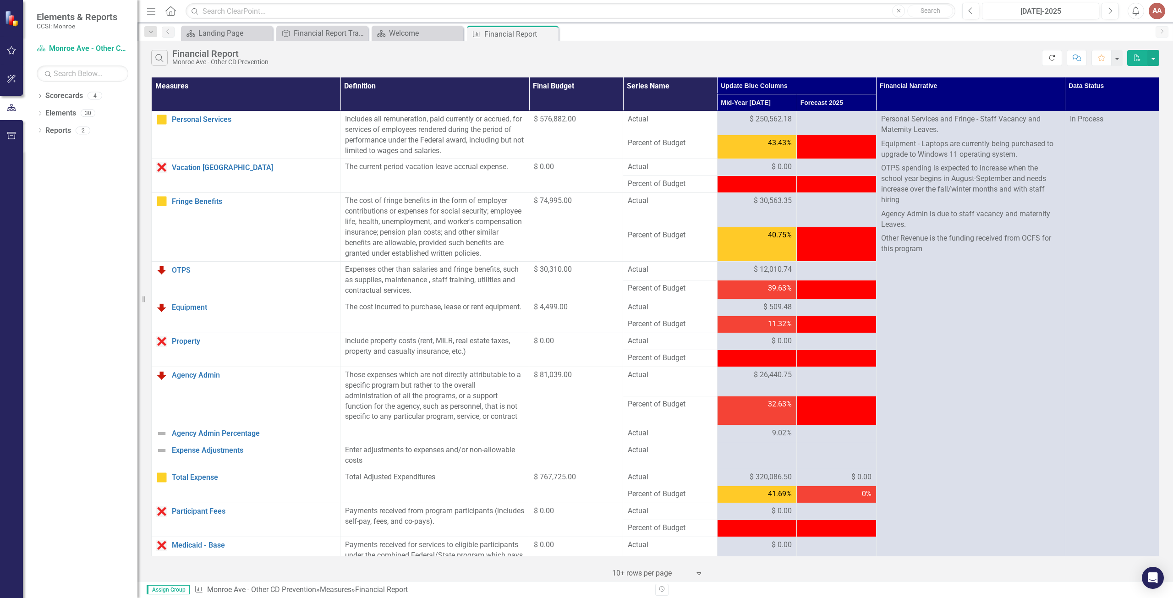
click at [1047, 53] on button "Refresh" at bounding box center [1052, 58] width 20 height 16
click at [1047, 57] on button "Refresh" at bounding box center [1052, 58] width 20 height 16
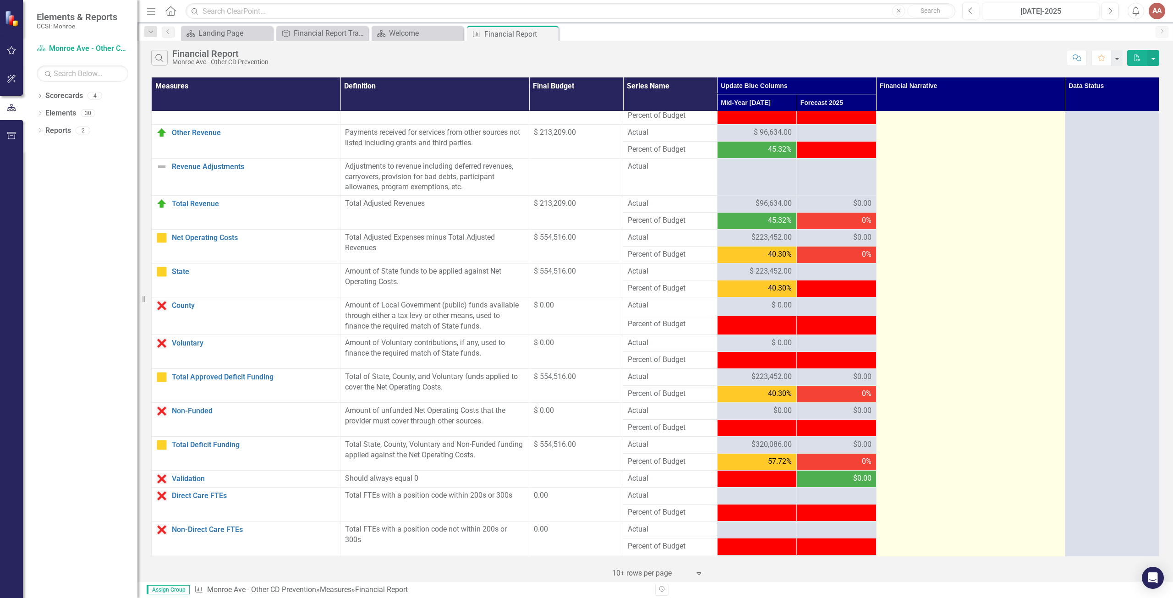
scroll to position [596, 0]
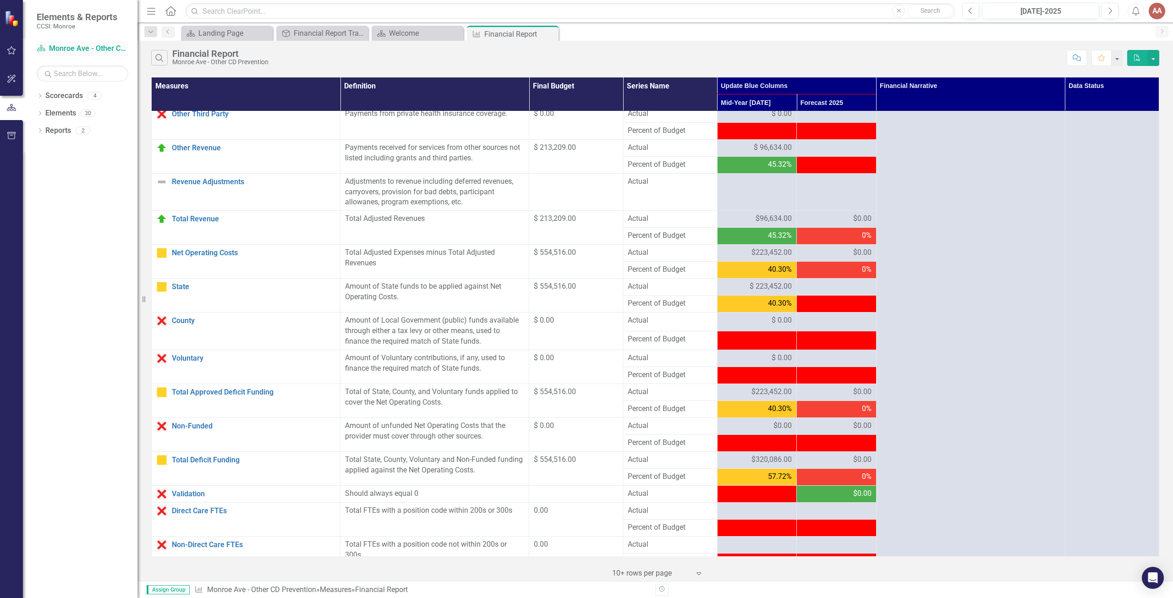
click at [60, 48] on link "Scorecard Monroe Ave - Other CD Prevention" at bounding box center [83, 49] width 92 height 11
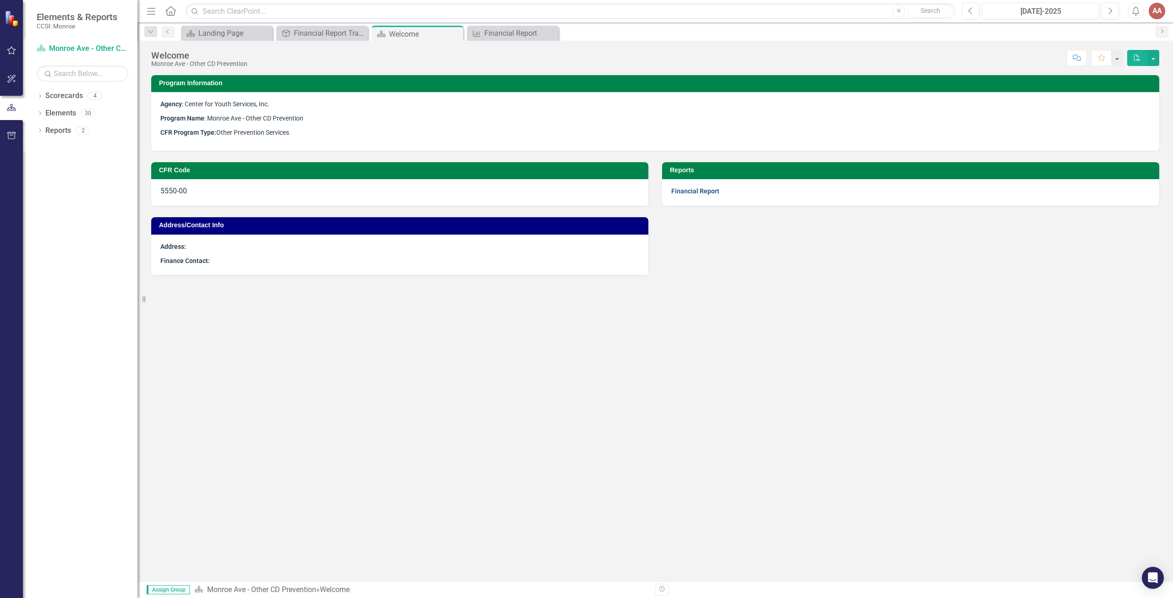
click at [705, 190] on link "Financial Report" at bounding box center [695, 190] width 48 height 7
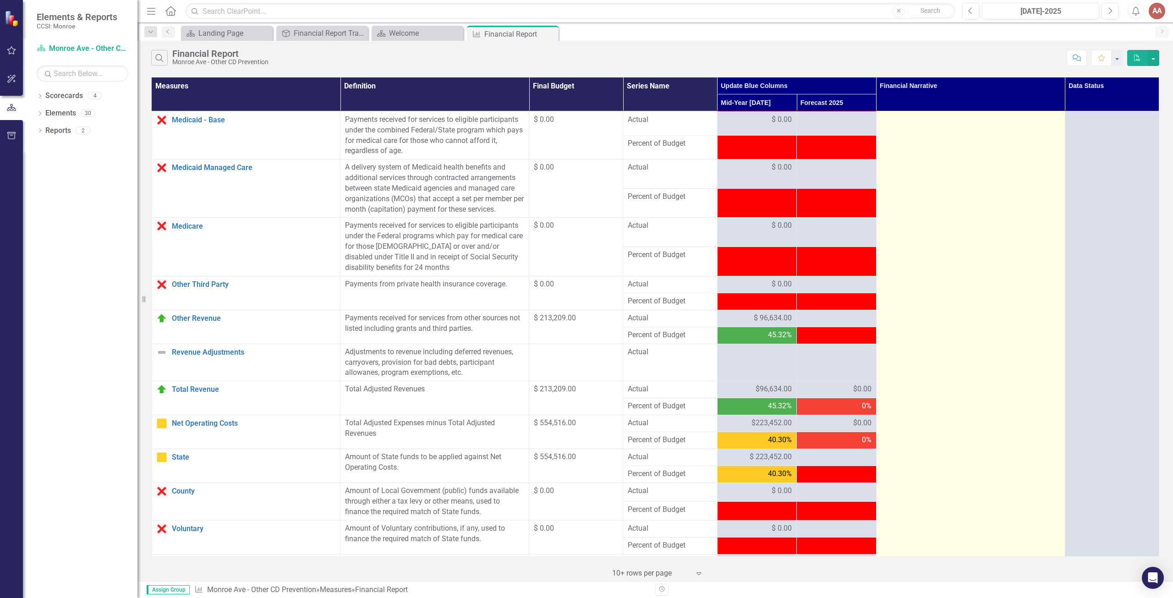
scroll to position [563, 0]
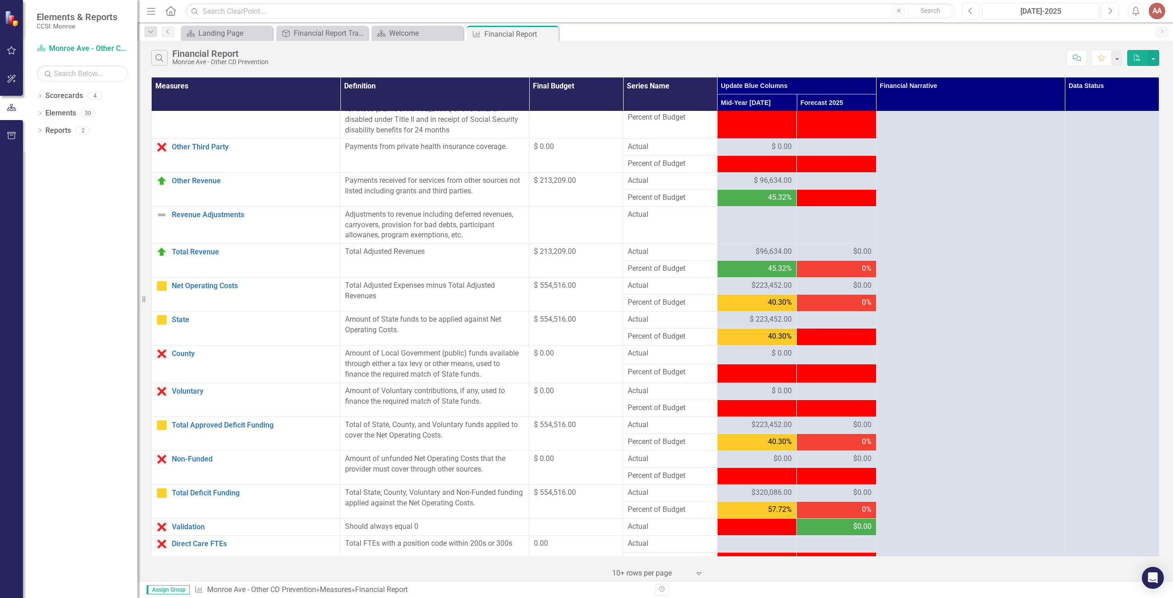
click at [969, 12] on icon "Previous" at bounding box center [970, 11] width 5 height 8
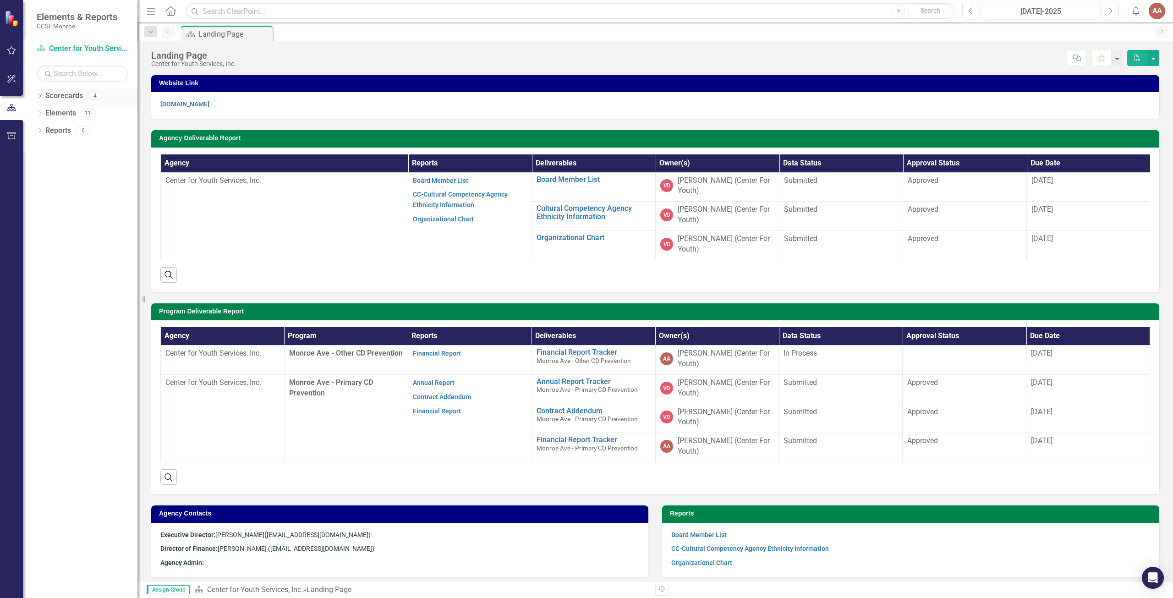
click at [40, 96] on icon "Dropdown" at bounding box center [40, 96] width 6 height 5
click at [60, 114] on link "Center for Youth Services, Inc." at bounding box center [93, 113] width 87 height 11
click at [45, 110] on icon "Dropdown" at bounding box center [44, 112] width 7 height 5
click at [66, 128] on link "Monroe Ave - Other CD Prevention" at bounding box center [99, 131] width 78 height 11
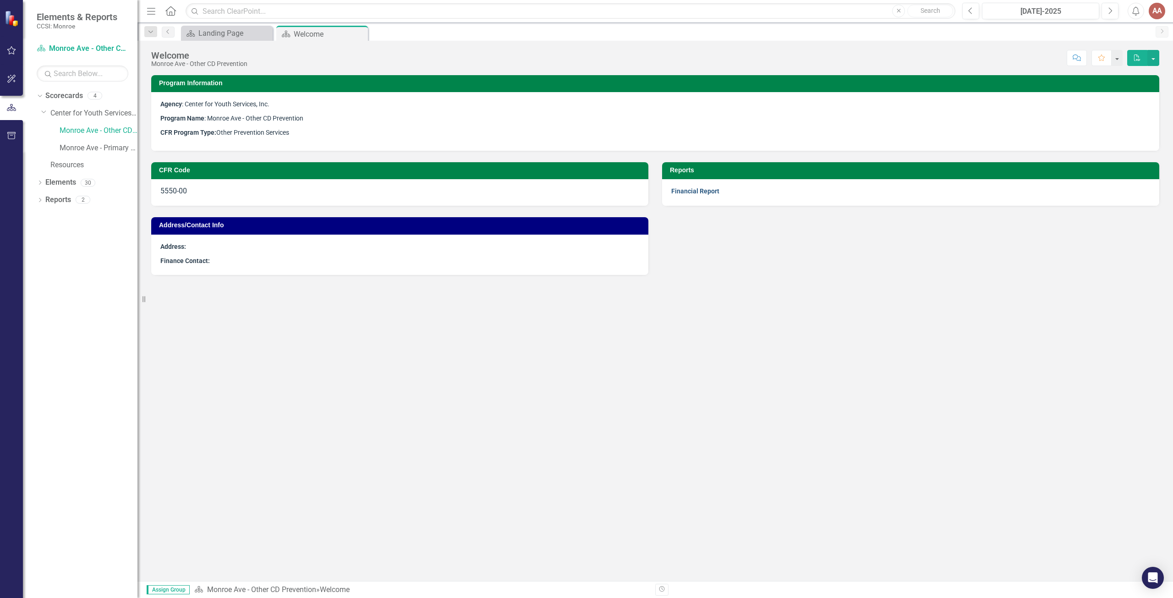
click at [687, 189] on link "Financial Report" at bounding box center [695, 190] width 48 height 7
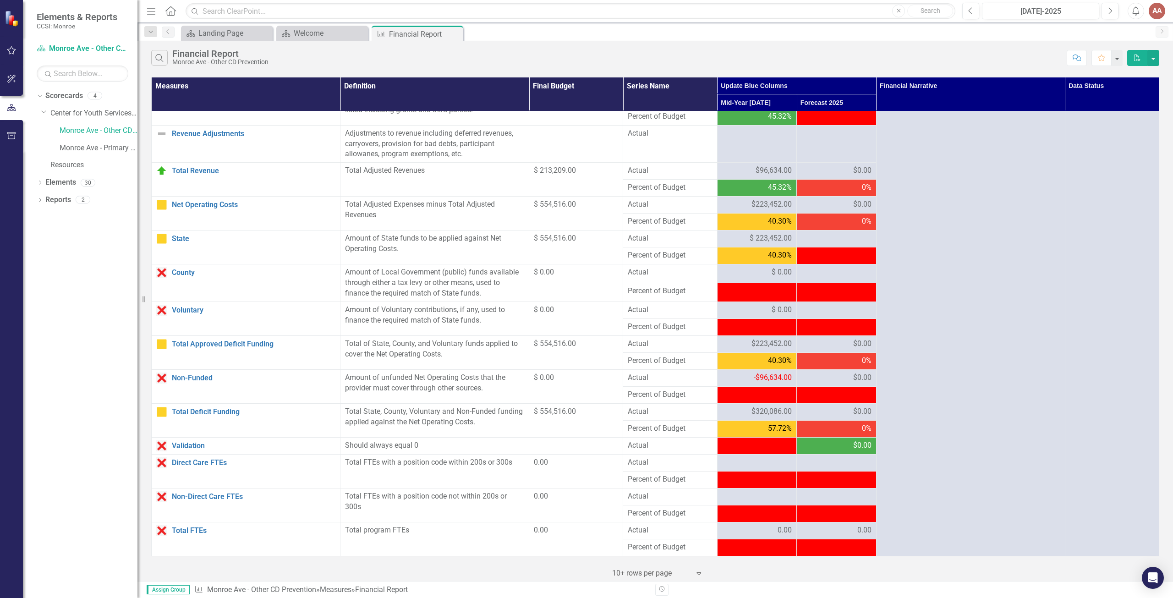
scroll to position [379, 0]
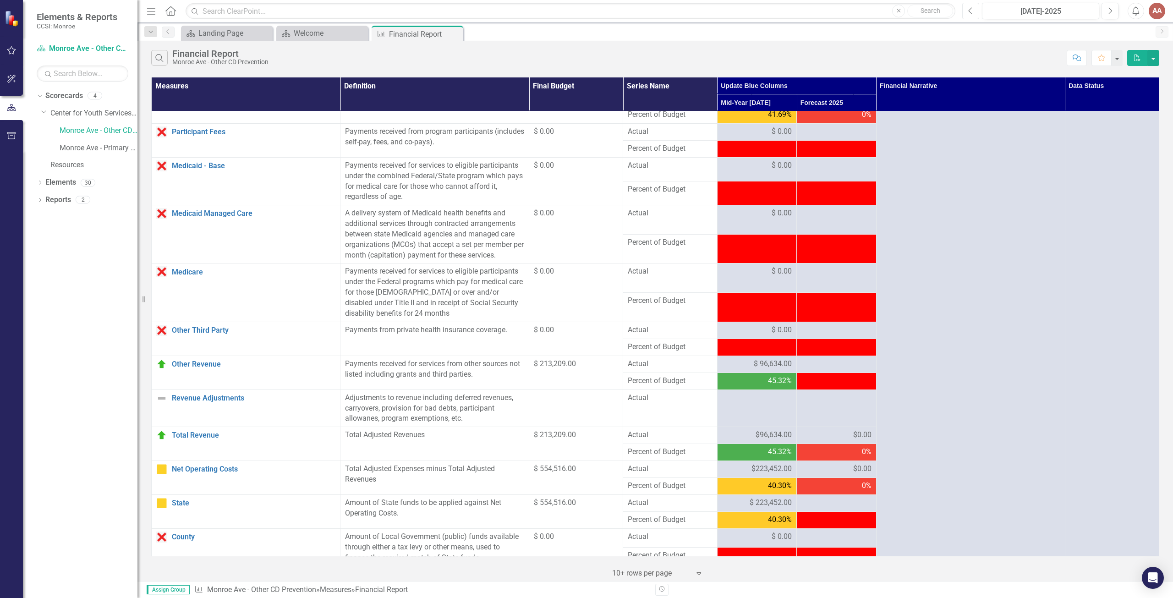
click at [970, 14] on icon "Previous" at bounding box center [970, 11] width 5 height 8
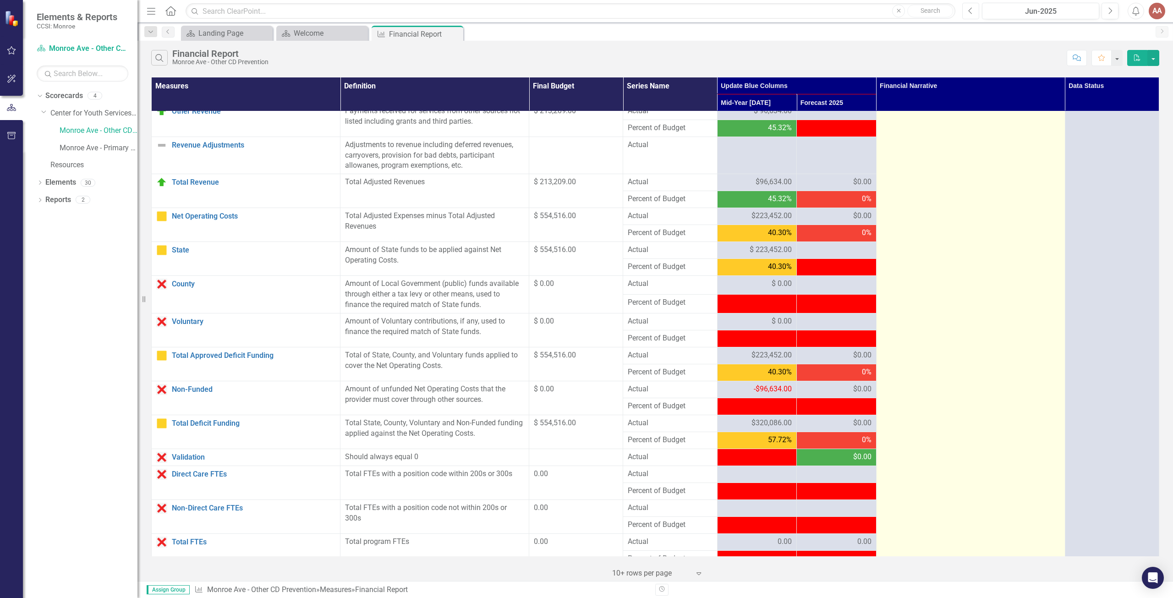
scroll to position [654, 0]
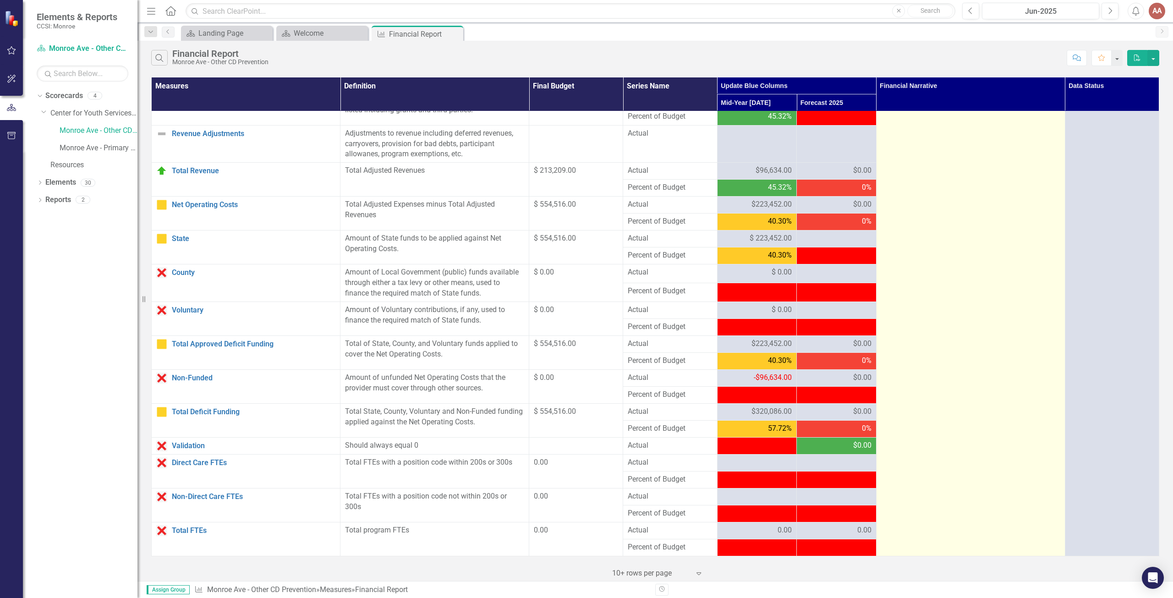
click at [938, 142] on td "Personal Services and Fringe - Staff Vacancy and Maternity Leaves. Equipment - …" at bounding box center [970, 11] width 189 height 1089
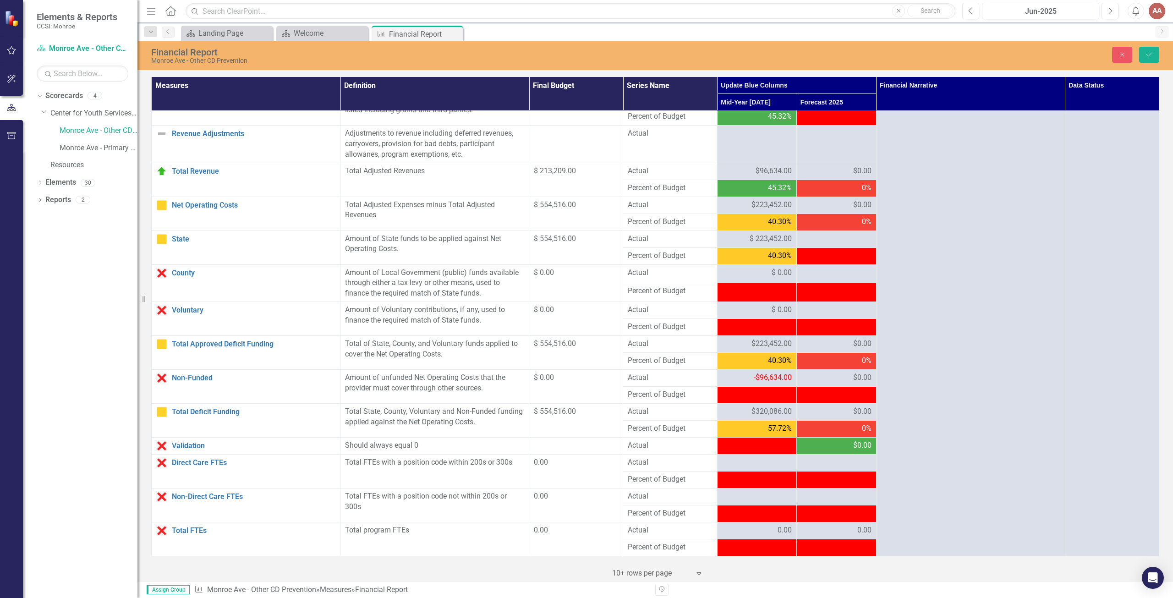
scroll to position [0, 0]
click at [1145, 50] on button "Save" at bounding box center [1149, 55] width 20 height 16
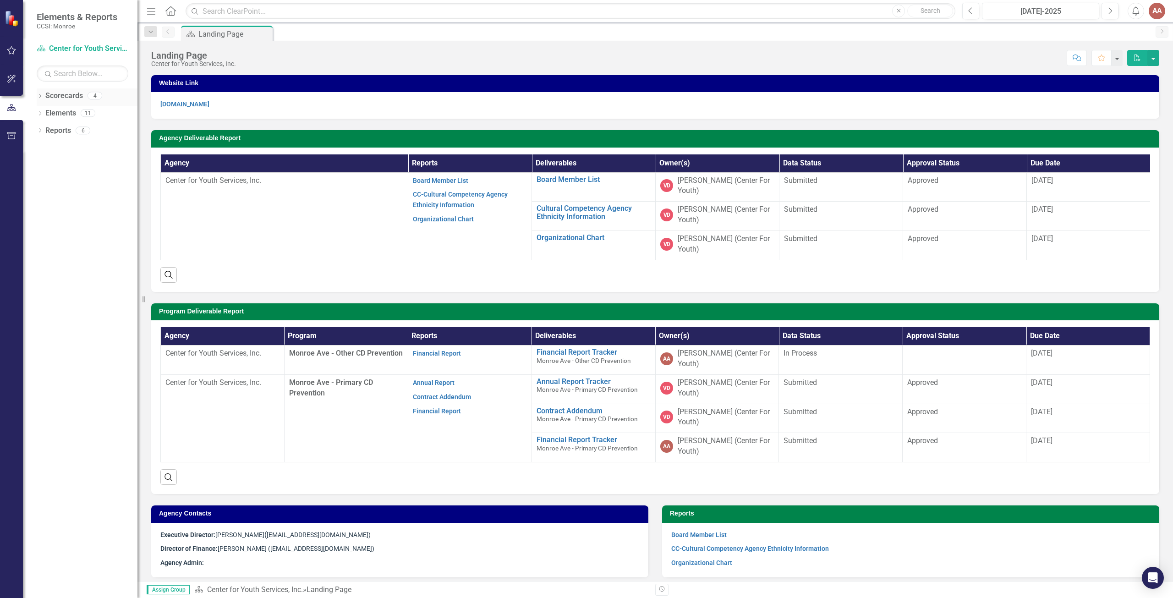
click at [40, 96] on icon "Dropdown" at bounding box center [40, 96] width 6 height 5
click at [45, 112] on icon at bounding box center [45, 112] width 2 height 5
click at [65, 128] on link "Monroe Ave - Other CD Prevention" at bounding box center [99, 131] width 78 height 11
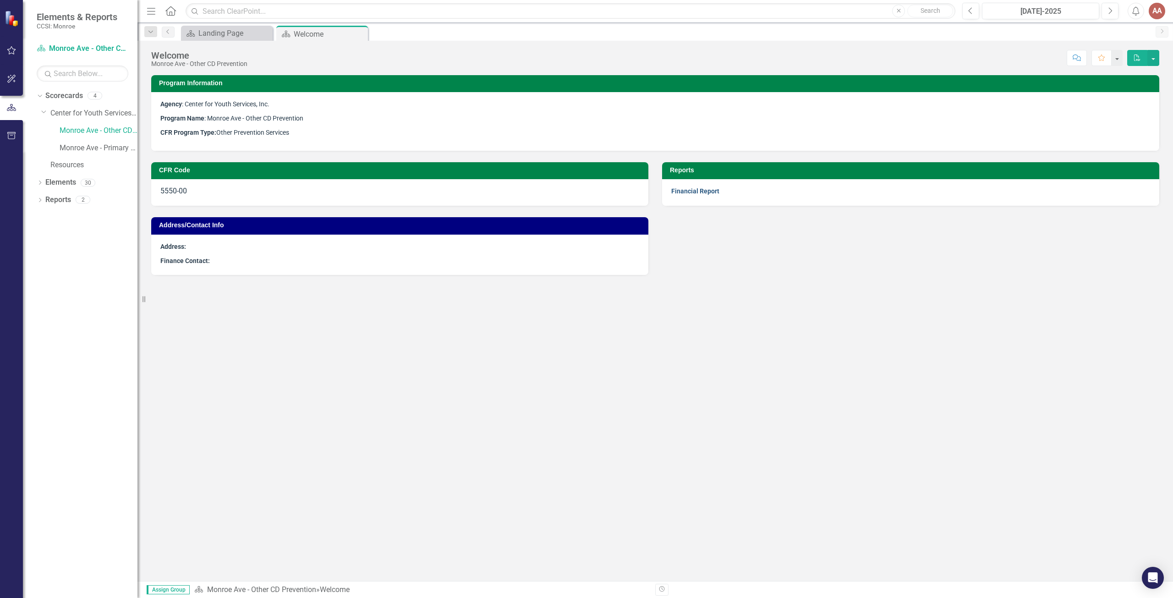
click at [680, 191] on link "Financial Report" at bounding box center [695, 190] width 48 height 7
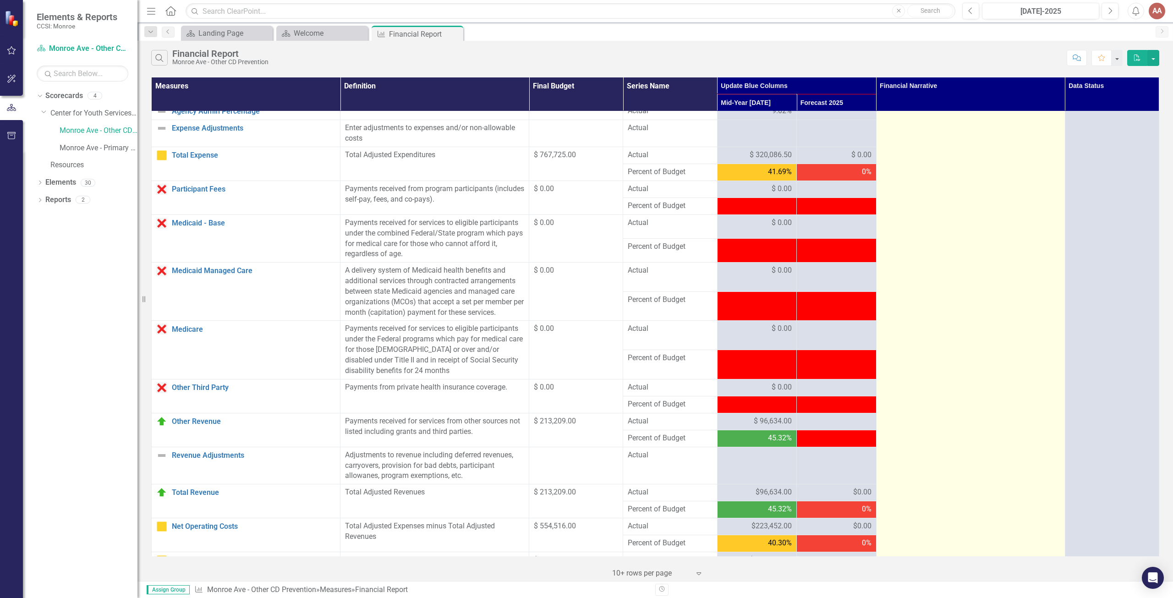
scroll to position [242, 0]
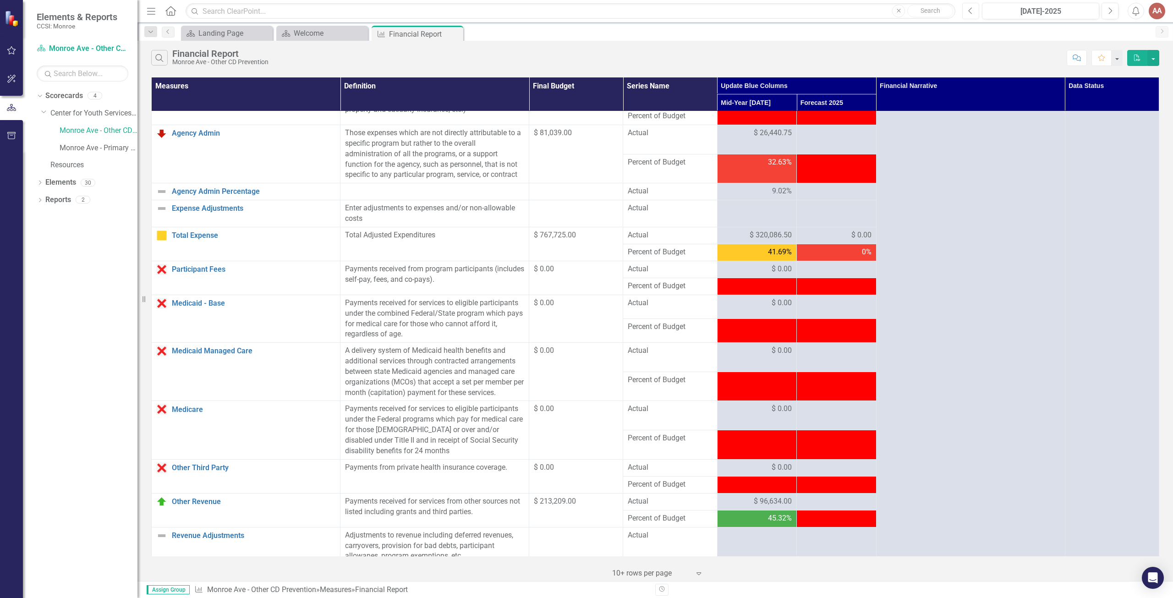
click at [969, 13] on icon "Previous" at bounding box center [970, 11] width 5 height 8
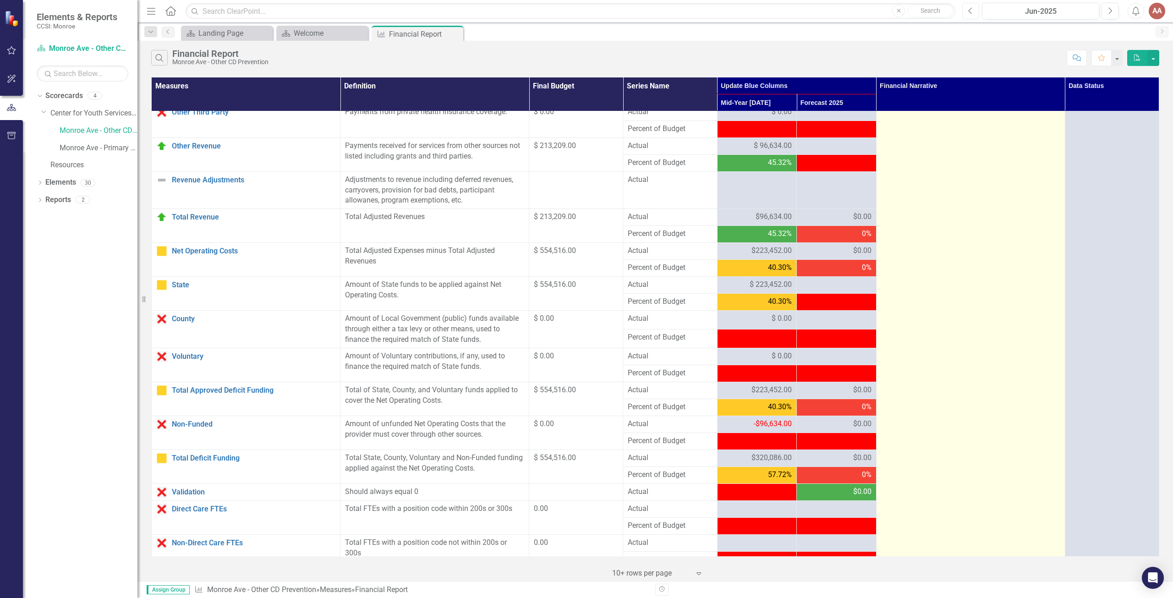
scroll to position [563, 0]
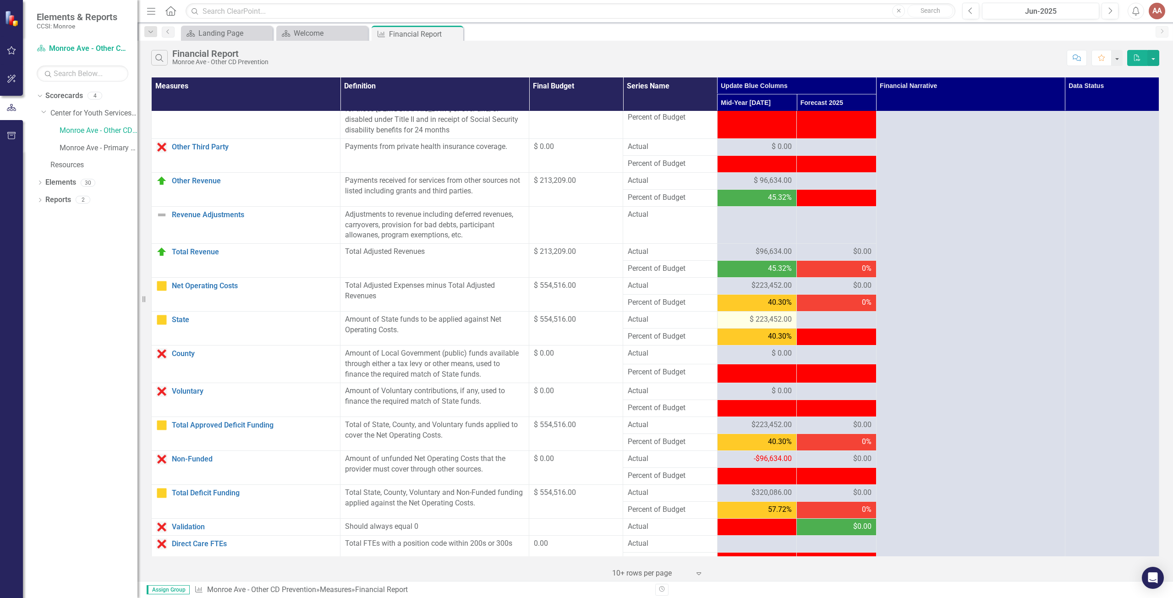
click at [761, 325] on span "$ 223,452.00" at bounding box center [771, 319] width 42 height 11
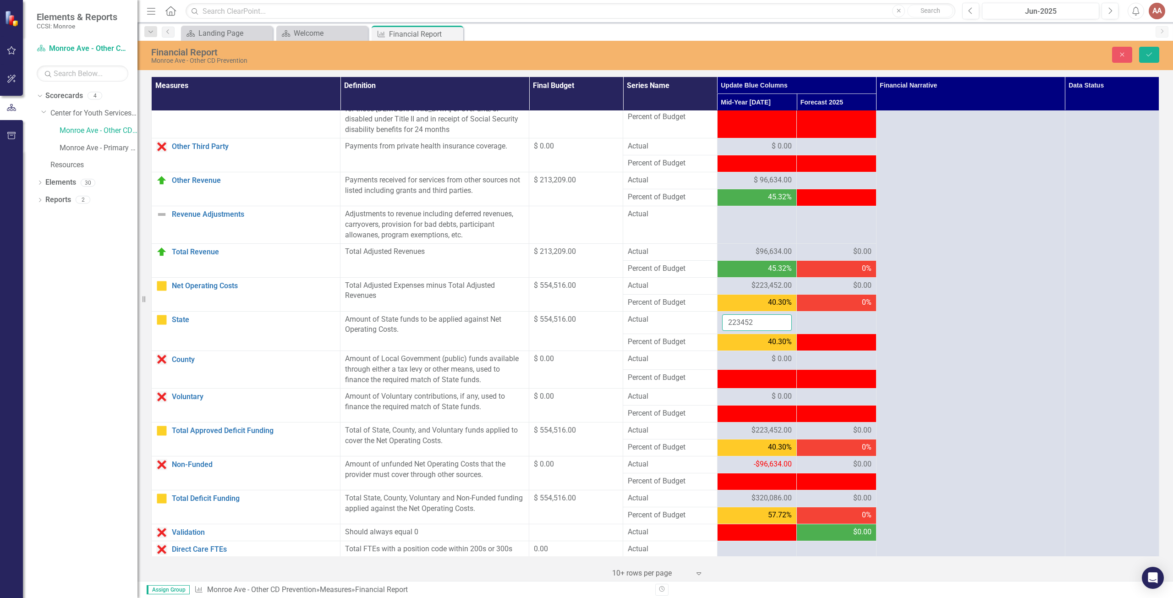
drag, startPoint x: 757, startPoint y: 332, endPoint x: 694, endPoint y: 332, distance: 62.8
click at [694, 332] on tr "State Link Open Element Amount of State funds to be applied against Net Operati…" at bounding box center [656, 322] width 1008 height 23
type input "320086"
click at [1155, 49] on button "Save" at bounding box center [1149, 55] width 20 height 16
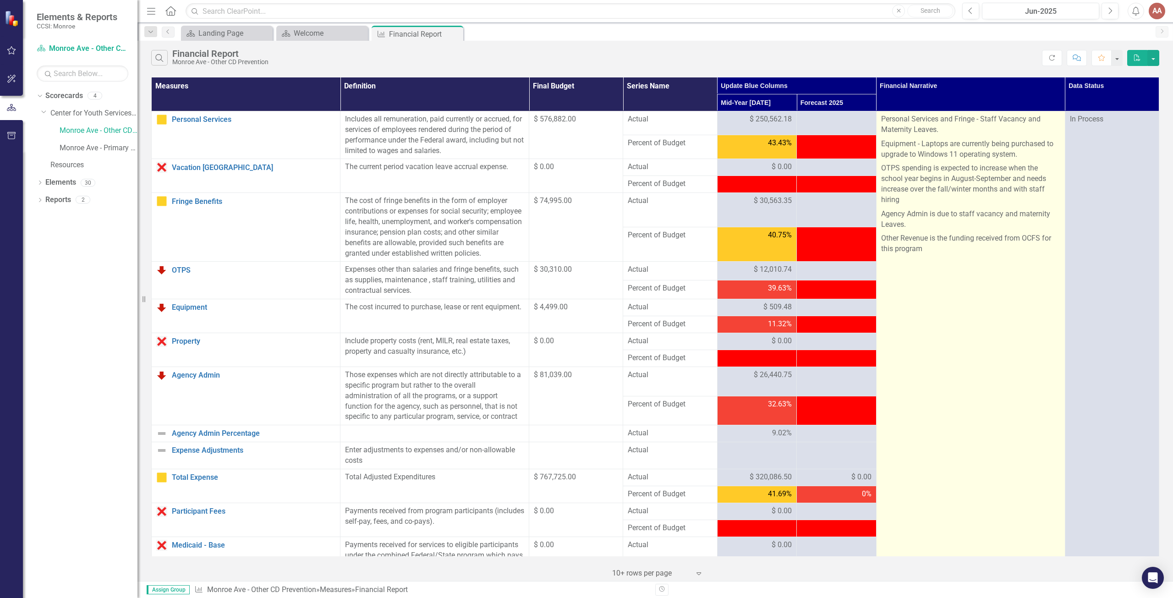
scroll to position [367, 0]
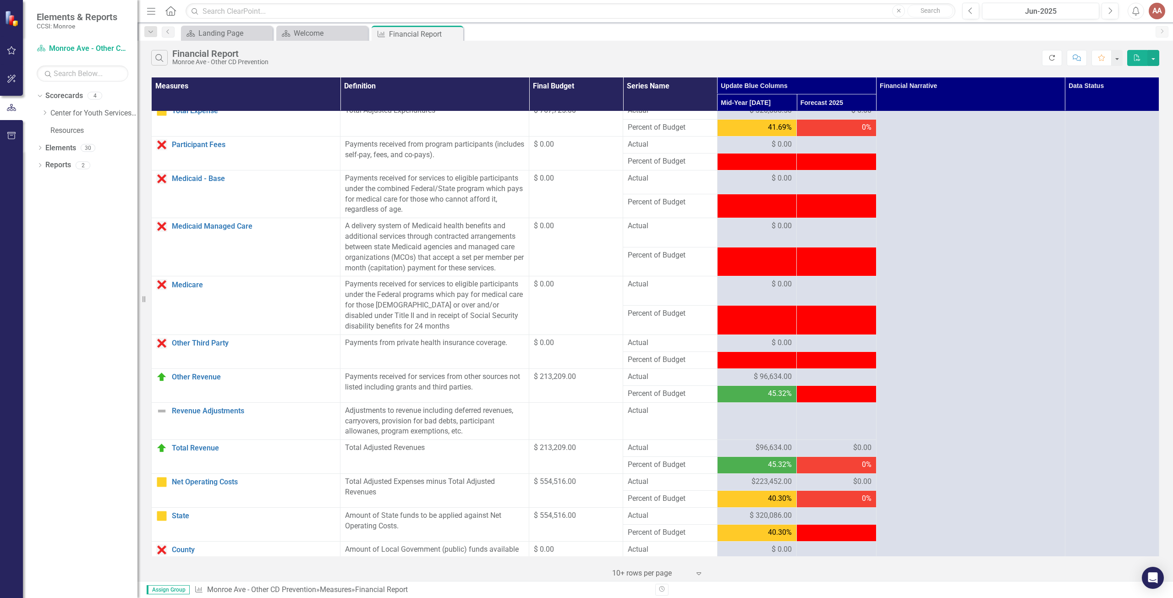
click at [1055, 58] on icon "Refresh" at bounding box center [1052, 58] width 8 height 6
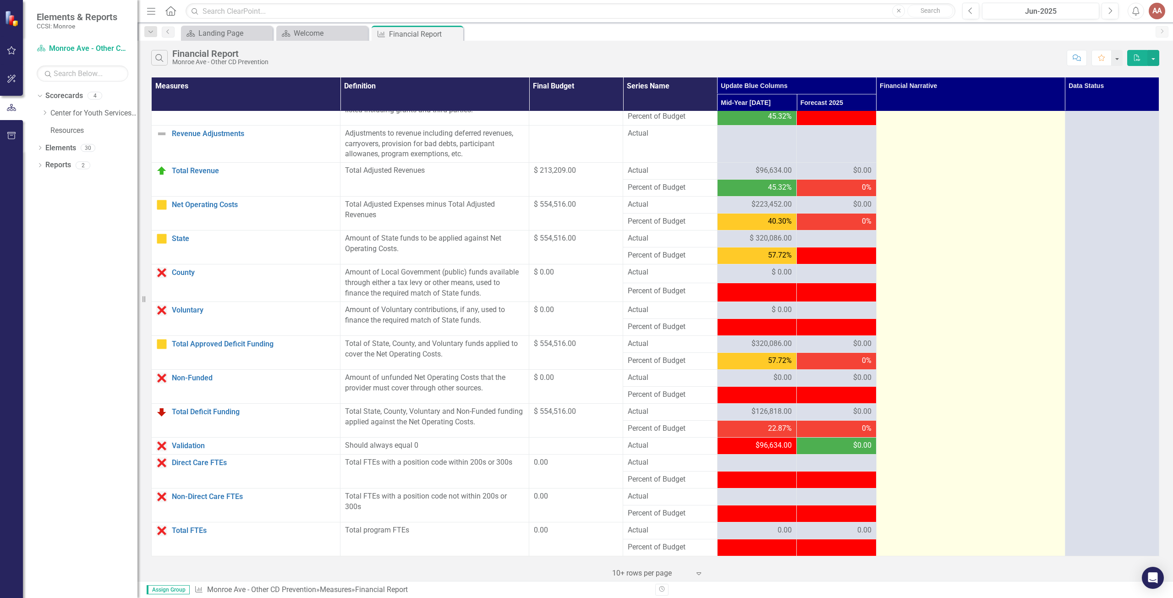
scroll to position [654, 0]
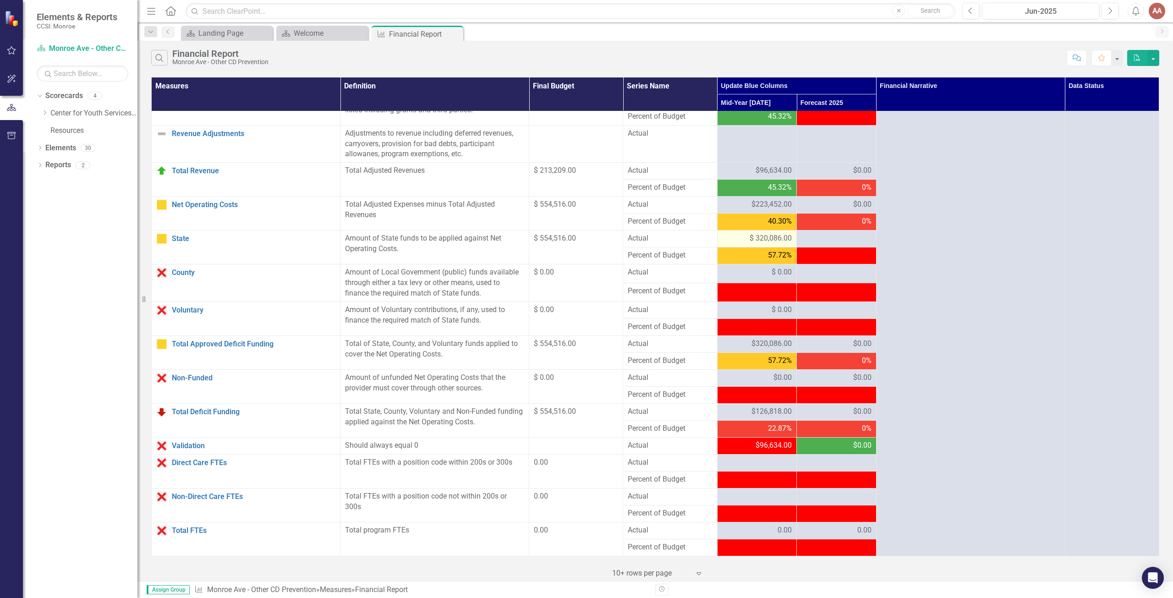
click at [772, 236] on span "$ 320,086.00" at bounding box center [771, 238] width 42 height 11
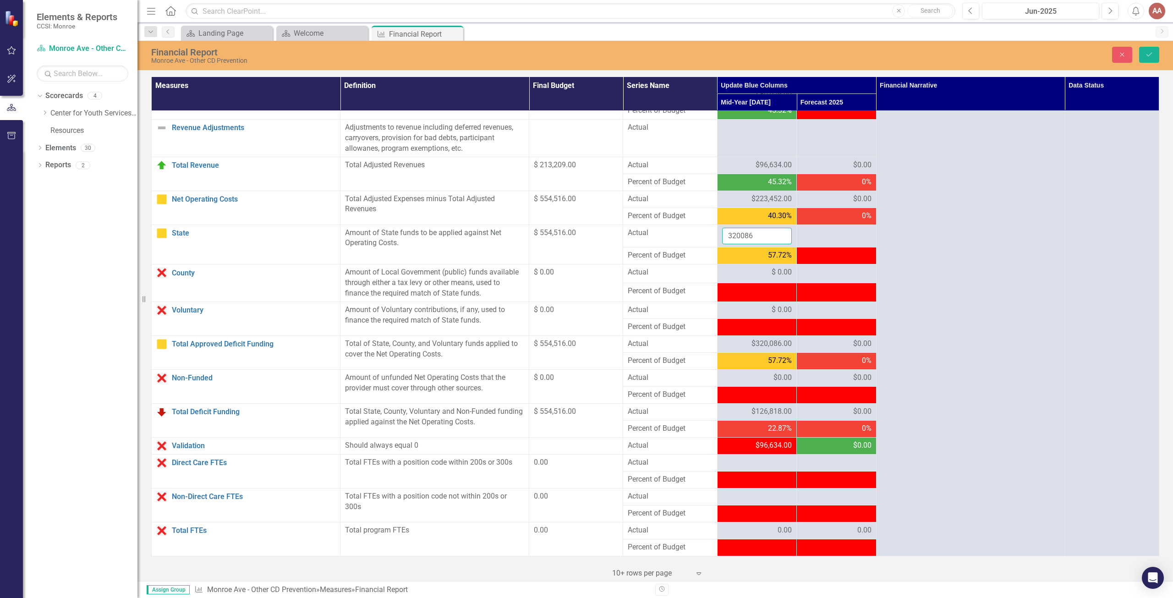
drag, startPoint x: 757, startPoint y: 241, endPoint x: 693, endPoint y: 241, distance: 63.7
click at [693, 241] on tr "State Link Open Element Amount of State funds to be applied against Net Operati…" at bounding box center [656, 236] width 1008 height 23
type input "223452"
click at [1153, 53] on icon "Save" at bounding box center [1149, 54] width 8 height 6
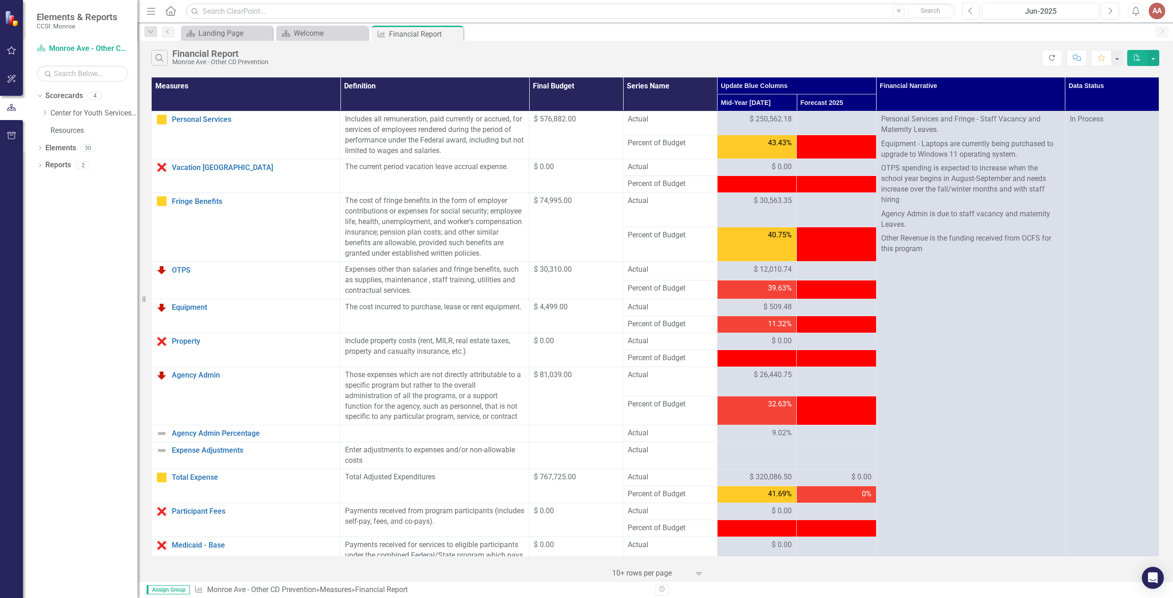
click at [1057, 57] on button "Refresh" at bounding box center [1052, 58] width 20 height 16
click at [1053, 57] on icon "Refresh" at bounding box center [1052, 58] width 8 height 6
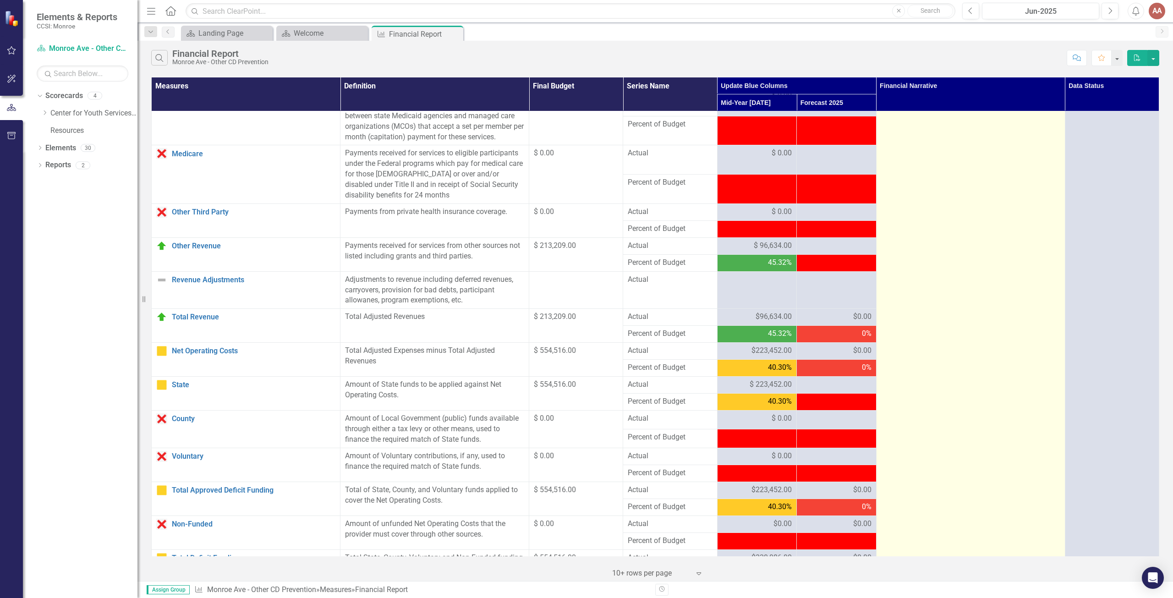
scroll to position [379, 0]
